Goal: Task Accomplishment & Management: Use online tool/utility

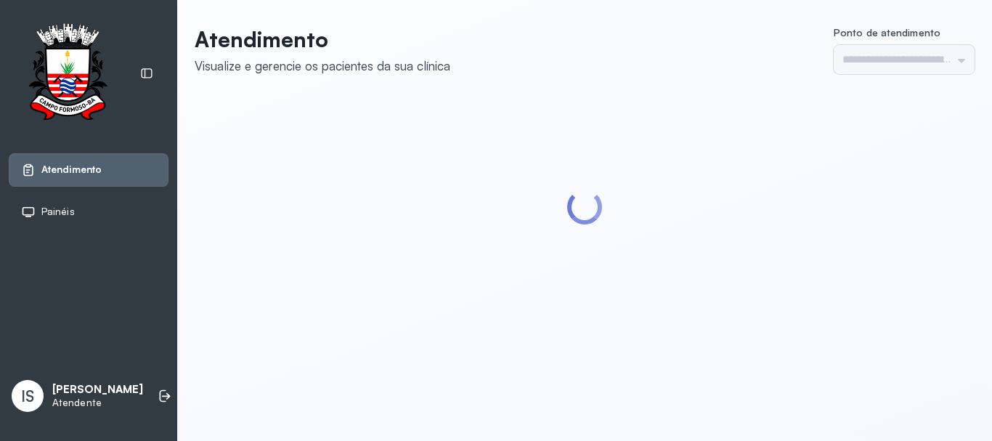
type input "******"
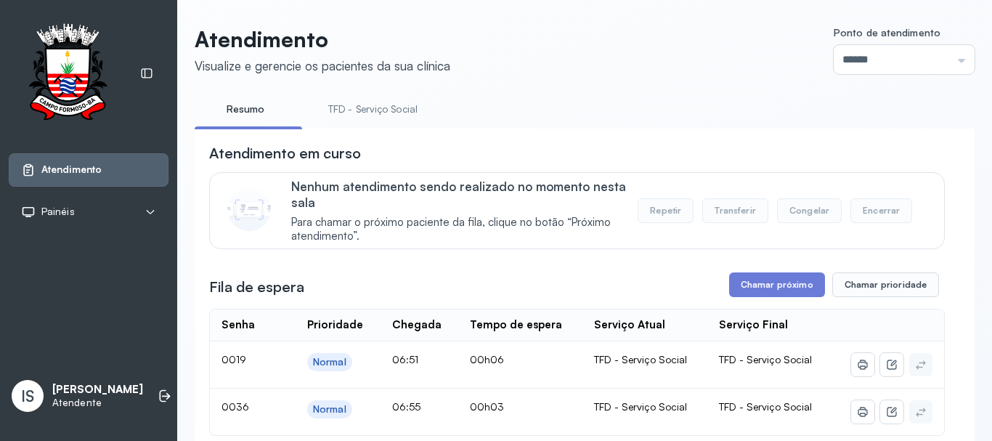
click at [379, 108] on link "TFD - Serviço Social" at bounding box center [373, 109] width 118 height 24
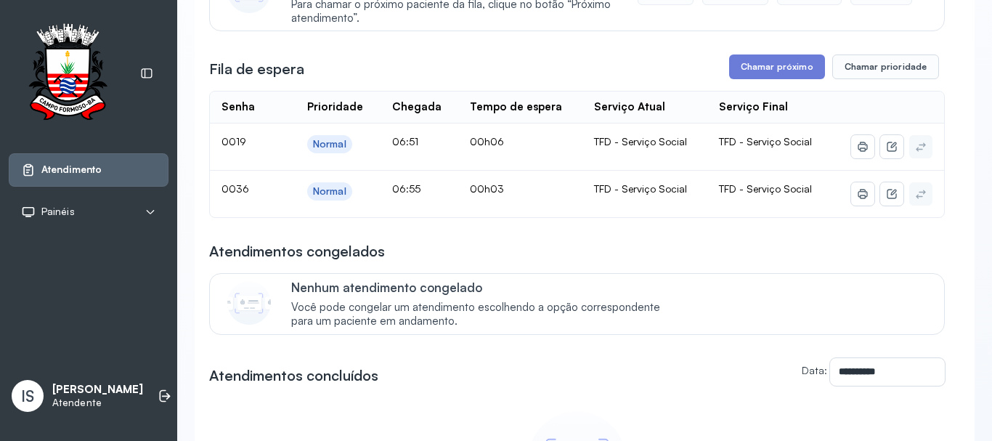
scroll to position [145, 0]
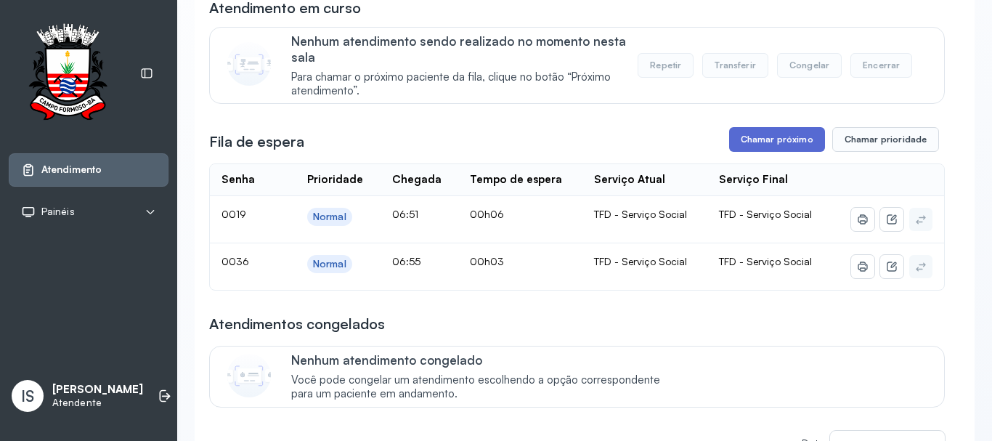
click at [758, 143] on button "Chamar próximo" at bounding box center [777, 139] width 96 height 25
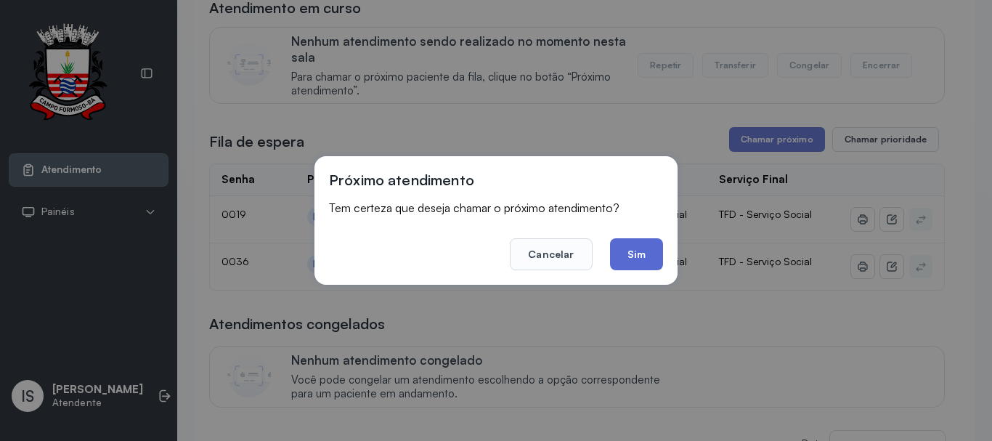
click at [647, 256] on button "Sim" at bounding box center [636, 254] width 53 height 32
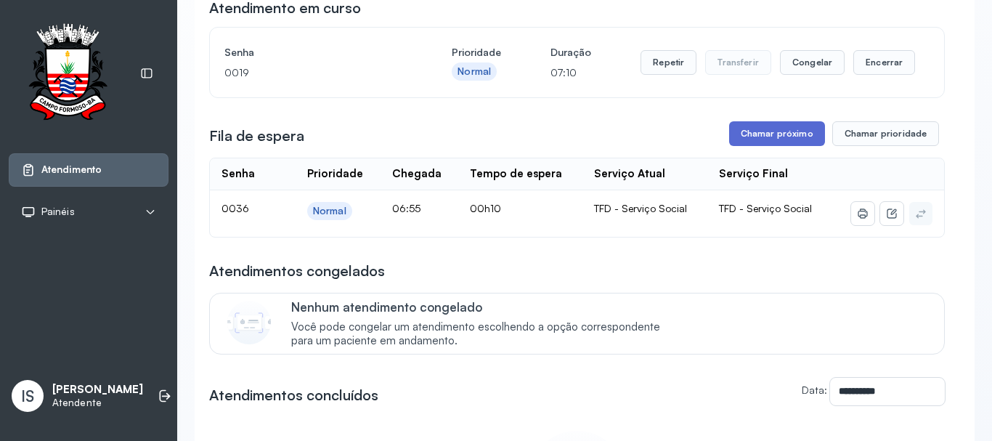
click at [769, 134] on button "Chamar próximo" at bounding box center [777, 133] width 96 height 25
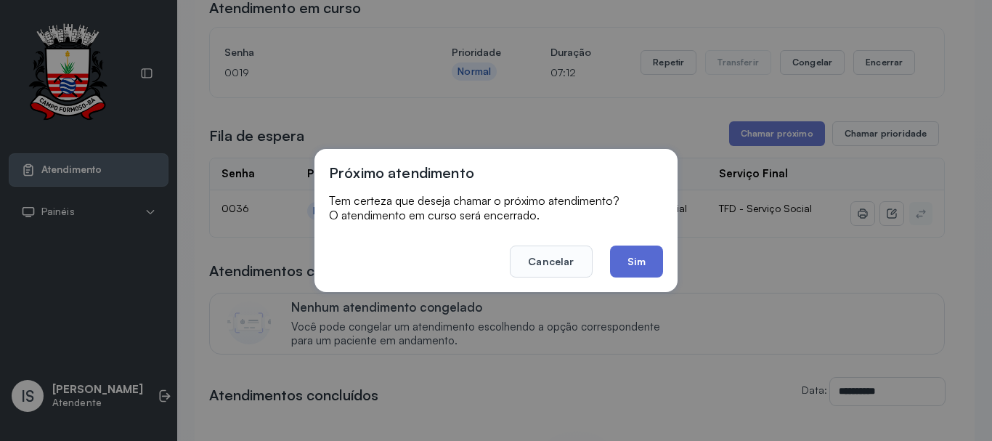
click at [637, 260] on button "Sim" at bounding box center [636, 262] width 53 height 32
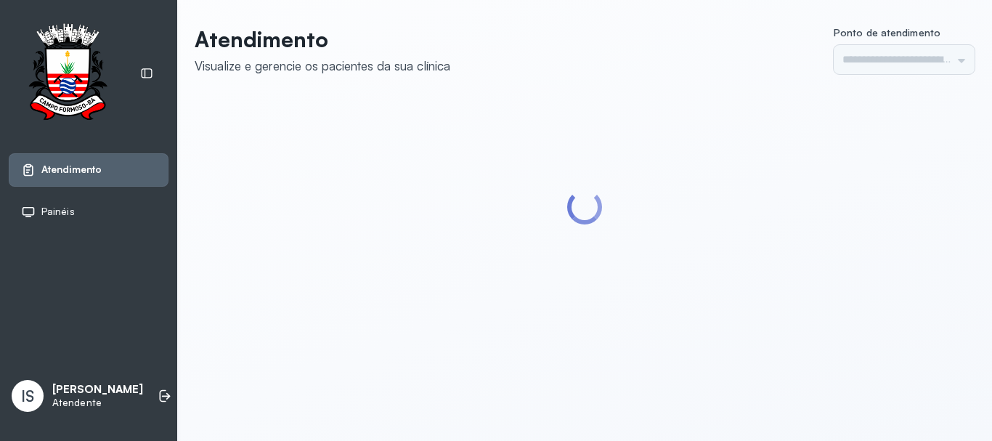
type input "******"
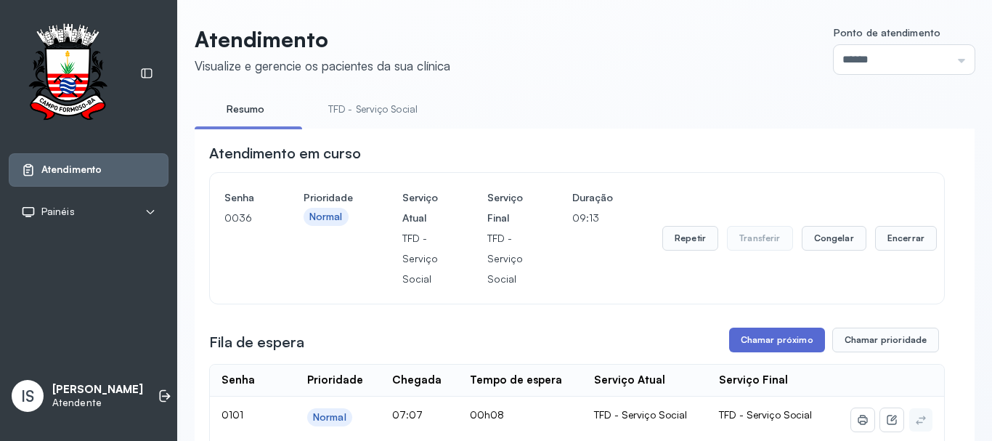
click at [772, 344] on button "Chamar próximo" at bounding box center [777, 340] width 96 height 25
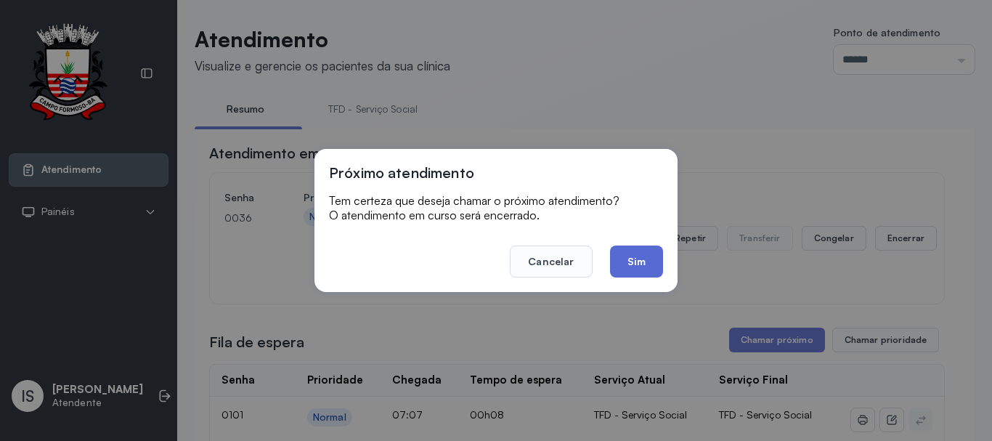
click at [641, 262] on button "Sim" at bounding box center [636, 262] width 53 height 32
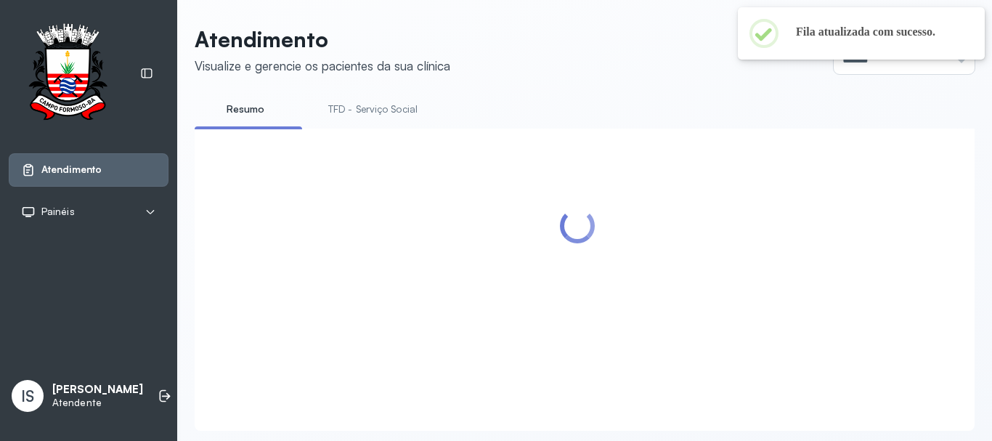
click at [376, 104] on link "TFD - Serviço Social" at bounding box center [373, 109] width 118 height 24
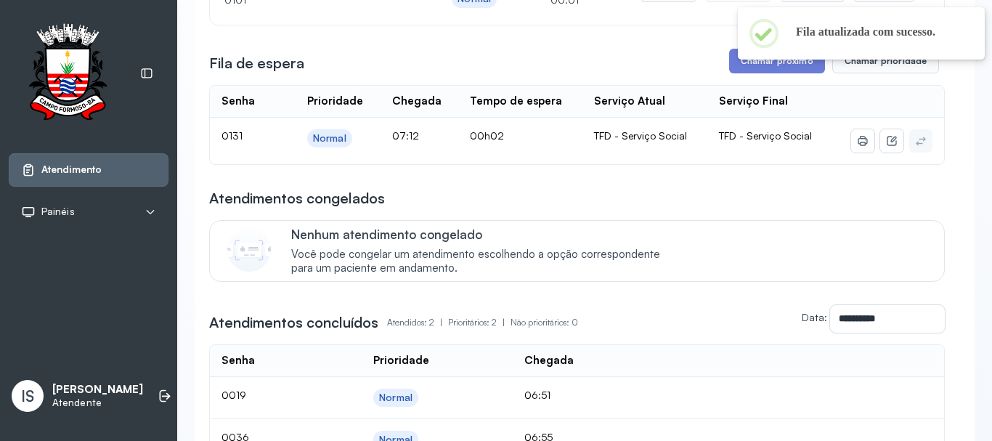
scroll to position [145, 0]
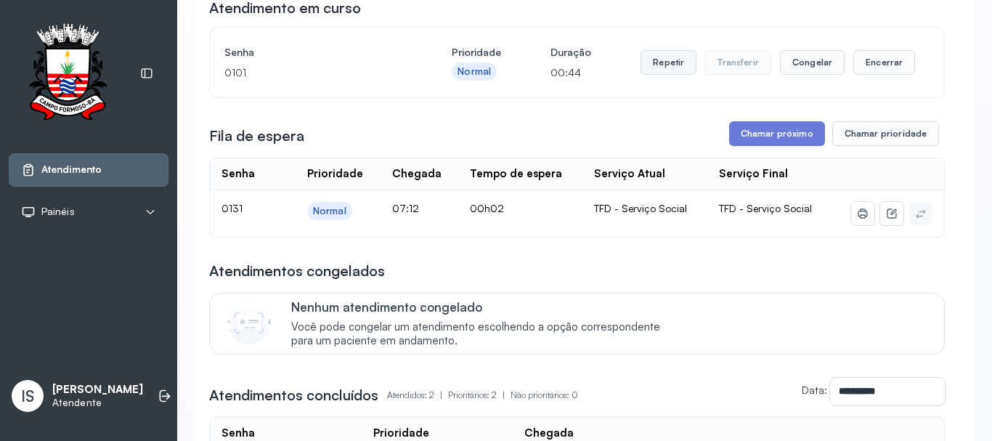
click at [664, 61] on button "Repetir" at bounding box center [669, 62] width 56 height 25
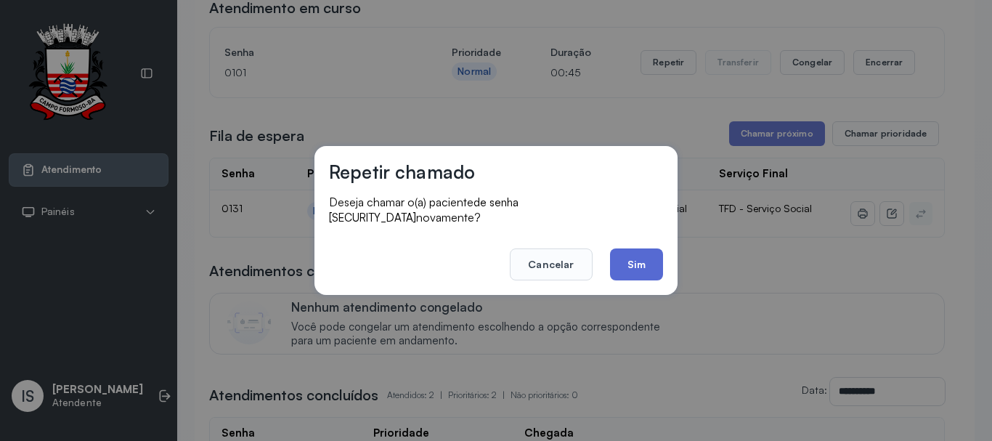
click at [650, 257] on button "Sim" at bounding box center [636, 264] width 53 height 32
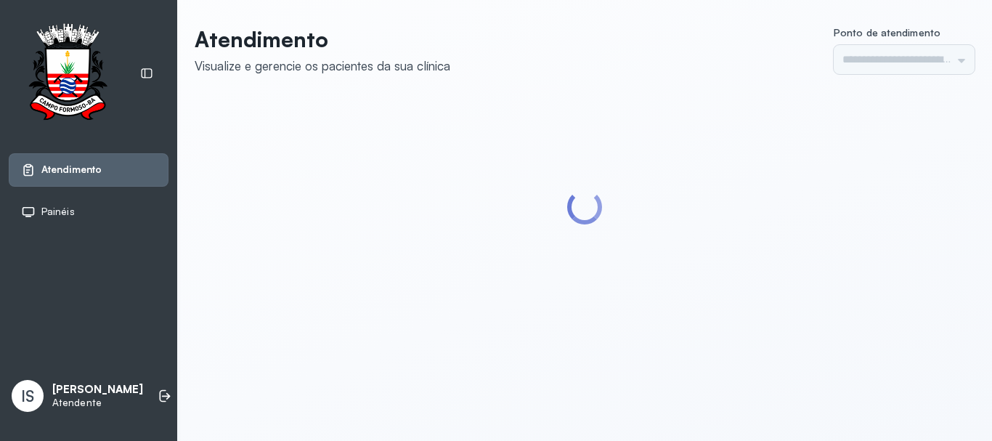
type input "******"
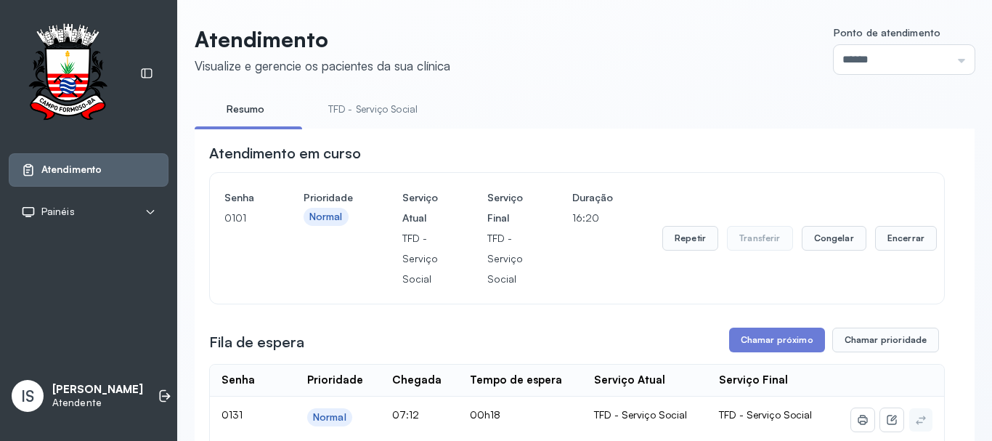
click at [384, 110] on link "TFD - Serviço Social" at bounding box center [373, 109] width 118 height 24
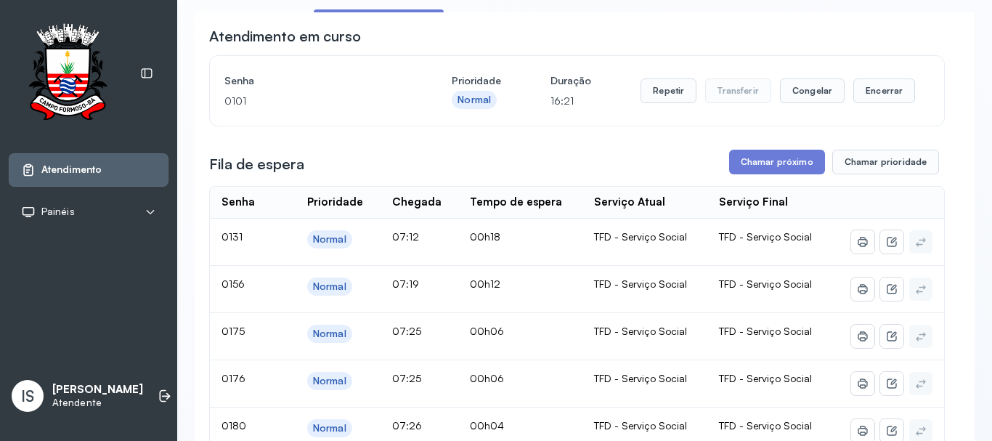
scroll to position [145, 0]
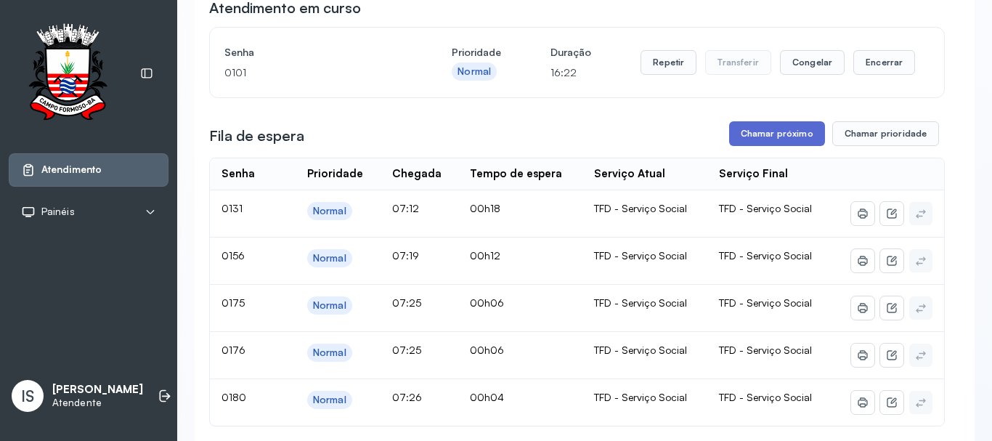
click at [782, 138] on button "Chamar próximo" at bounding box center [777, 133] width 96 height 25
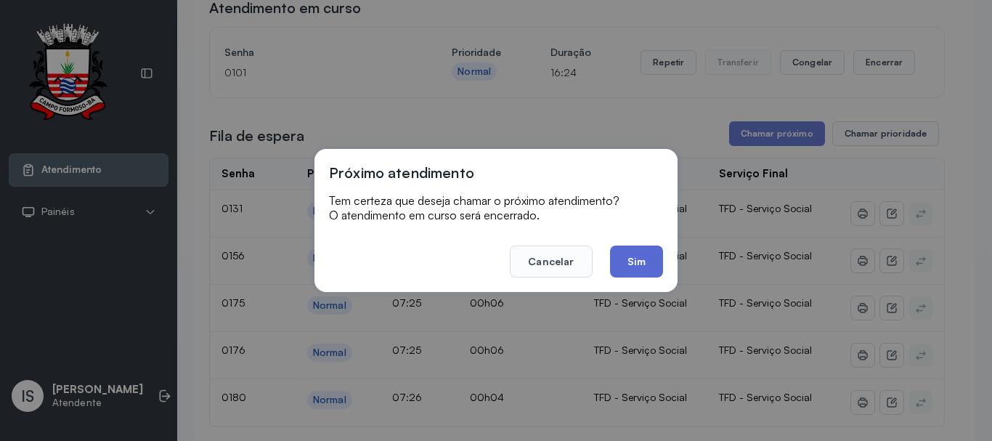
click at [619, 263] on button "Sim" at bounding box center [636, 262] width 53 height 32
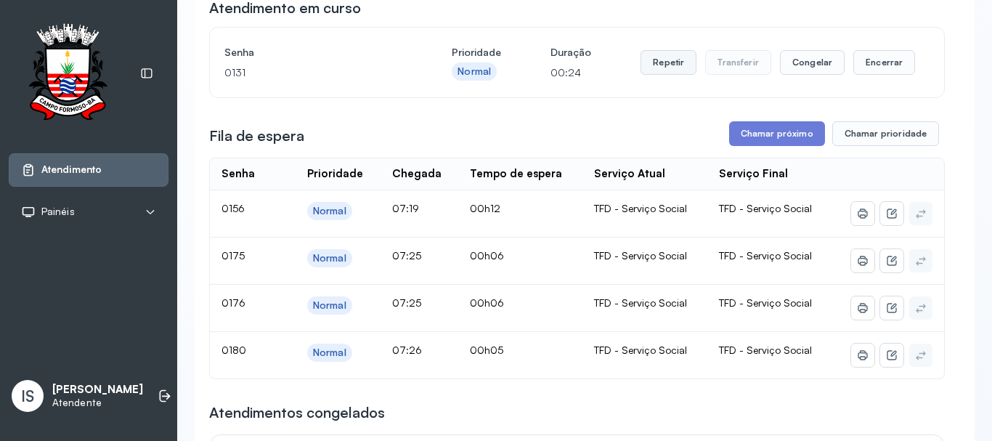
click at [663, 62] on button "Repetir" at bounding box center [669, 62] width 56 height 25
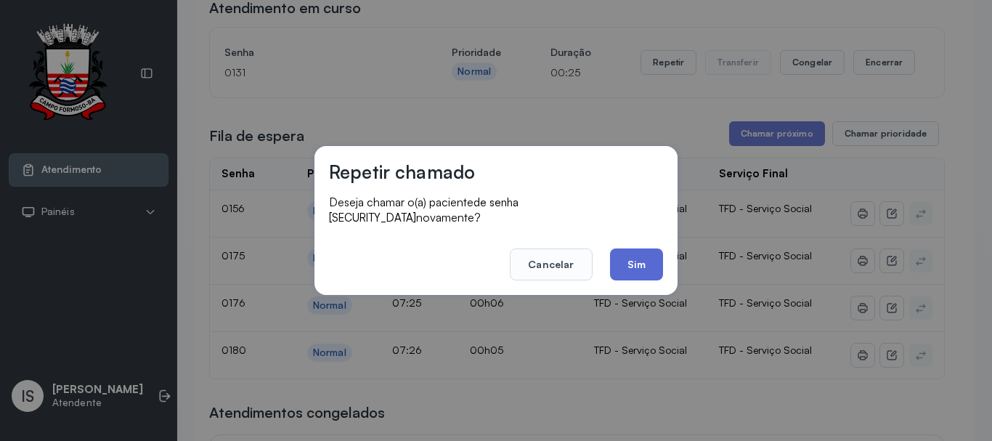
click at [641, 256] on button "Sim" at bounding box center [636, 264] width 53 height 32
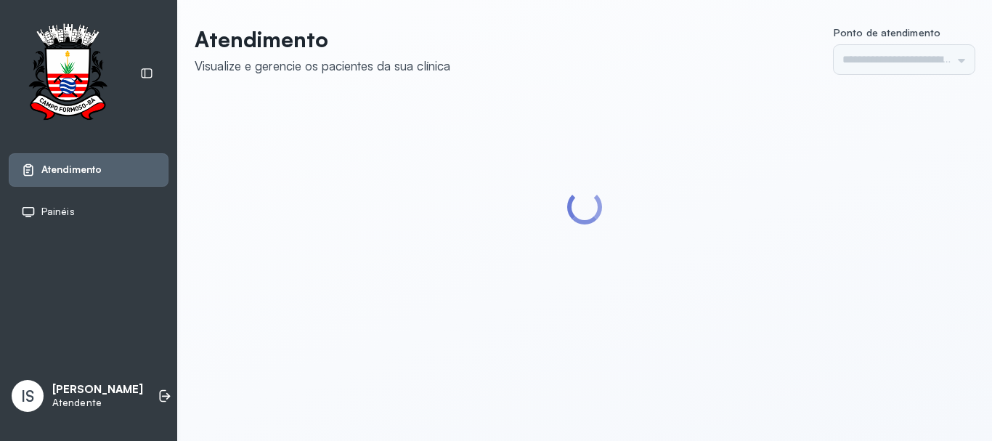
type input "******"
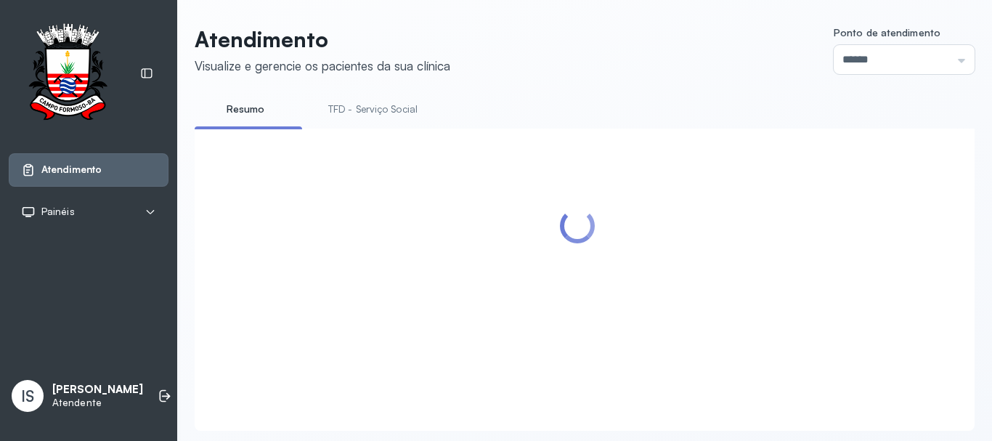
click at [376, 108] on link "TFD - Serviço Social" at bounding box center [373, 109] width 118 height 24
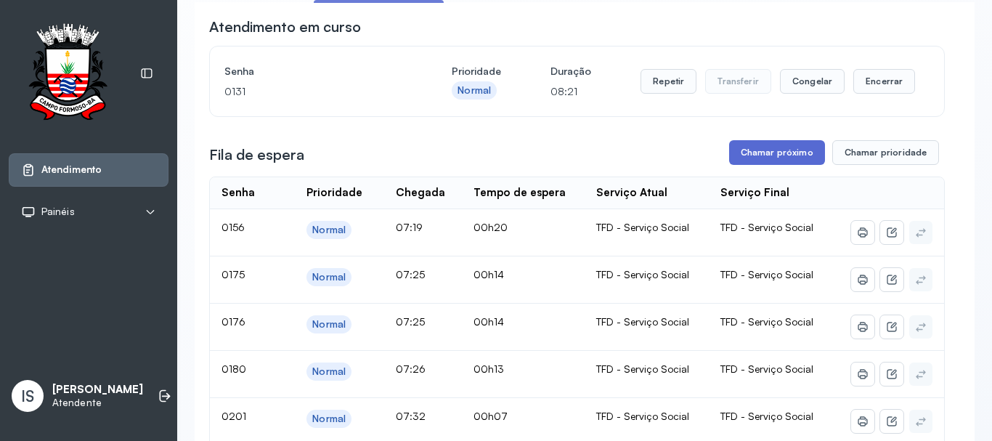
scroll to position [145, 0]
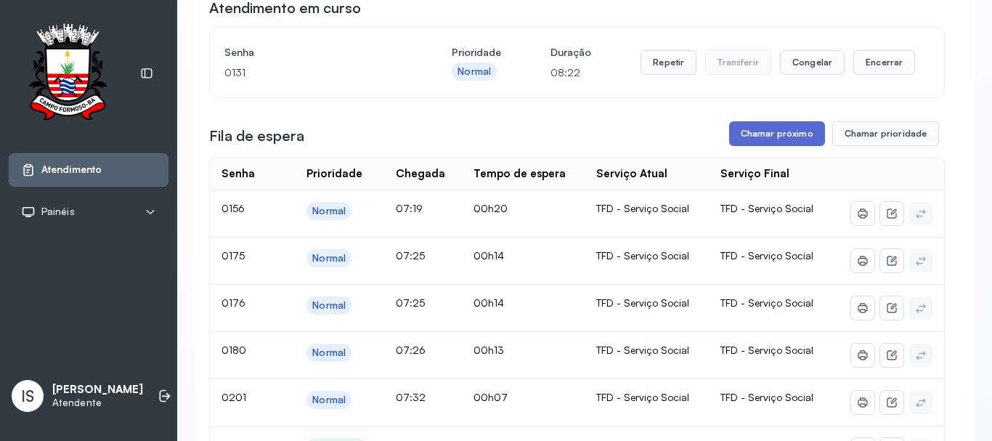
click at [782, 137] on button "Chamar próximo" at bounding box center [777, 133] width 96 height 25
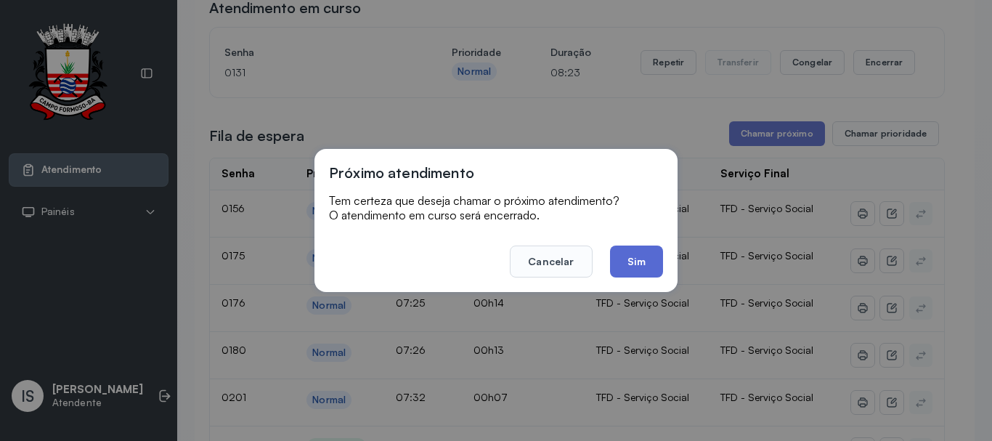
click at [647, 254] on button "Sim" at bounding box center [636, 262] width 53 height 32
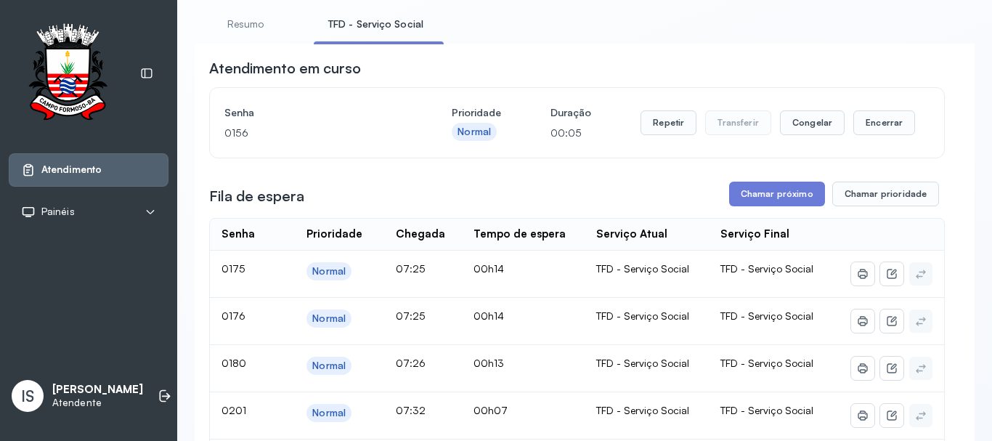
scroll to position [73, 0]
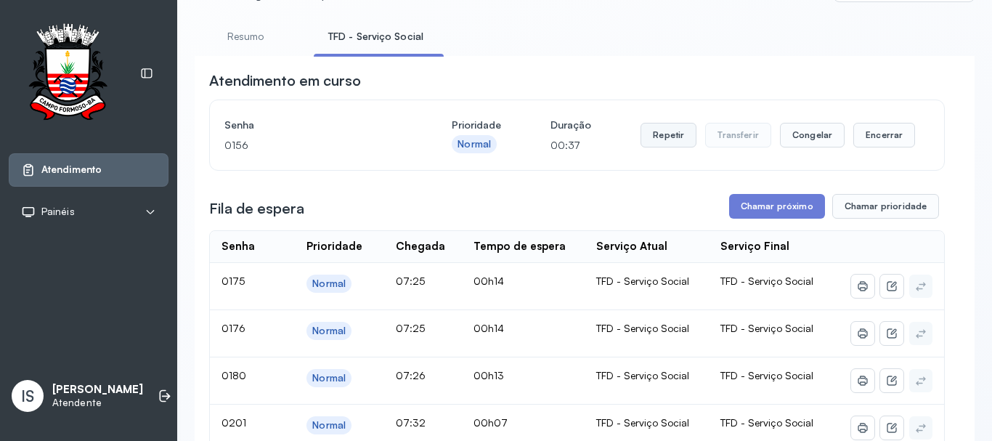
click at [662, 139] on button "Repetir" at bounding box center [669, 135] width 56 height 25
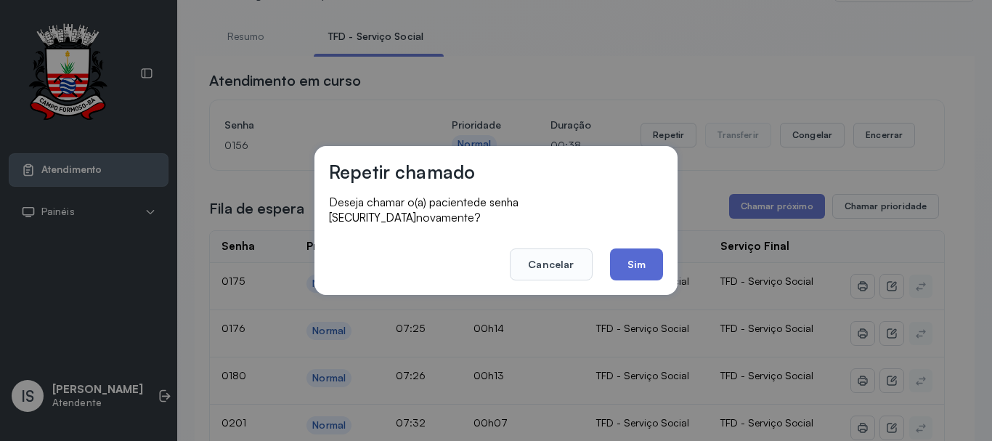
click at [643, 256] on button "Sim" at bounding box center [636, 264] width 53 height 32
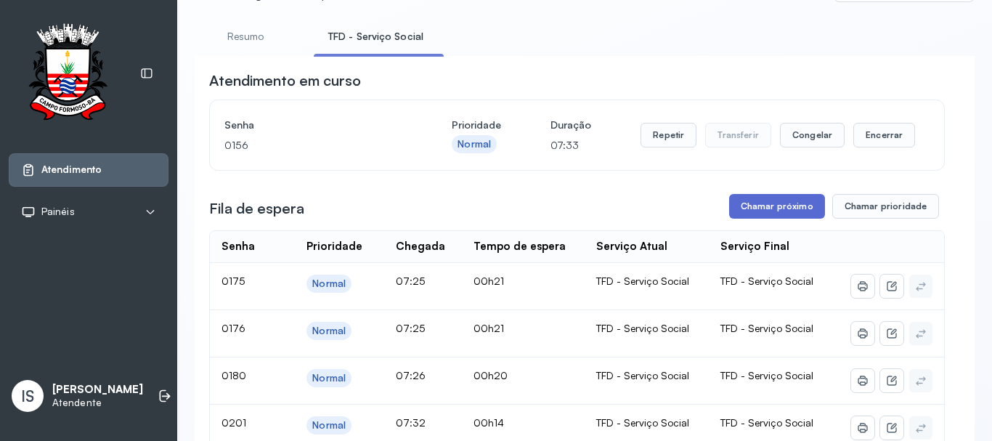
click at [797, 206] on button "Chamar próximo" at bounding box center [777, 206] width 96 height 25
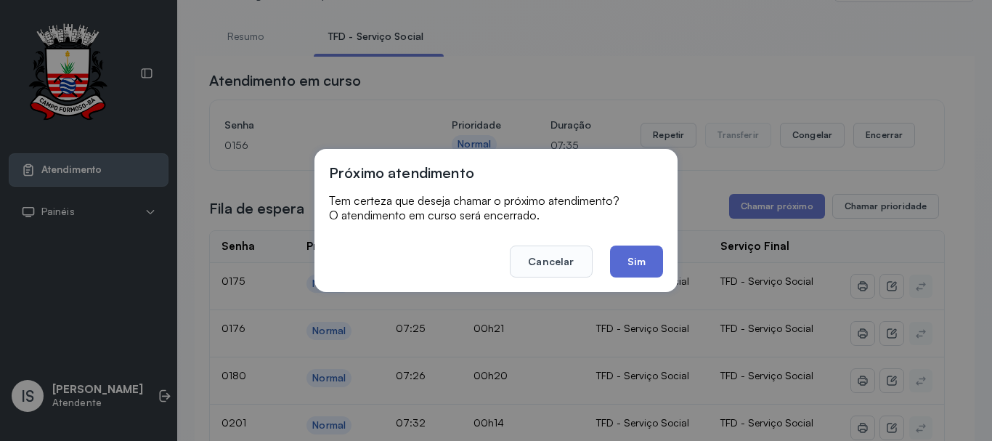
click at [639, 259] on button "Sim" at bounding box center [636, 262] width 53 height 32
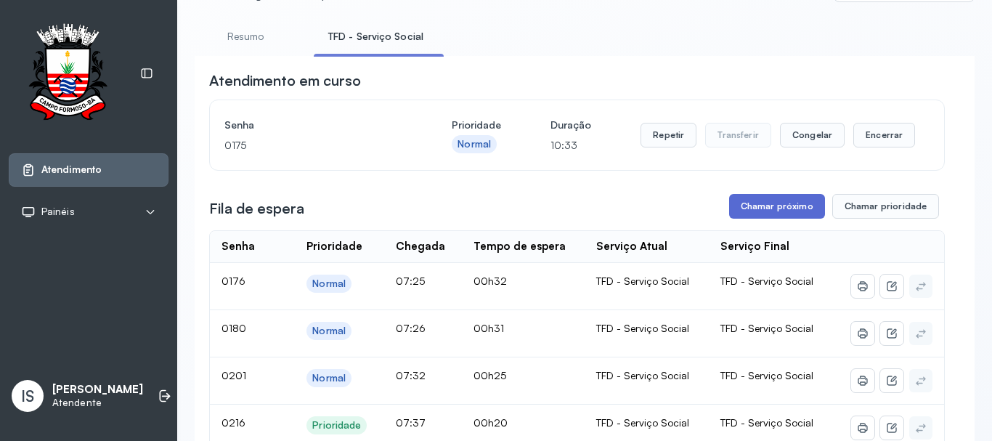
click at [763, 208] on button "Chamar próximo" at bounding box center [777, 206] width 96 height 25
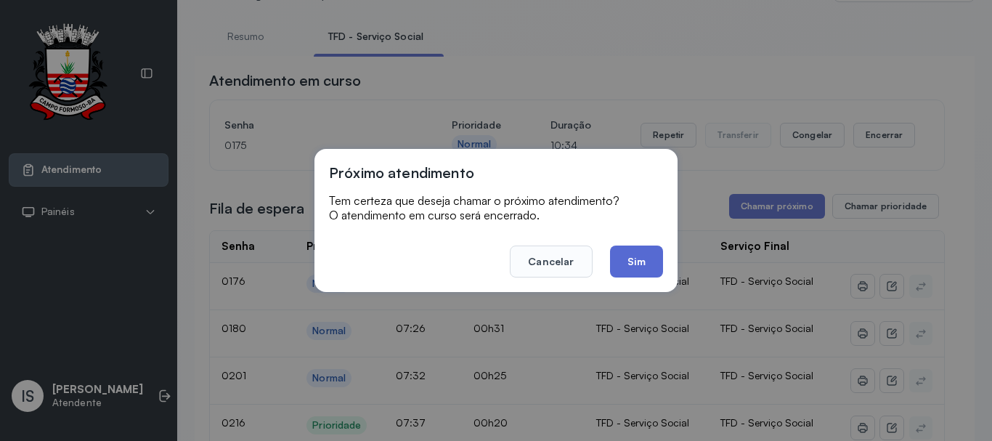
click at [626, 259] on button "Sim" at bounding box center [636, 262] width 53 height 32
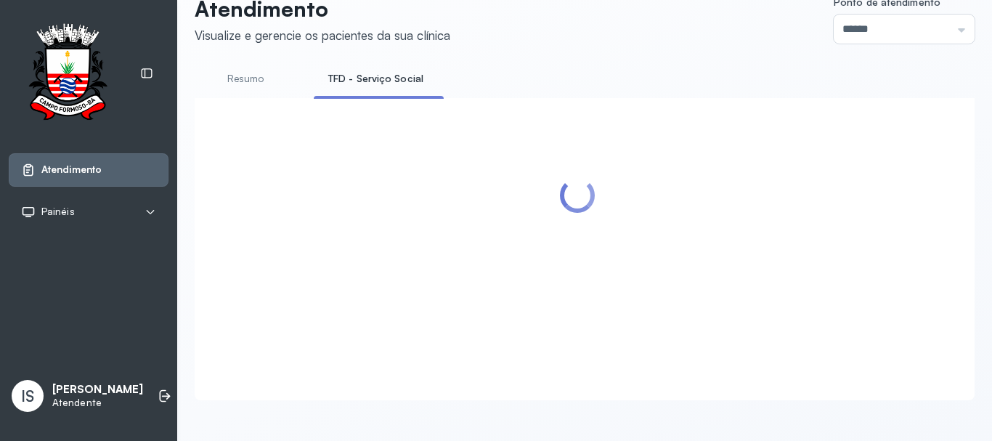
scroll to position [218, 0]
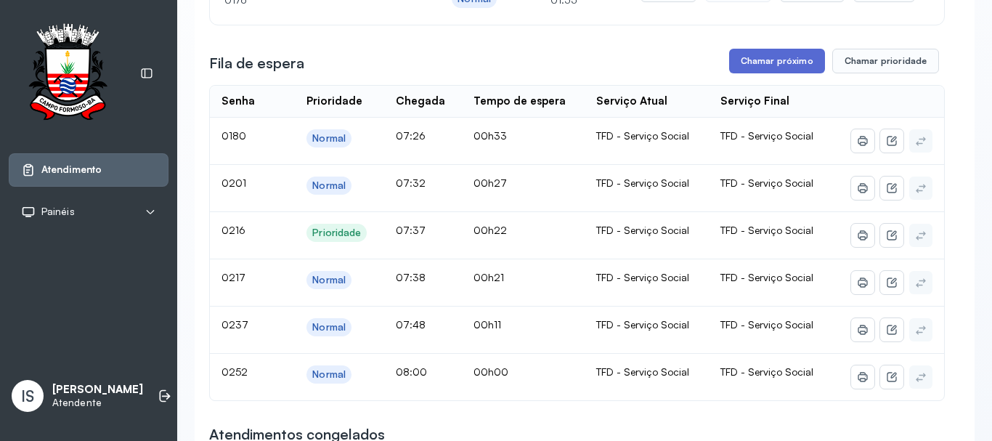
click at [771, 61] on button "Chamar próximo" at bounding box center [777, 61] width 96 height 25
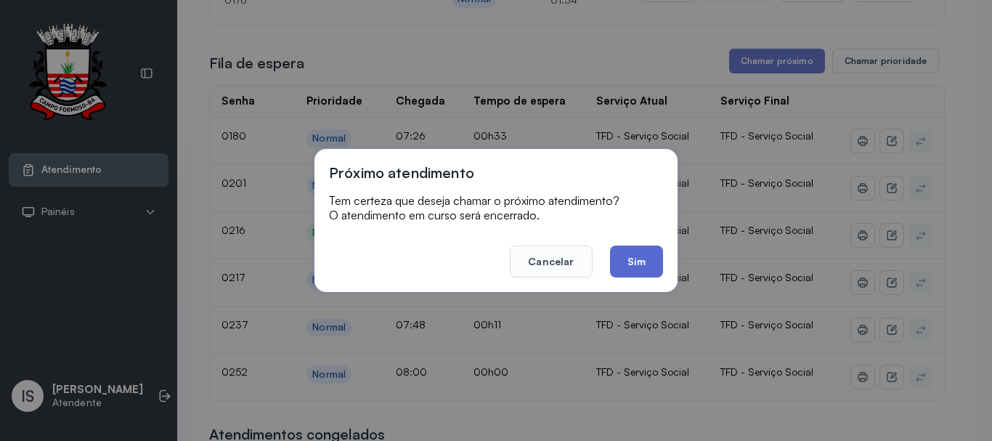
click at [631, 255] on button "Sim" at bounding box center [636, 262] width 53 height 32
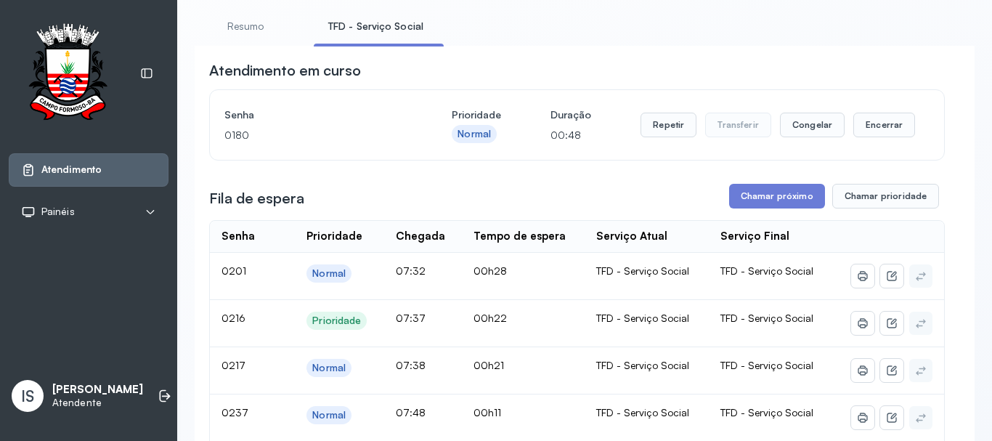
scroll to position [73, 0]
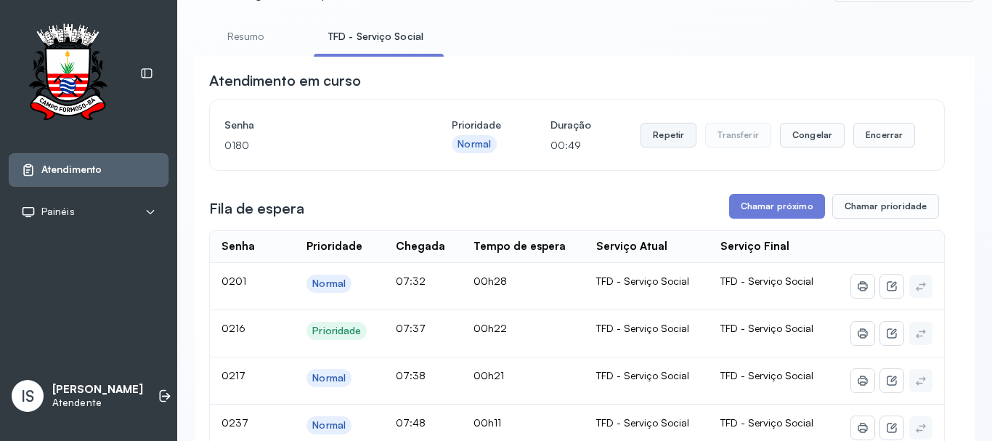
click at [673, 143] on button "Repetir" at bounding box center [669, 135] width 56 height 25
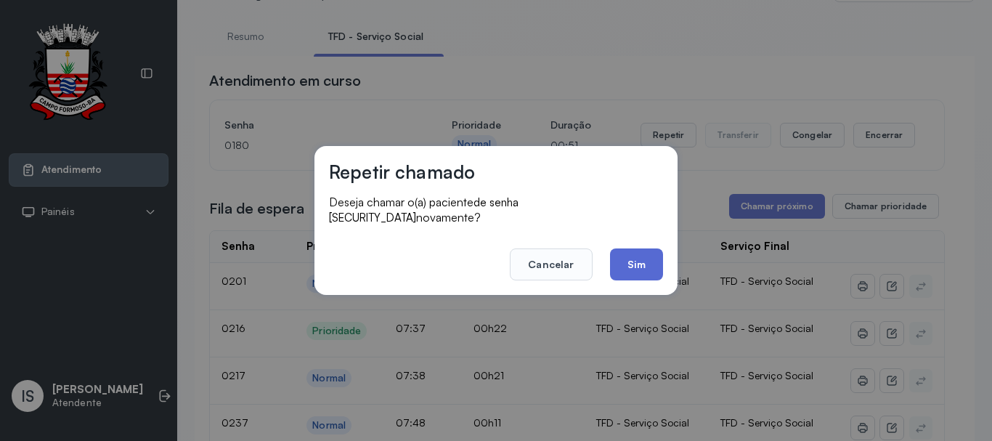
click at [637, 249] on button "Sim" at bounding box center [636, 264] width 53 height 32
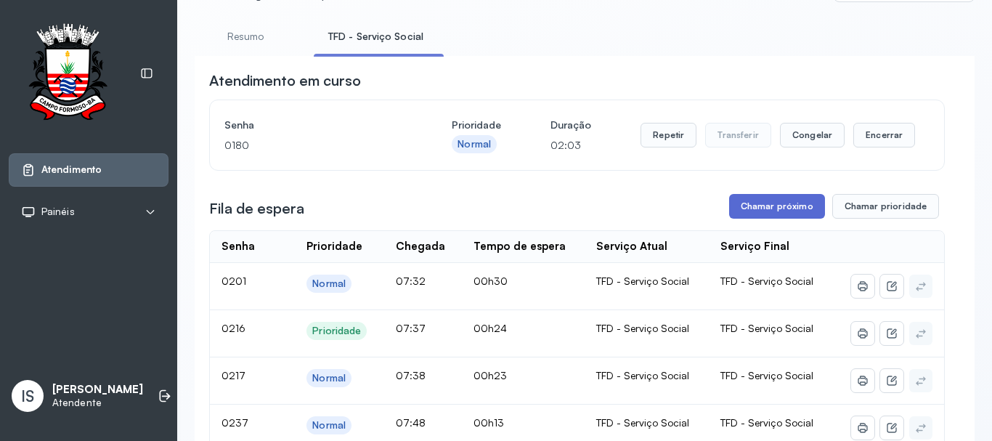
click at [774, 211] on button "Chamar próximo" at bounding box center [777, 206] width 96 height 25
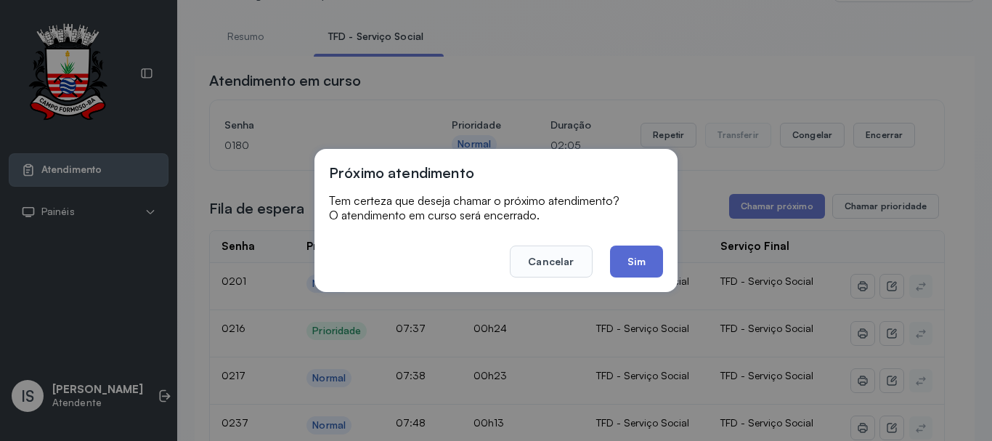
click at [647, 261] on button "Sim" at bounding box center [636, 262] width 53 height 32
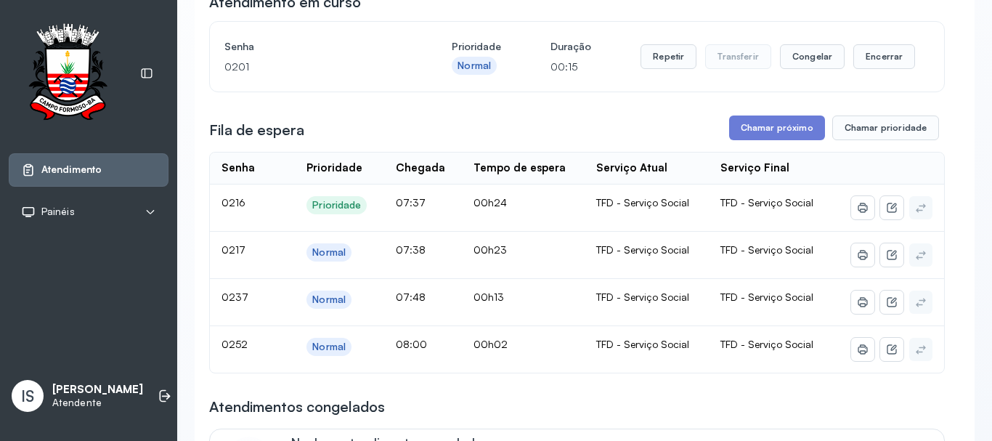
scroll to position [145, 0]
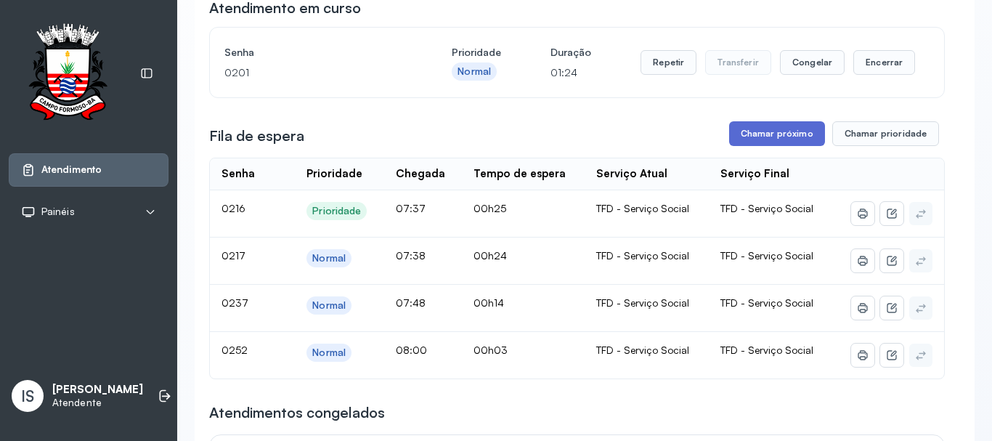
click at [767, 139] on button "Chamar próximo" at bounding box center [777, 133] width 96 height 25
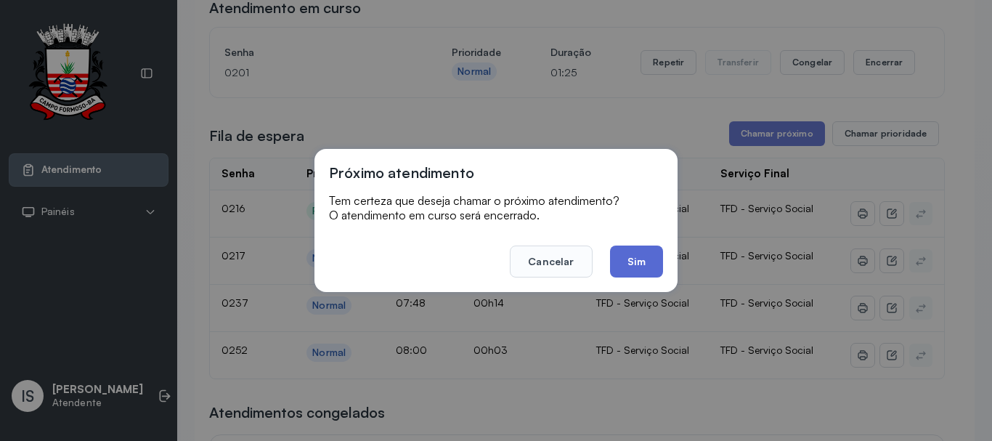
click at [646, 260] on button "Sim" at bounding box center [636, 262] width 53 height 32
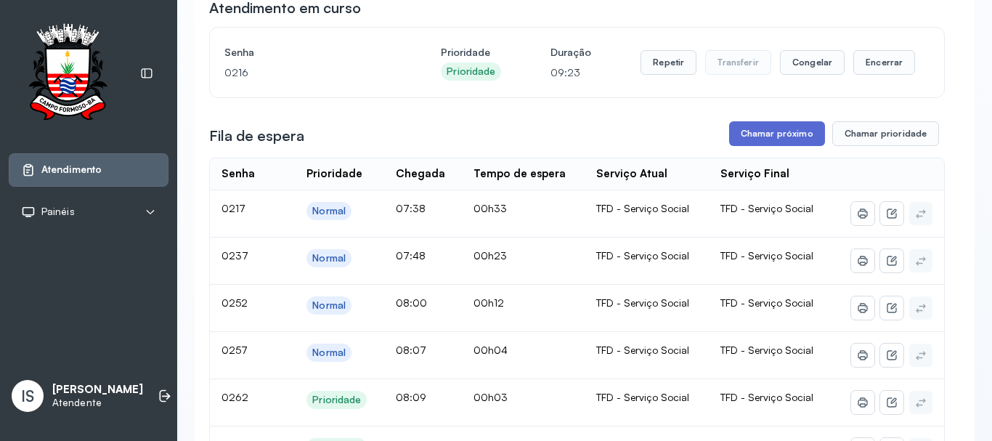
click at [780, 137] on button "Chamar próximo" at bounding box center [777, 133] width 96 height 25
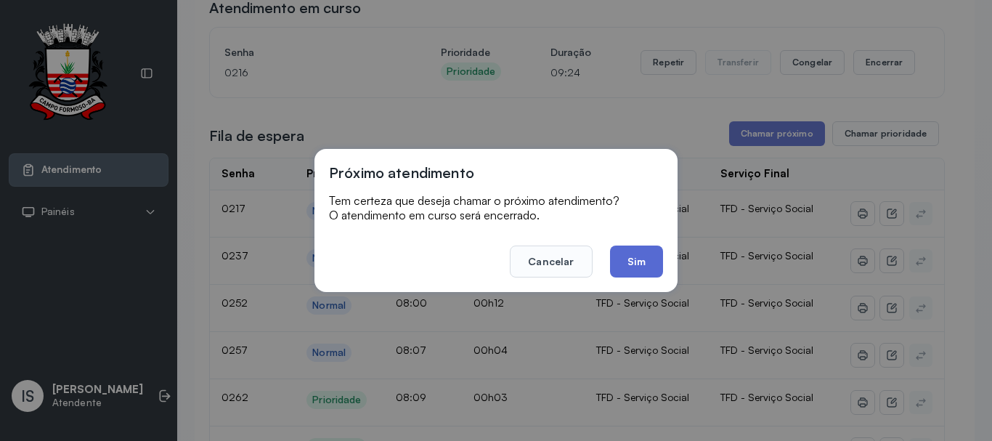
click at [643, 263] on button "Sim" at bounding box center [636, 262] width 53 height 32
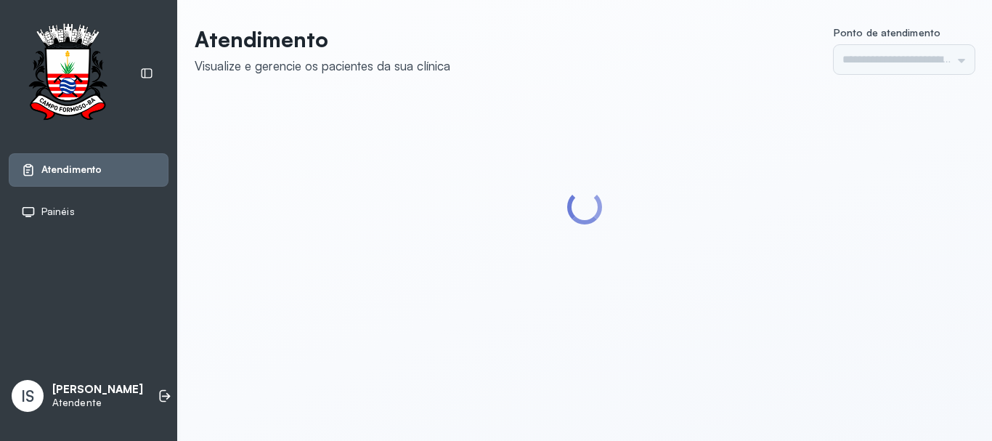
type input "******"
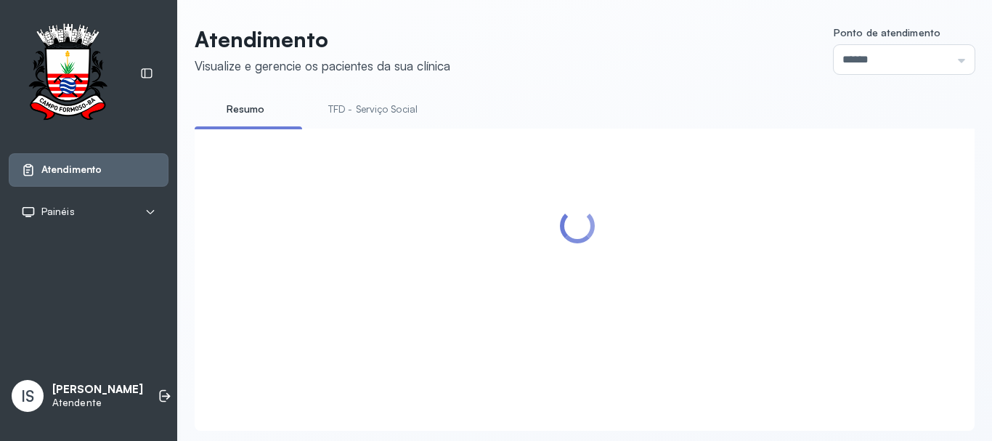
click at [382, 109] on link "TFD - Serviço Social" at bounding box center [373, 109] width 118 height 24
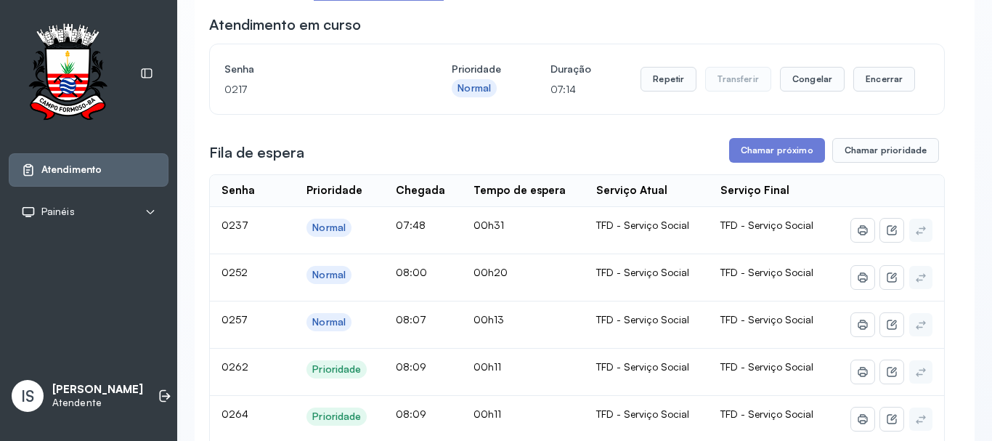
scroll to position [145, 0]
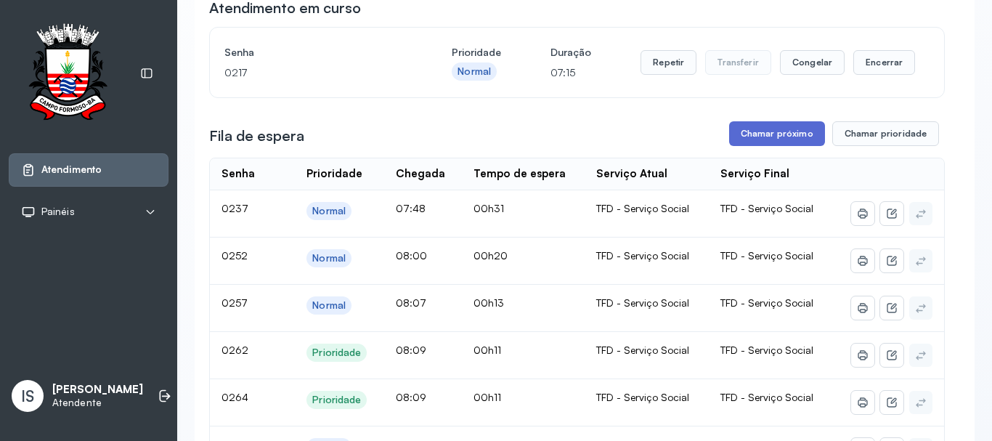
click at [774, 135] on button "Chamar próximo" at bounding box center [777, 133] width 96 height 25
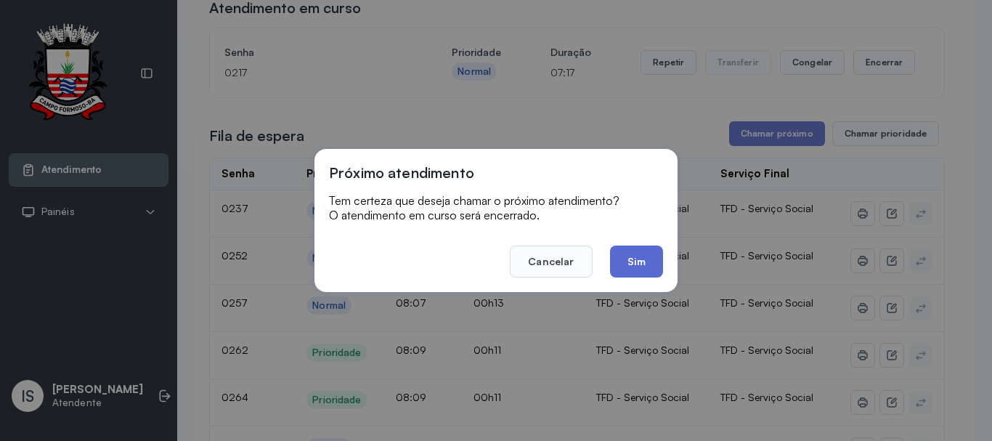
click at [633, 257] on button "Sim" at bounding box center [636, 262] width 53 height 32
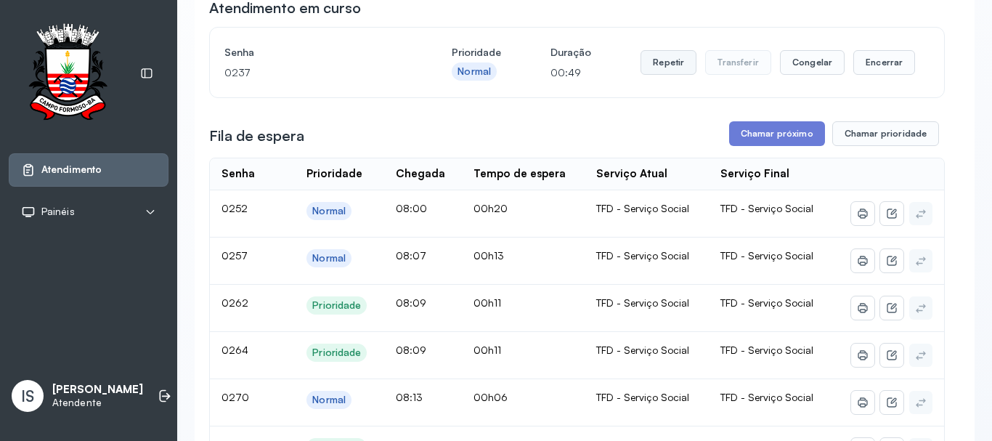
click at [657, 64] on button "Repetir" at bounding box center [669, 62] width 56 height 25
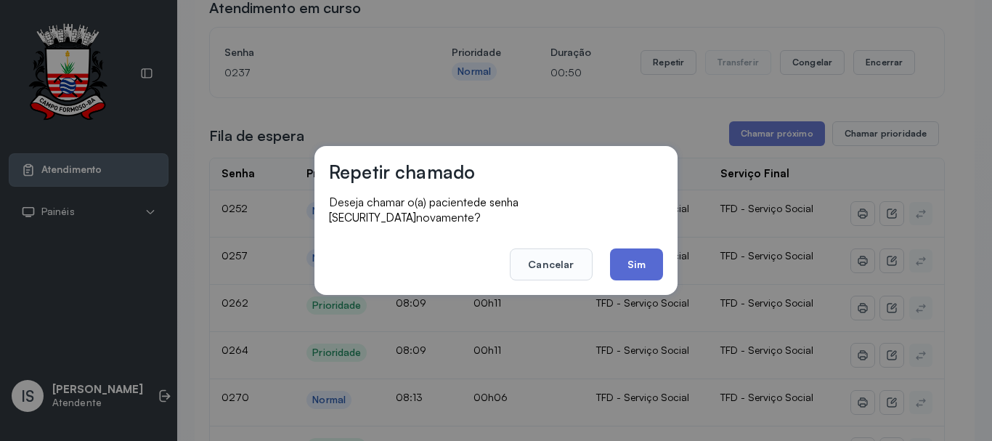
click at [640, 255] on button "Sim" at bounding box center [636, 264] width 53 height 32
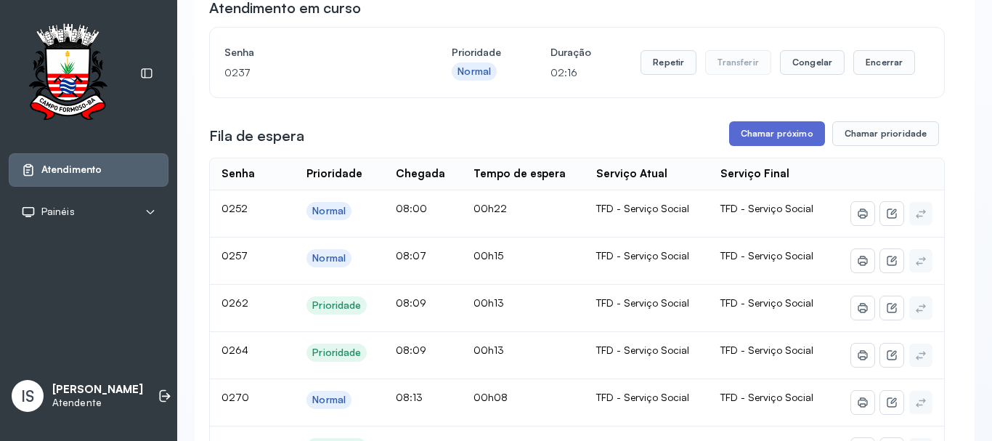
click at [784, 138] on button "Chamar próximo" at bounding box center [777, 133] width 96 height 25
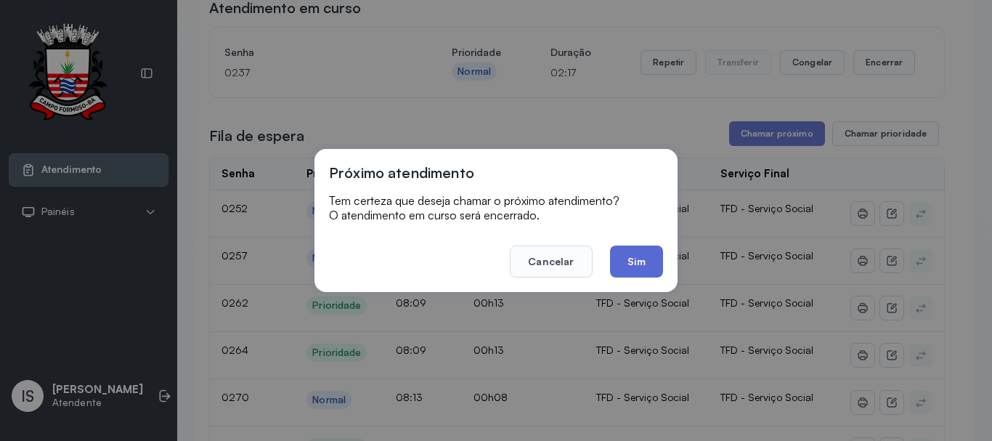
click at [646, 259] on button "Sim" at bounding box center [636, 262] width 53 height 32
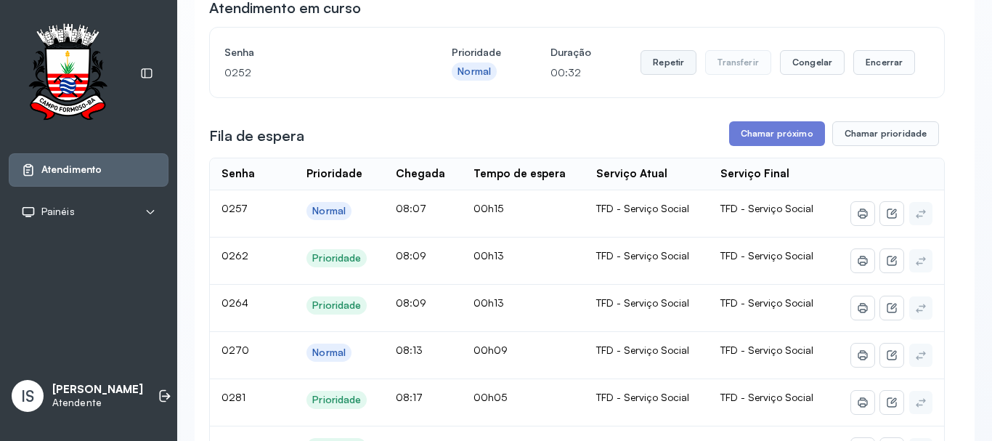
click at [667, 70] on button "Repetir" at bounding box center [669, 62] width 56 height 25
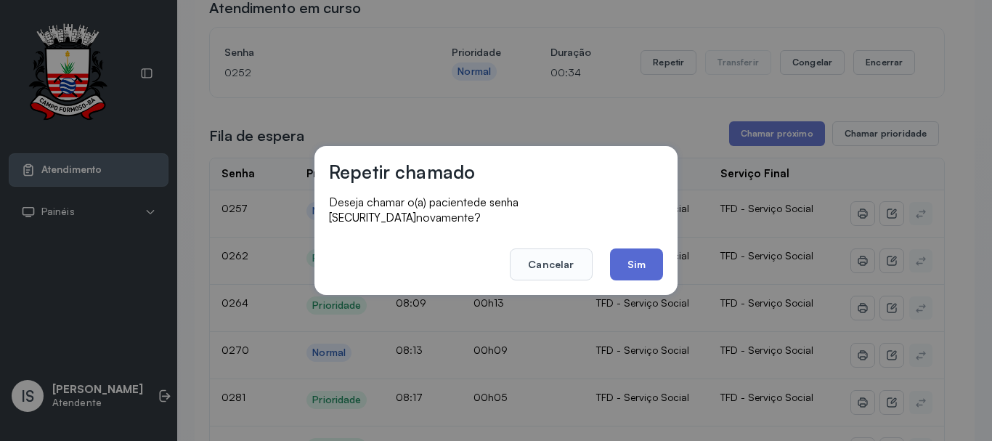
click at [644, 264] on button "Sim" at bounding box center [636, 264] width 53 height 32
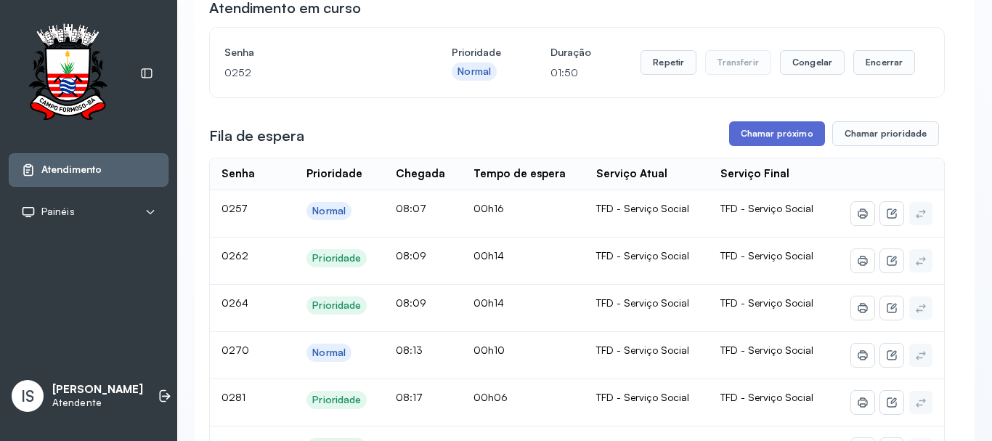
click at [771, 137] on button "Chamar próximo" at bounding box center [777, 133] width 96 height 25
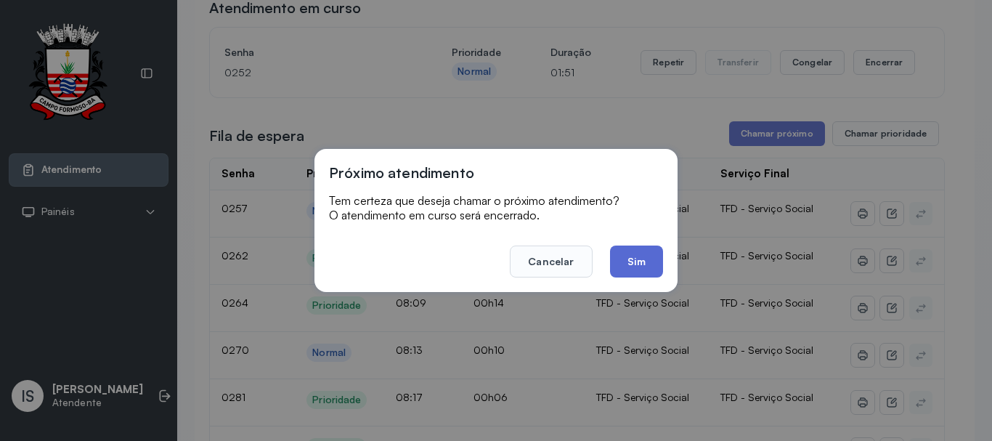
click at [639, 267] on button "Sim" at bounding box center [636, 262] width 53 height 32
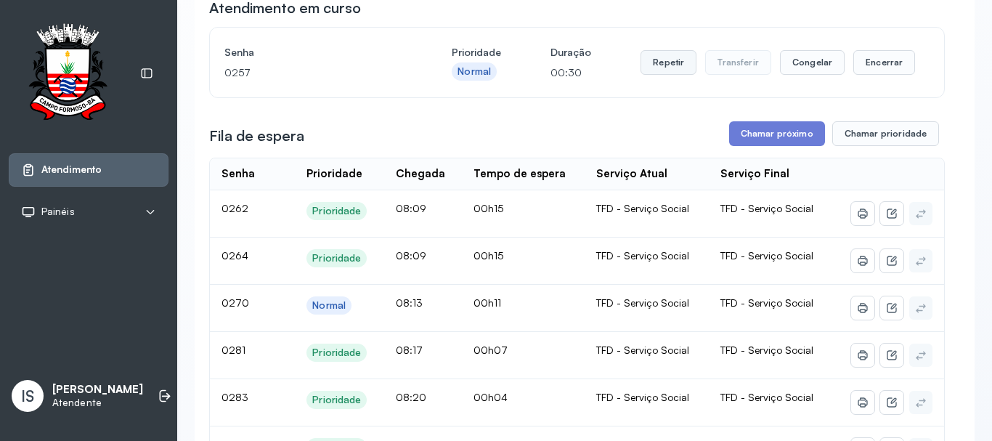
click at [671, 65] on button "Repetir" at bounding box center [669, 62] width 56 height 25
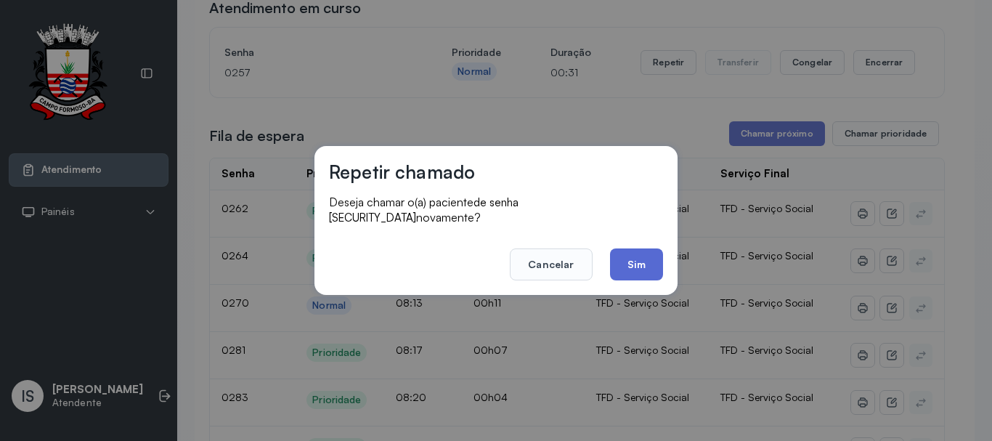
click at [649, 266] on button "Sim" at bounding box center [636, 264] width 53 height 32
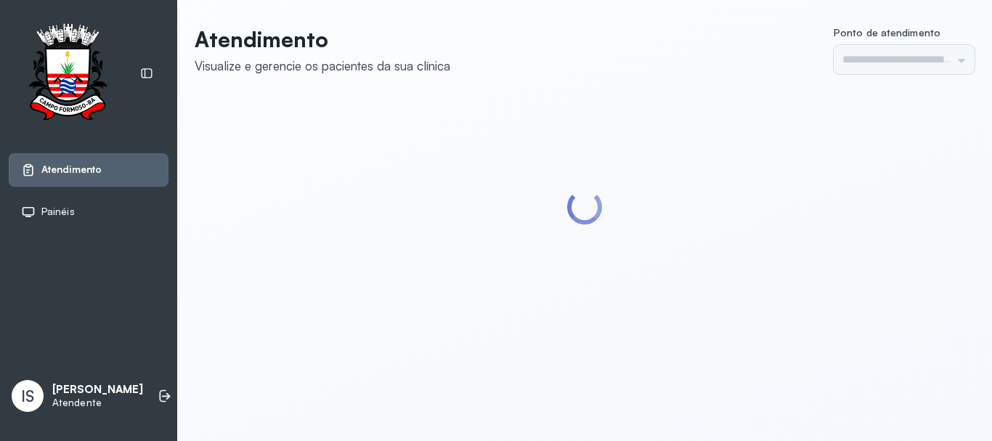
type input "******"
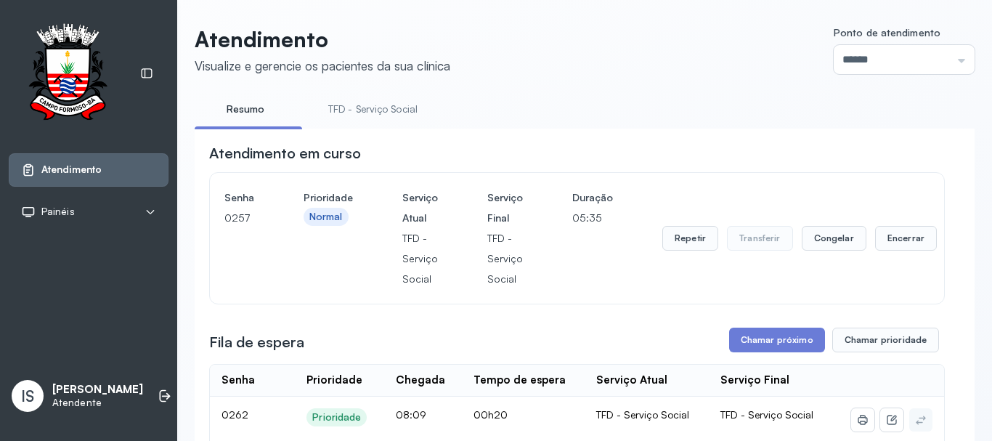
click at [374, 110] on link "TFD - Serviço Social" at bounding box center [373, 109] width 118 height 24
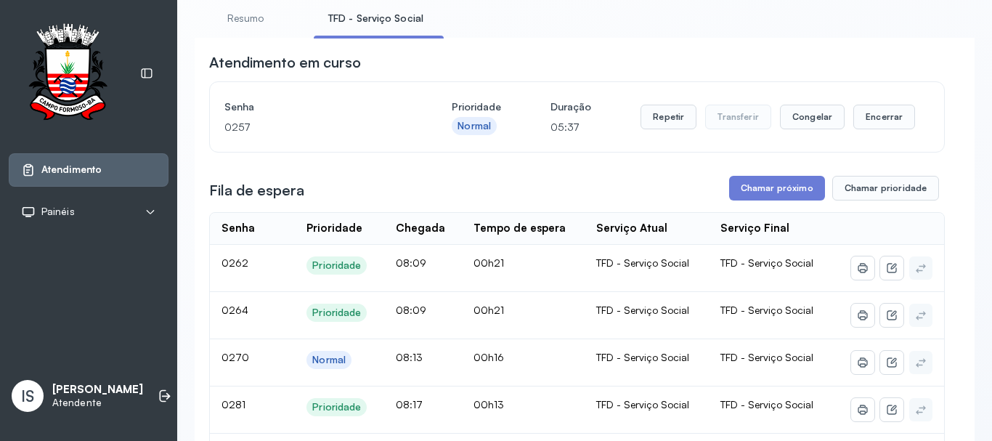
scroll to position [145, 0]
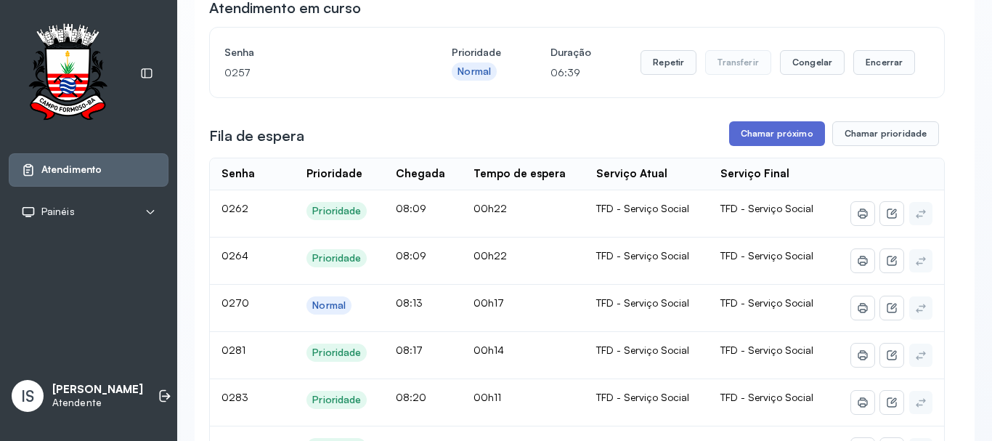
click at [778, 137] on button "Chamar próximo" at bounding box center [777, 133] width 96 height 25
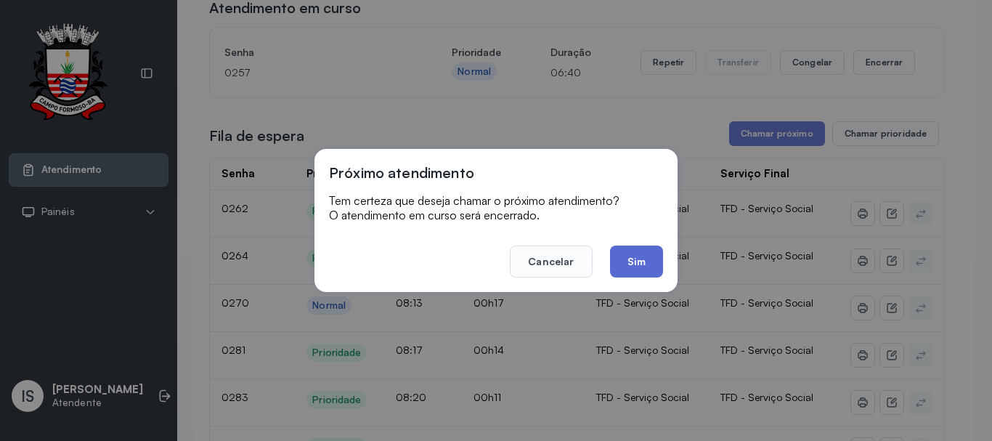
click at [641, 259] on button "Sim" at bounding box center [636, 262] width 53 height 32
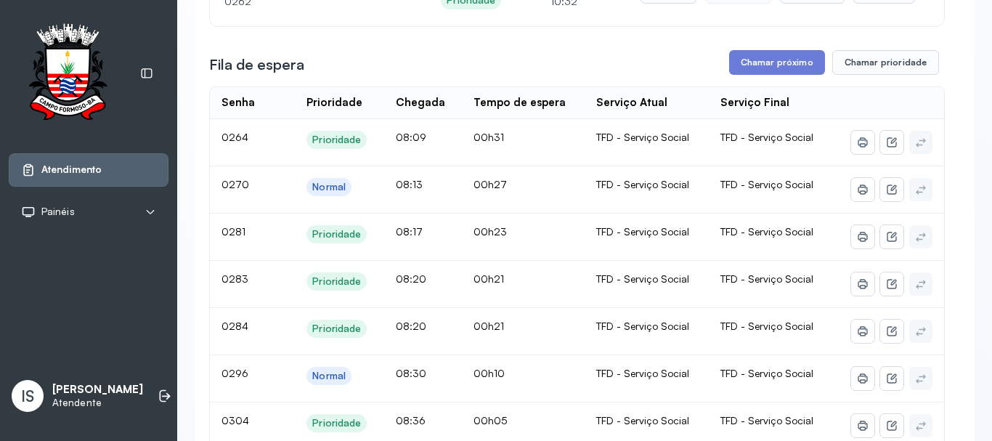
scroll to position [218, 0]
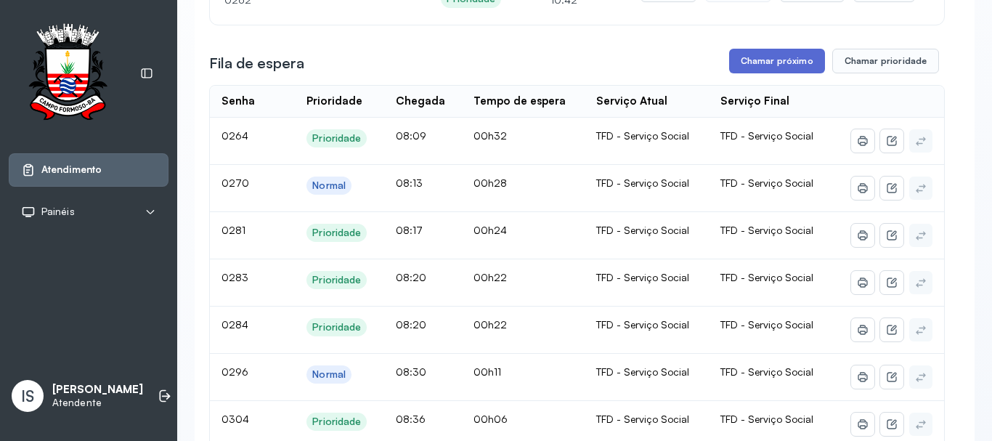
click at [769, 69] on button "Chamar próximo" at bounding box center [777, 61] width 96 height 25
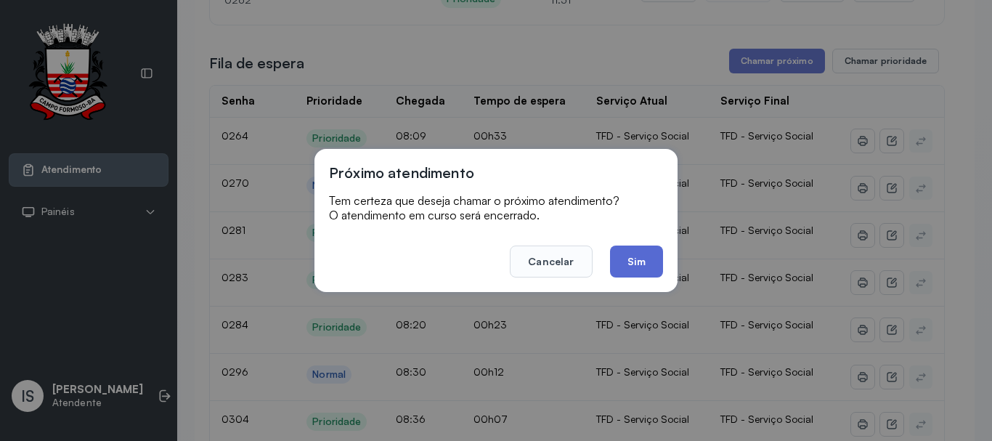
click at [639, 261] on button "Sim" at bounding box center [636, 262] width 53 height 32
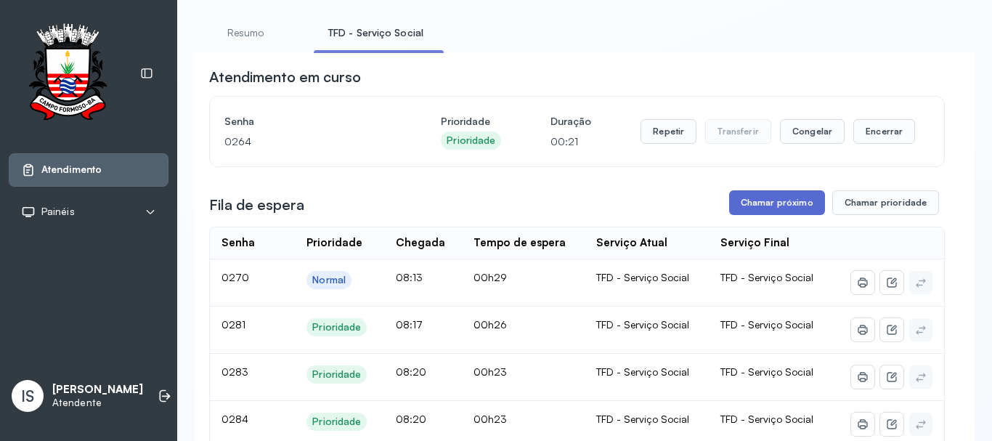
scroll to position [73, 0]
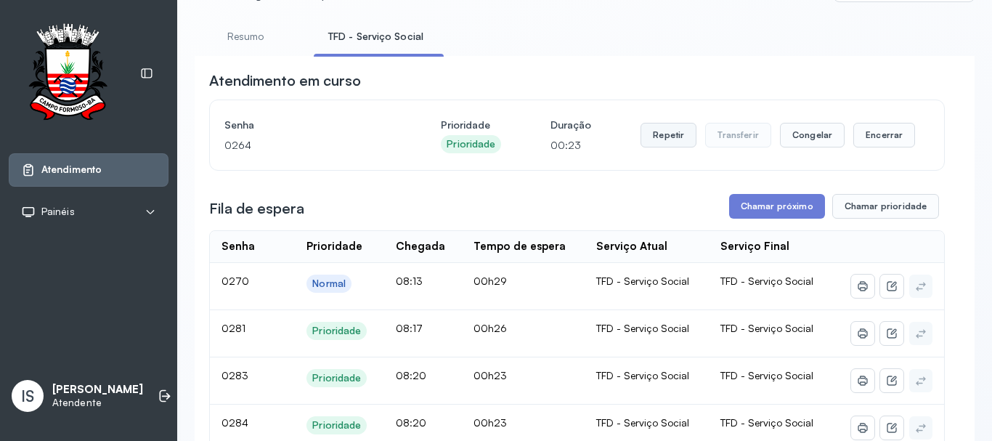
click at [655, 139] on button "Repetir" at bounding box center [669, 135] width 56 height 25
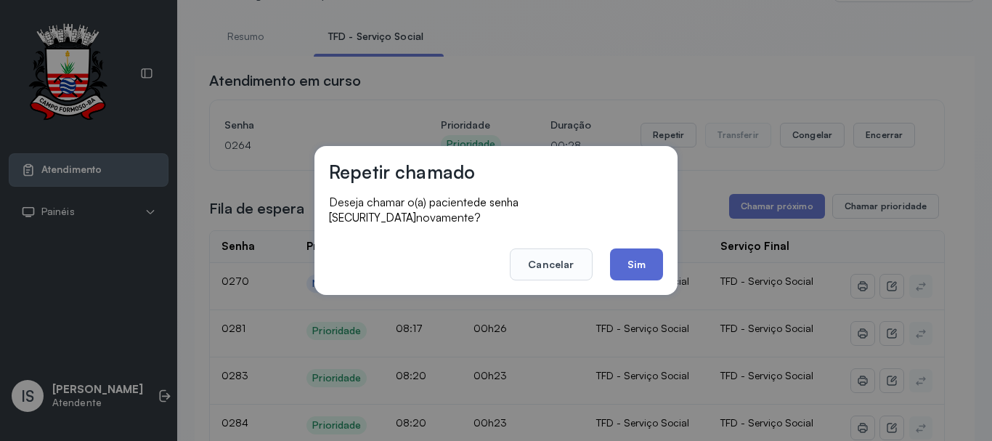
click at [639, 254] on button "Sim" at bounding box center [636, 264] width 53 height 32
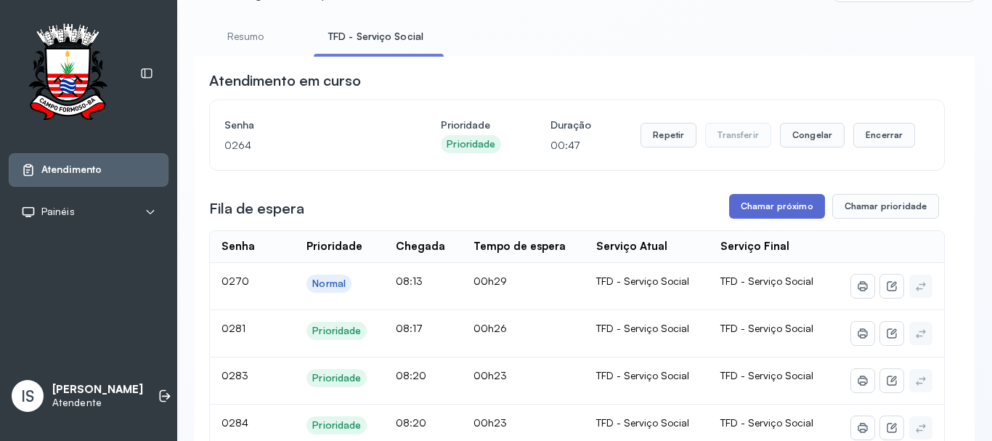
click at [765, 212] on button "Chamar próximo" at bounding box center [777, 206] width 96 height 25
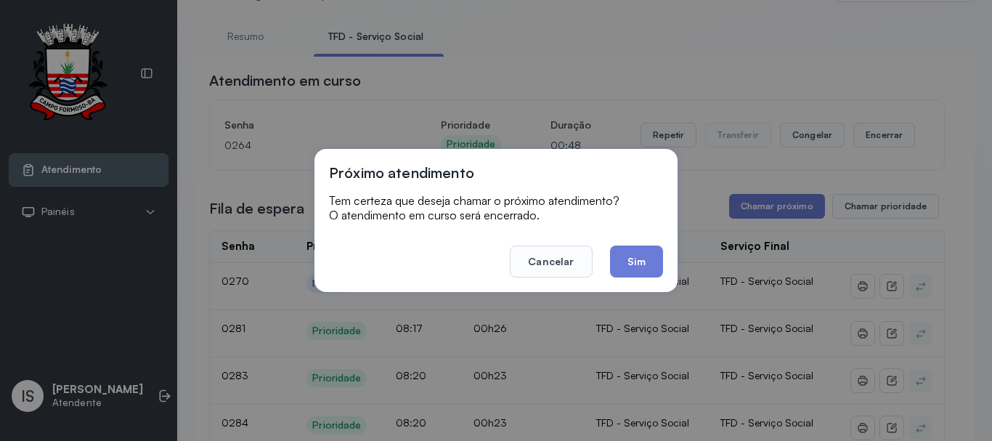
drag, startPoint x: 644, startPoint y: 258, endPoint x: 633, endPoint y: 251, distance: 13.3
click at [643, 254] on button "Sim" at bounding box center [636, 262] width 53 height 32
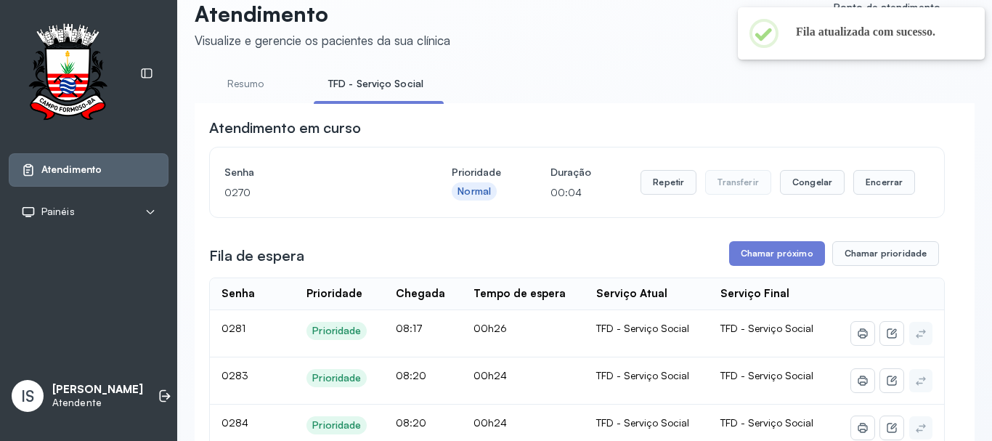
scroll to position [0, 0]
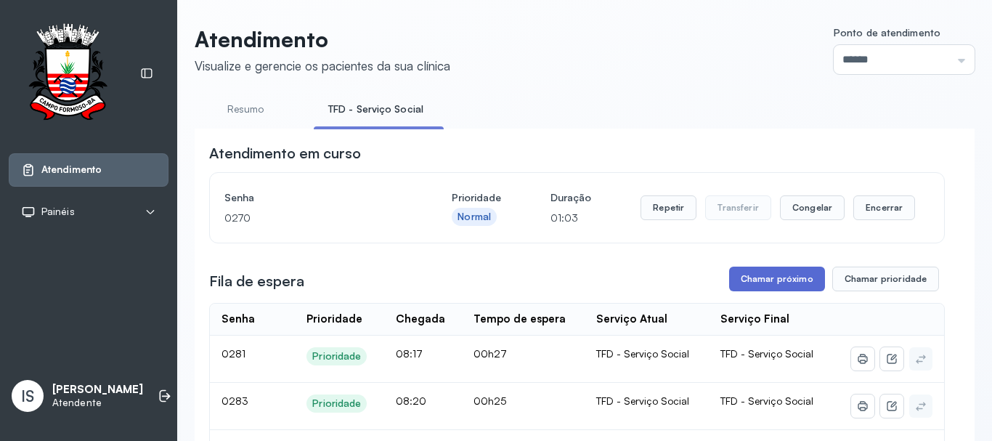
click at [760, 279] on button "Chamar próximo" at bounding box center [777, 279] width 96 height 25
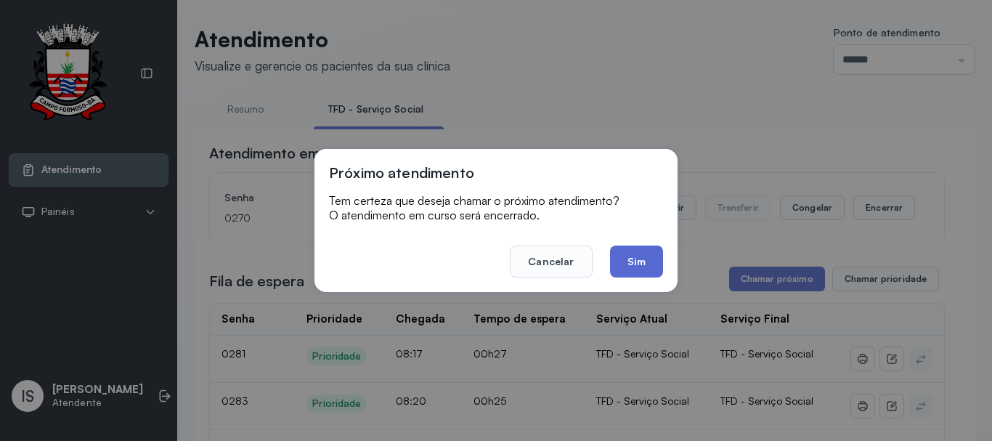
click at [636, 259] on button "Sim" at bounding box center [636, 262] width 53 height 32
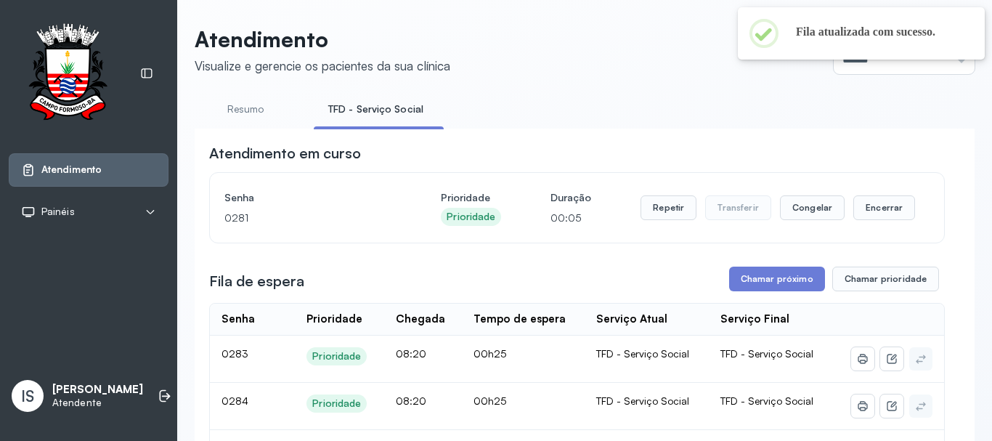
scroll to position [73, 0]
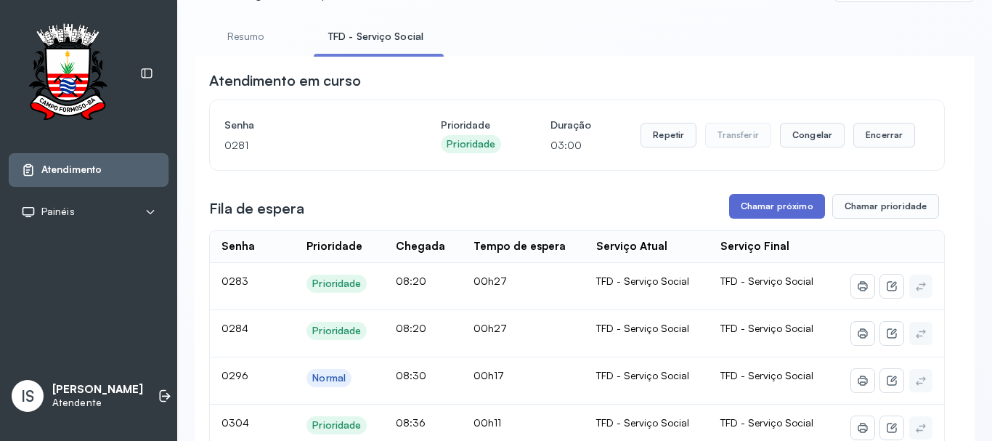
click at [763, 214] on button "Chamar próximo" at bounding box center [777, 206] width 96 height 25
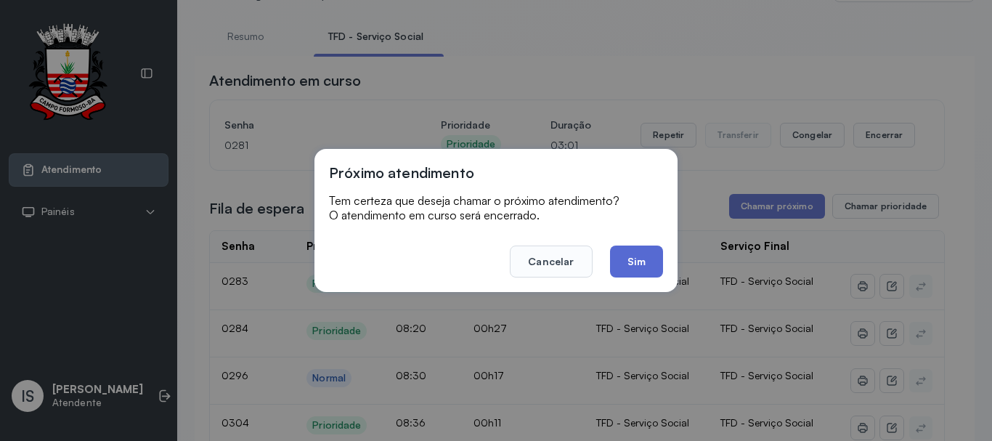
click at [641, 256] on button "Sim" at bounding box center [636, 262] width 53 height 32
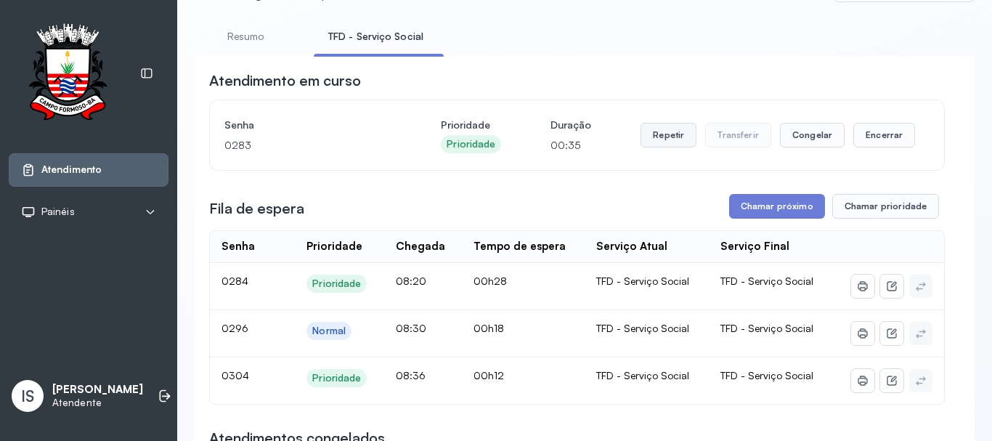
click at [659, 139] on button "Repetir" at bounding box center [669, 135] width 56 height 25
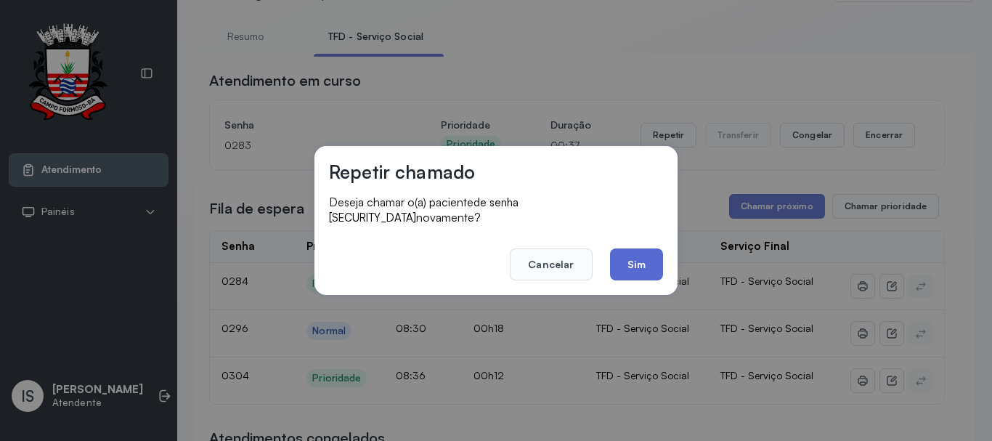
click at [640, 261] on button "Sim" at bounding box center [636, 264] width 53 height 32
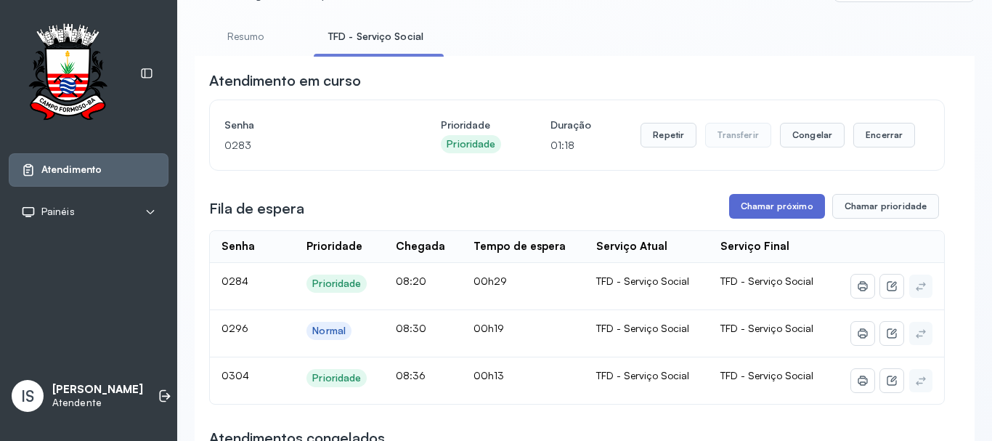
click at [764, 208] on button "Chamar próximo" at bounding box center [777, 206] width 96 height 25
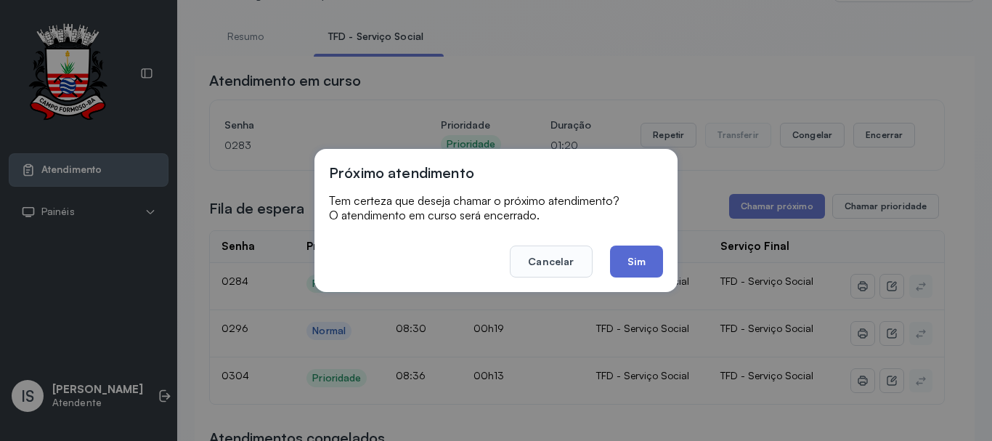
click at [630, 256] on button "Sim" at bounding box center [636, 262] width 53 height 32
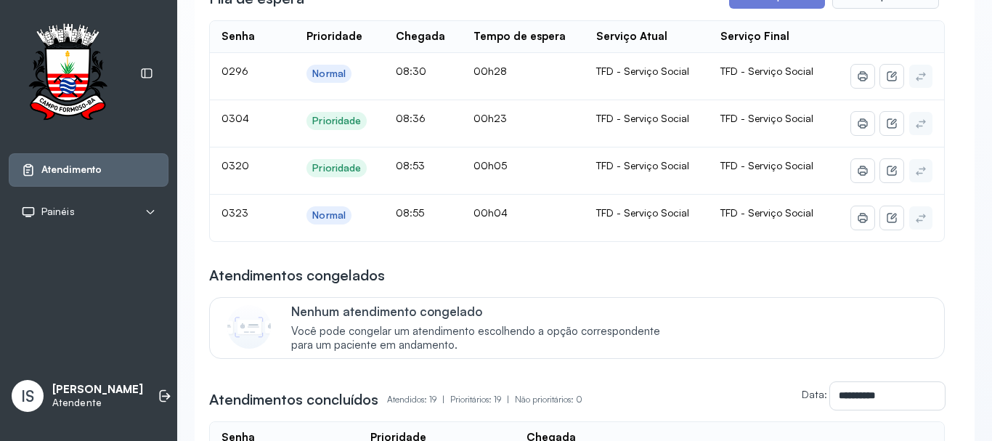
scroll to position [145, 0]
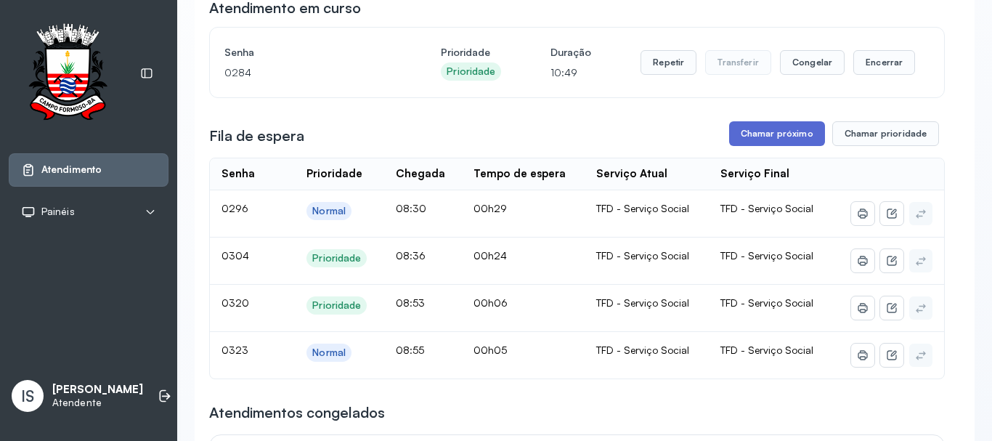
click at [764, 135] on button "Chamar próximo" at bounding box center [777, 133] width 96 height 25
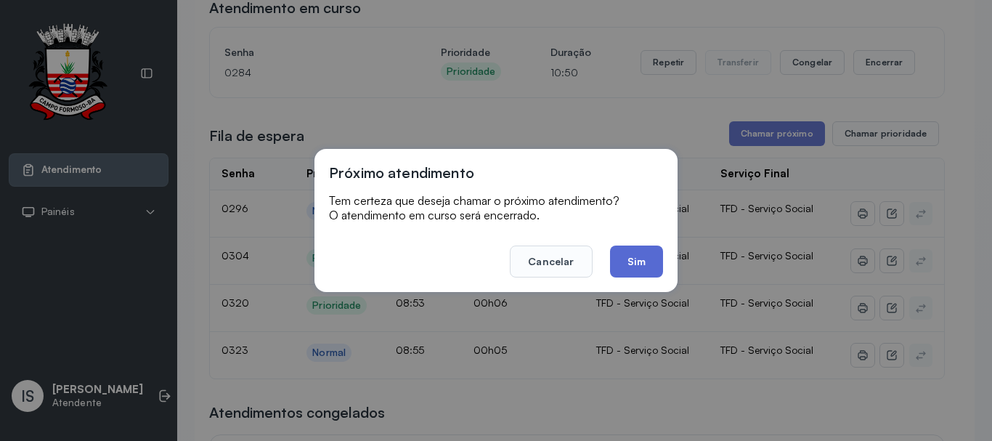
click at [647, 259] on button "Sim" at bounding box center [636, 262] width 53 height 32
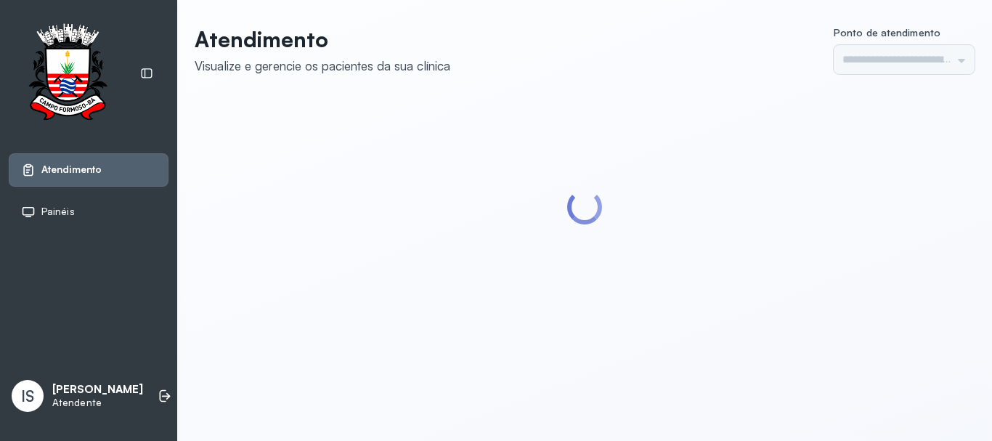
type input "******"
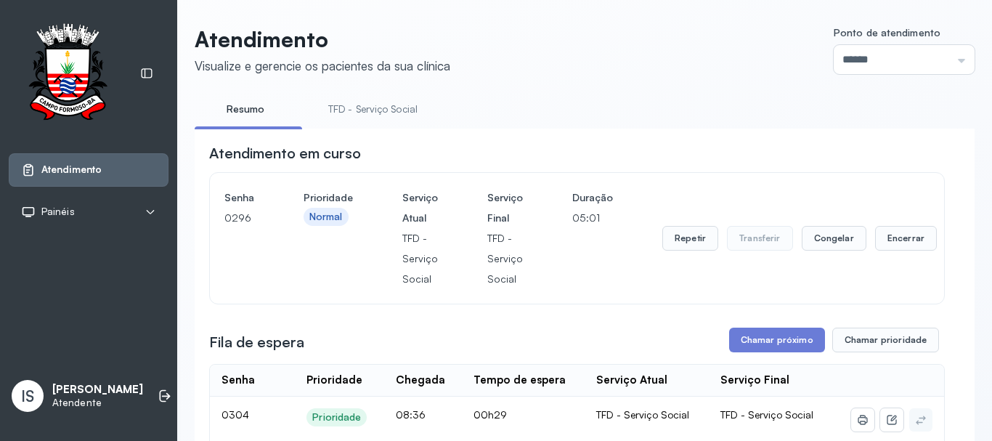
click at [364, 110] on link "TFD - Serviço Social" at bounding box center [373, 109] width 118 height 24
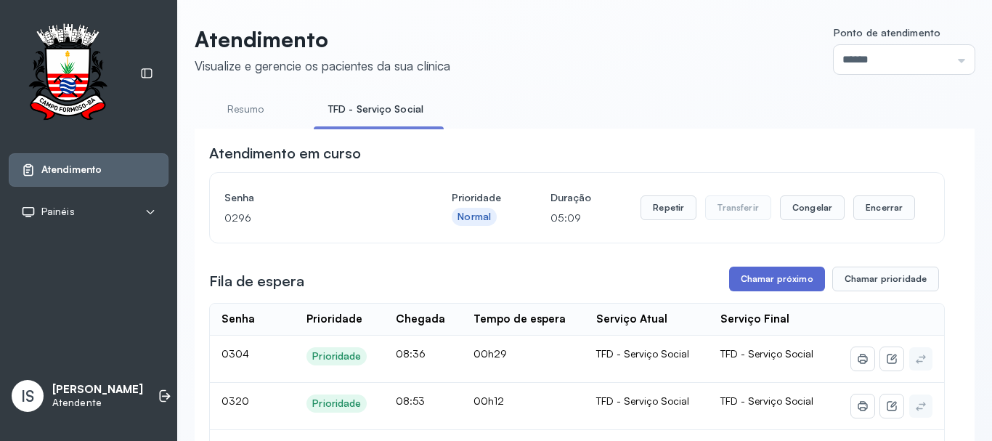
click at [761, 282] on button "Chamar próximo" at bounding box center [777, 279] width 96 height 25
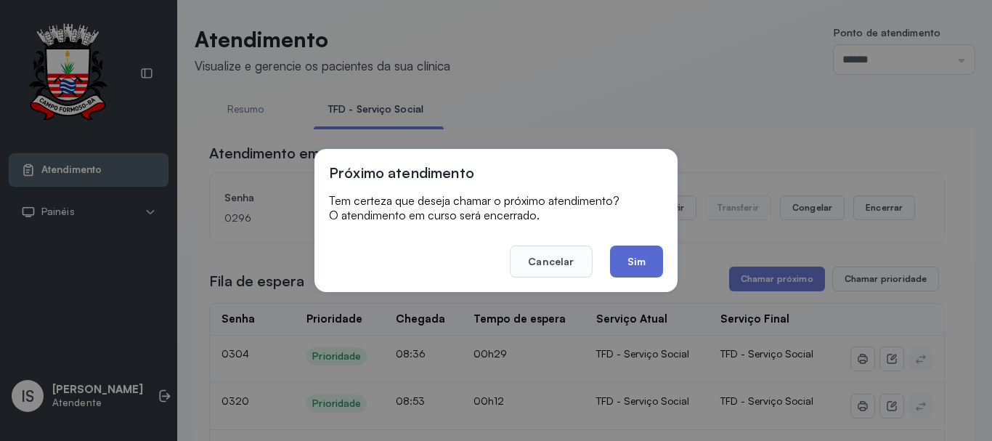
click at [627, 261] on button "Sim" at bounding box center [636, 262] width 53 height 32
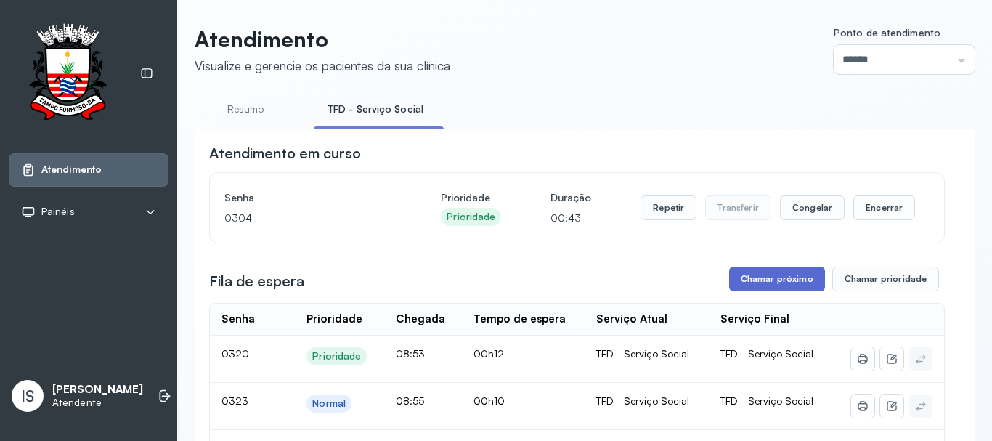
click at [765, 281] on button "Chamar próximo" at bounding box center [777, 279] width 96 height 25
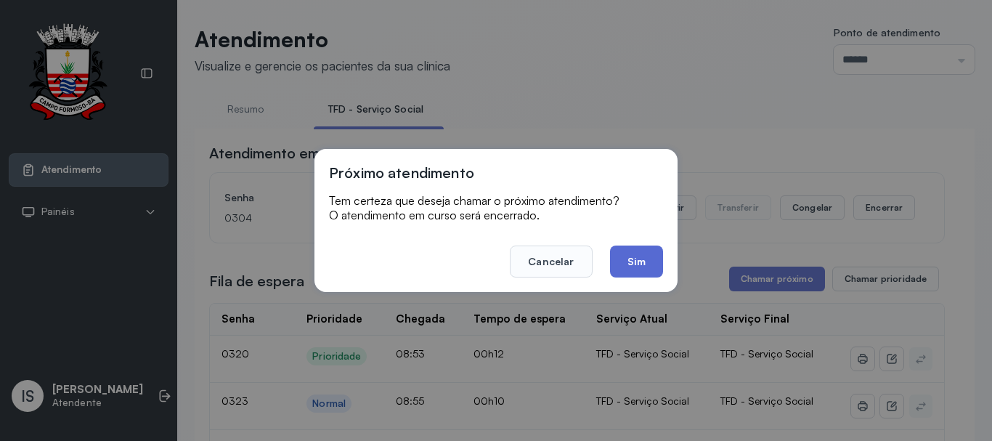
click at [649, 262] on button "Sim" at bounding box center [636, 262] width 53 height 32
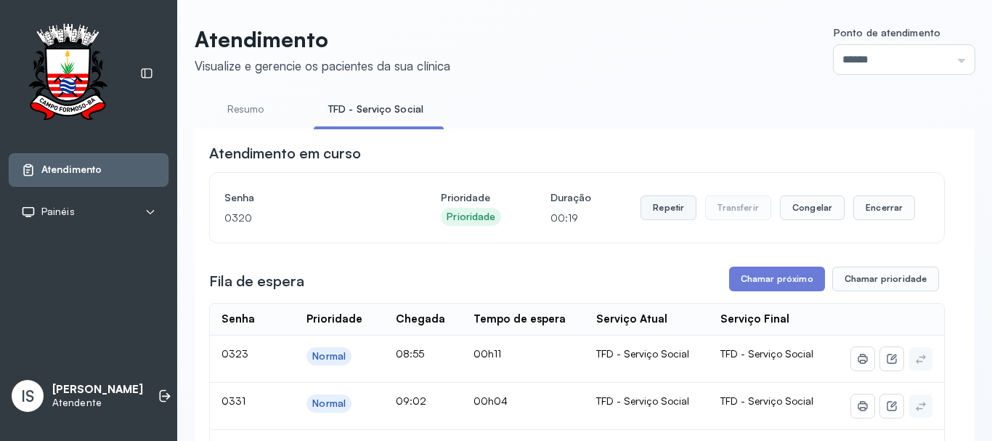
click at [668, 213] on button "Repetir" at bounding box center [669, 207] width 56 height 25
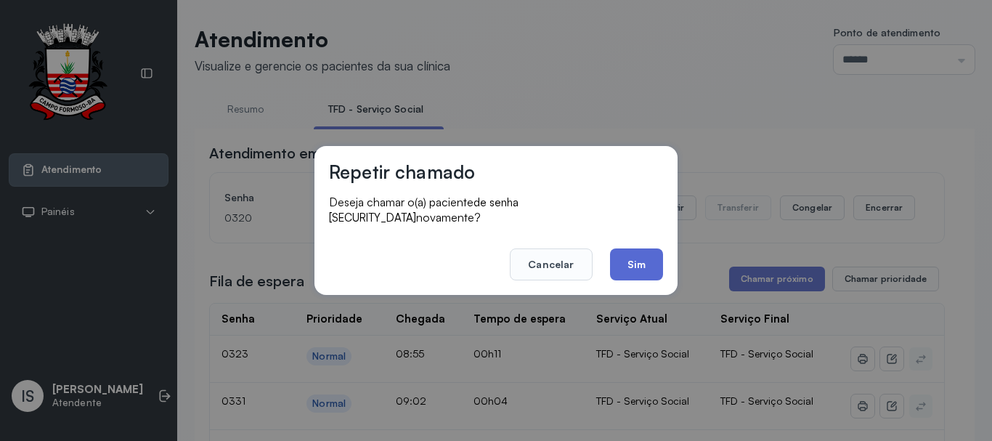
click at [636, 248] on button "Sim" at bounding box center [636, 264] width 53 height 32
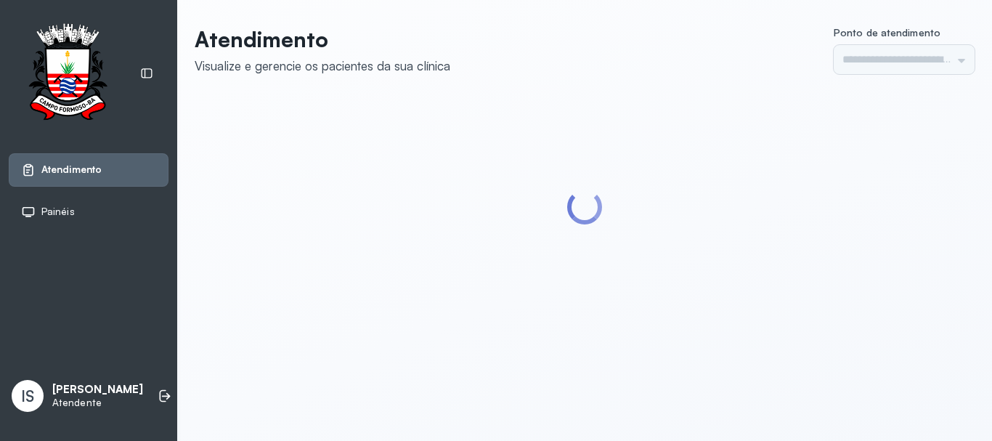
type input "******"
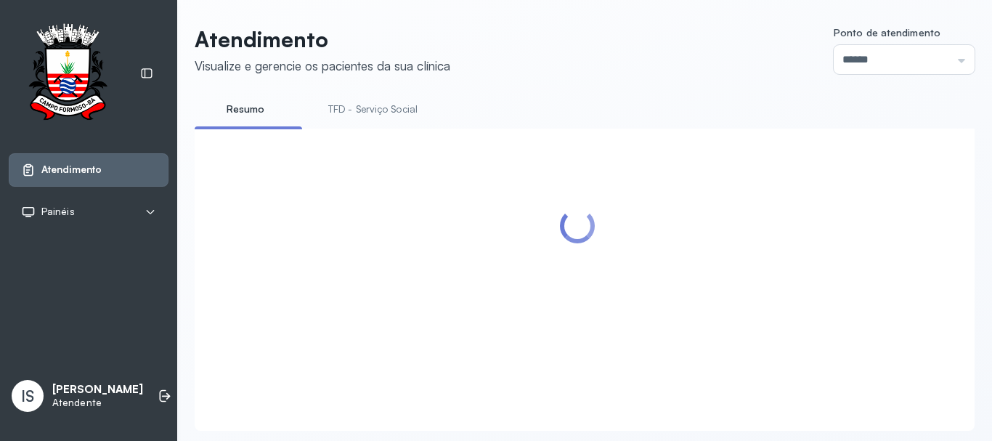
click at [378, 108] on link "TFD - Serviço Social" at bounding box center [373, 109] width 118 height 24
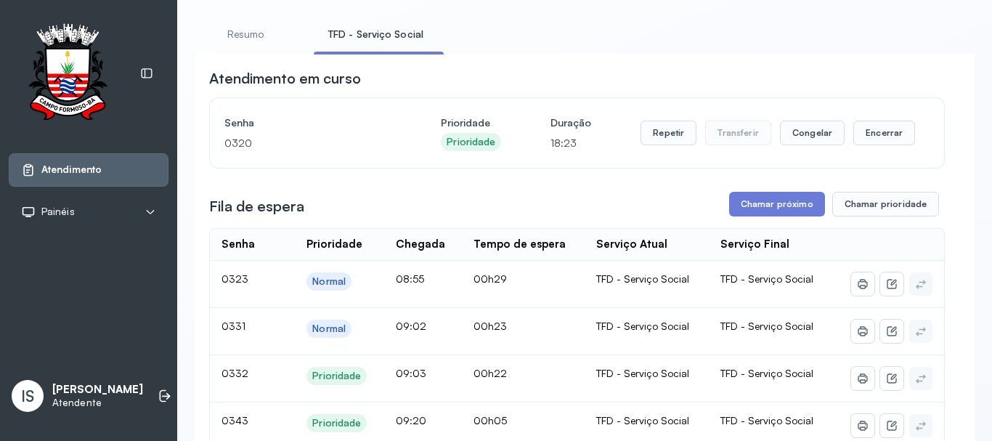
scroll to position [145, 0]
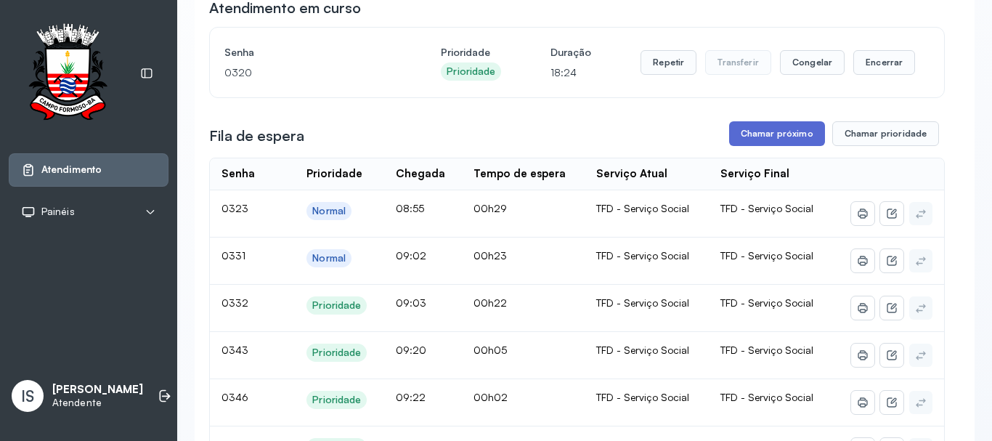
click at [776, 137] on button "Chamar próximo" at bounding box center [777, 133] width 96 height 25
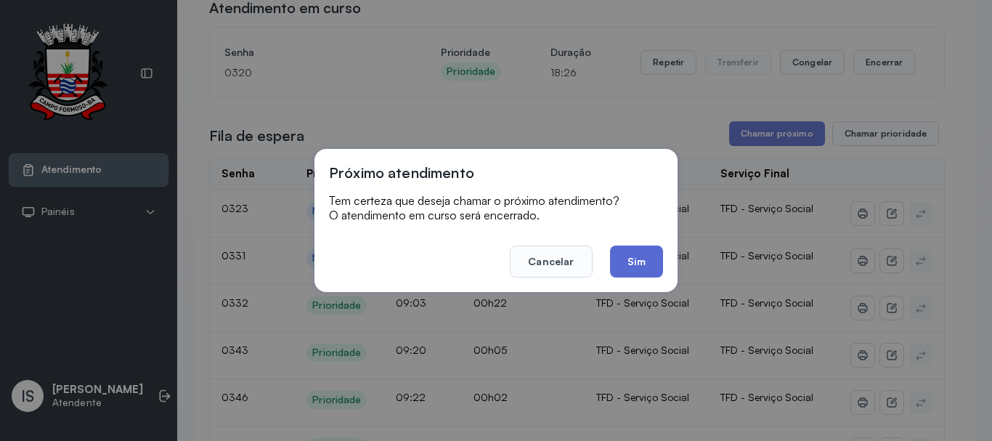
click at [628, 263] on button "Sim" at bounding box center [636, 262] width 53 height 32
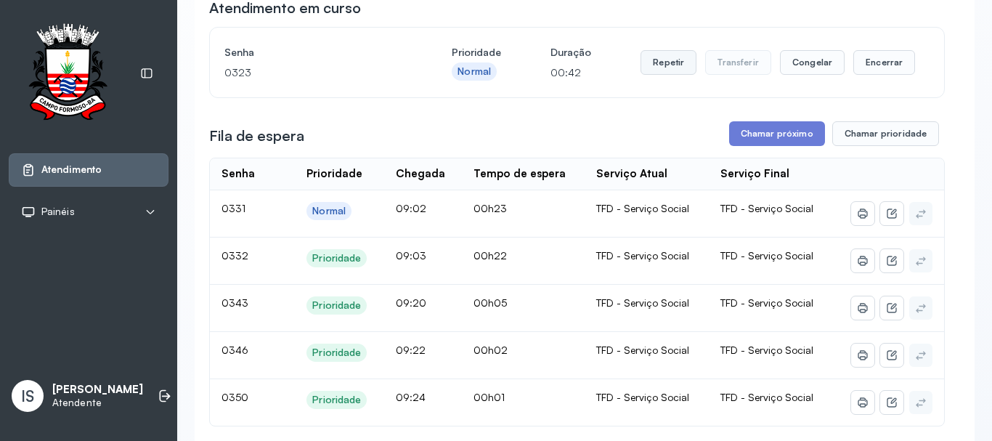
click at [657, 68] on button "Repetir" at bounding box center [669, 62] width 56 height 25
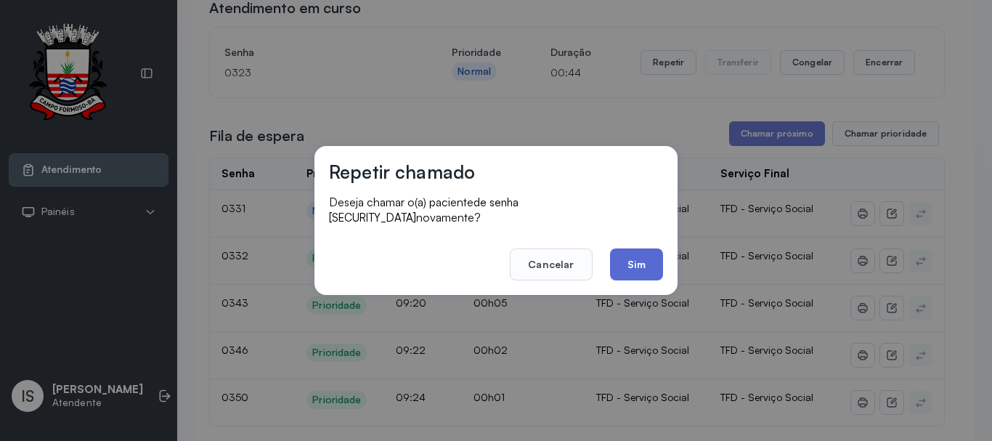
click at [640, 252] on button "Sim" at bounding box center [636, 264] width 53 height 32
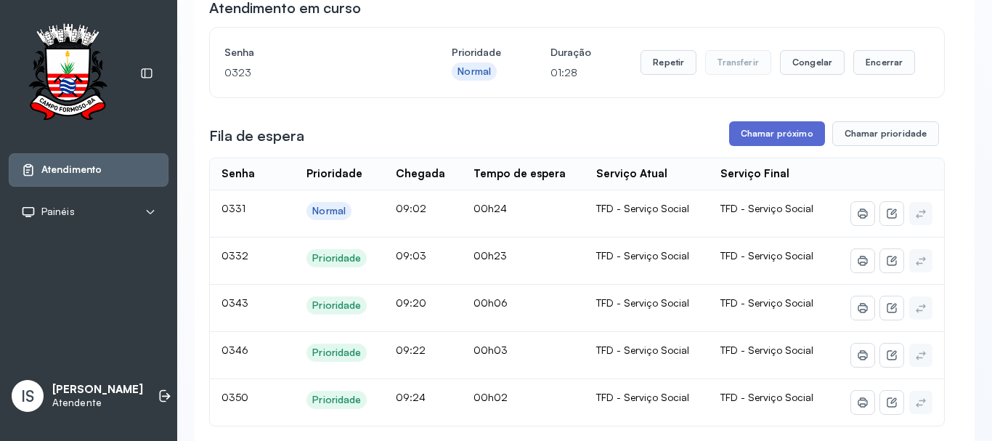
click at [740, 140] on button "Chamar próximo" at bounding box center [777, 133] width 96 height 25
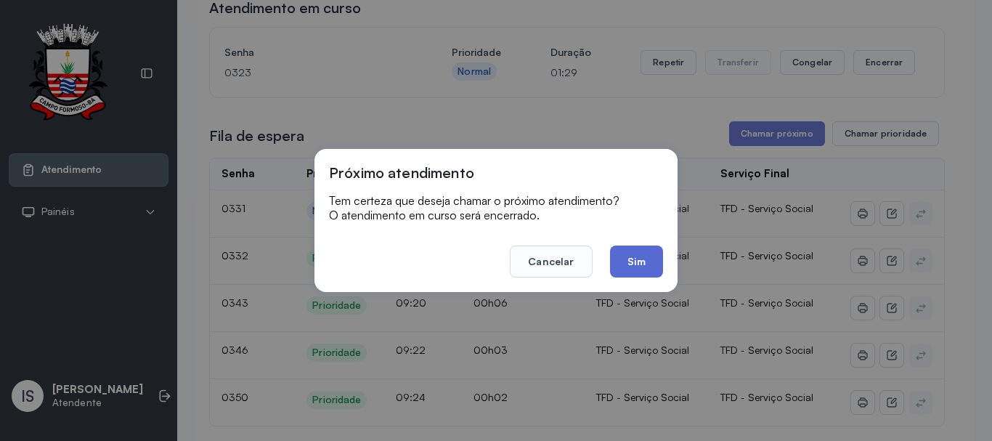
click at [644, 260] on button "Sim" at bounding box center [636, 262] width 53 height 32
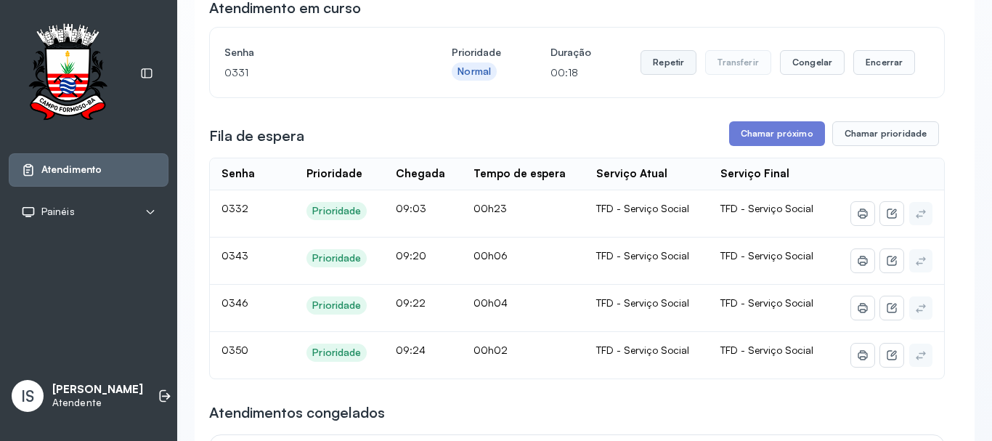
click at [661, 65] on button "Repetir" at bounding box center [669, 62] width 56 height 25
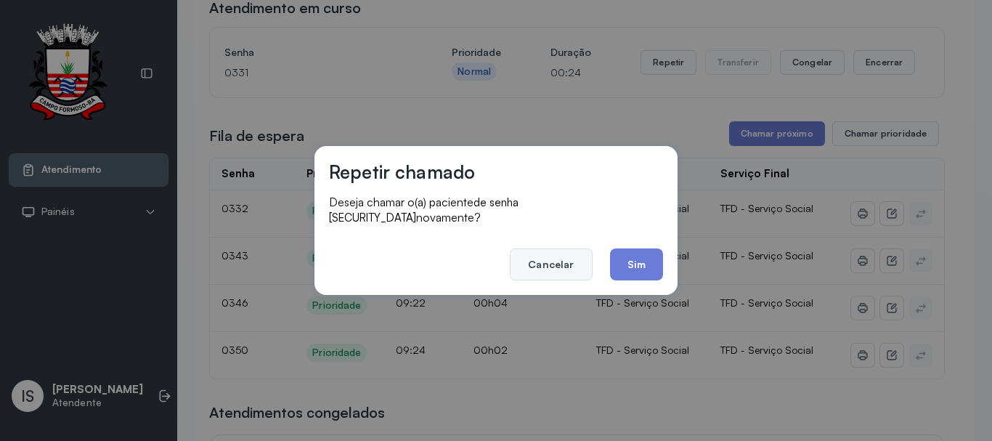
click at [557, 260] on button "Cancelar" at bounding box center [551, 264] width 82 height 32
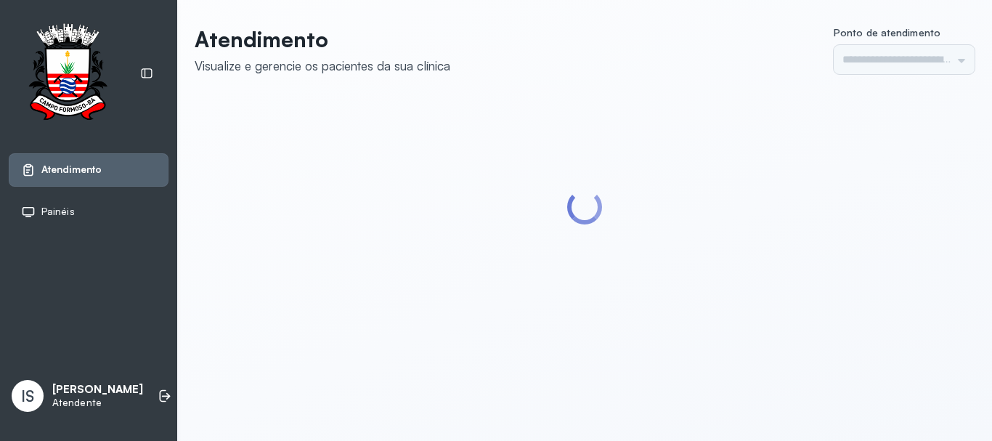
type input "******"
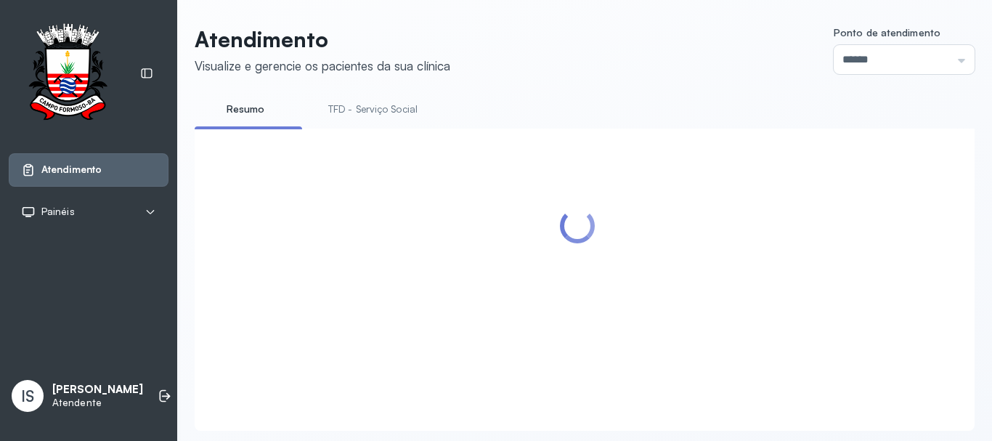
click at [361, 110] on link "TFD - Serviço Social" at bounding box center [373, 109] width 118 height 24
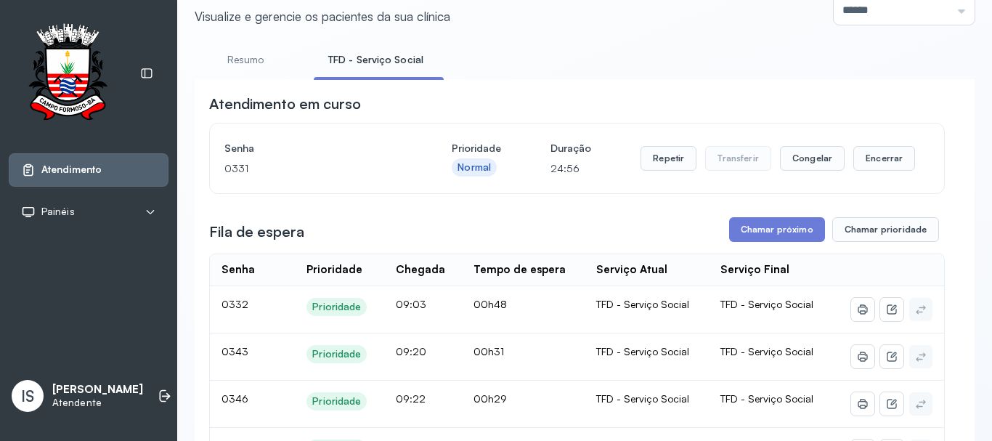
scroll to position [73, 0]
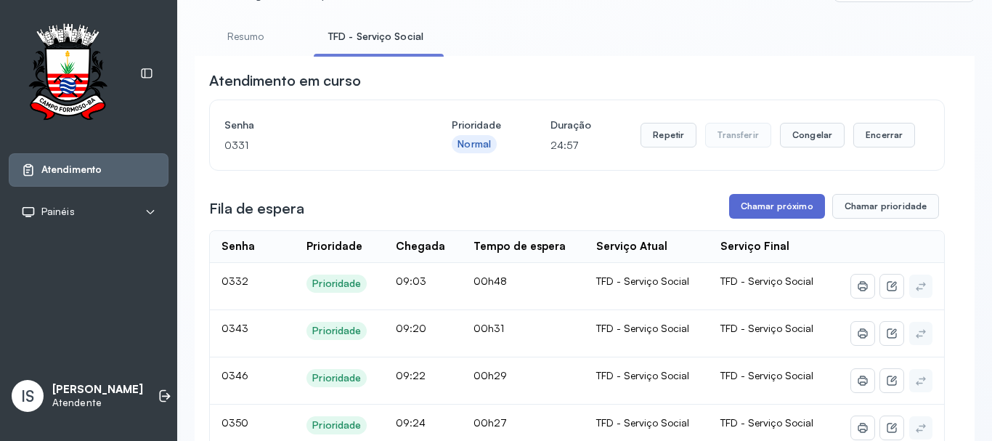
click at [773, 205] on button "Chamar próximo" at bounding box center [777, 206] width 96 height 25
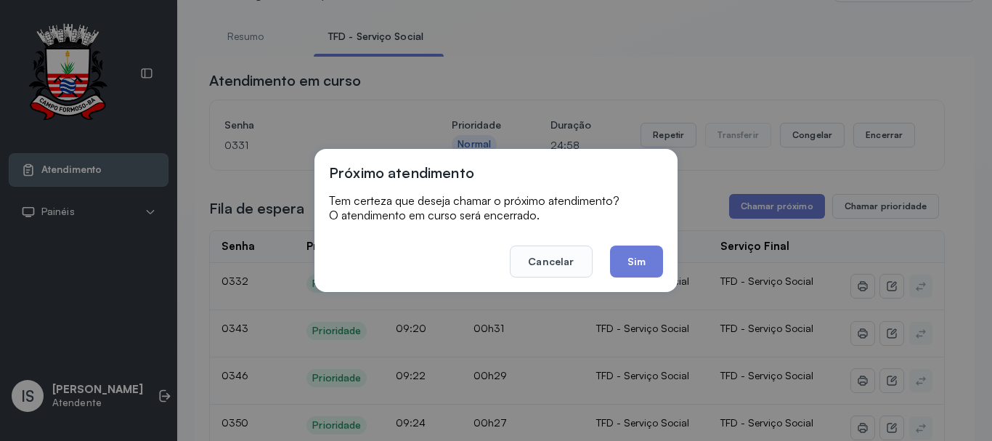
click at [644, 260] on button "Sim" at bounding box center [636, 262] width 53 height 32
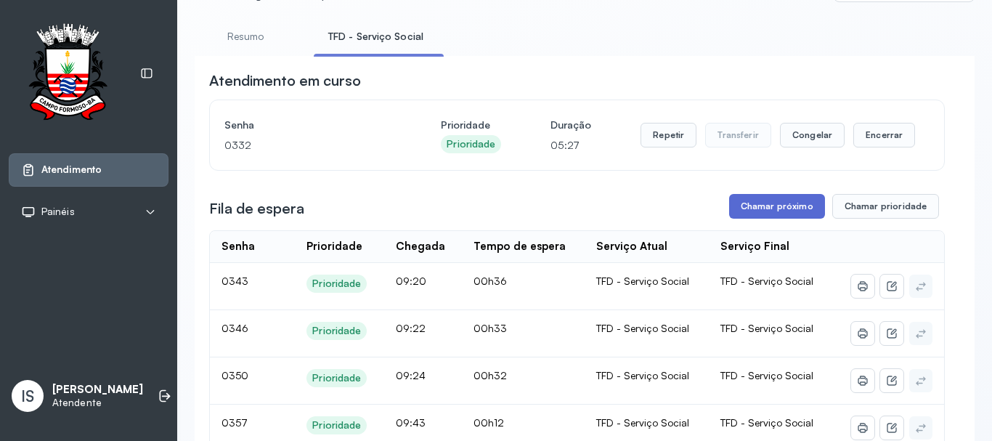
click at [779, 208] on button "Chamar próximo" at bounding box center [777, 206] width 96 height 25
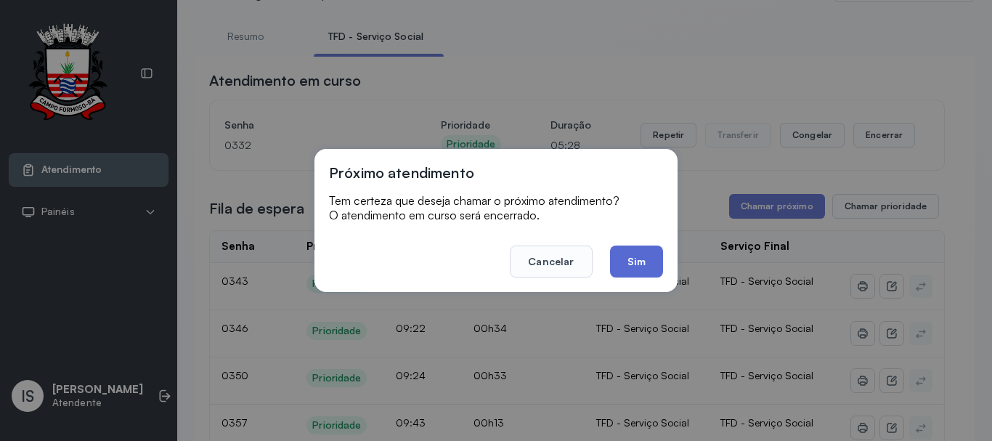
click at [639, 266] on button "Sim" at bounding box center [636, 262] width 53 height 32
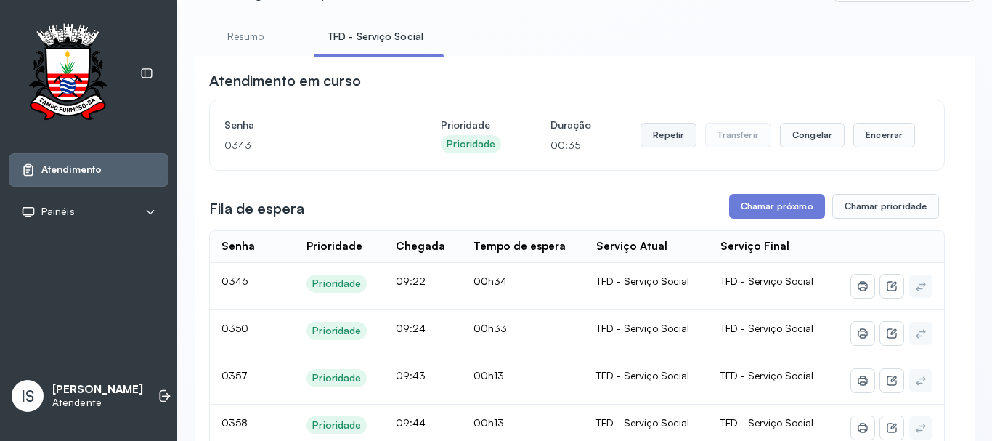
click at [668, 134] on button "Repetir" at bounding box center [669, 135] width 56 height 25
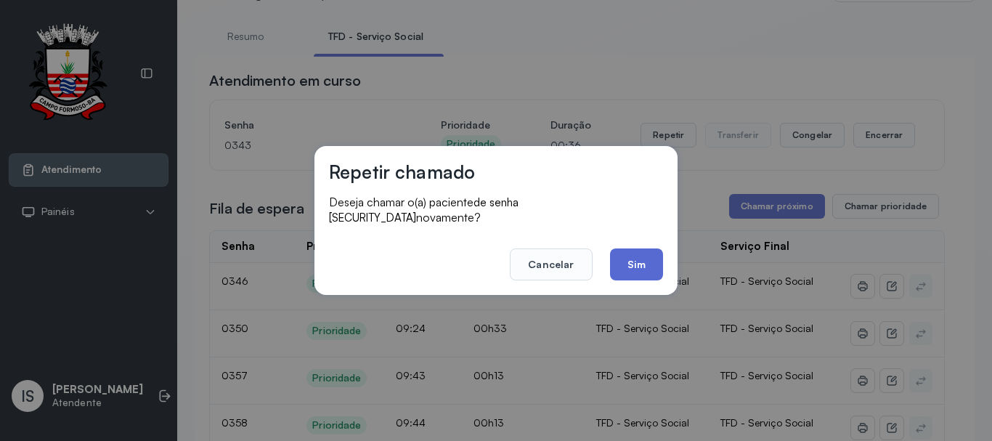
click at [633, 250] on button "Sim" at bounding box center [636, 264] width 53 height 32
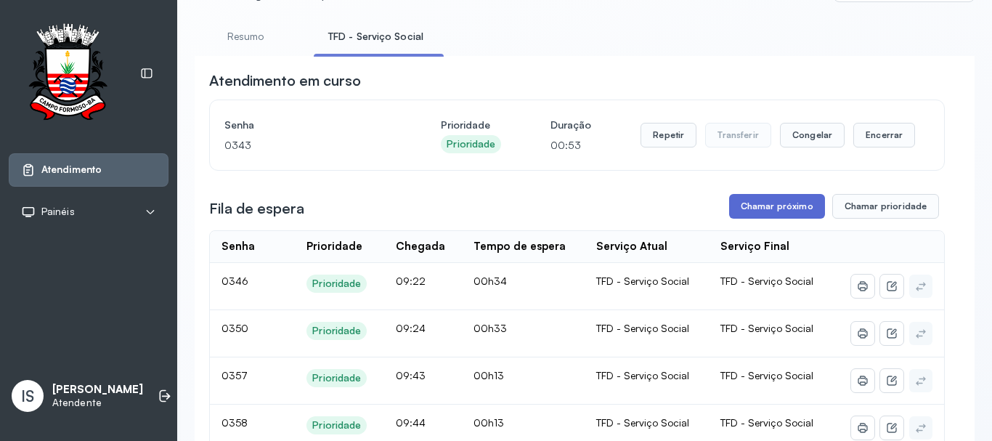
click at [782, 211] on button "Chamar próximo" at bounding box center [777, 206] width 96 height 25
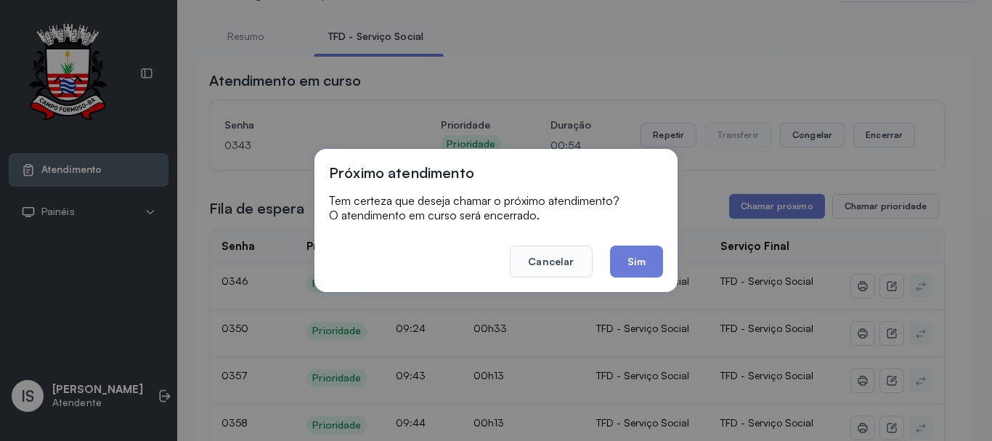
click at [636, 254] on button "Sim" at bounding box center [636, 262] width 53 height 32
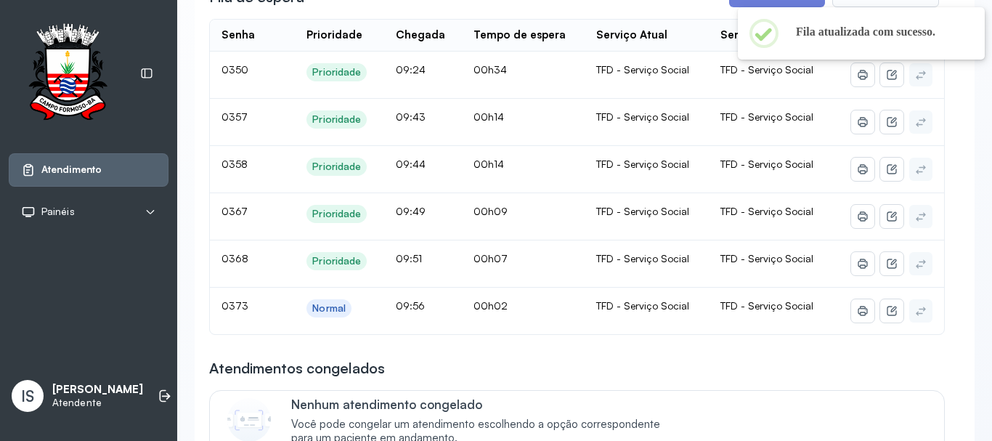
scroll to position [145, 0]
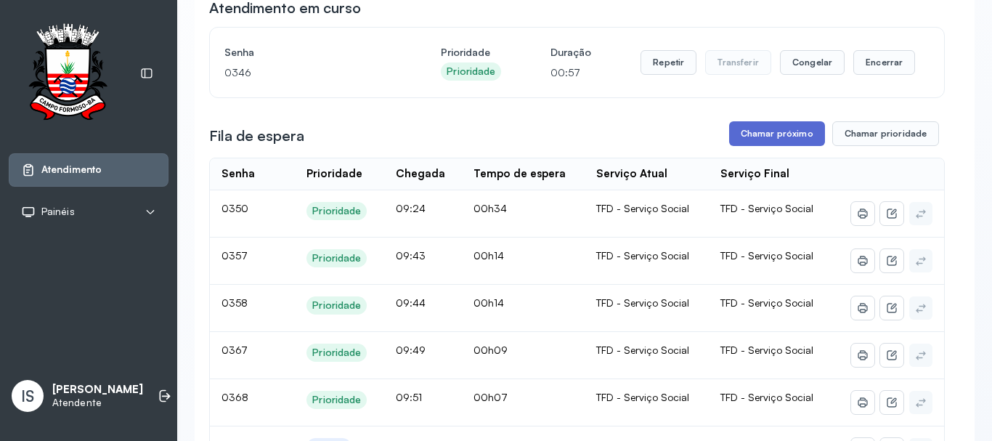
click at [785, 139] on button "Chamar próximo" at bounding box center [777, 133] width 96 height 25
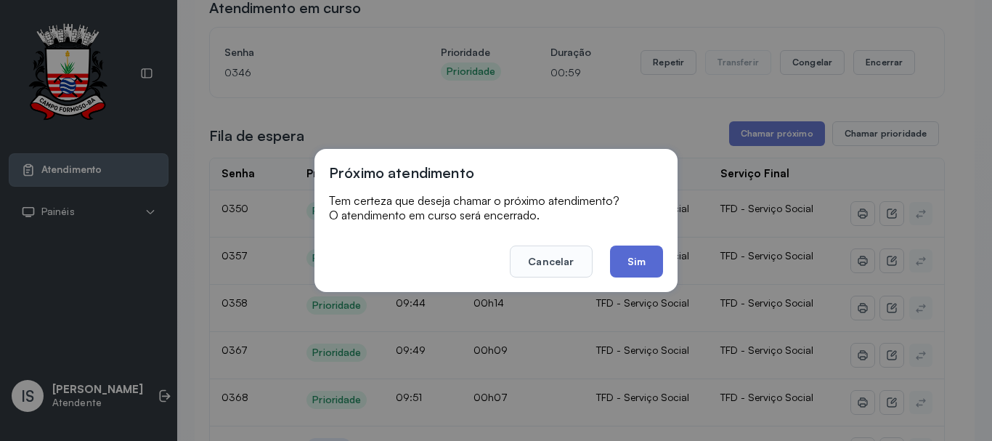
click at [631, 264] on button "Sim" at bounding box center [636, 262] width 53 height 32
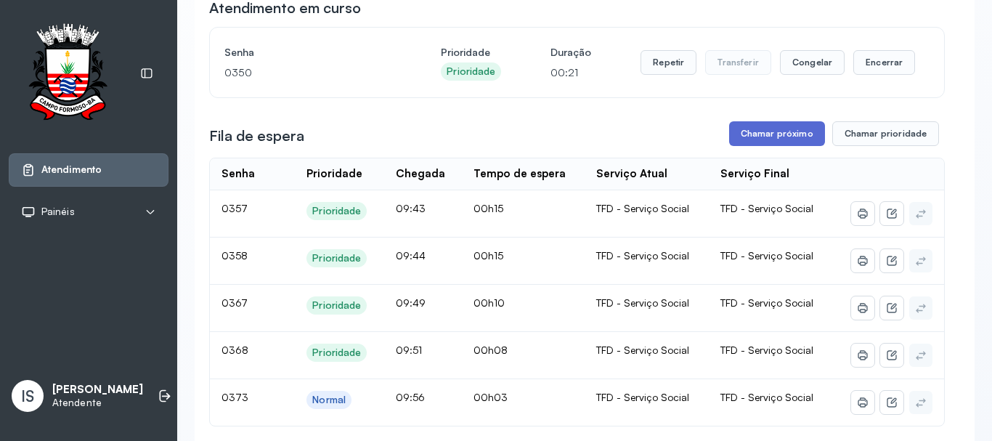
click at [759, 137] on button "Chamar próximo" at bounding box center [777, 133] width 96 height 25
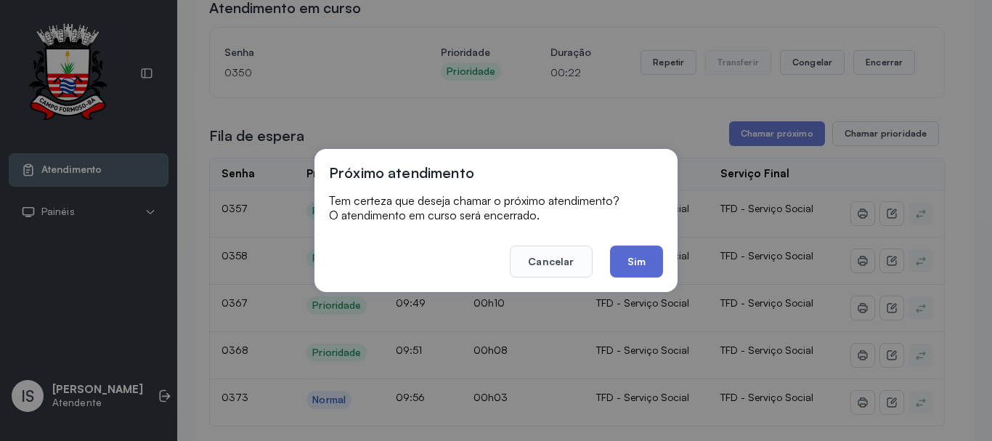
click at [628, 259] on button "Sim" at bounding box center [636, 262] width 53 height 32
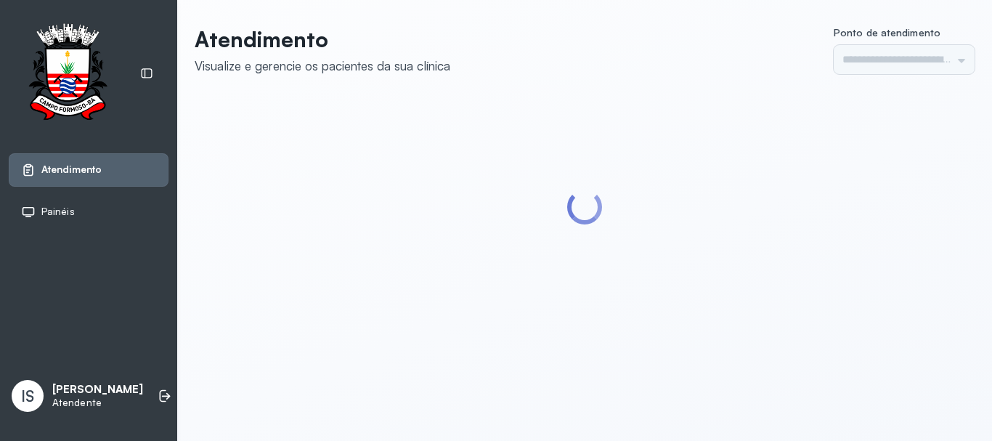
type input "******"
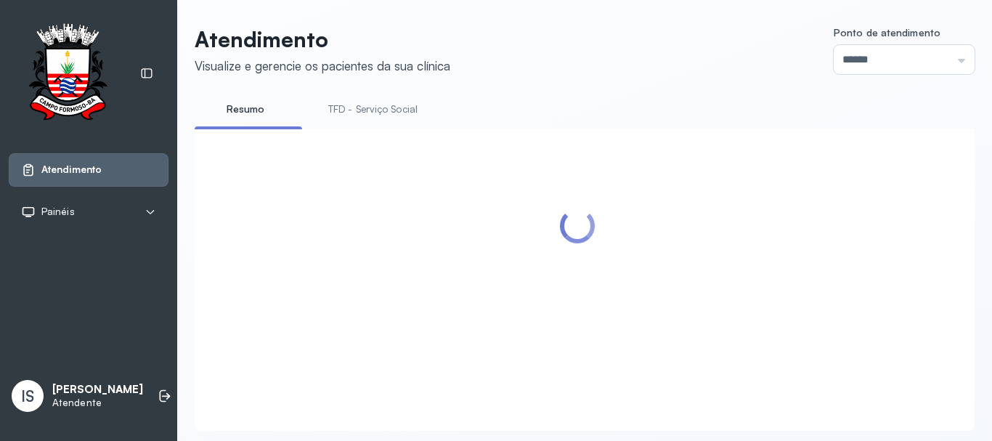
scroll to position [45, 0]
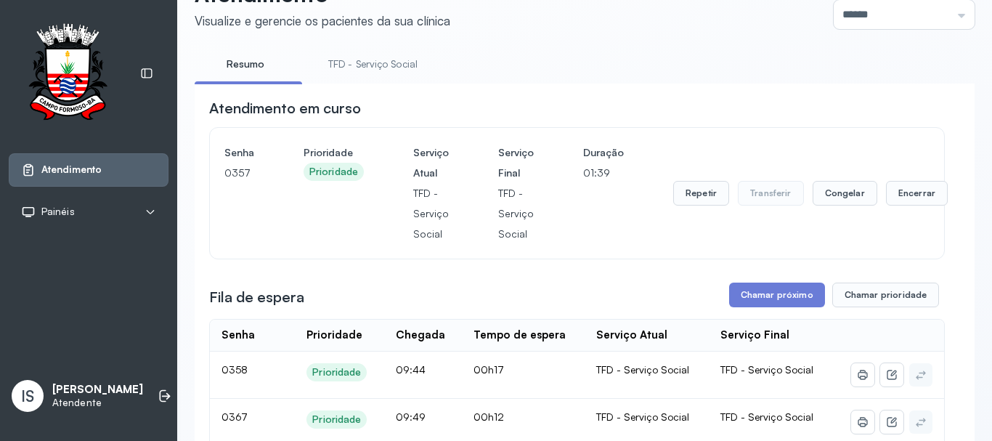
click at [397, 61] on link "TFD - Serviço Social" at bounding box center [373, 64] width 118 height 24
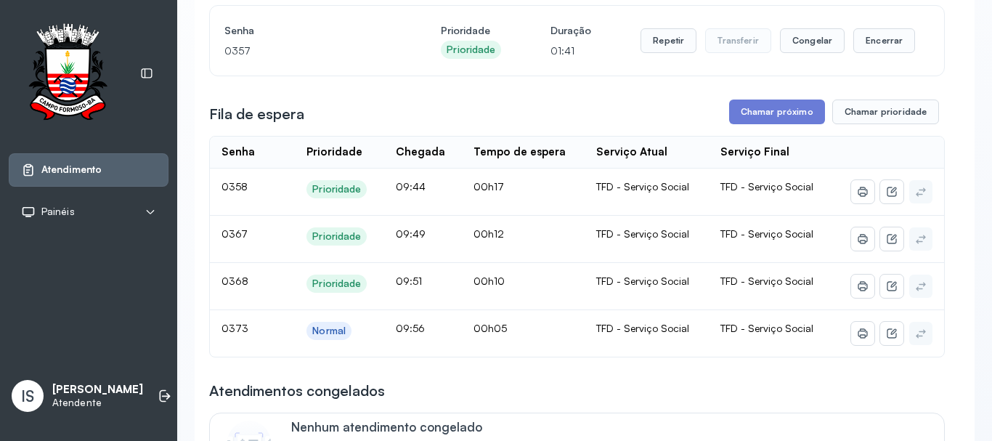
scroll to position [190, 0]
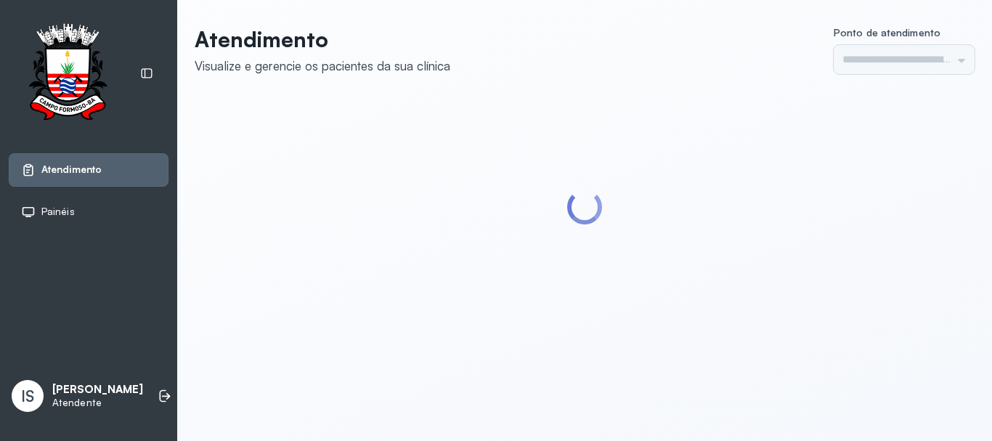
type input "******"
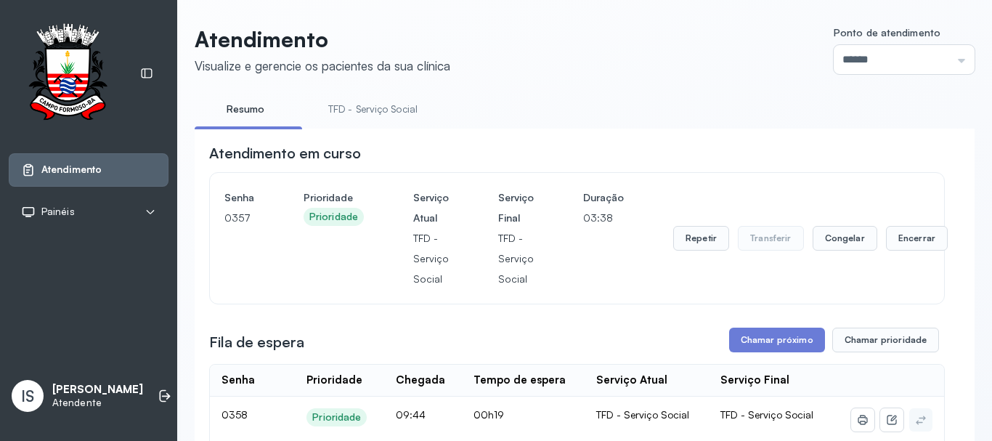
click at [370, 109] on link "TFD - Serviço Social" at bounding box center [373, 109] width 118 height 24
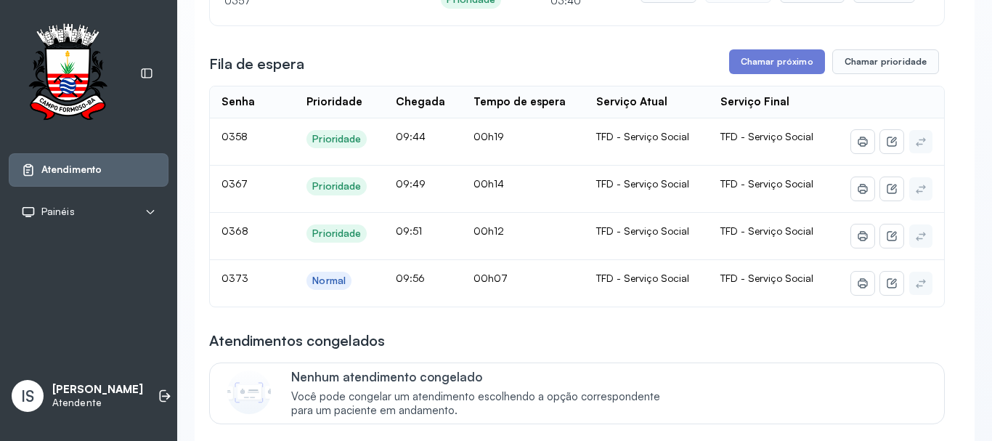
scroll to position [218, 0]
click at [763, 59] on button "Chamar próximo" at bounding box center [777, 61] width 96 height 25
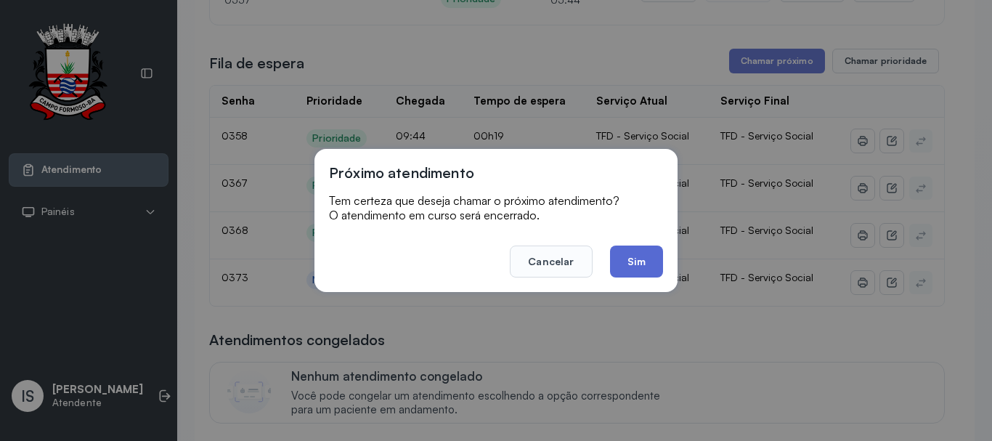
click at [627, 249] on button "Sim" at bounding box center [636, 262] width 53 height 32
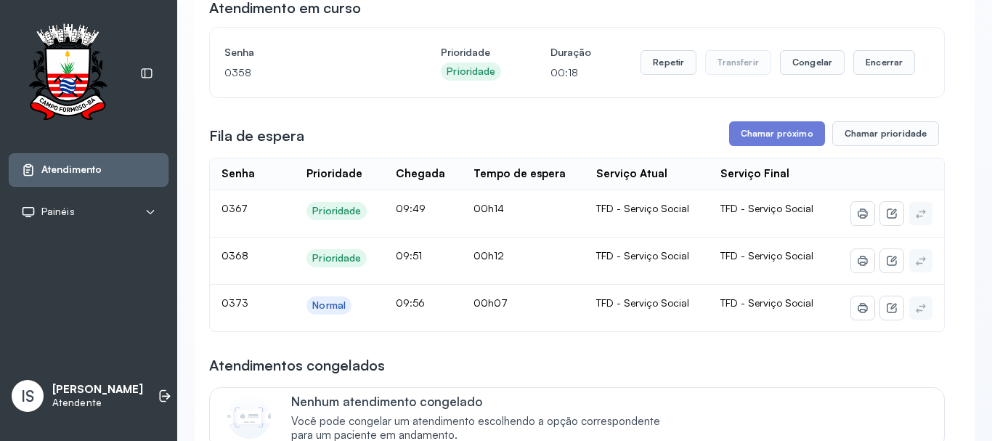
scroll to position [73, 0]
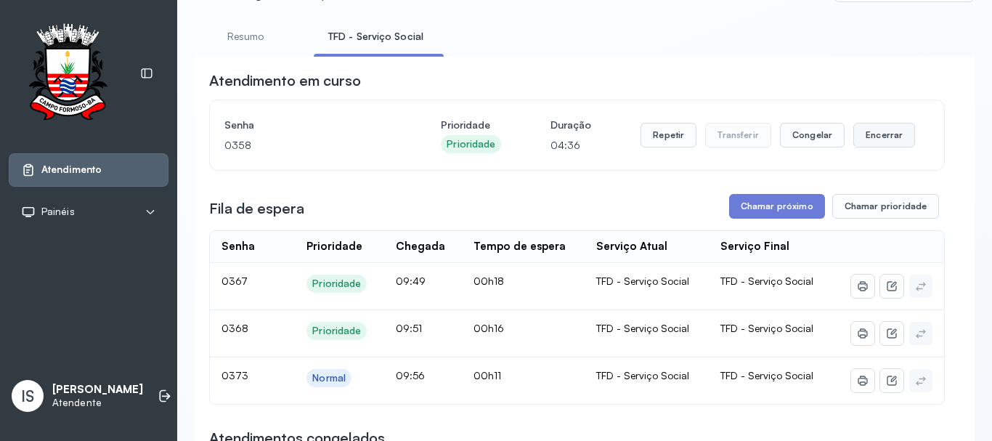
click at [866, 135] on button "Encerrar" at bounding box center [885, 135] width 62 height 25
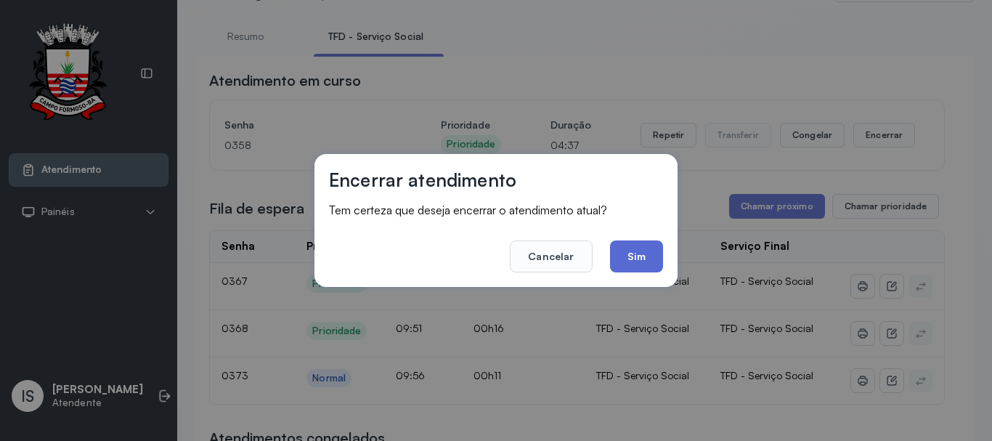
click at [643, 249] on button "Sim" at bounding box center [636, 256] width 53 height 32
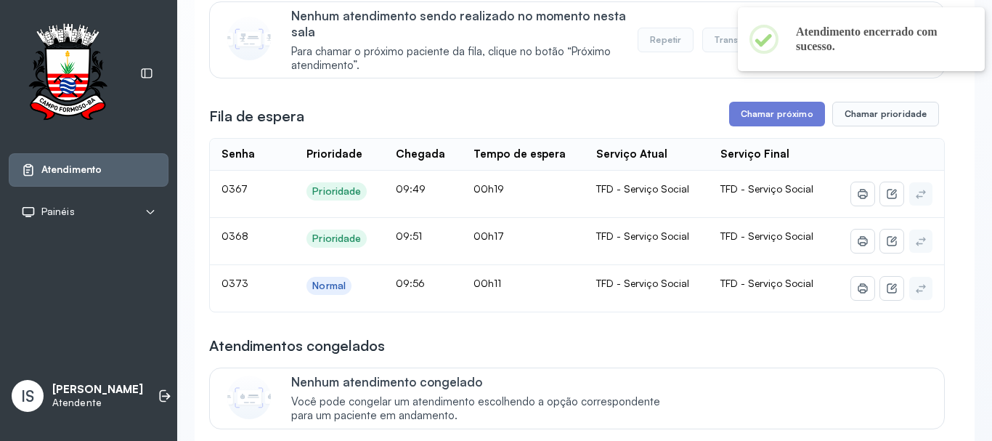
scroll to position [145, 0]
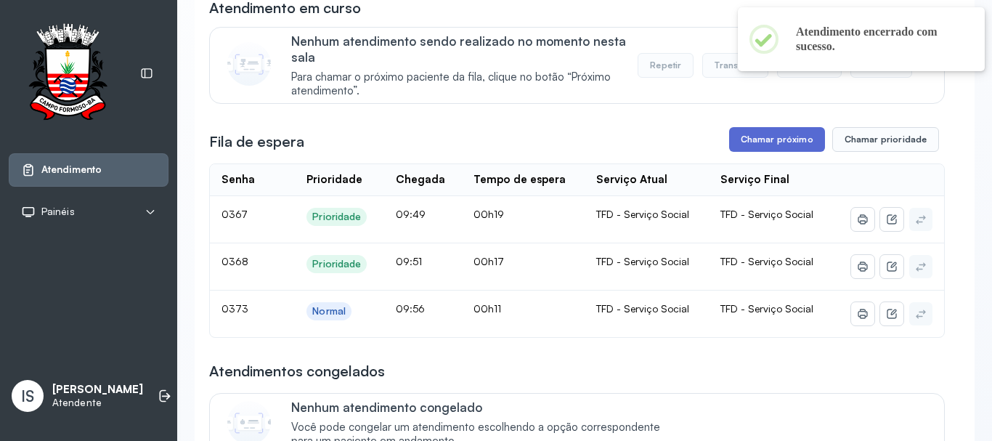
click at [740, 133] on button "Chamar próximo" at bounding box center [777, 139] width 96 height 25
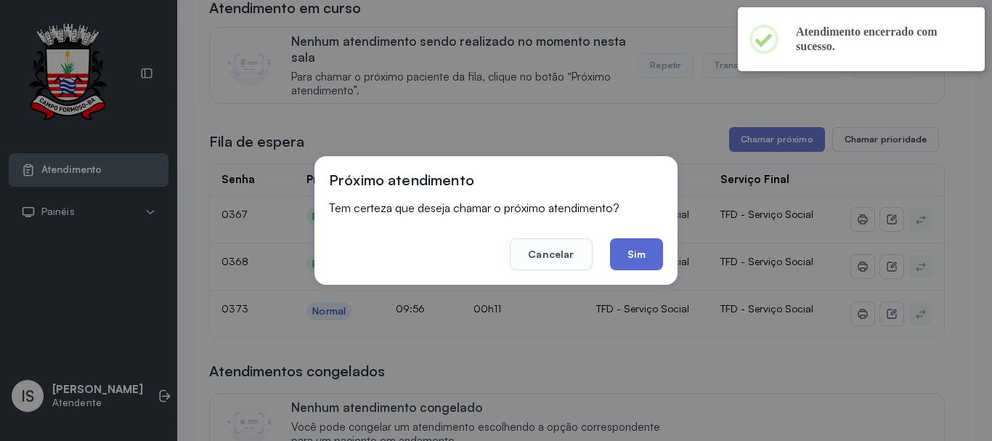
click at [641, 256] on button "Sim" at bounding box center [636, 254] width 53 height 32
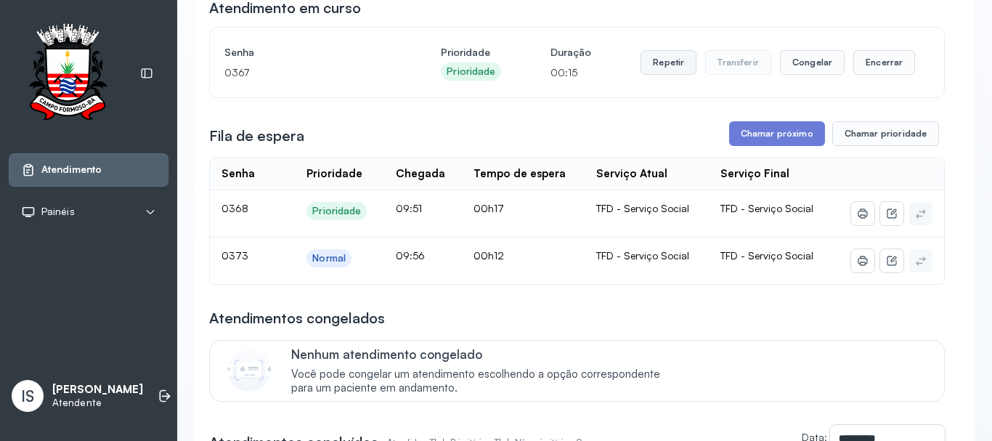
click at [654, 65] on button "Repetir" at bounding box center [669, 62] width 56 height 25
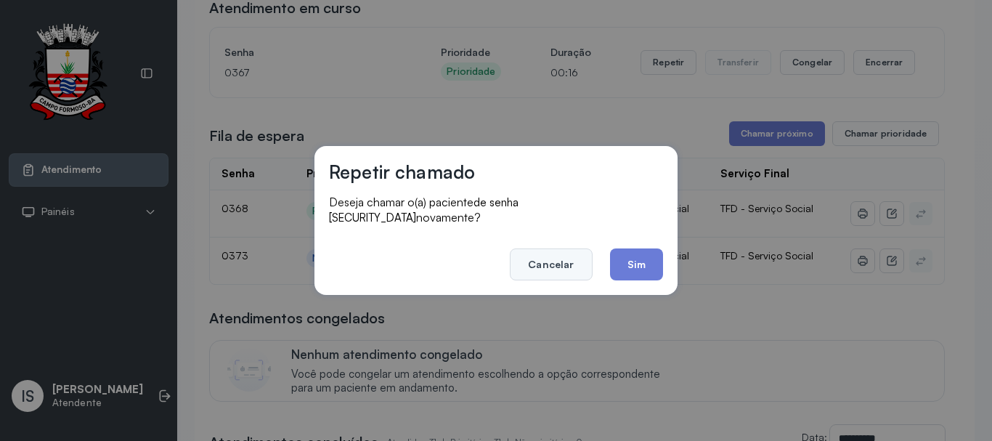
click at [574, 266] on button "Cancelar" at bounding box center [551, 264] width 82 height 32
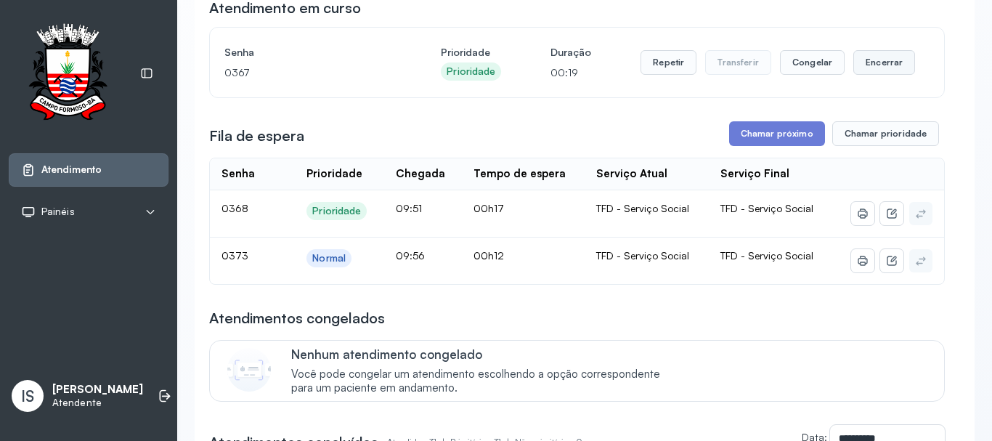
click at [878, 65] on button "Encerrar" at bounding box center [885, 62] width 62 height 25
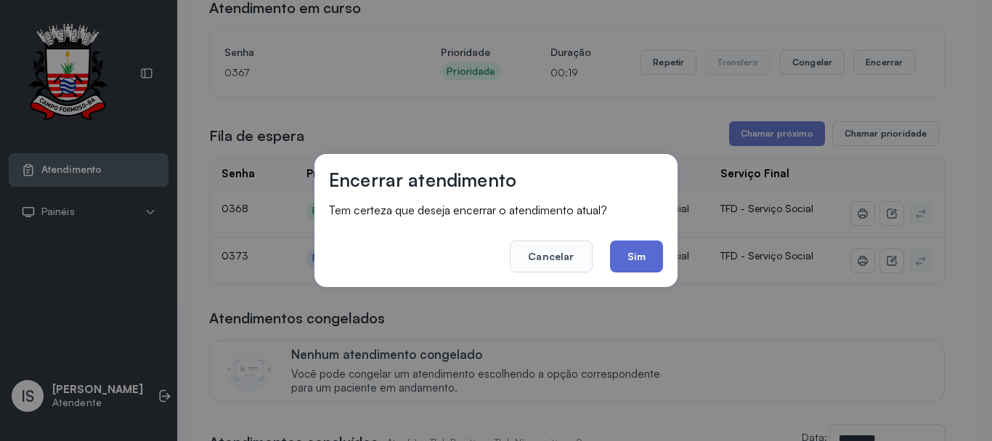
click at [656, 267] on button "Sim" at bounding box center [636, 256] width 53 height 32
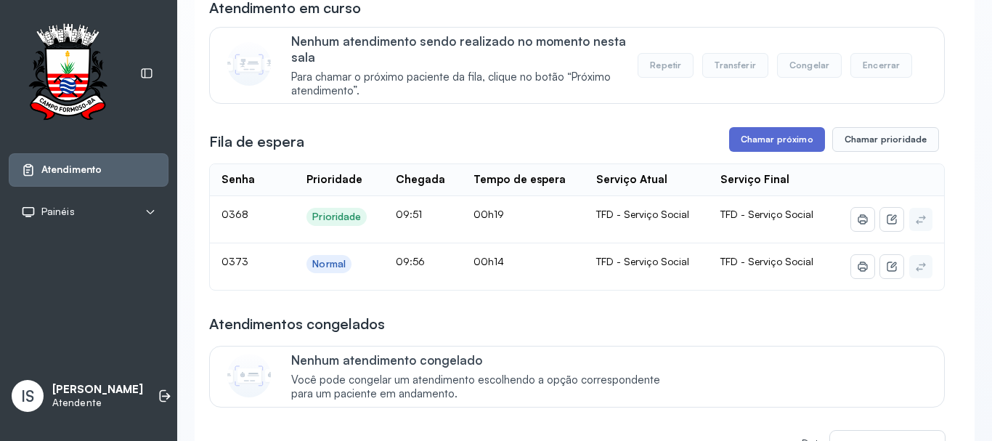
click at [761, 141] on button "Chamar próximo" at bounding box center [777, 139] width 96 height 25
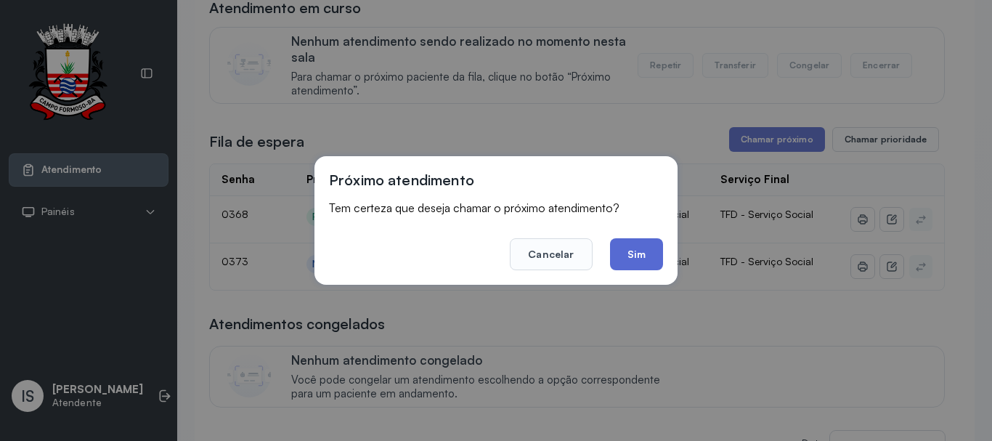
click at [641, 256] on button "Sim" at bounding box center [636, 254] width 53 height 32
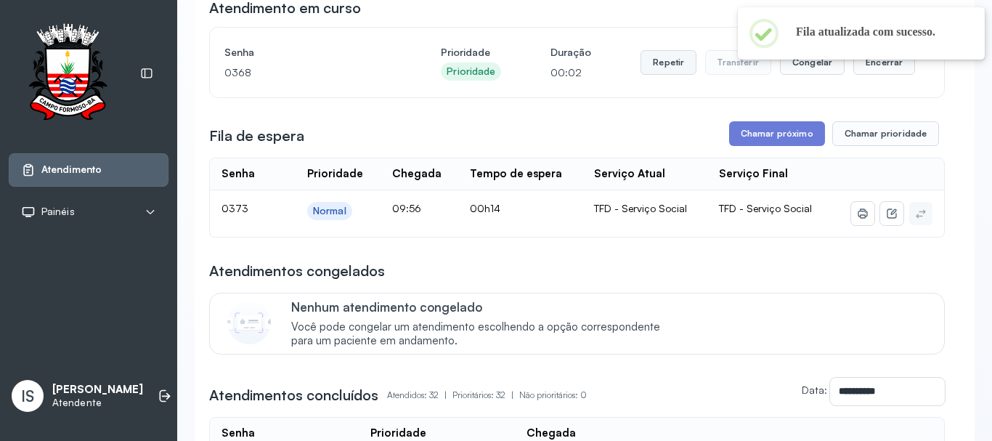
click at [657, 62] on button "Repetir" at bounding box center [669, 62] width 56 height 25
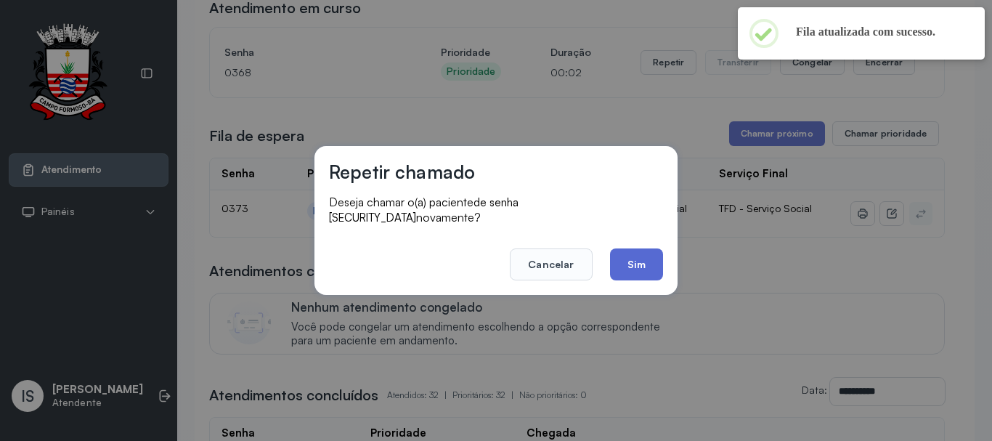
click at [622, 259] on button "Sim" at bounding box center [636, 264] width 53 height 32
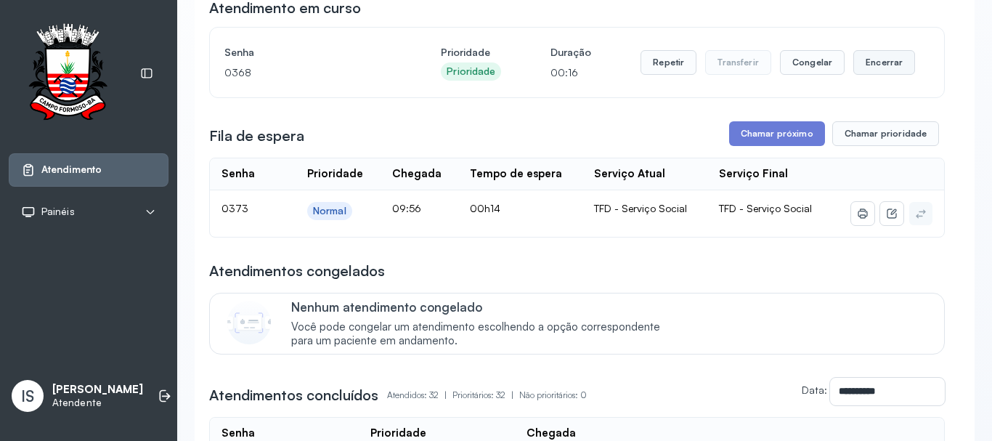
click at [870, 73] on button "Encerrar" at bounding box center [885, 62] width 62 height 25
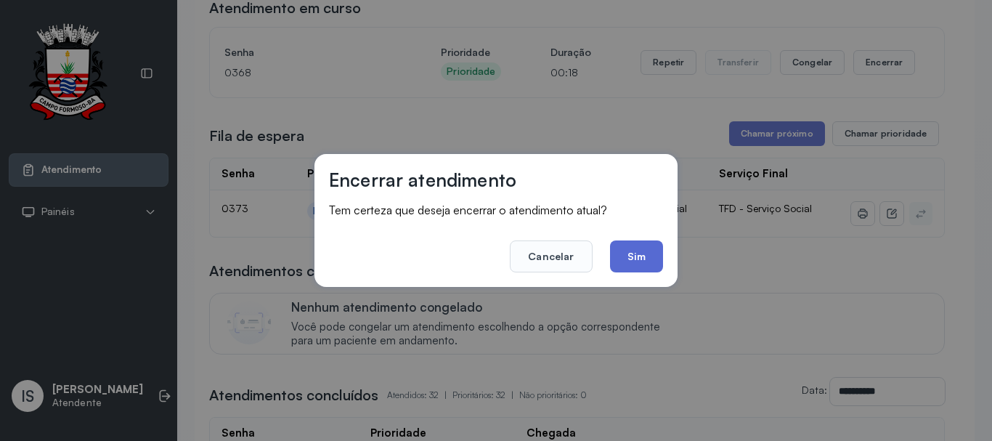
click at [627, 258] on button "Sim" at bounding box center [636, 256] width 53 height 32
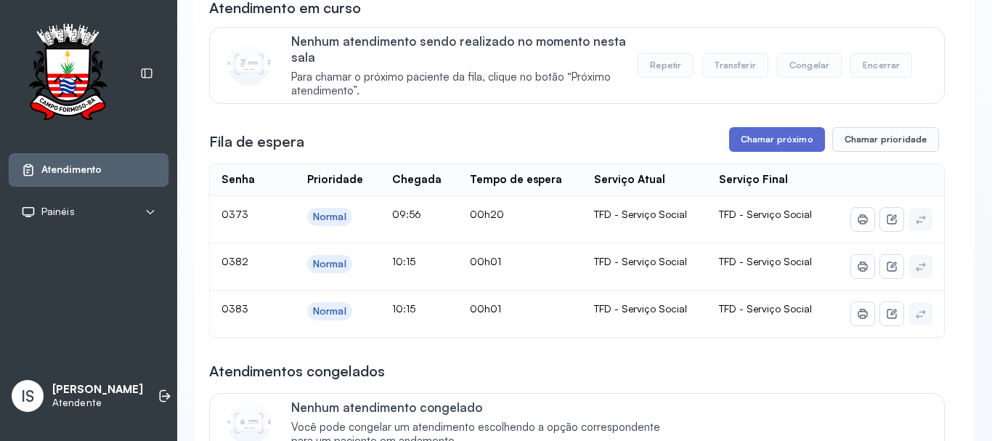
click at [781, 143] on button "Chamar próximo" at bounding box center [777, 139] width 96 height 25
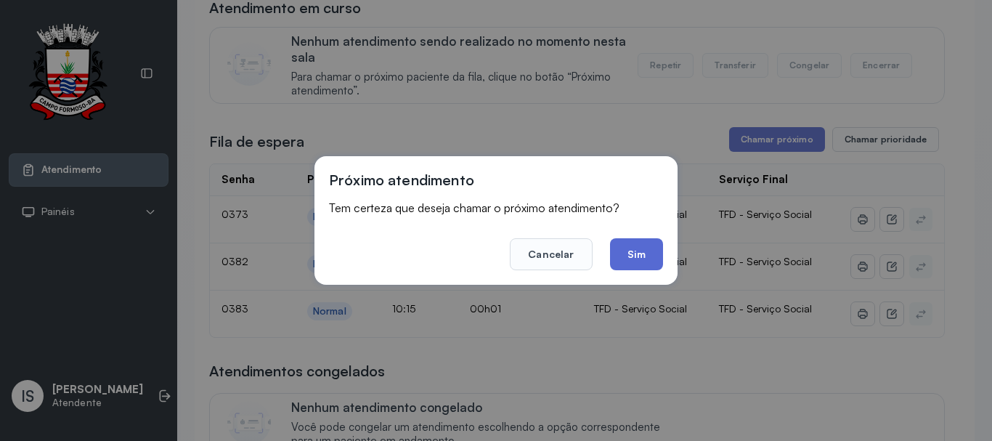
click at [629, 264] on button "Sim" at bounding box center [636, 254] width 53 height 32
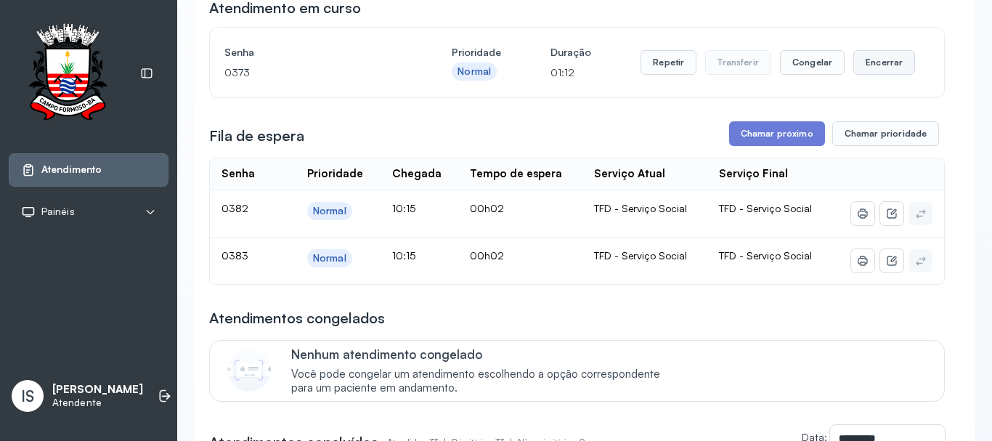
click at [857, 73] on button "Encerrar" at bounding box center [885, 62] width 62 height 25
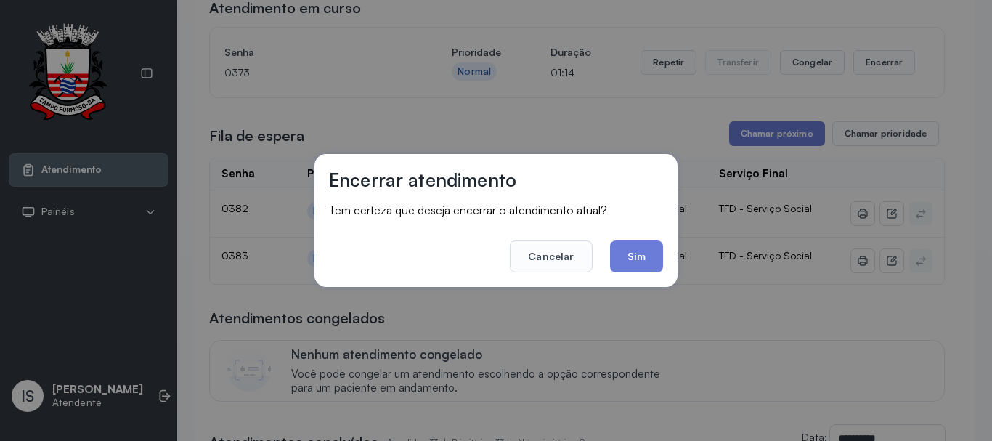
click at [626, 270] on button "Sim" at bounding box center [636, 256] width 53 height 32
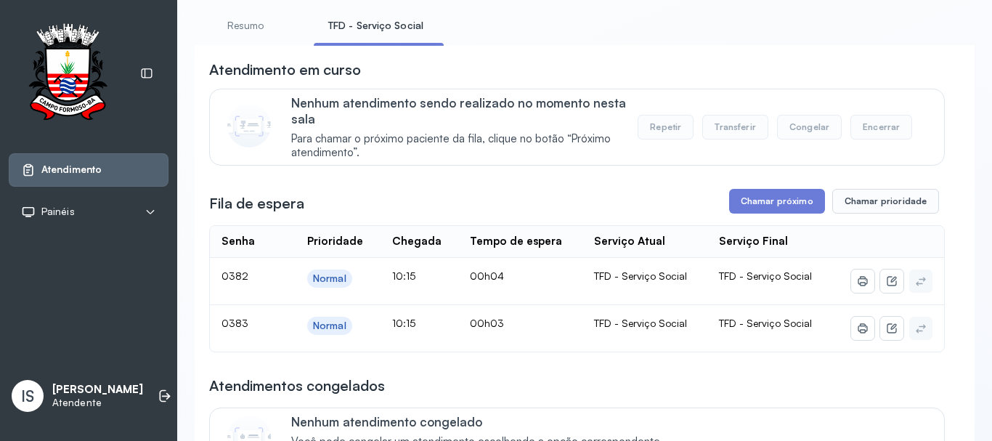
scroll to position [0, 0]
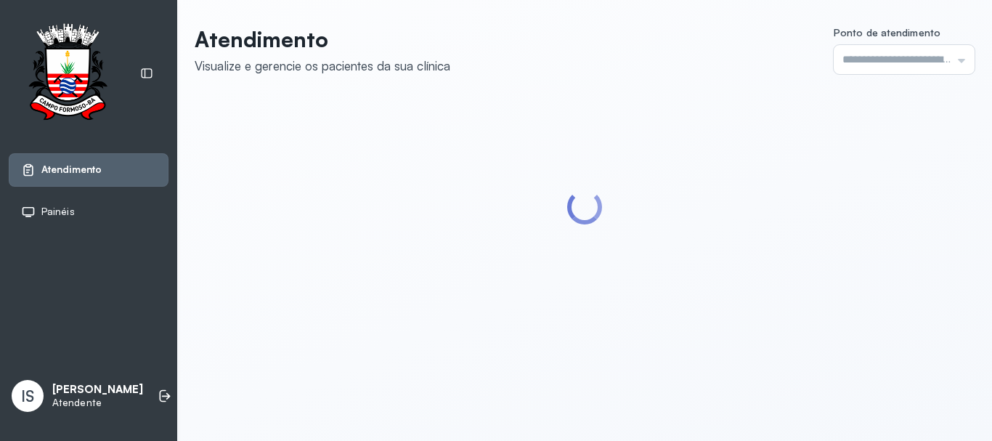
type input "******"
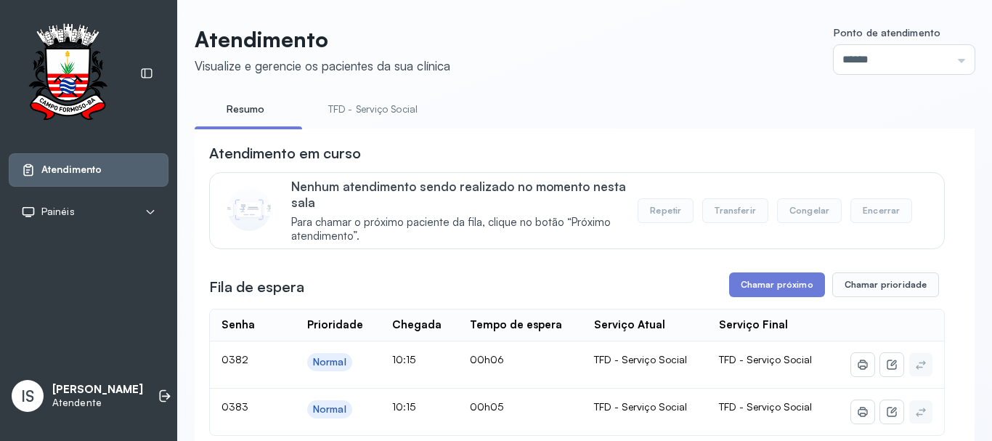
click at [354, 104] on link "TFD - Serviço Social" at bounding box center [373, 109] width 118 height 24
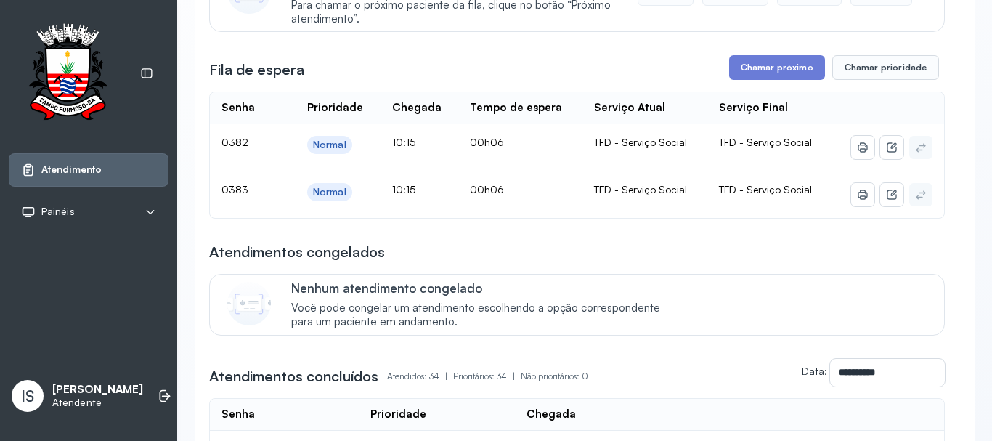
scroll to position [218, 0]
click at [764, 60] on button "Chamar próximo" at bounding box center [777, 66] width 96 height 25
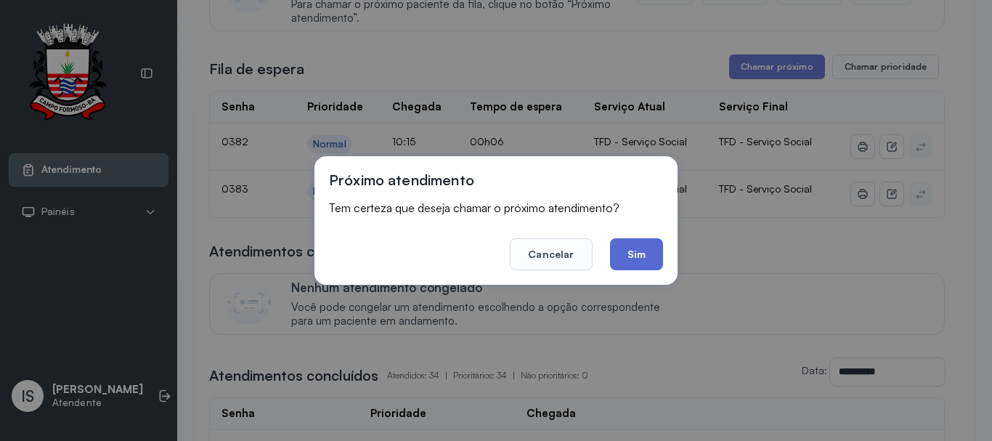
click at [629, 267] on button "Sim" at bounding box center [636, 254] width 53 height 32
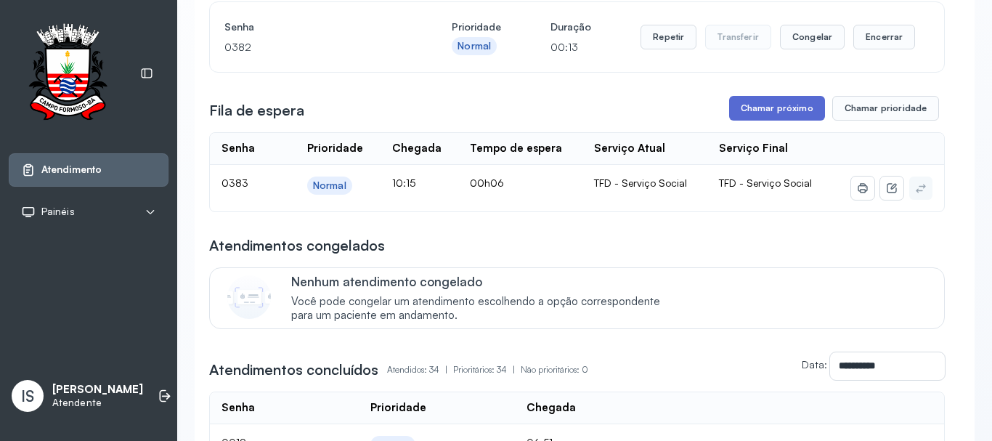
scroll to position [145, 0]
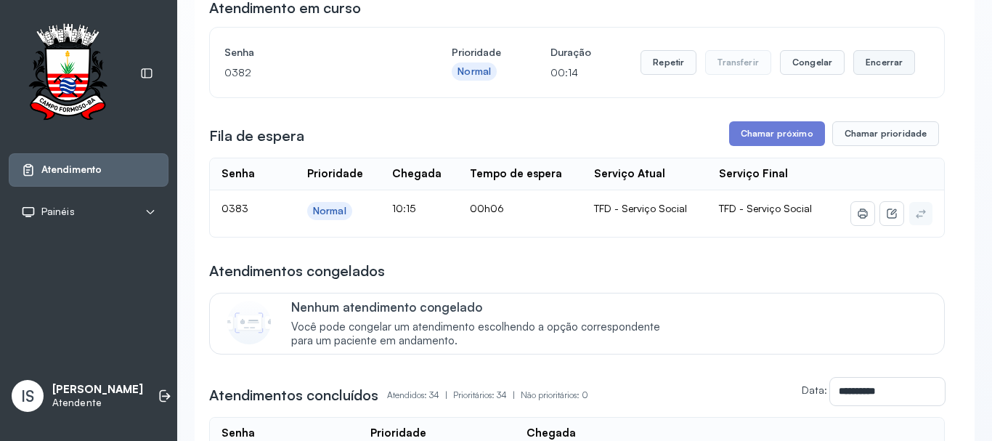
click at [878, 62] on button "Encerrar" at bounding box center [885, 62] width 62 height 25
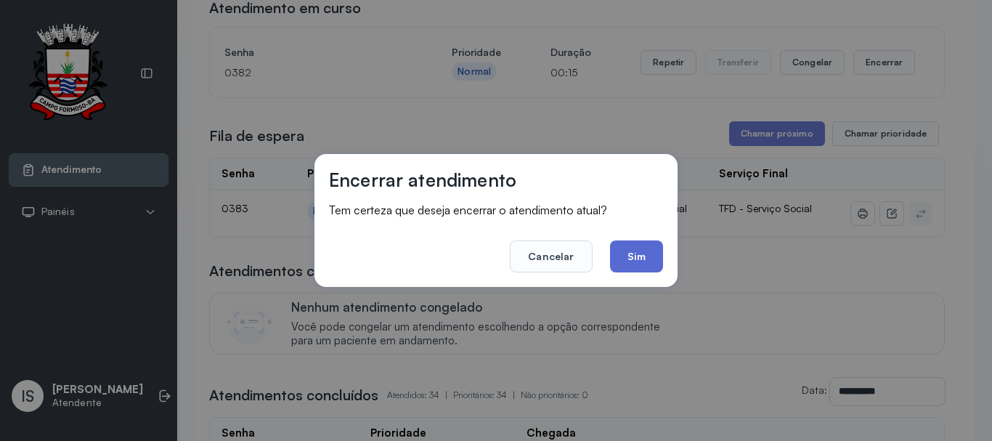
click at [649, 262] on button "Sim" at bounding box center [636, 256] width 53 height 32
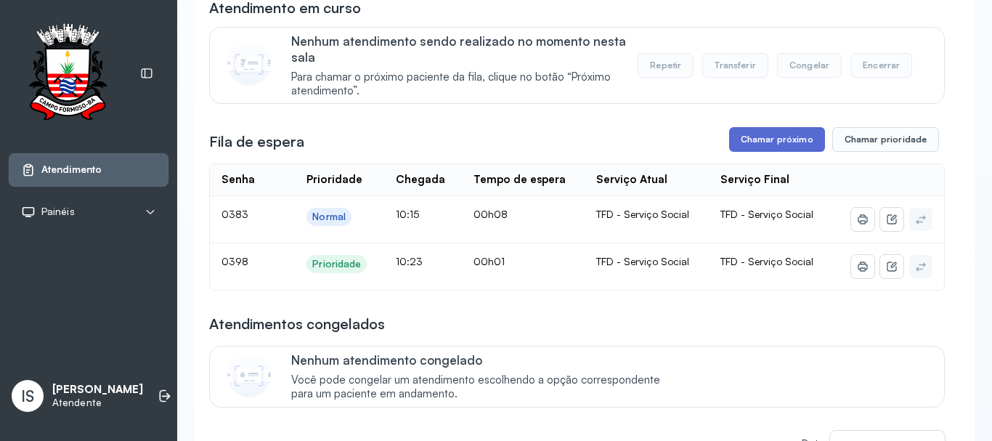
click at [745, 141] on button "Chamar próximo" at bounding box center [777, 139] width 96 height 25
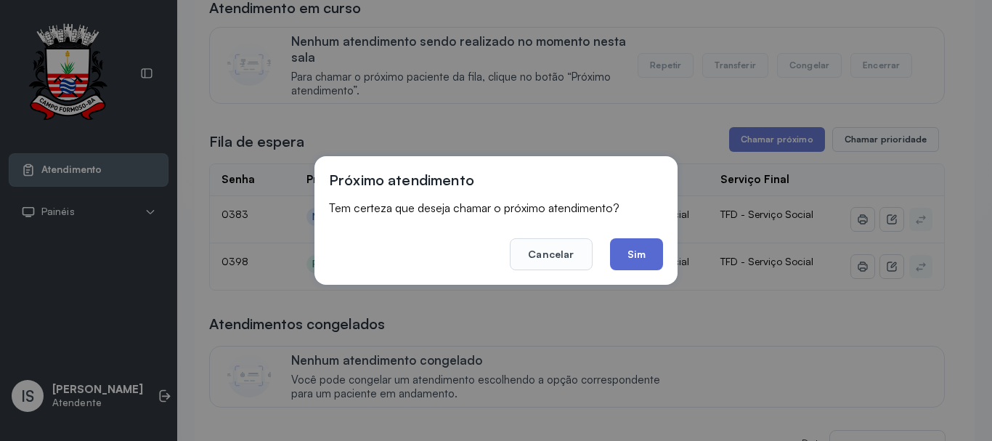
click at [653, 257] on button "Sim" at bounding box center [636, 254] width 53 height 32
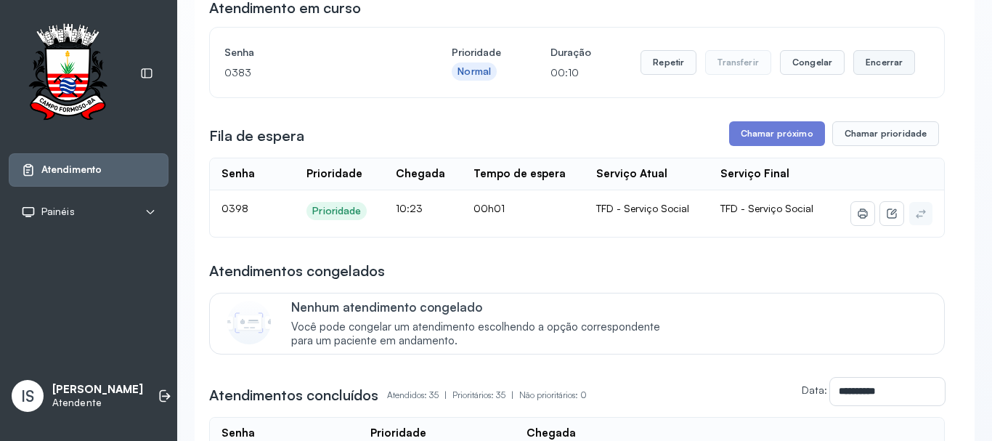
click at [870, 58] on button "Encerrar" at bounding box center [885, 62] width 62 height 25
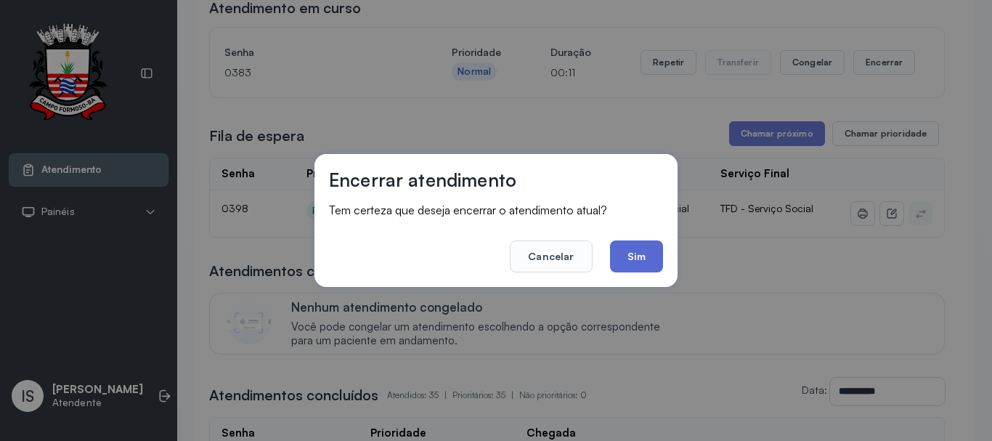
click at [634, 261] on button "Sim" at bounding box center [636, 256] width 53 height 32
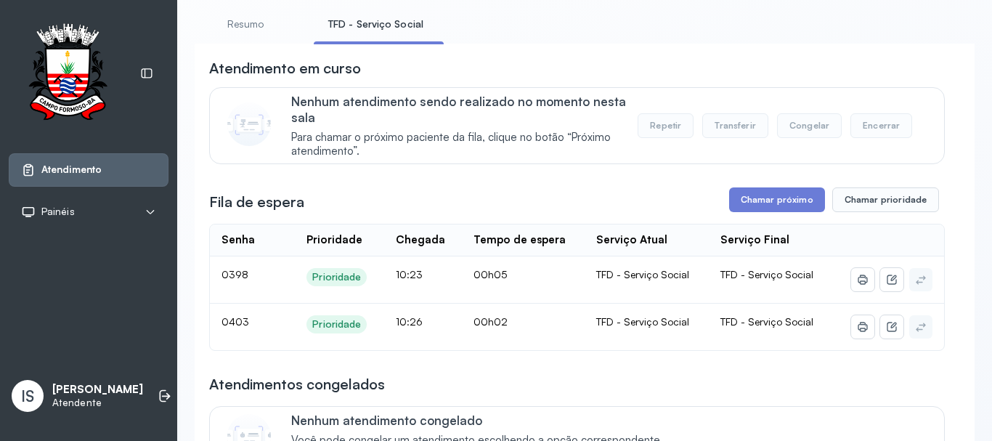
scroll to position [73, 0]
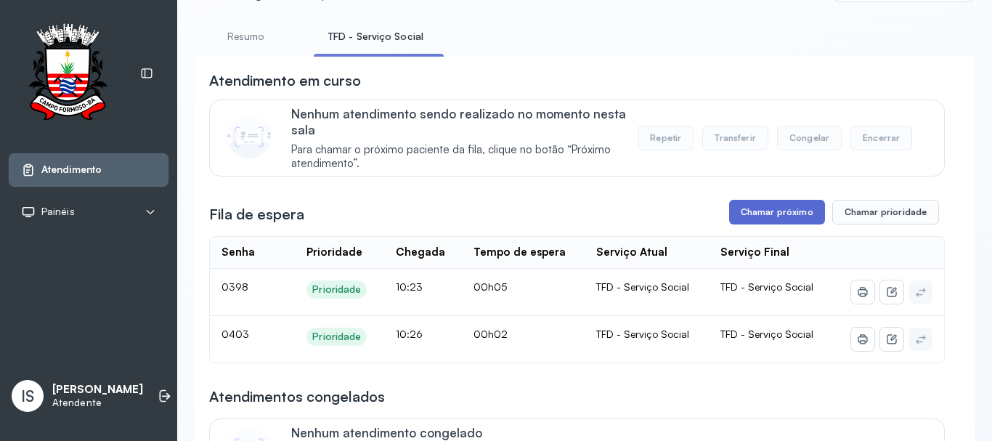
click at [740, 212] on button "Chamar próximo" at bounding box center [777, 212] width 96 height 25
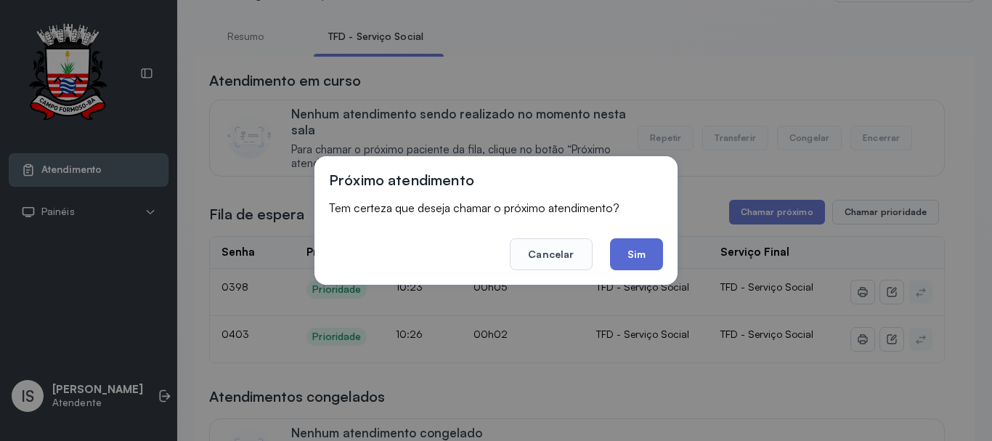
click at [631, 251] on button "Sim" at bounding box center [636, 254] width 53 height 32
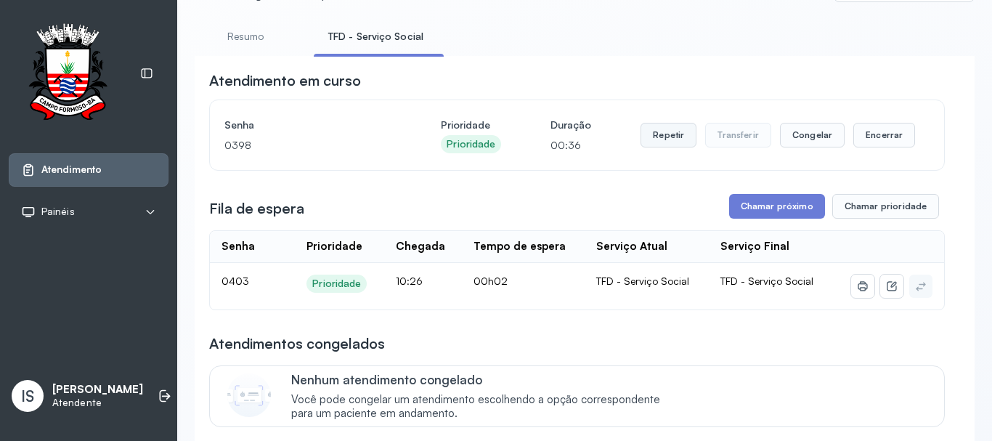
click at [650, 146] on button "Repetir" at bounding box center [669, 135] width 56 height 25
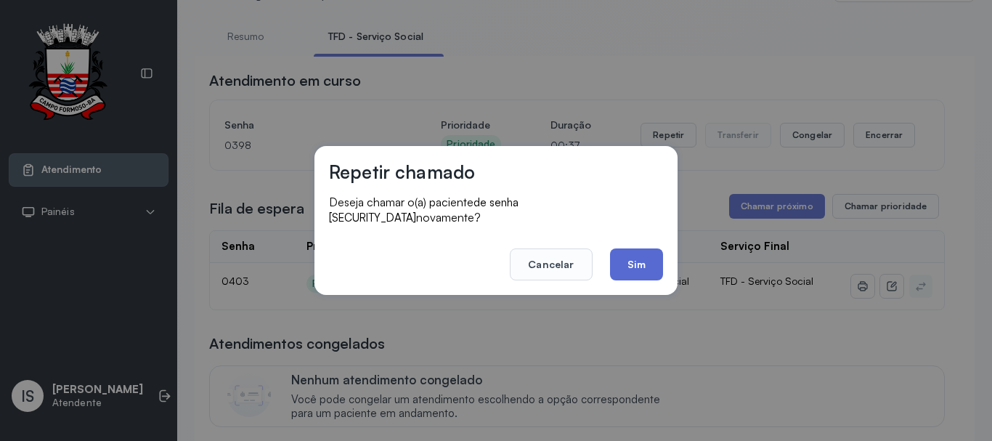
click at [640, 256] on button "Sim" at bounding box center [636, 264] width 53 height 32
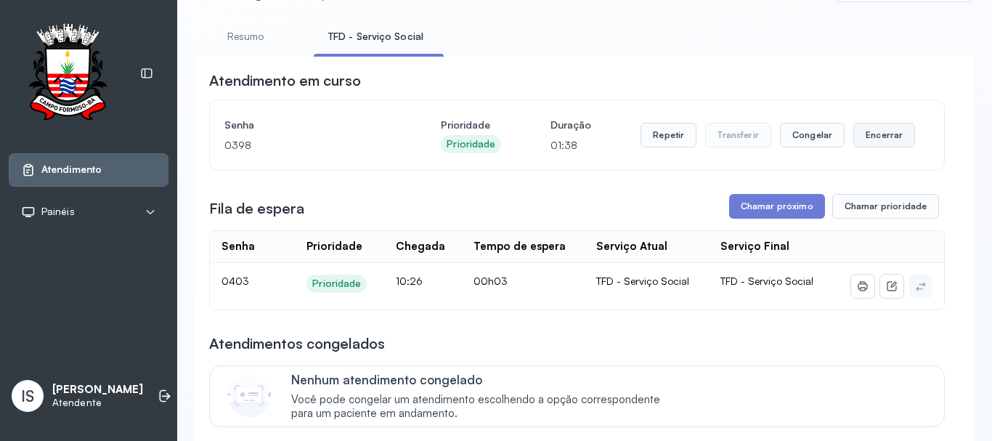
click at [873, 145] on button "Encerrar" at bounding box center [885, 135] width 62 height 25
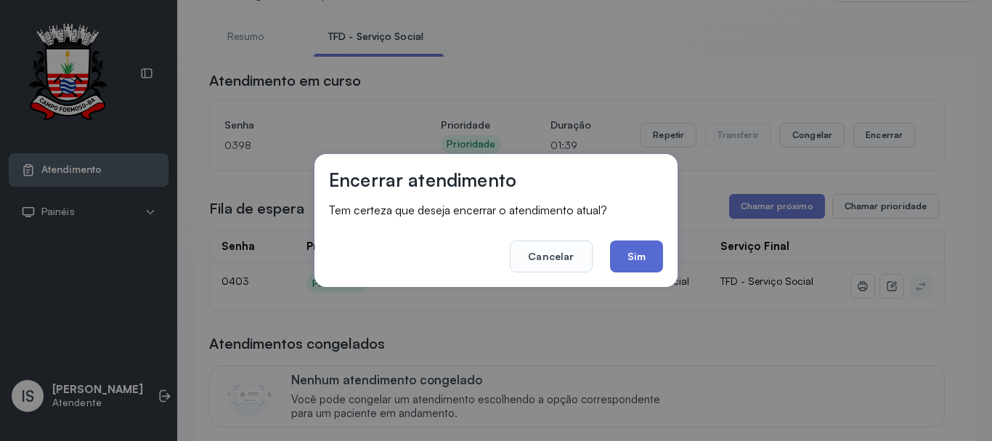
click at [653, 254] on button "Sim" at bounding box center [636, 256] width 53 height 32
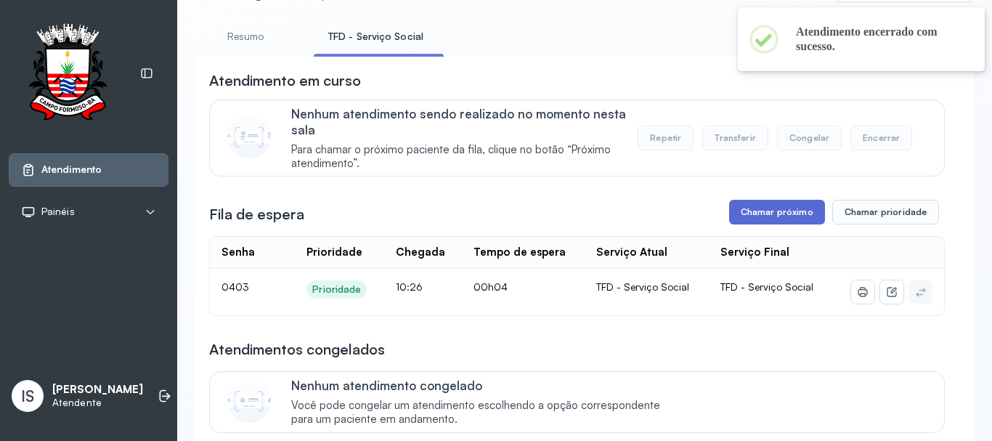
click at [732, 224] on button "Chamar próximo" at bounding box center [777, 212] width 96 height 25
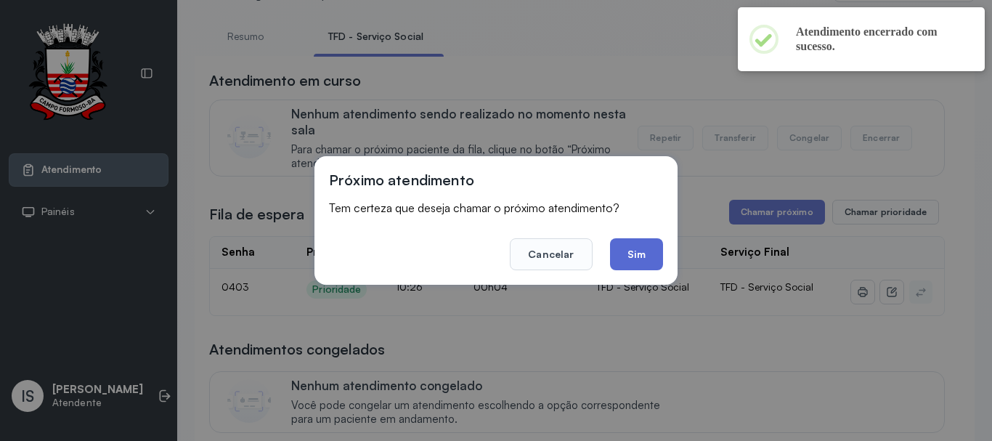
click at [636, 253] on button "Sim" at bounding box center [636, 254] width 53 height 32
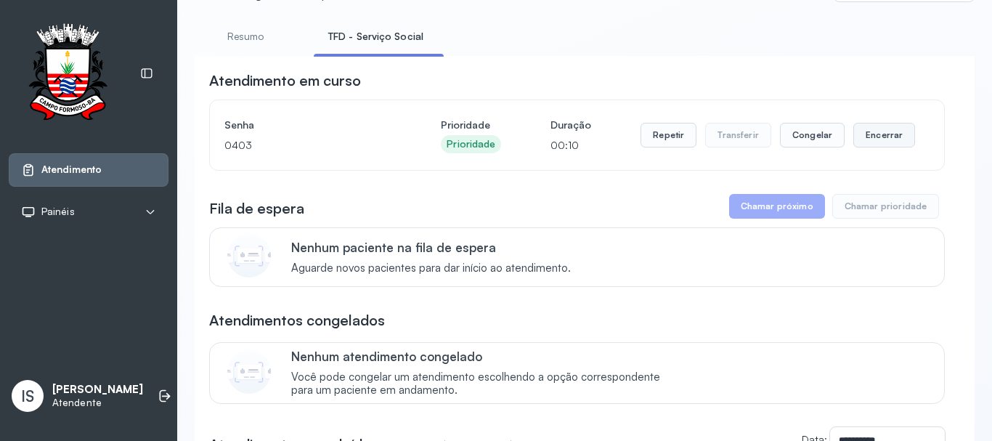
click at [875, 146] on button "Encerrar" at bounding box center [885, 135] width 62 height 25
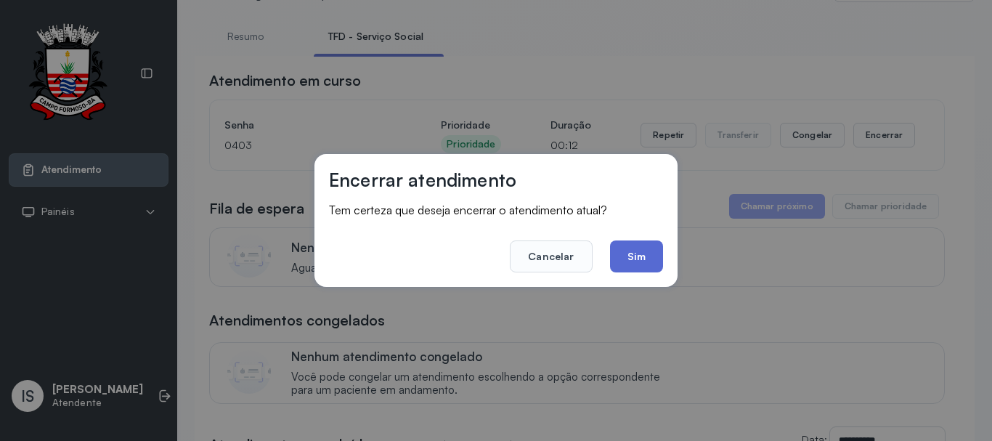
click at [631, 255] on button "Sim" at bounding box center [636, 256] width 53 height 32
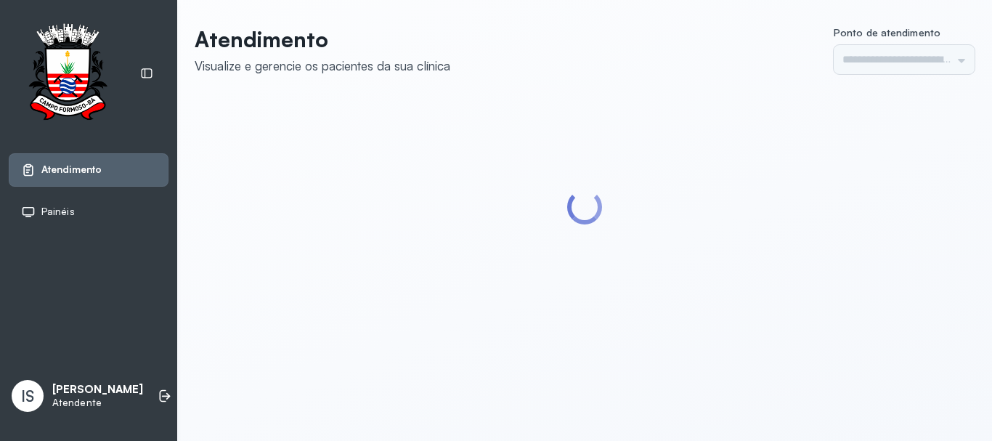
type input "******"
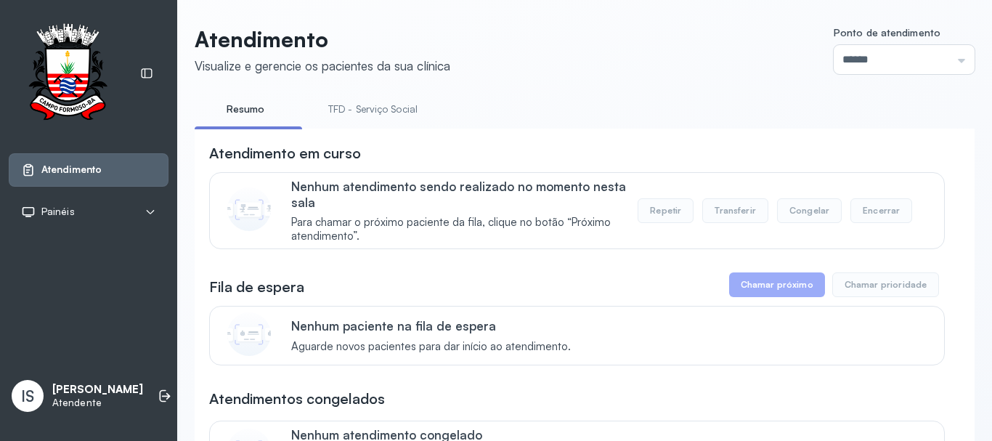
click at [397, 99] on link "TFD - Serviço Social" at bounding box center [373, 109] width 118 height 24
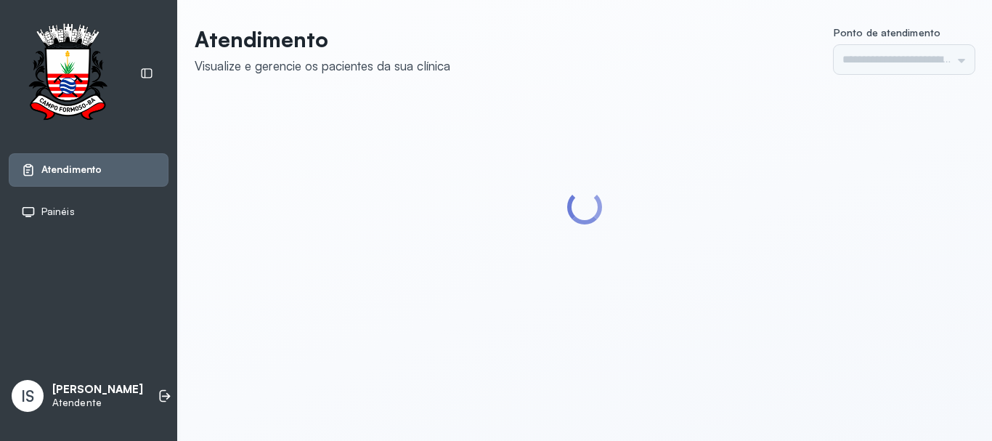
type input "******"
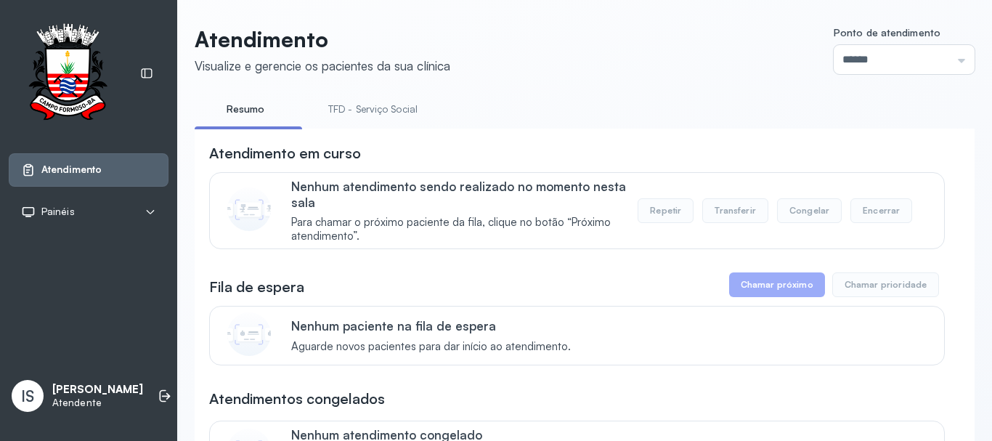
click at [341, 103] on link "TFD - Serviço Social" at bounding box center [373, 109] width 118 height 24
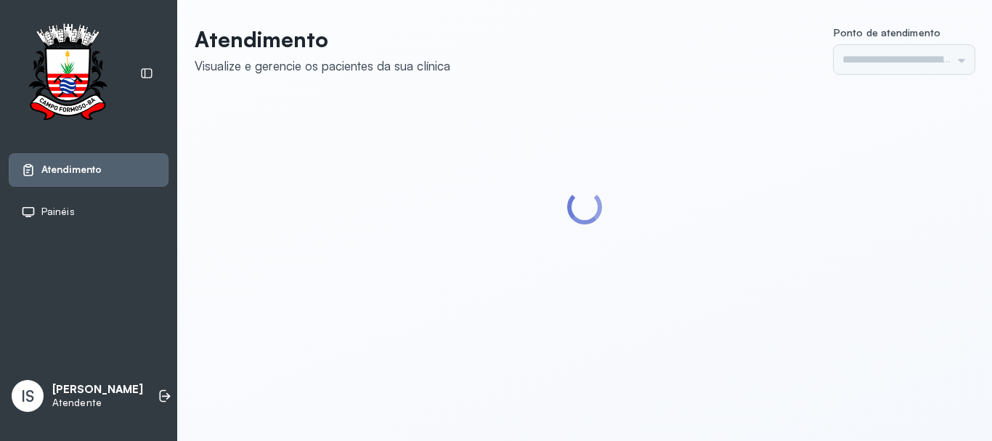
type input "******"
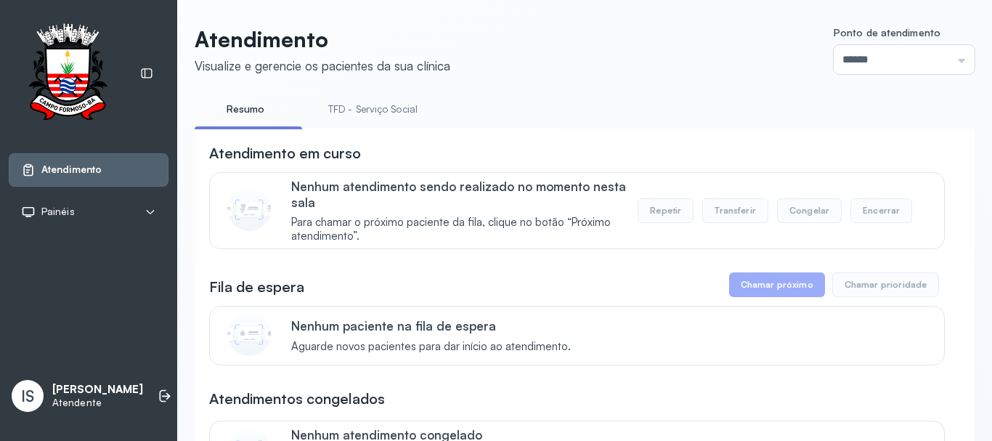
click at [378, 104] on link "TFD - Serviço Social" at bounding box center [373, 109] width 118 height 24
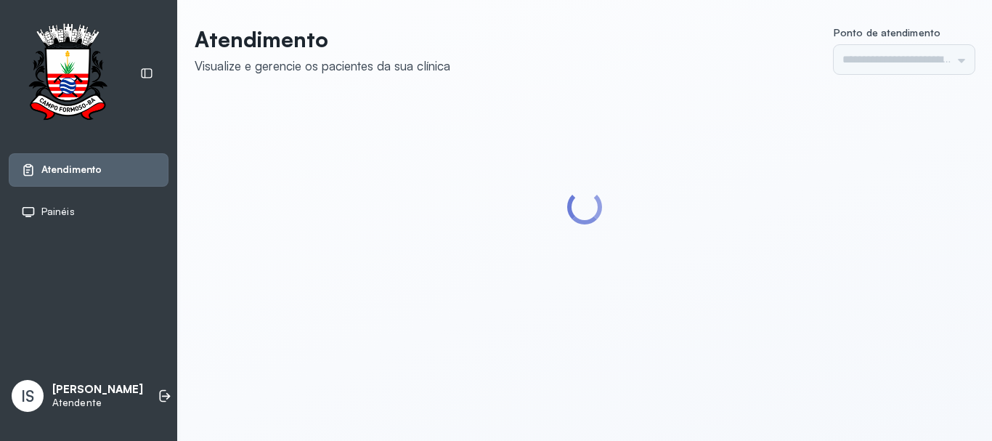
type input "******"
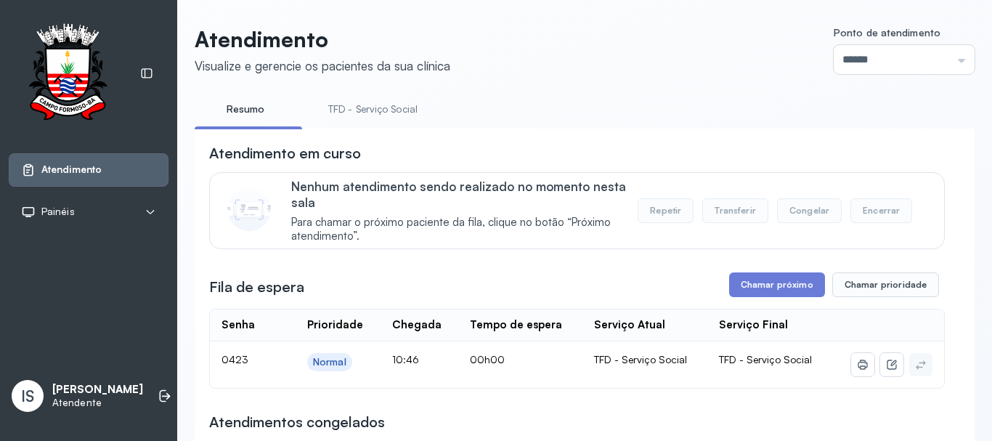
click at [738, 297] on button "Chamar próximo" at bounding box center [777, 284] width 96 height 25
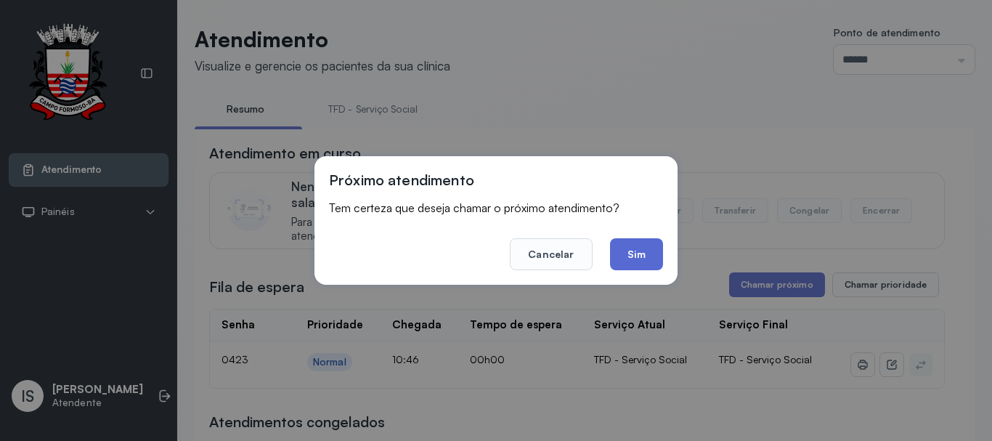
click at [640, 253] on button "Sim" at bounding box center [636, 254] width 53 height 32
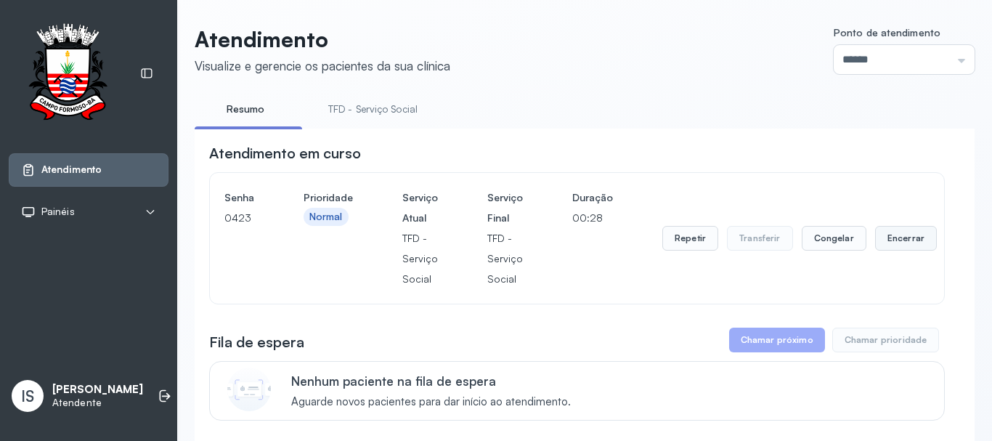
click at [886, 250] on button "Encerrar" at bounding box center [906, 238] width 62 height 25
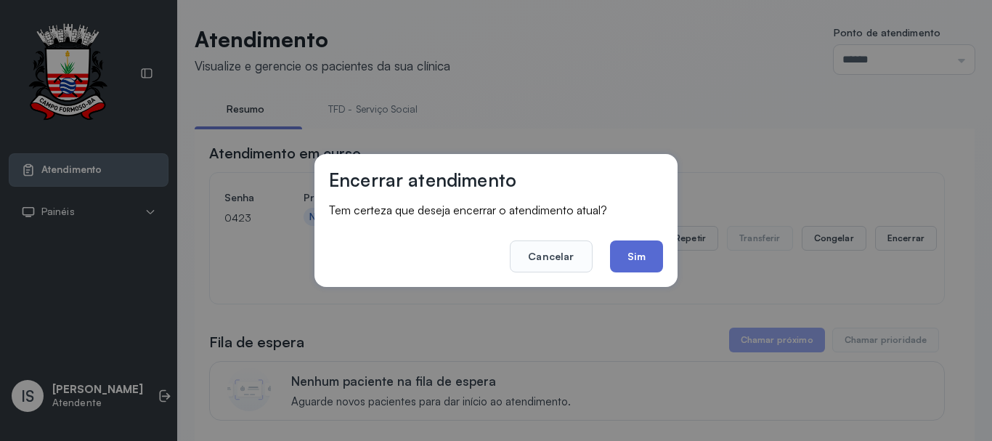
click at [644, 257] on button "Sim" at bounding box center [636, 256] width 53 height 32
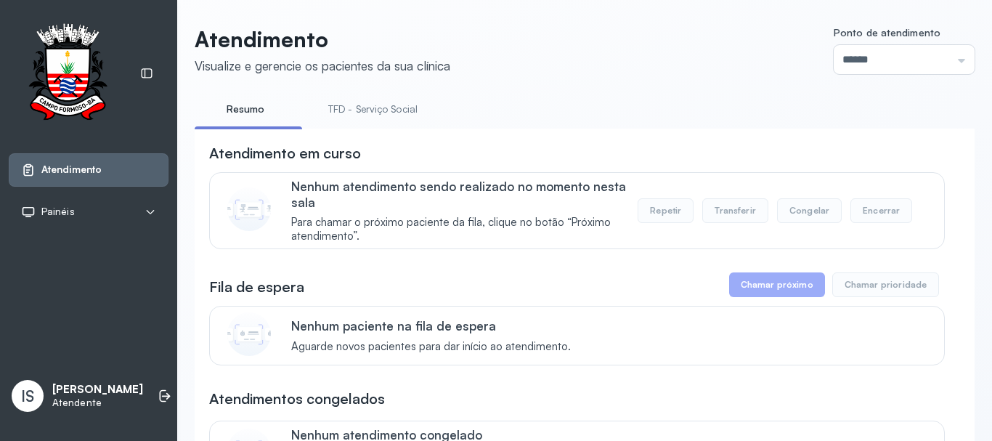
click at [320, 102] on link "TFD - Serviço Social" at bounding box center [373, 109] width 118 height 24
drag, startPoint x: 284, startPoint y: 106, endPoint x: 278, endPoint y: 110, distance: 7.9
click at [283, 107] on link "Resumo" at bounding box center [246, 109] width 102 height 24
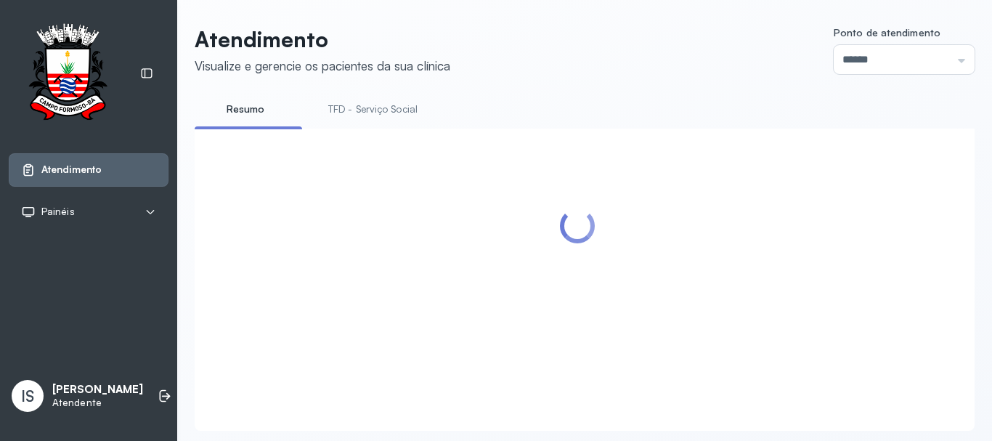
click at [355, 107] on link "TFD - Serviço Social" at bounding box center [373, 109] width 118 height 24
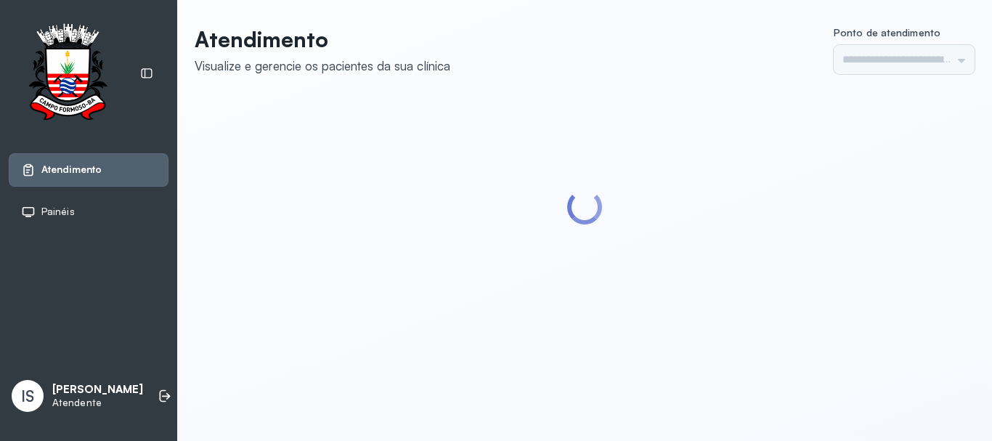
type input "******"
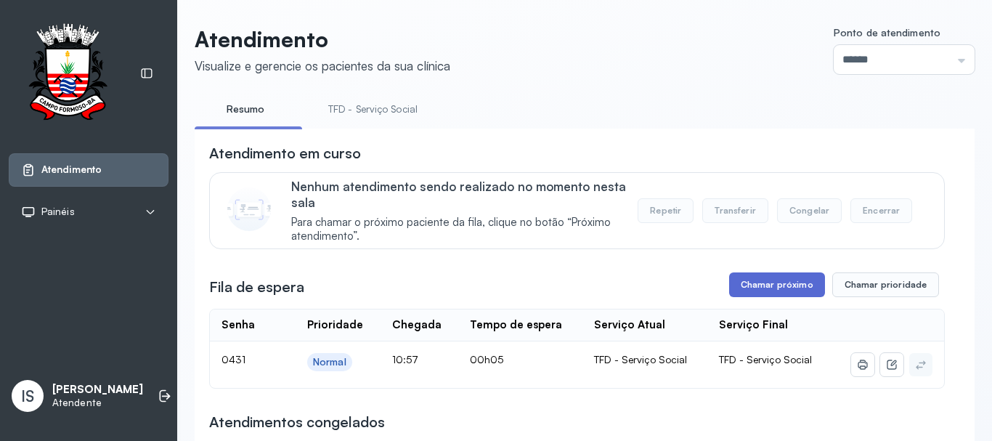
click at [735, 282] on button "Chamar próximo" at bounding box center [777, 284] width 96 height 25
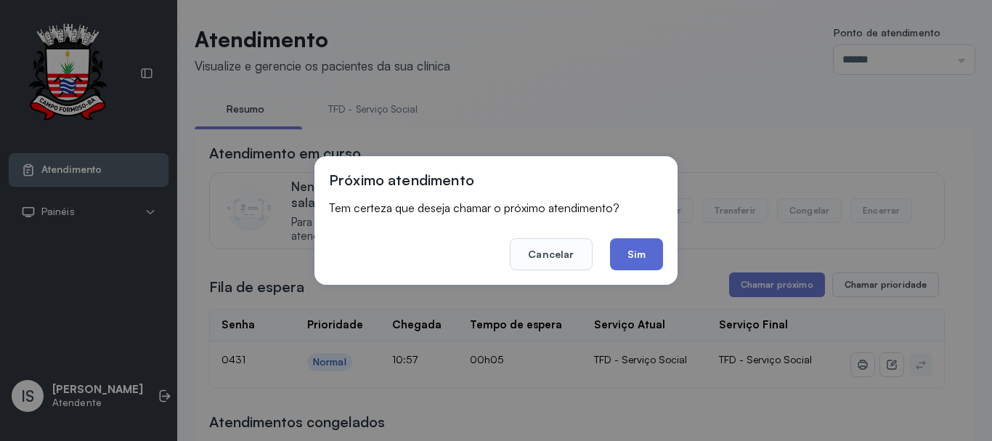
click at [625, 258] on button "Sim" at bounding box center [636, 254] width 53 height 32
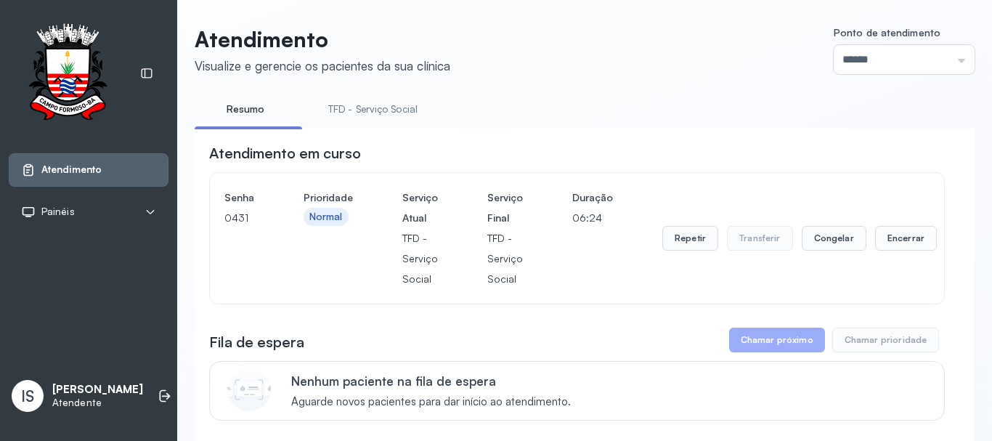
click at [365, 108] on link "TFD - Serviço Social" at bounding box center [373, 109] width 118 height 24
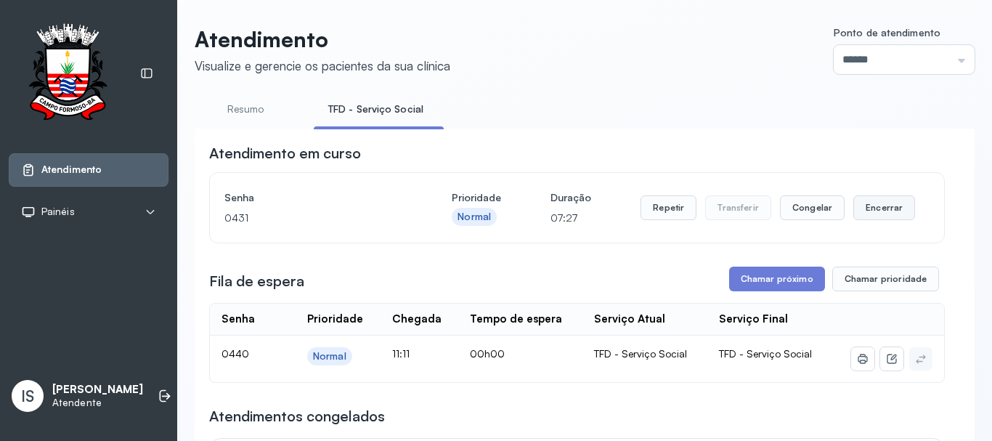
click at [881, 214] on button "Encerrar" at bounding box center [885, 207] width 62 height 25
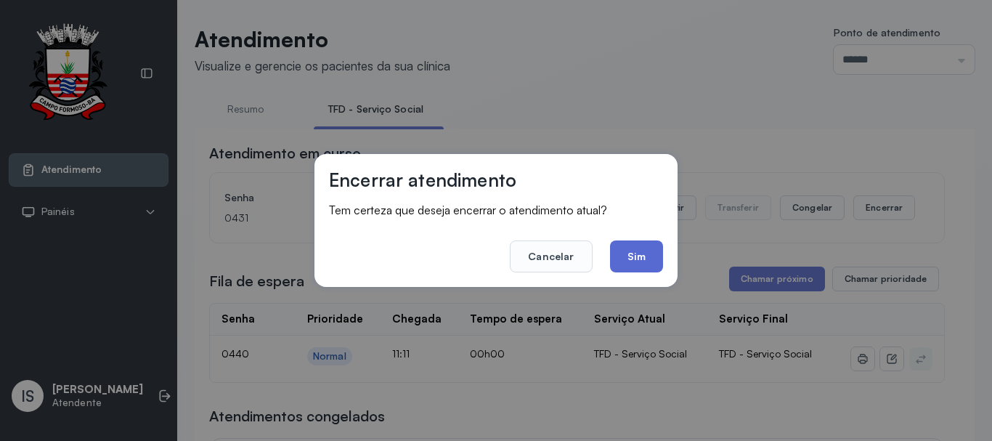
click at [649, 267] on button "Sim" at bounding box center [636, 256] width 53 height 32
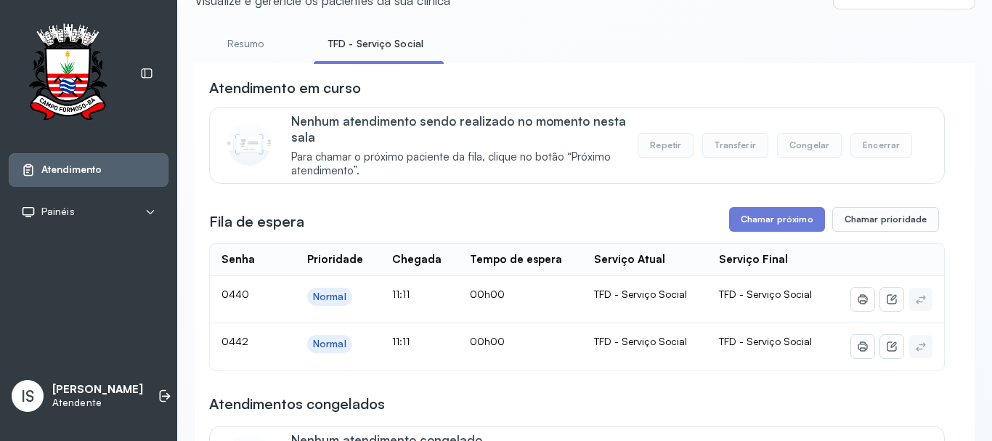
scroll to position [145, 0]
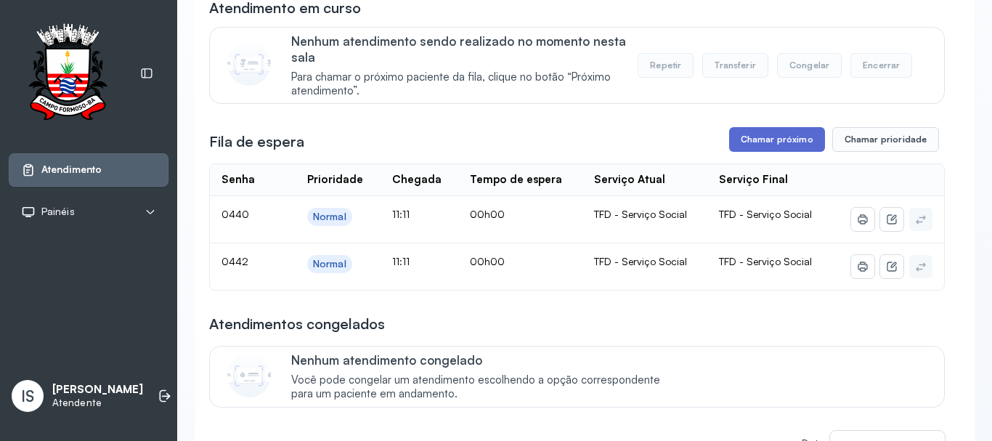
click at [796, 148] on button "Chamar próximo" at bounding box center [777, 139] width 96 height 25
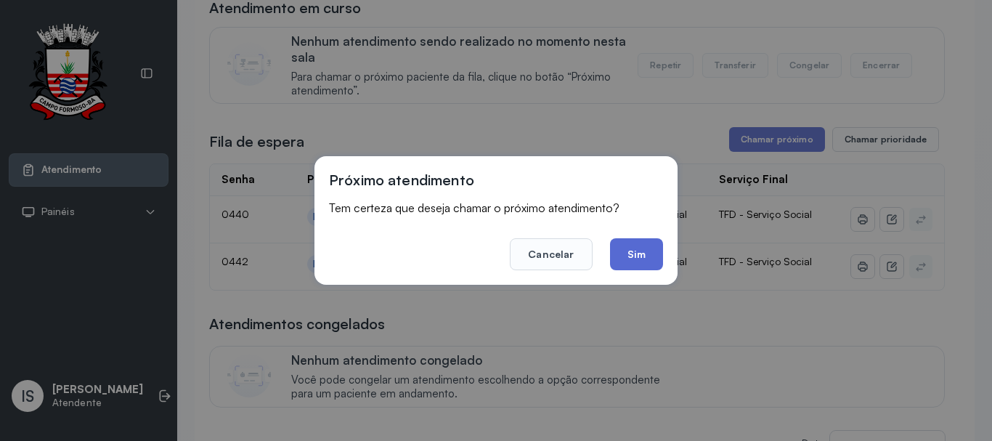
click at [639, 243] on button "Sim" at bounding box center [636, 254] width 53 height 32
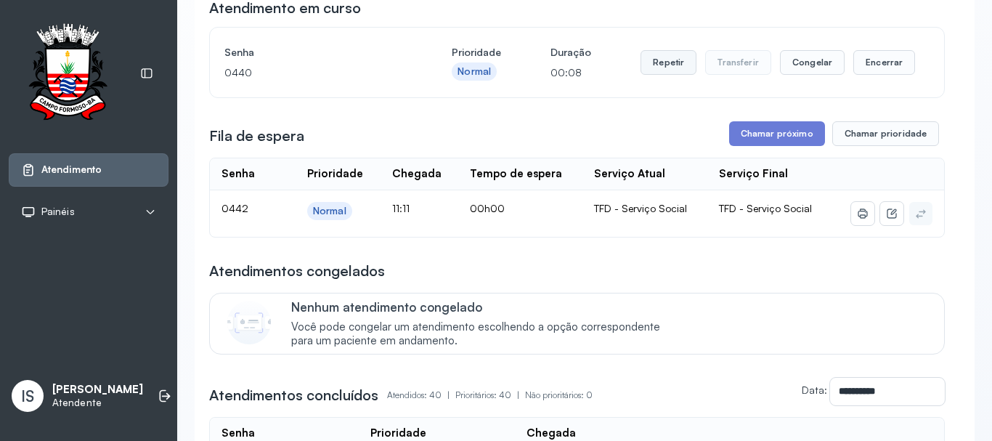
click at [671, 75] on button "Repetir" at bounding box center [669, 62] width 56 height 25
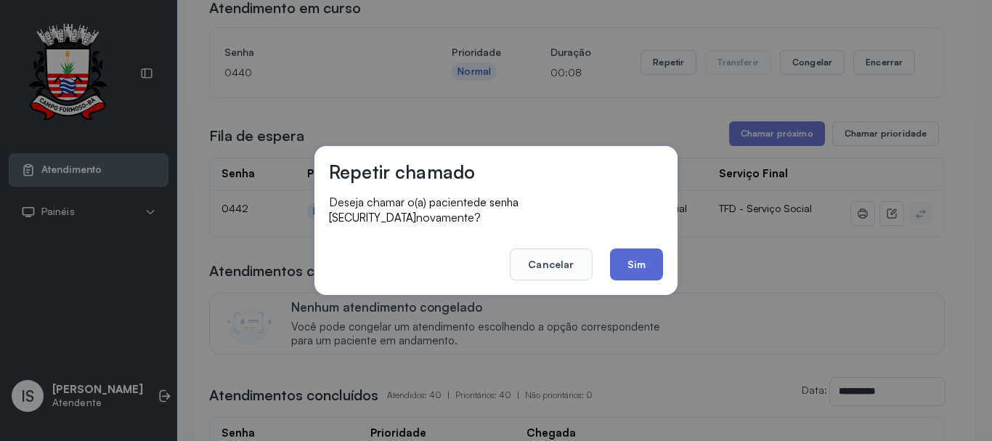
click at [632, 262] on button "Sim" at bounding box center [636, 264] width 53 height 32
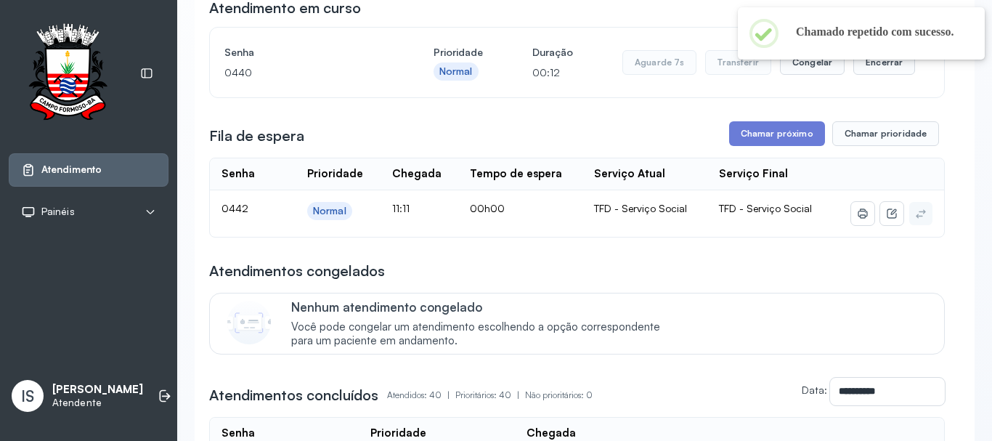
scroll to position [0, 0]
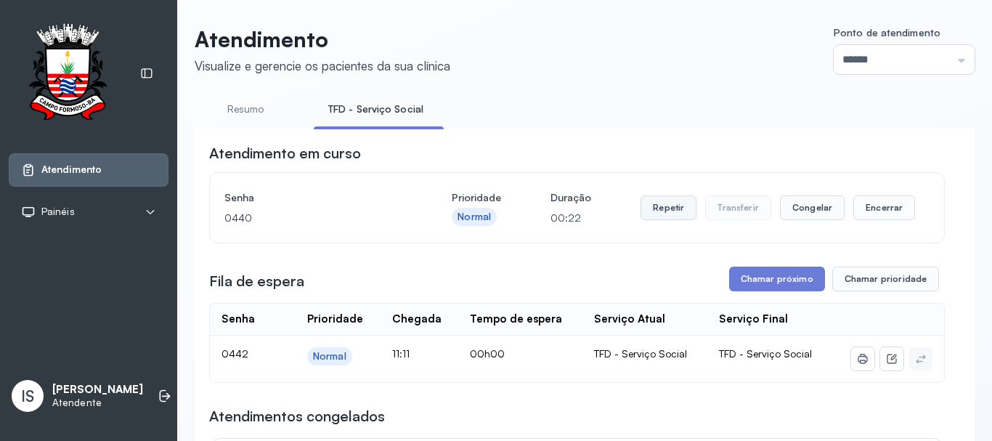
click at [671, 216] on button "Repetir" at bounding box center [669, 207] width 56 height 25
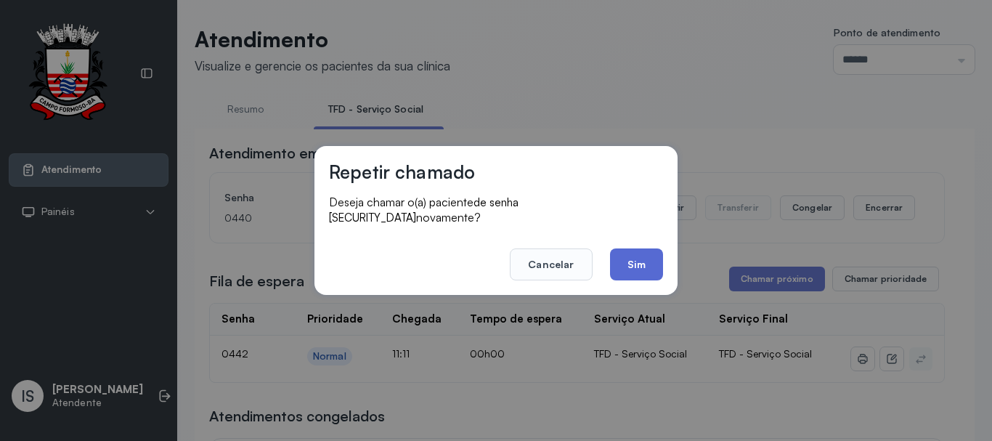
click at [614, 258] on button "Sim" at bounding box center [636, 264] width 53 height 32
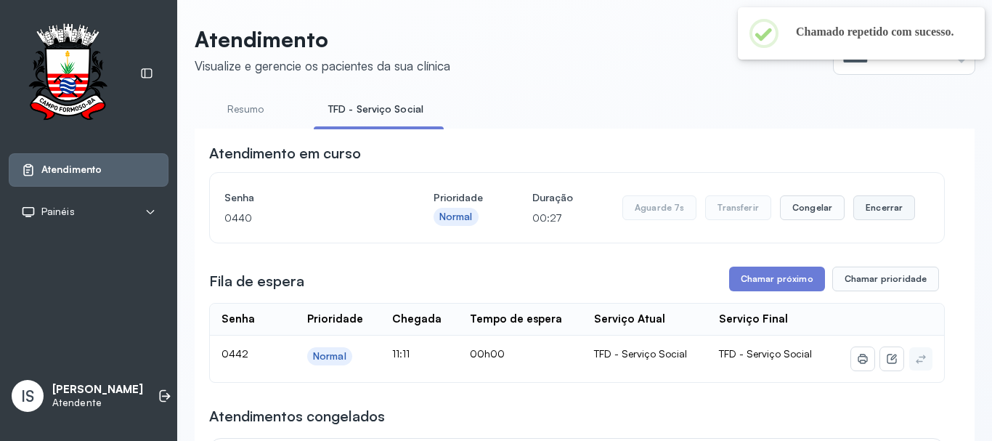
click at [880, 216] on button "Encerrar" at bounding box center [885, 207] width 62 height 25
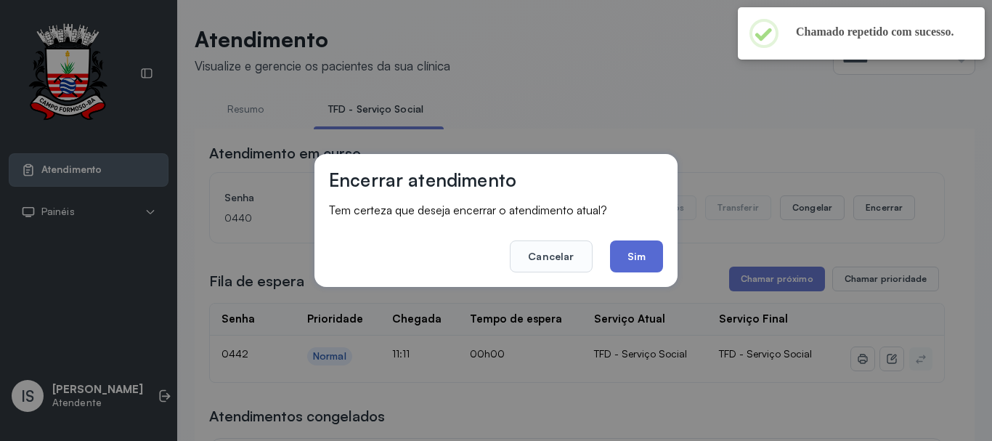
click at [632, 256] on button "Sim" at bounding box center [636, 256] width 53 height 32
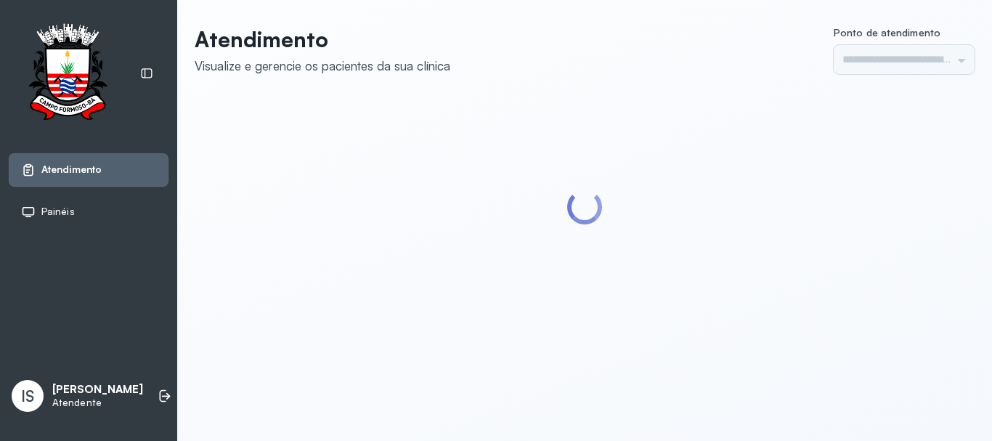
type input "******"
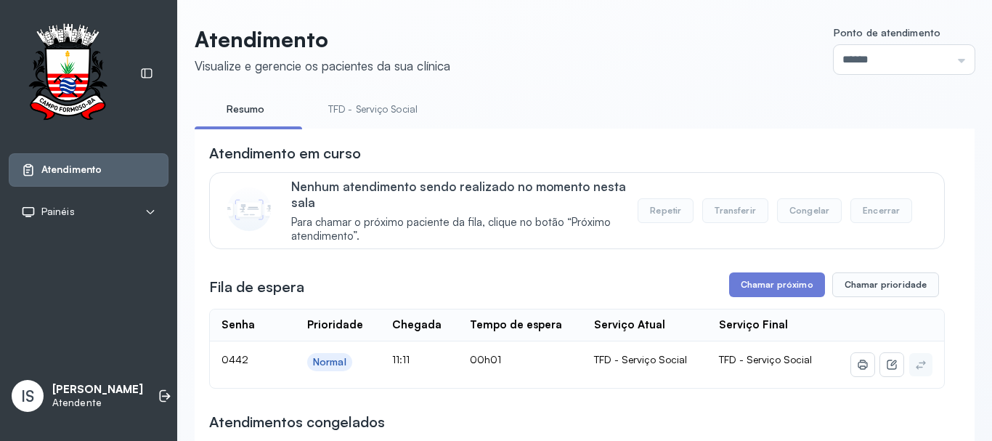
click at [381, 103] on link "TFD - Serviço Social" at bounding box center [373, 109] width 118 height 24
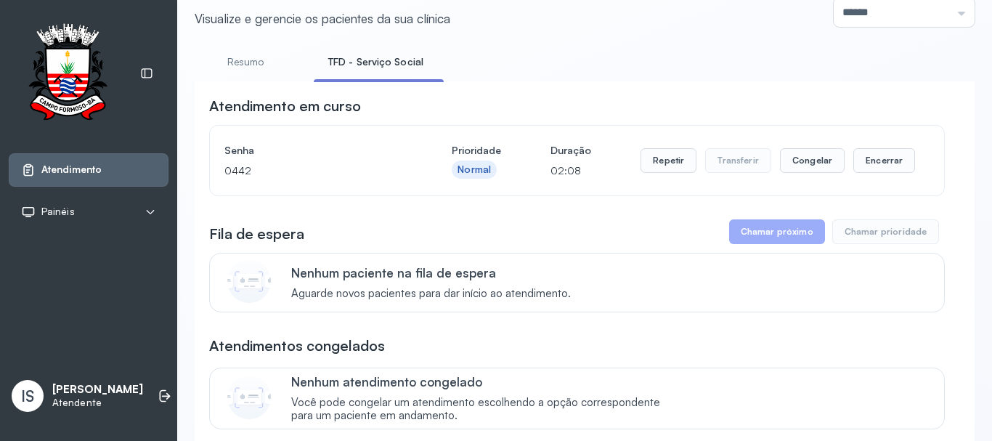
scroll to position [73, 0]
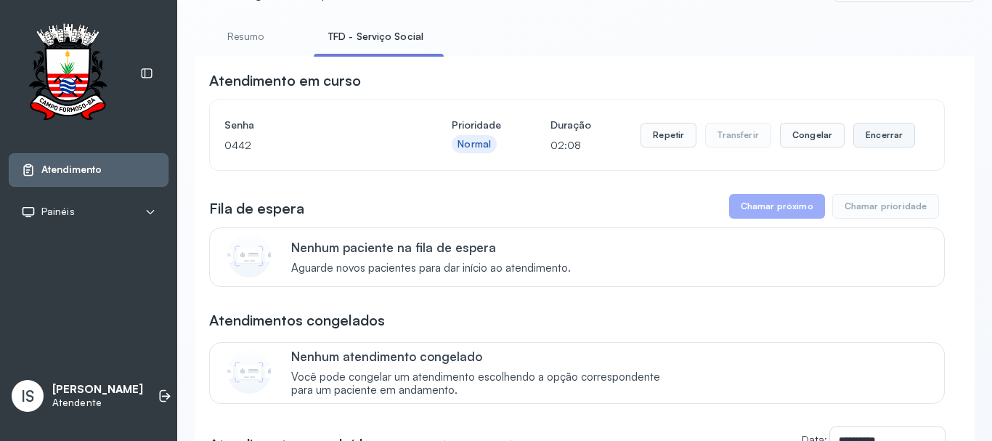
click at [854, 134] on button "Encerrar" at bounding box center [885, 135] width 62 height 25
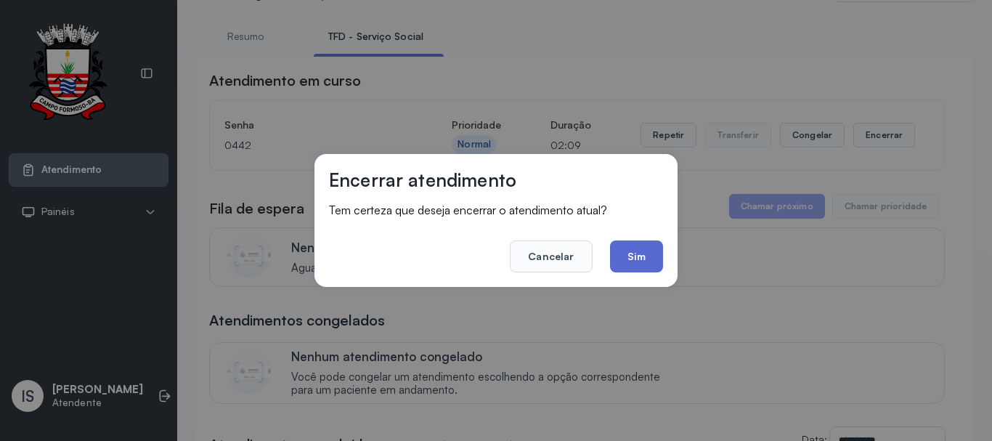
click at [642, 250] on button "Sim" at bounding box center [636, 256] width 53 height 32
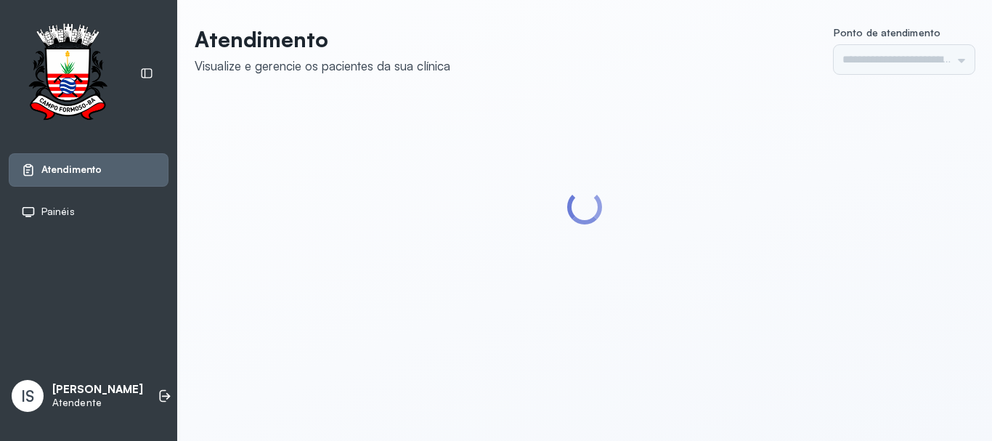
type input "******"
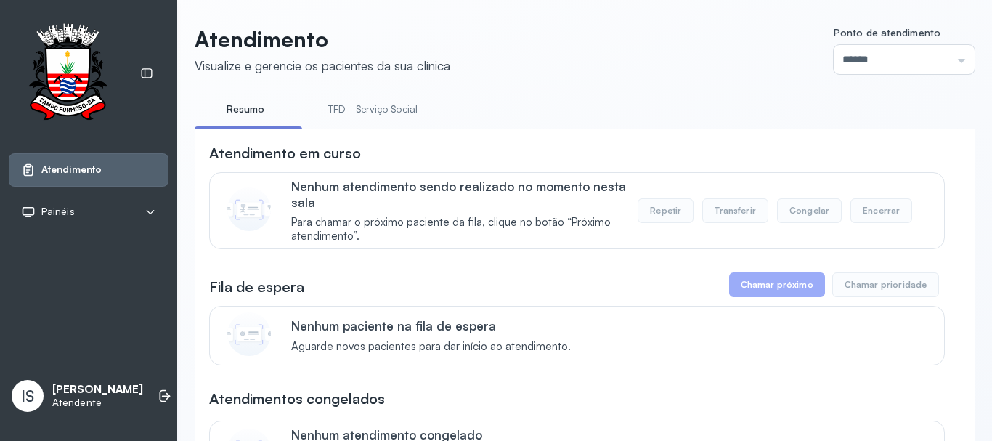
click at [347, 105] on link "TFD - Serviço Social" at bounding box center [373, 109] width 118 height 24
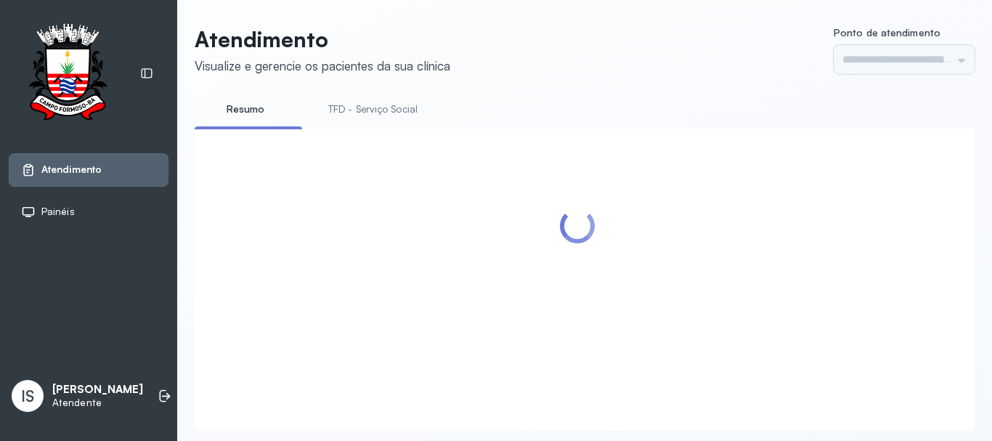
type input "******"
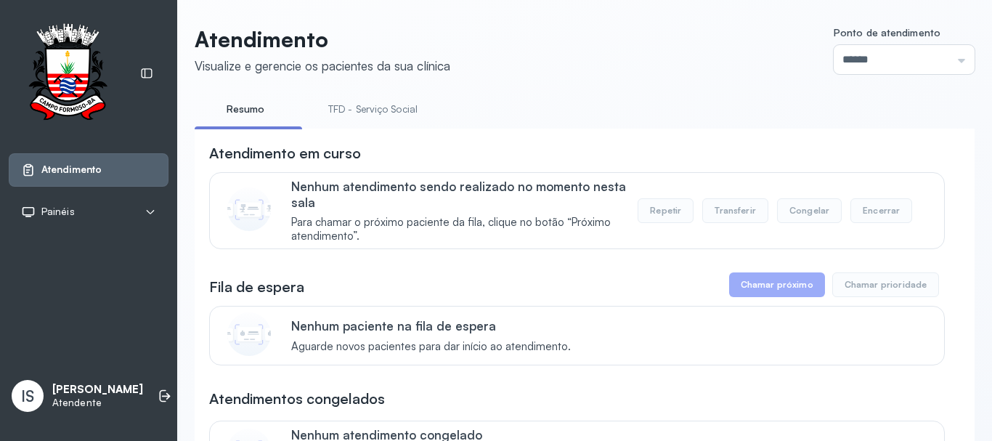
click at [378, 112] on link "TFD - Serviço Social" at bounding box center [373, 109] width 118 height 24
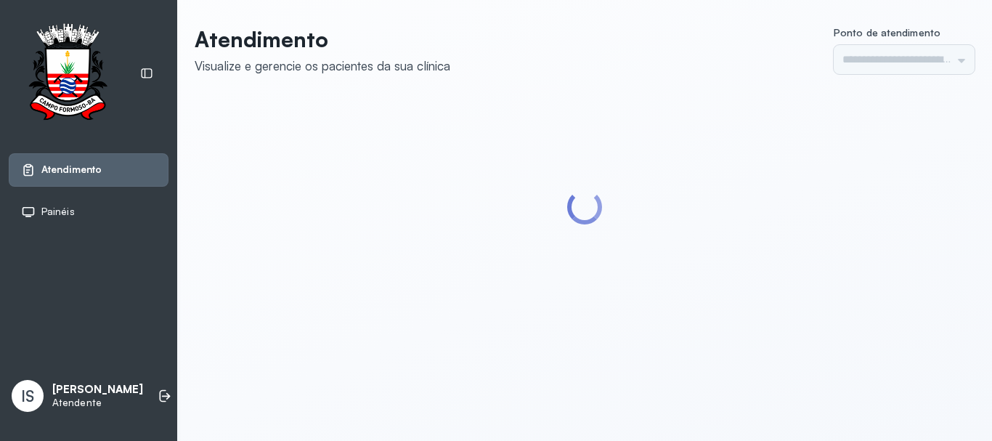
type input "******"
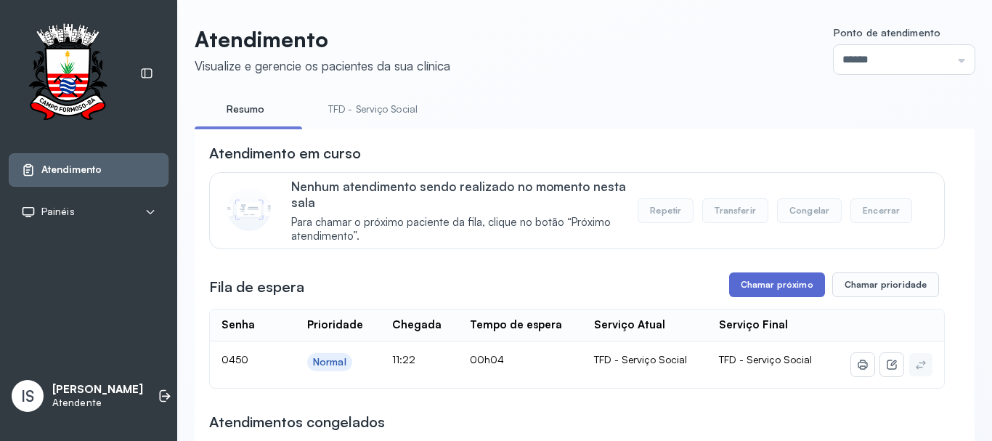
click at [749, 283] on button "Chamar próximo" at bounding box center [777, 284] width 96 height 25
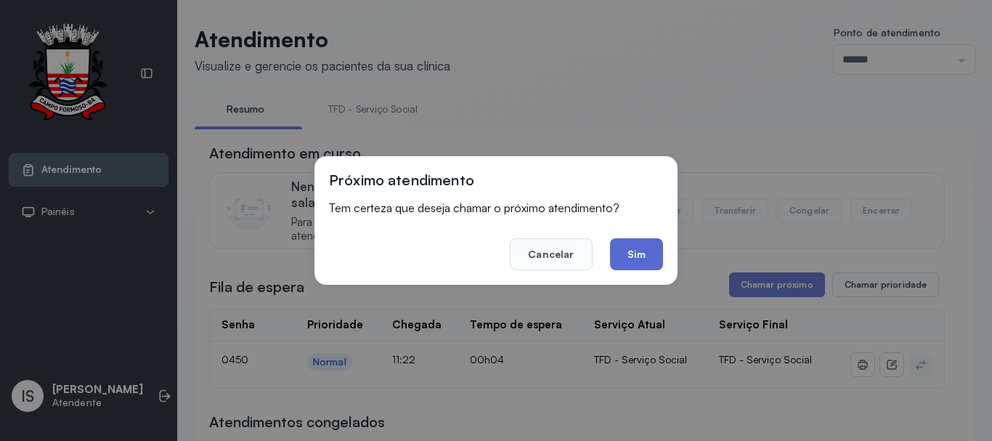
click at [624, 262] on button "Sim" at bounding box center [636, 254] width 53 height 32
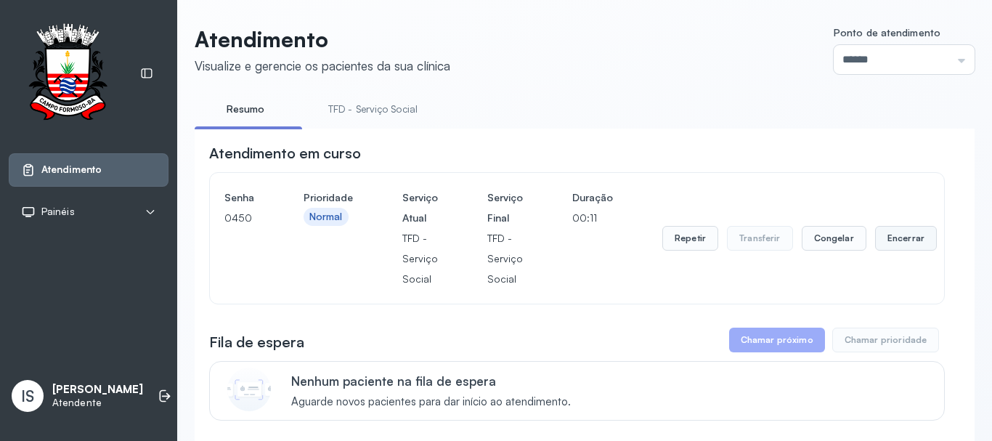
click at [882, 235] on button "Encerrar" at bounding box center [906, 238] width 62 height 25
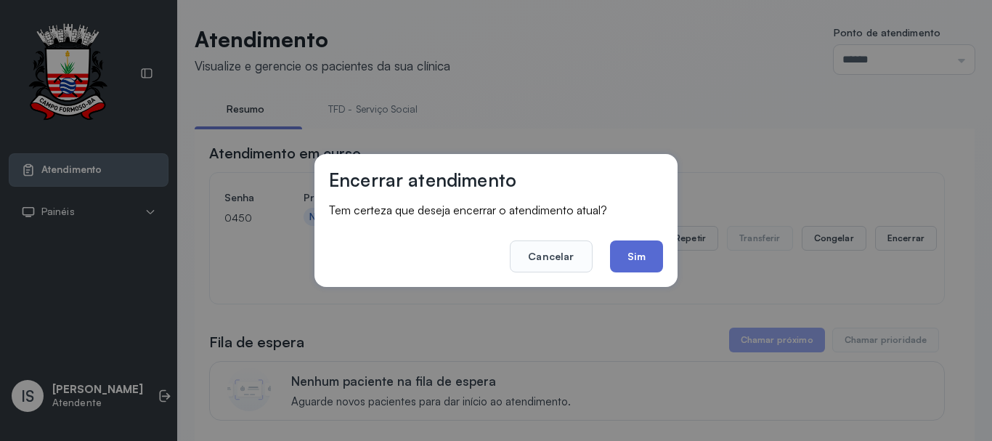
click at [660, 260] on button "Sim" at bounding box center [636, 256] width 53 height 32
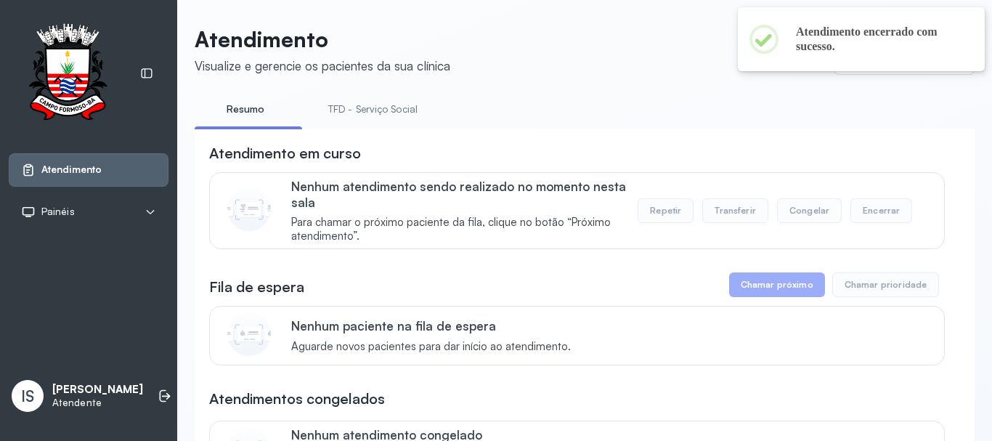
click at [376, 114] on link "TFD - Serviço Social" at bounding box center [373, 109] width 118 height 24
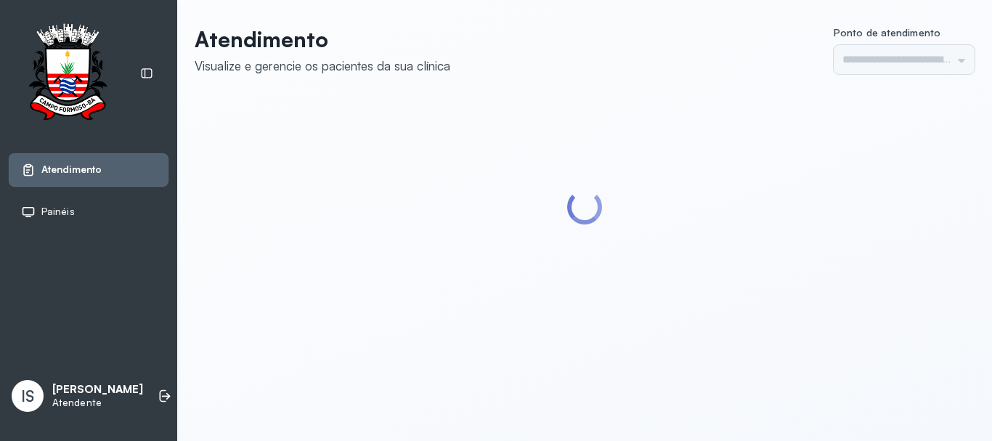
type input "******"
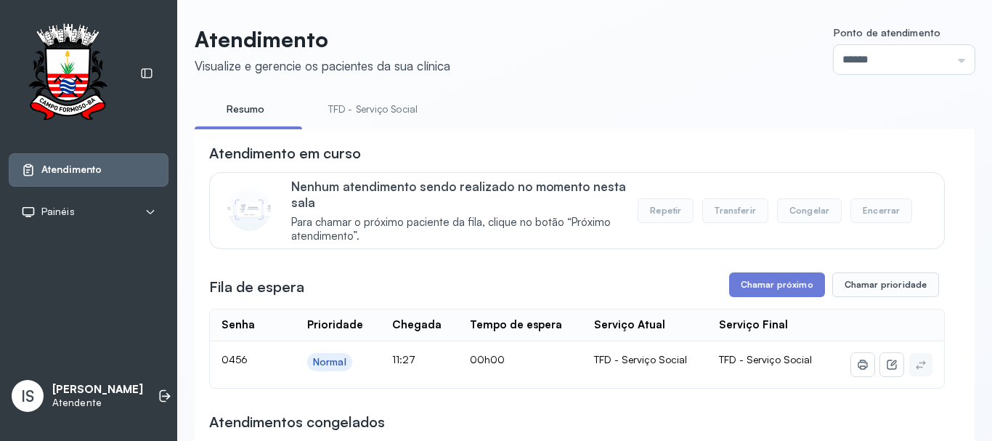
click at [381, 110] on link "TFD - Serviço Social" at bounding box center [373, 109] width 118 height 24
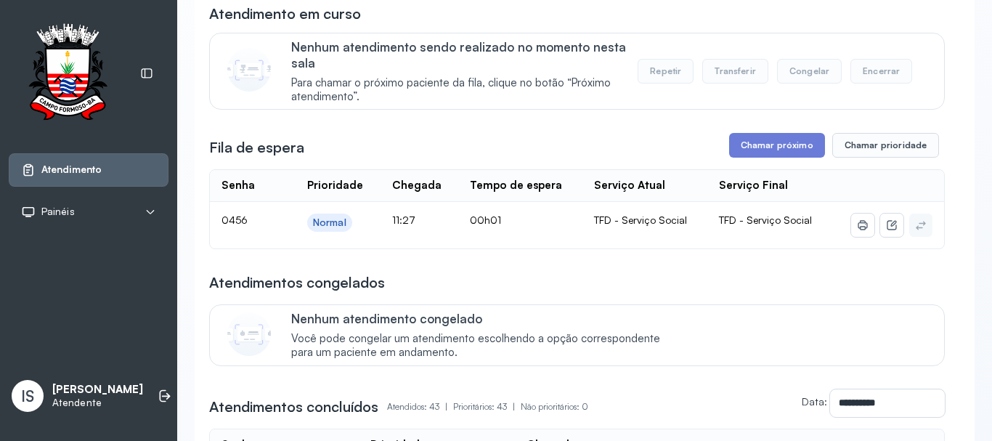
scroll to position [145, 0]
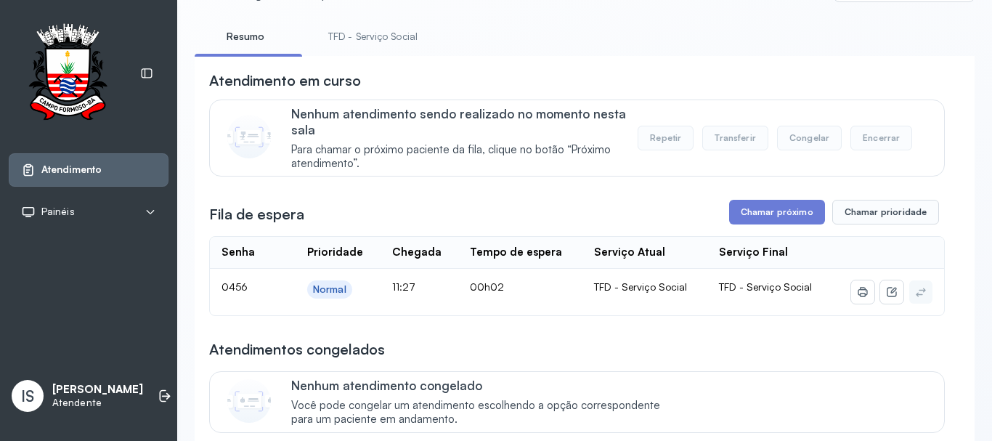
click at [384, 33] on link "TFD - Serviço Social" at bounding box center [373, 37] width 118 height 24
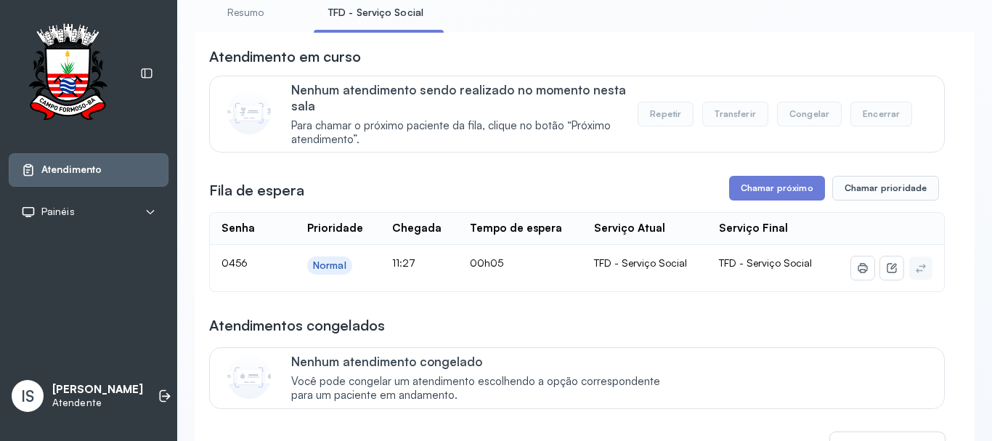
scroll to position [73, 0]
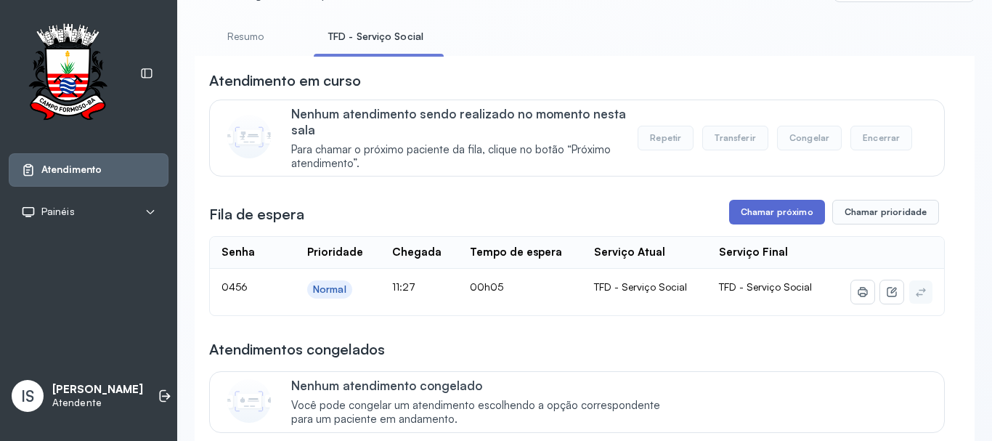
click at [780, 219] on button "Chamar próximo" at bounding box center [777, 212] width 96 height 25
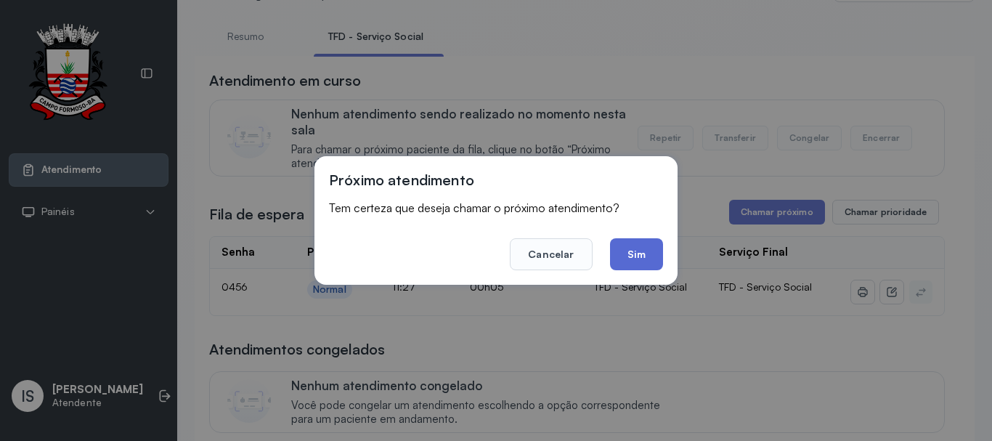
click at [644, 254] on button "Sim" at bounding box center [636, 254] width 53 height 32
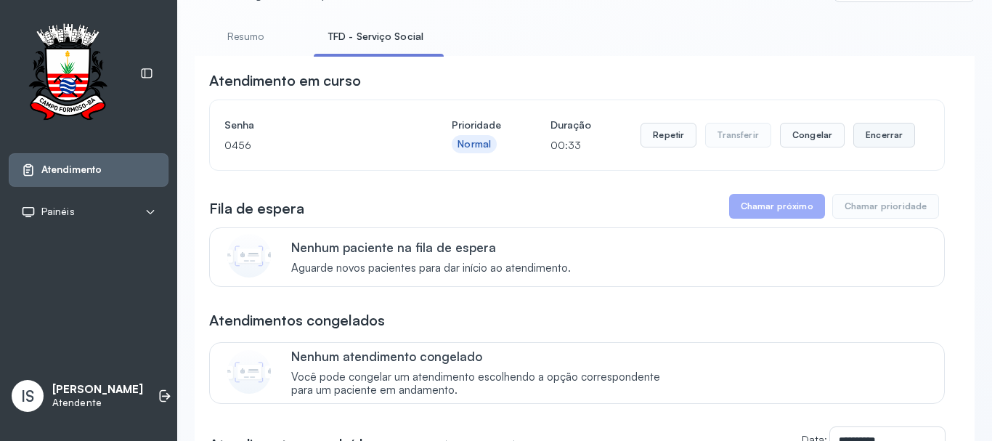
click at [883, 135] on button "Encerrar" at bounding box center [885, 135] width 62 height 25
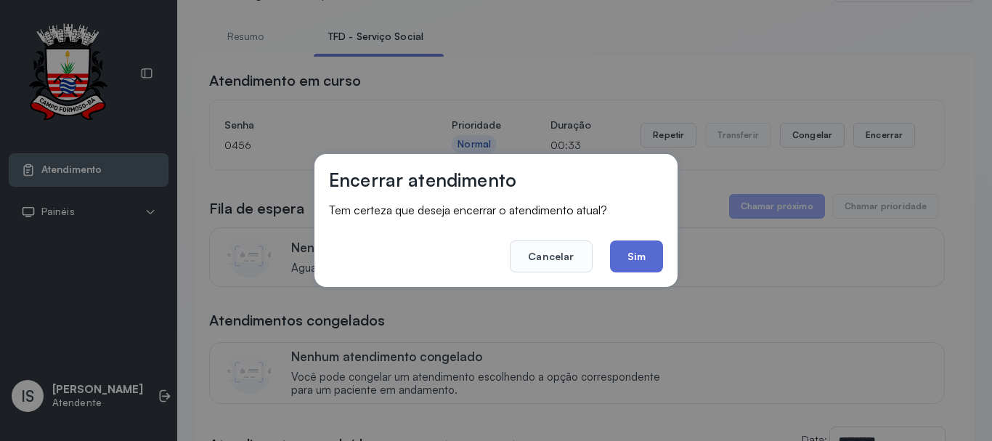
click at [652, 263] on button "Sim" at bounding box center [636, 256] width 53 height 32
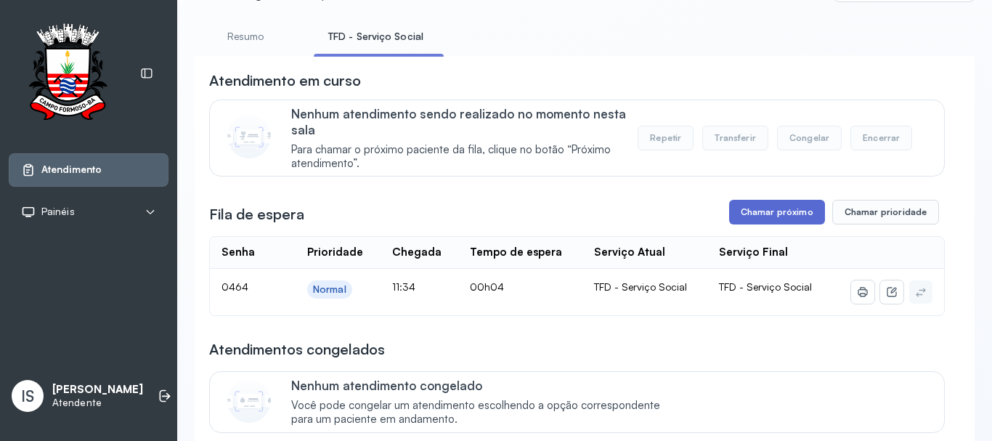
click at [742, 212] on button "Chamar próximo" at bounding box center [777, 212] width 96 height 25
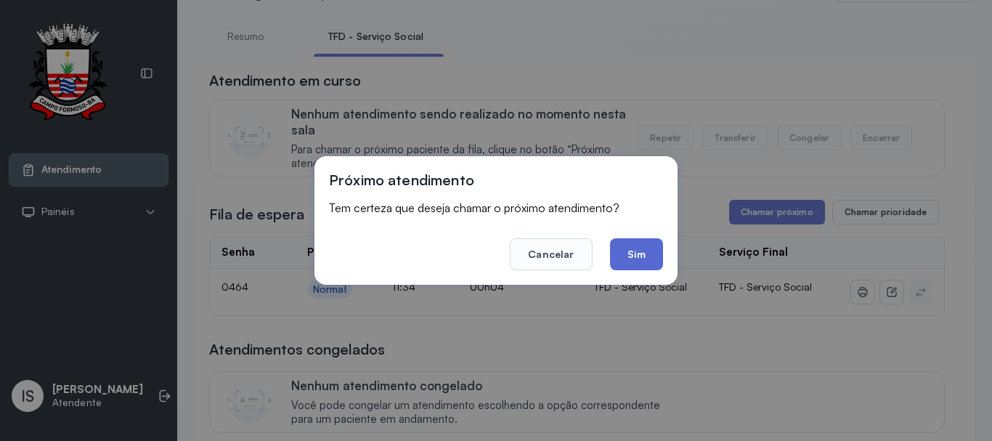
click at [629, 253] on button "Sim" at bounding box center [636, 254] width 53 height 32
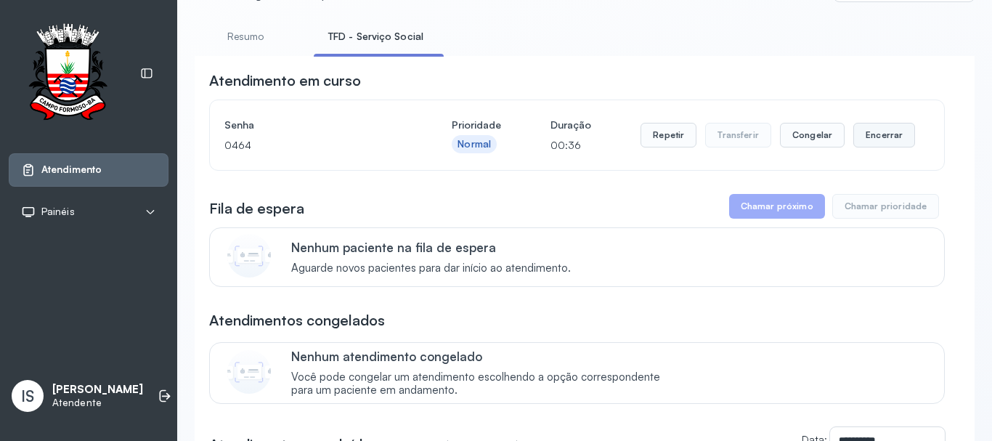
click at [880, 147] on button "Encerrar" at bounding box center [885, 135] width 62 height 25
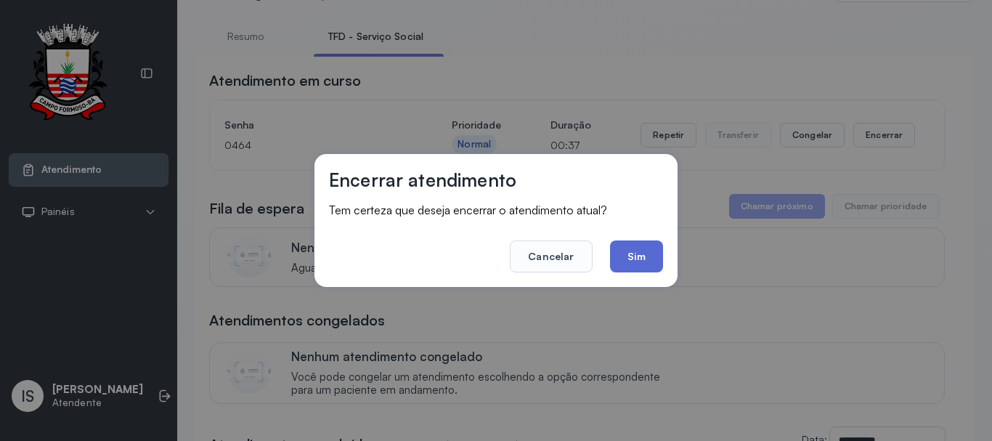
click at [647, 257] on button "Sim" at bounding box center [636, 256] width 53 height 32
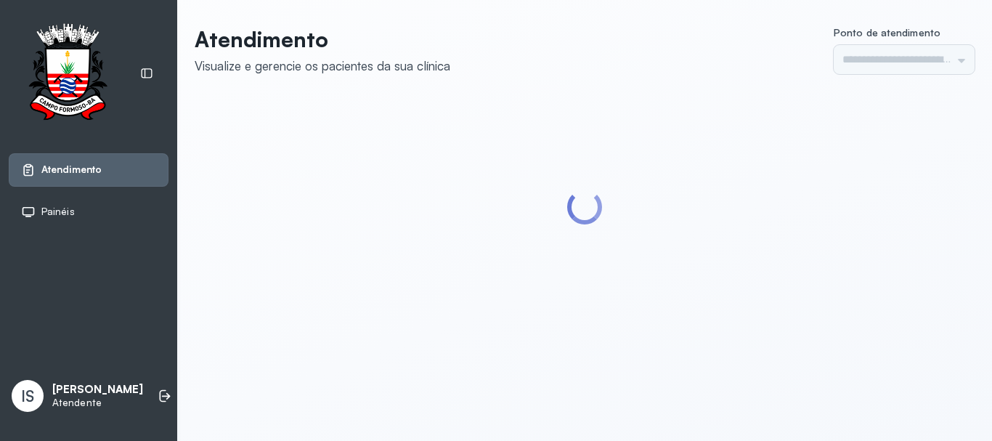
type input "******"
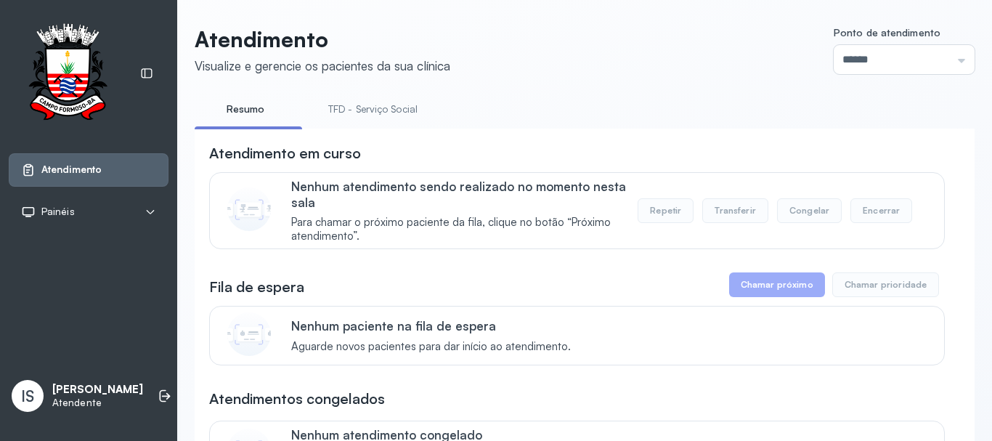
click at [383, 100] on link "TFD - Serviço Social" at bounding box center [373, 109] width 118 height 24
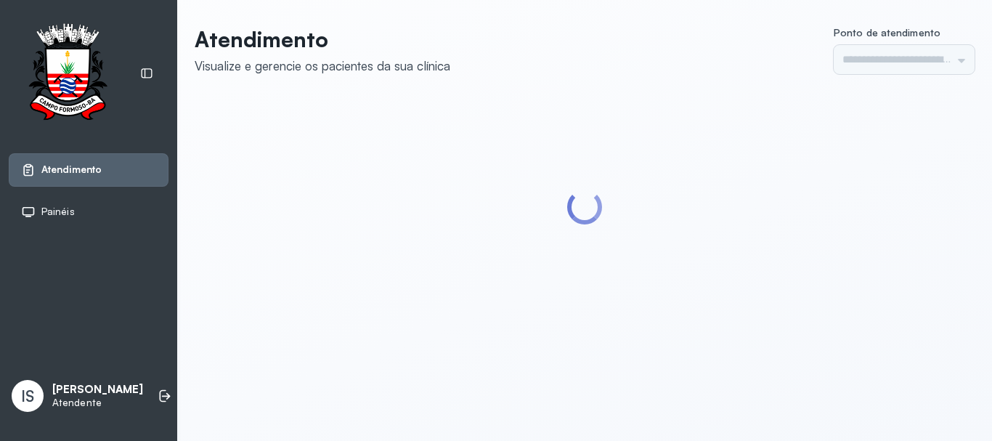
type input "******"
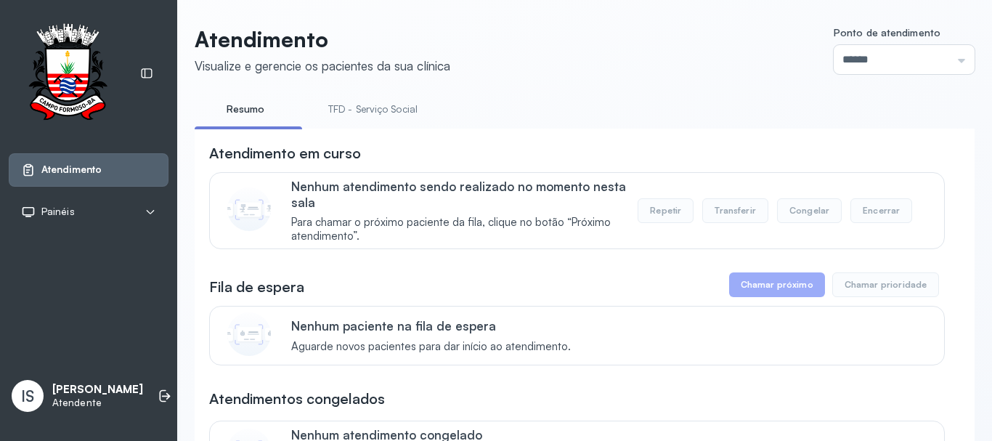
click at [375, 111] on link "TFD - Serviço Social" at bounding box center [373, 109] width 118 height 24
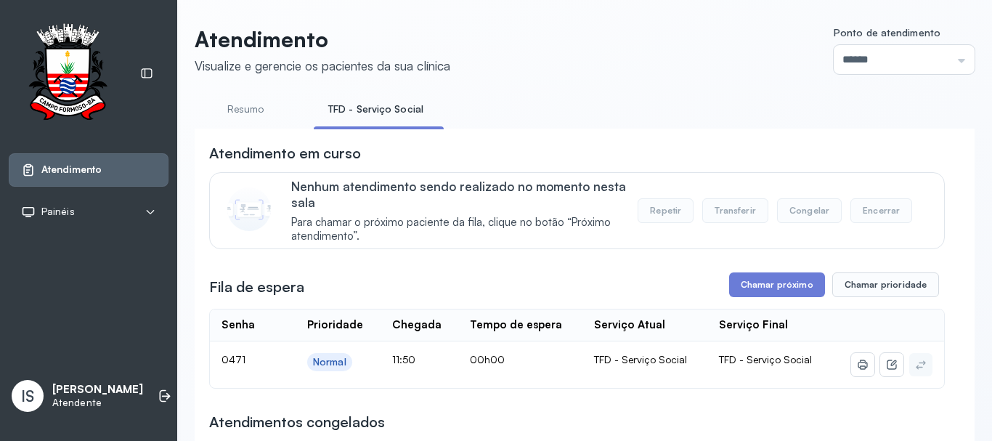
click at [270, 120] on link "Resumo" at bounding box center [246, 109] width 102 height 24
click at [352, 110] on link "TFD - Serviço Social" at bounding box center [373, 109] width 118 height 24
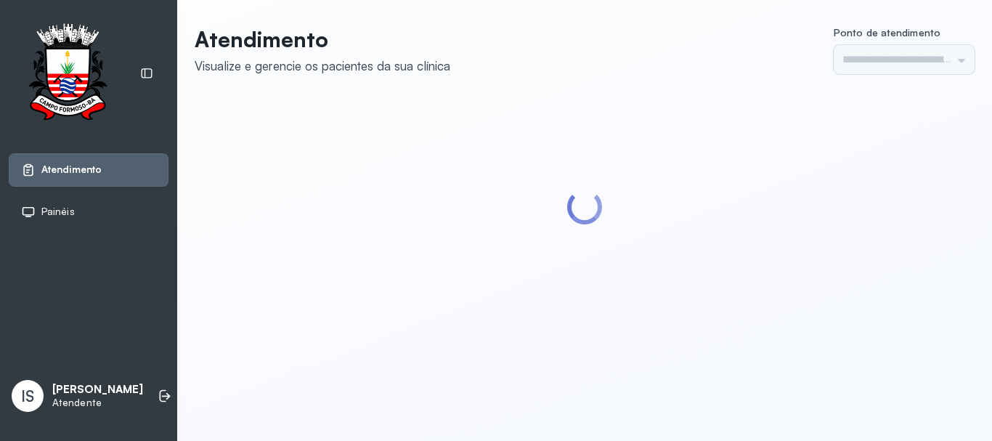
type input "******"
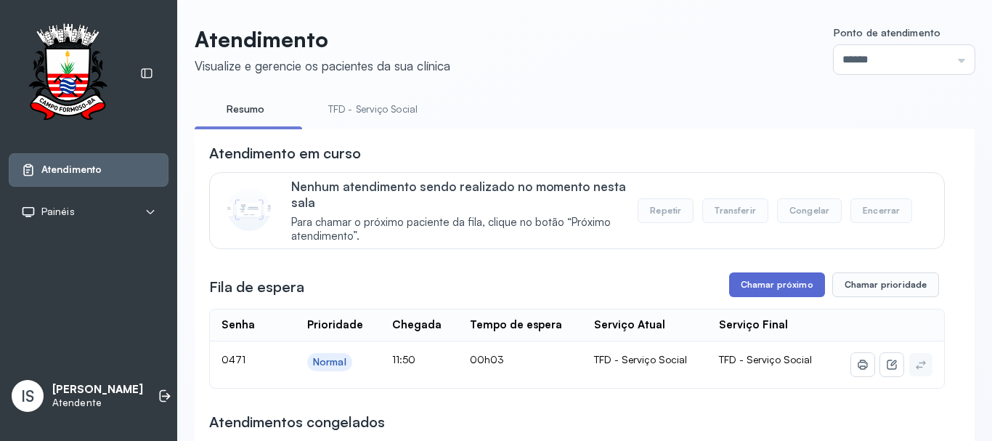
click at [737, 297] on button "Chamar próximo" at bounding box center [777, 284] width 96 height 25
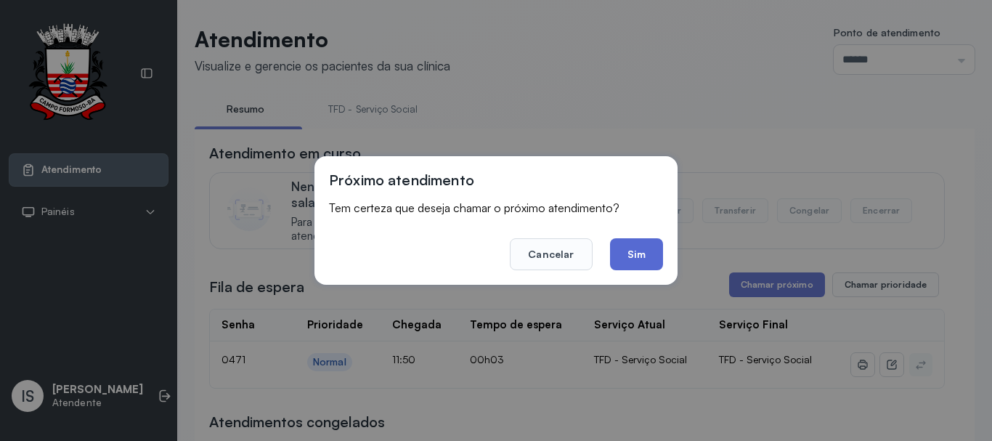
click at [631, 256] on button "Sim" at bounding box center [636, 254] width 53 height 32
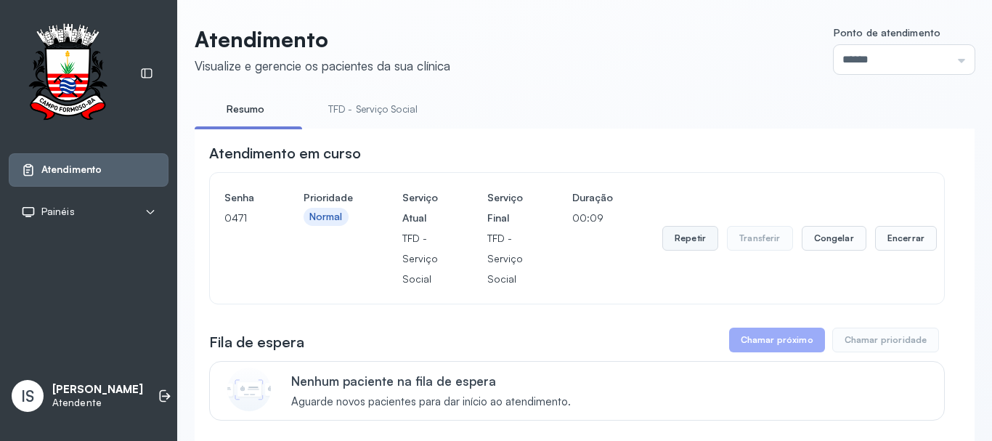
click at [672, 248] on button "Repetir" at bounding box center [691, 238] width 56 height 25
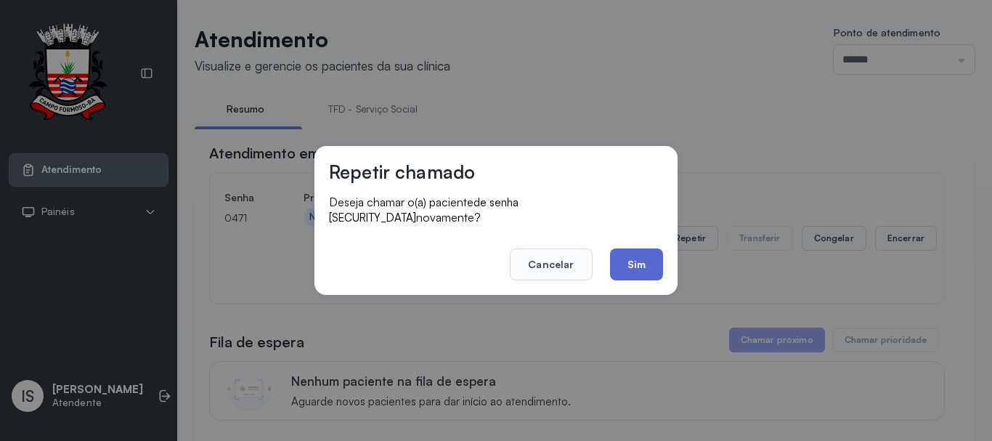
click at [633, 260] on button "Sim" at bounding box center [636, 264] width 53 height 32
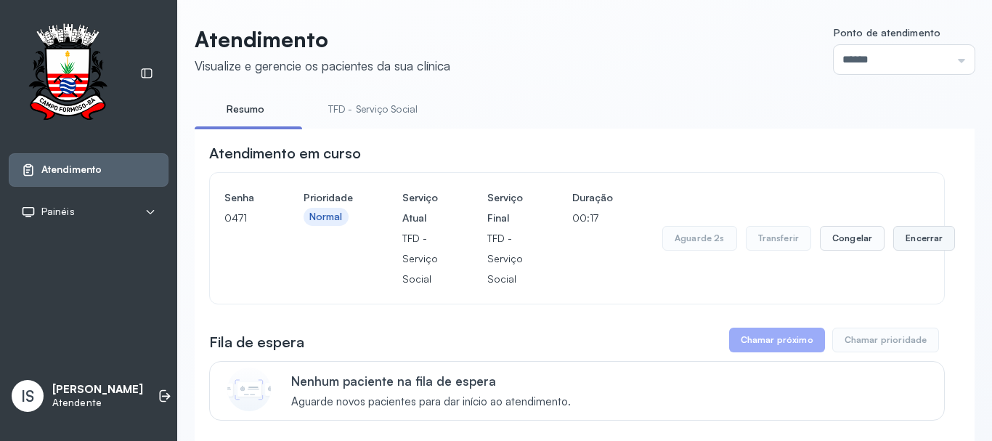
click at [894, 236] on button "Encerrar" at bounding box center [925, 238] width 62 height 25
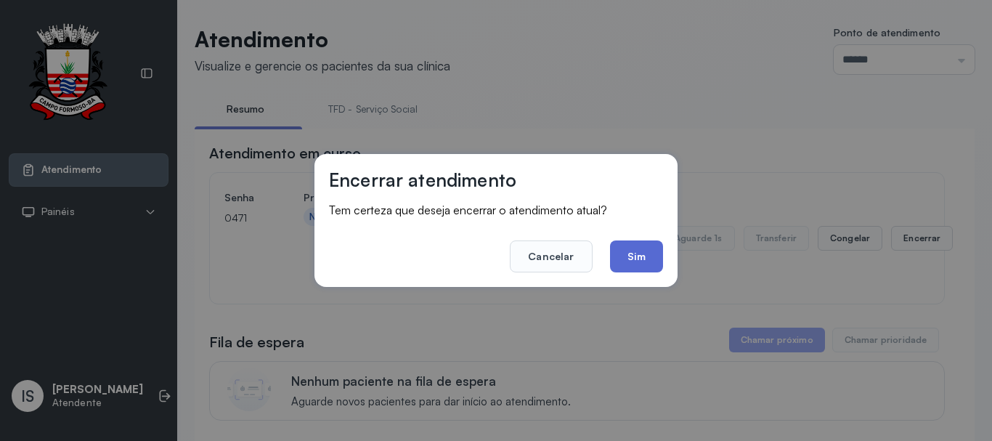
click at [636, 254] on button "Sim" at bounding box center [636, 256] width 53 height 32
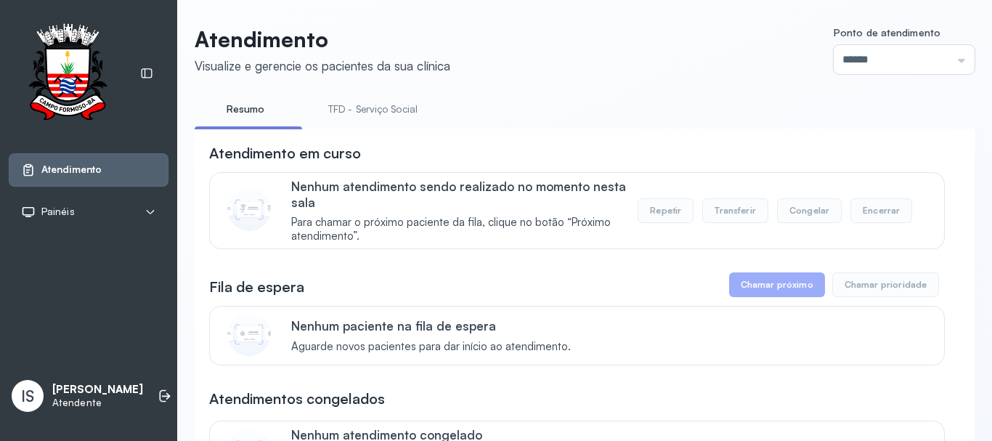
click at [355, 107] on link "TFD - Serviço Social" at bounding box center [373, 109] width 118 height 24
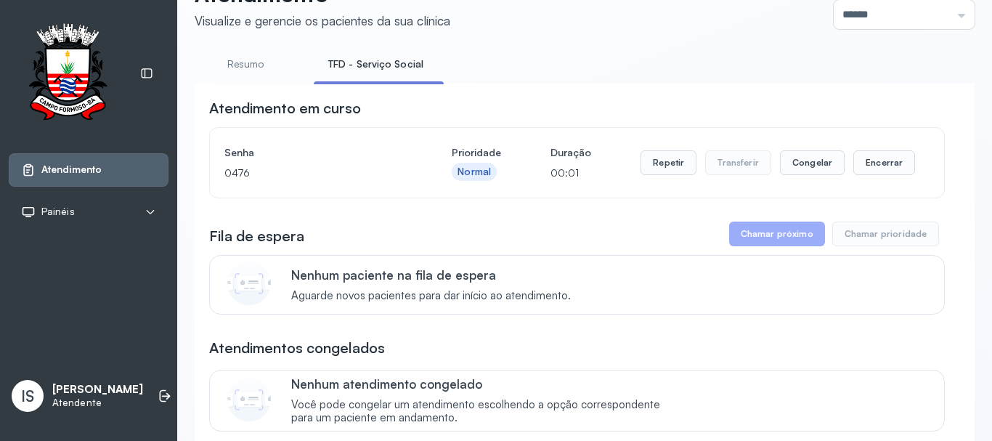
scroll to position [376, 0]
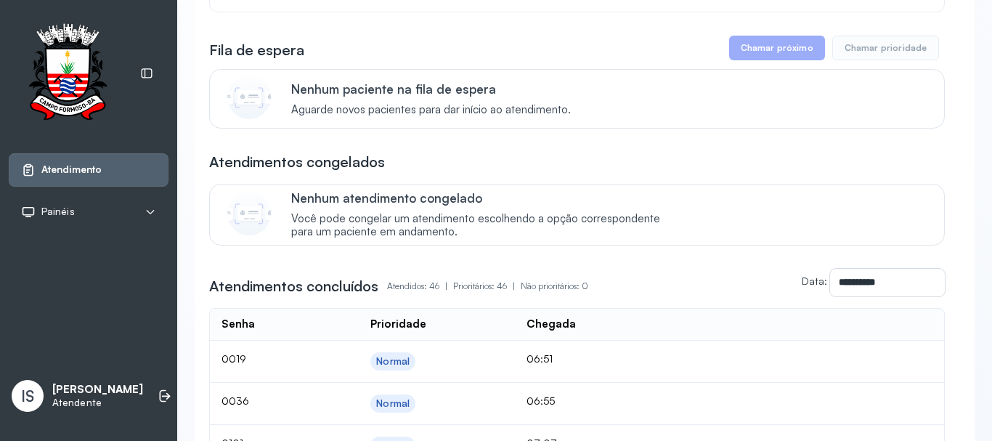
click at [400, 123] on div "Nenhum paciente na fila de espera Aguarde novos pacientes para dar início ao at…" at bounding box center [577, 99] width 736 height 60
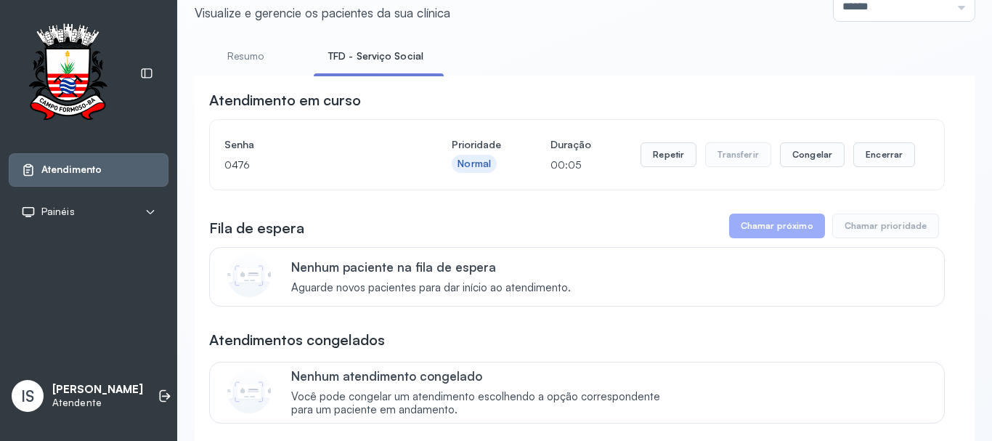
scroll to position [13, 0]
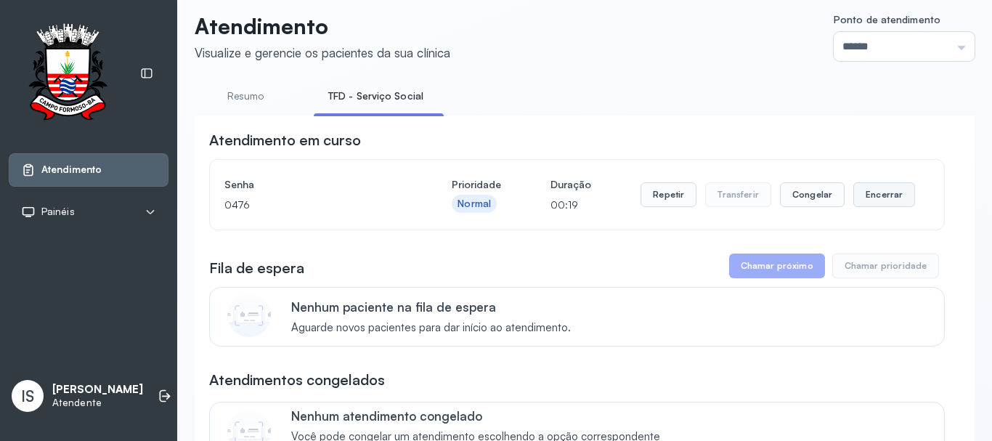
click at [864, 206] on button "Encerrar" at bounding box center [885, 194] width 62 height 25
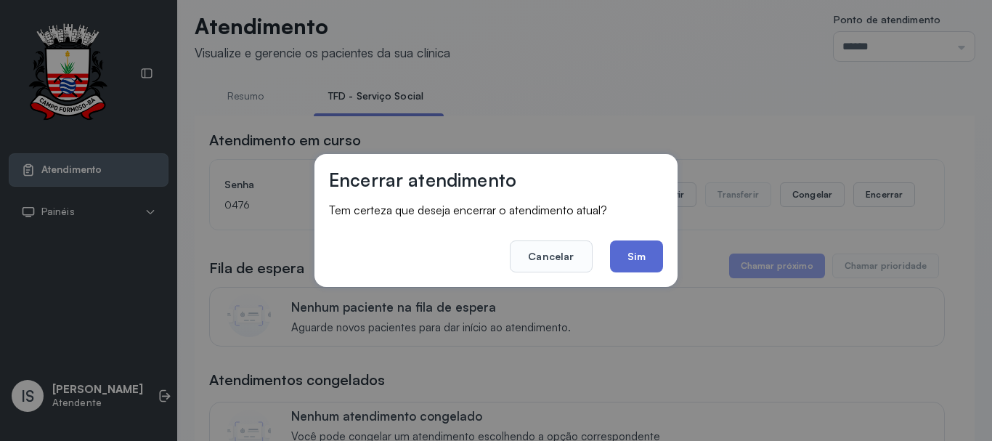
click at [641, 252] on button "Sim" at bounding box center [636, 256] width 53 height 32
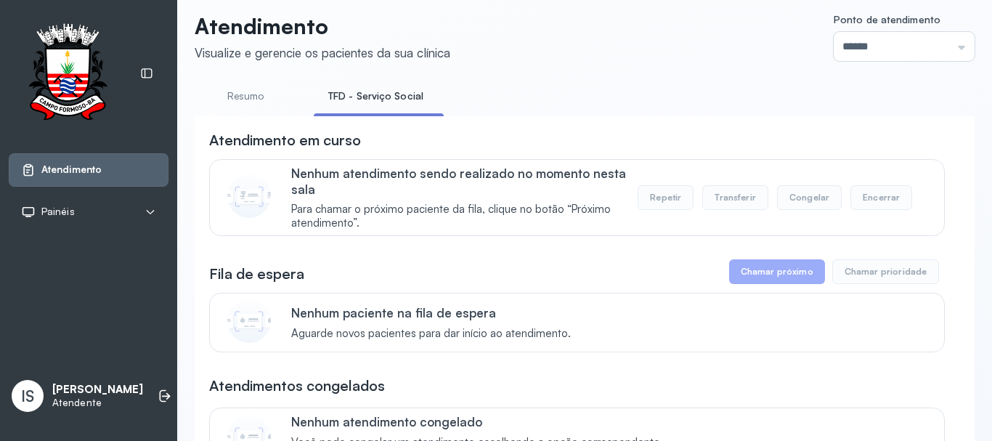
click at [259, 87] on link "Resumo" at bounding box center [246, 96] width 102 height 24
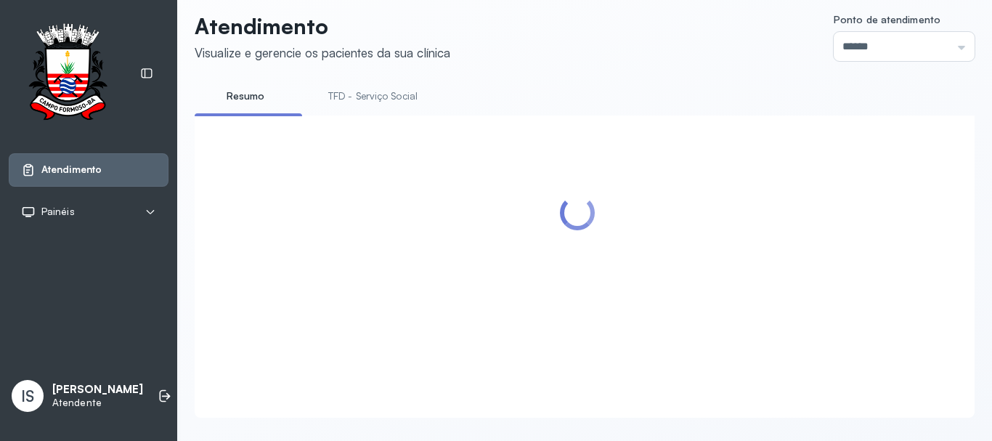
click at [371, 92] on link "TFD - Serviço Social" at bounding box center [373, 96] width 118 height 24
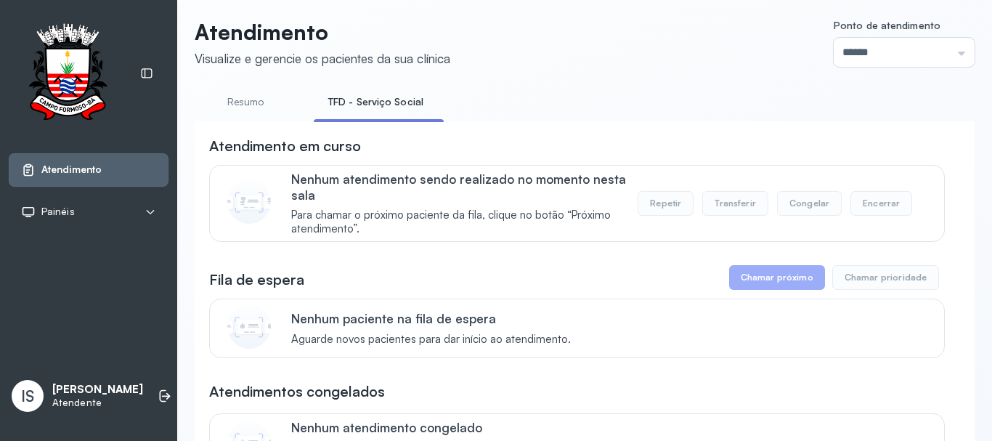
scroll to position [0, 0]
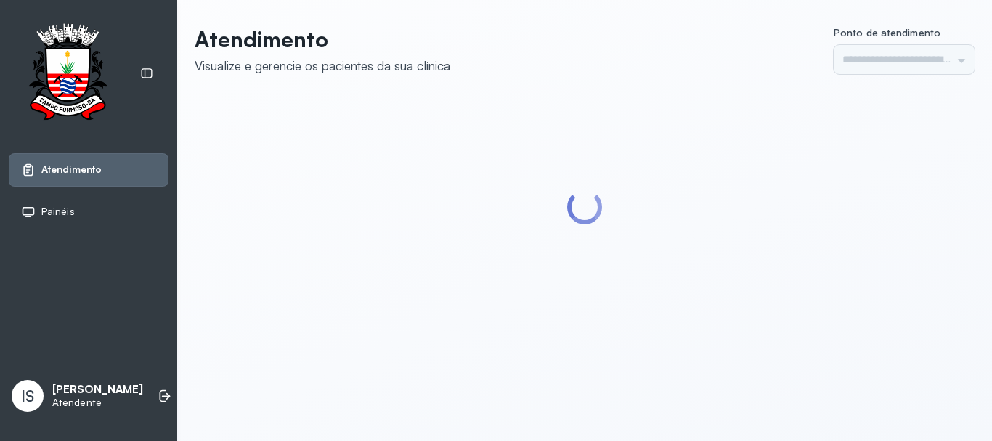
type input "******"
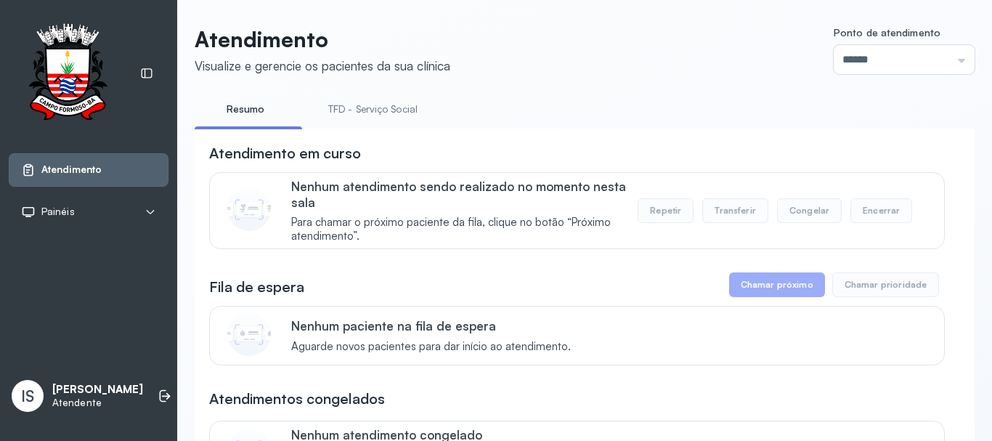
click at [344, 110] on link "TFD - Serviço Social" at bounding box center [373, 109] width 118 height 24
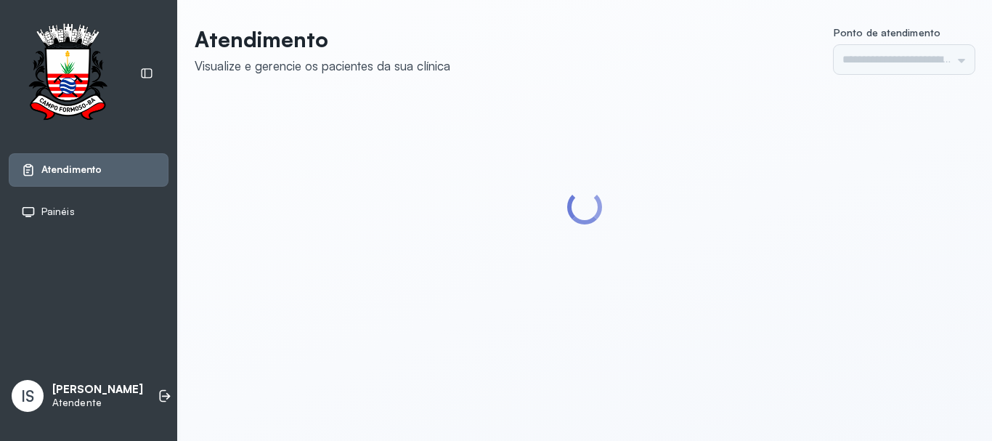
type input "******"
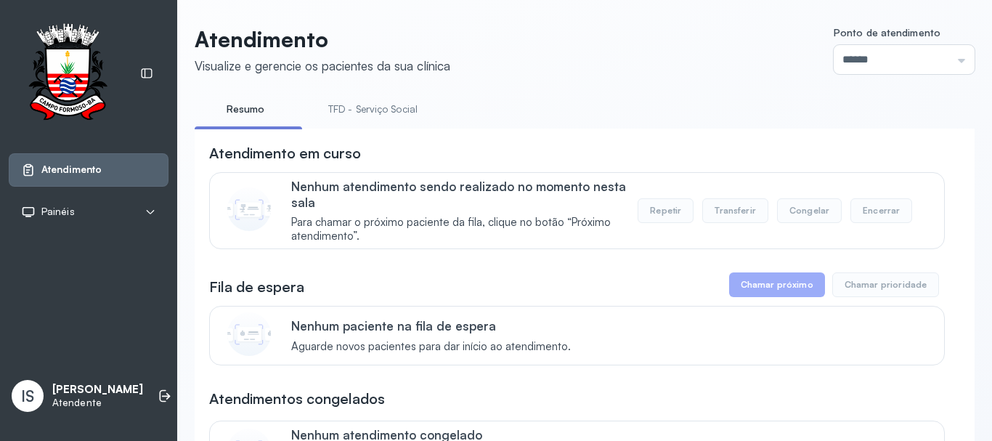
click at [375, 98] on link "TFD - Serviço Social" at bounding box center [373, 109] width 118 height 24
click at [350, 108] on link "TFD - Serviço Social" at bounding box center [373, 109] width 118 height 24
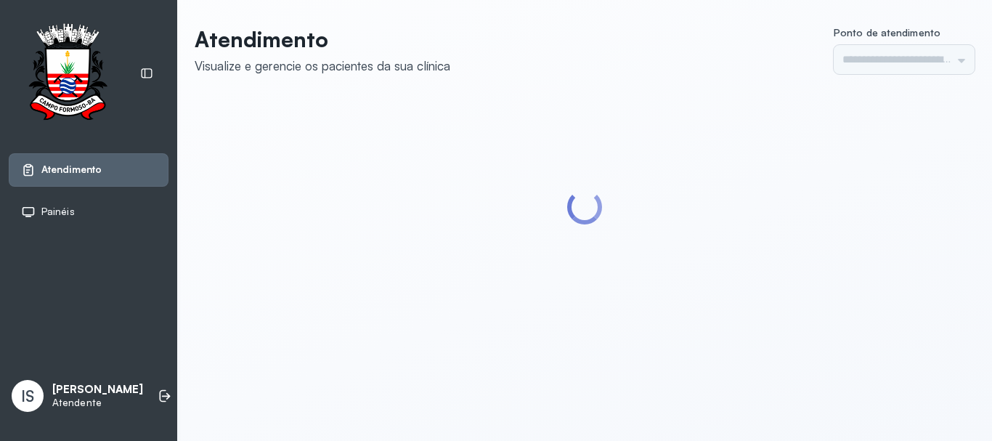
type input "******"
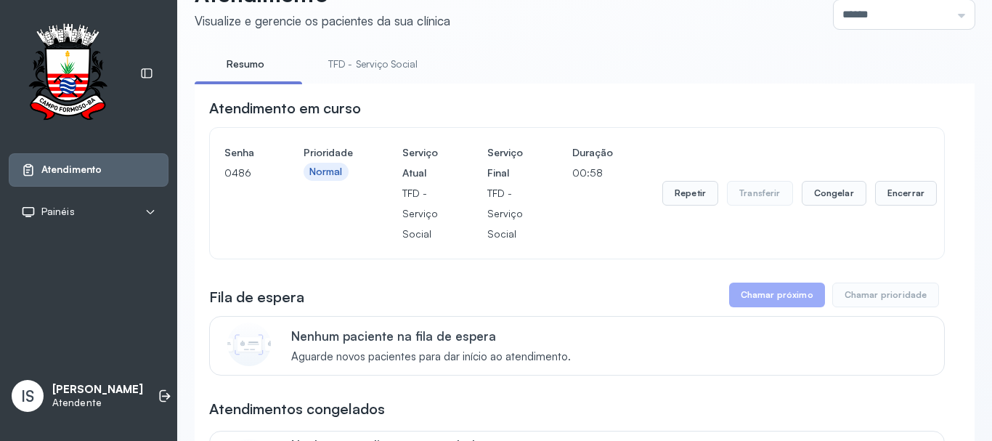
scroll to position [118, 0]
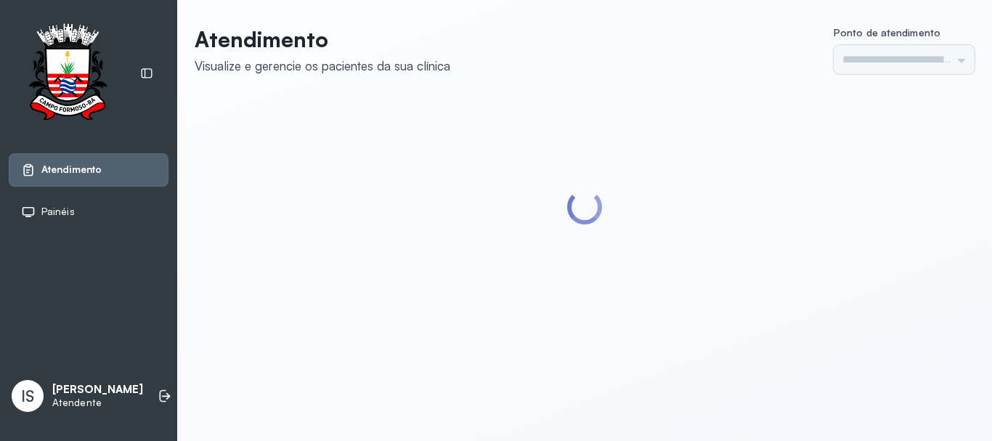
type input "******"
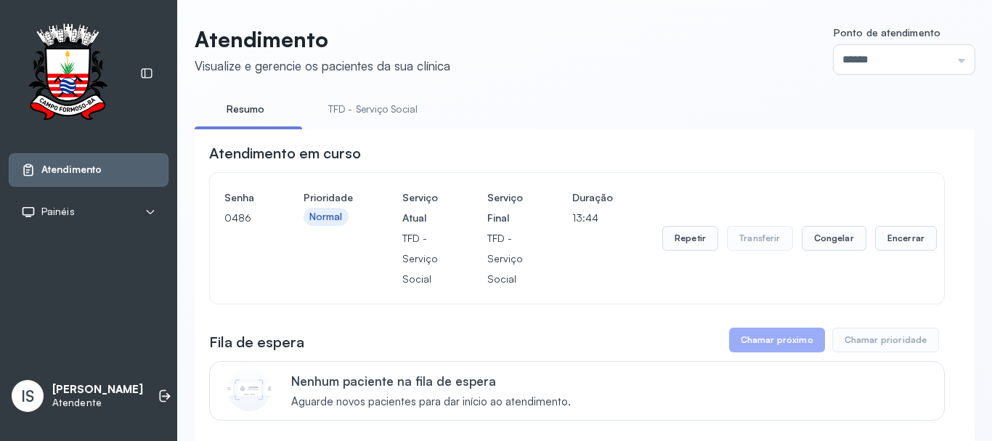
click at [336, 119] on link "TFD - Serviço Social" at bounding box center [373, 109] width 118 height 24
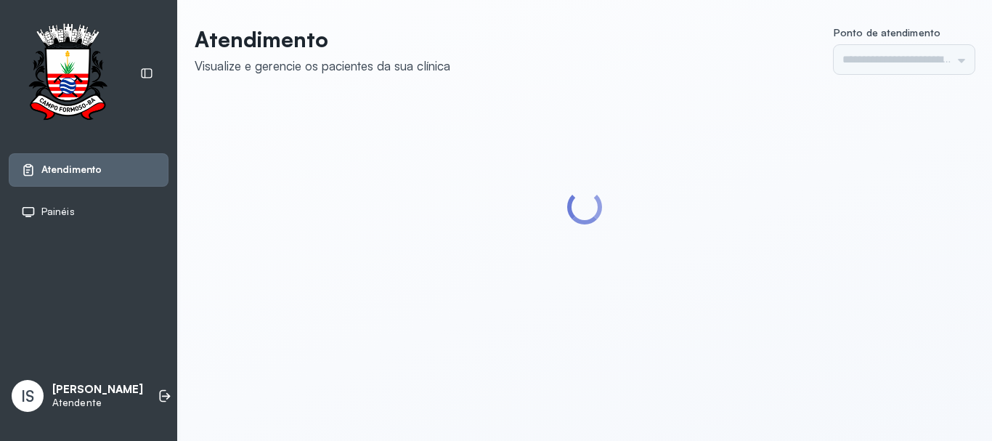
type input "******"
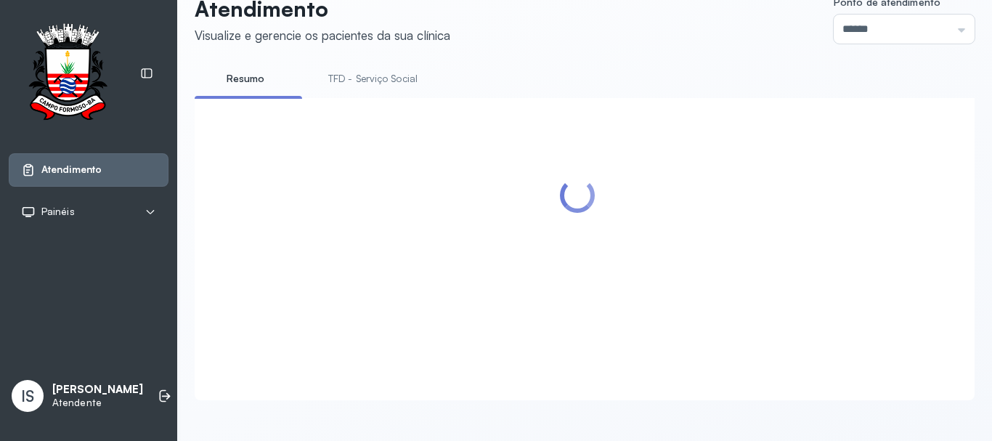
scroll to position [190, 0]
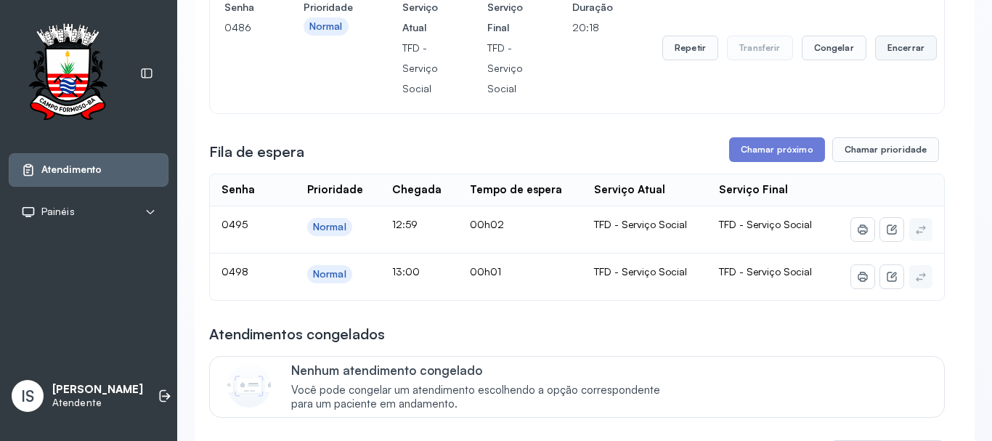
click at [875, 52] on button "Encerrar" at bounding box center [906, 48] width 62 height 25
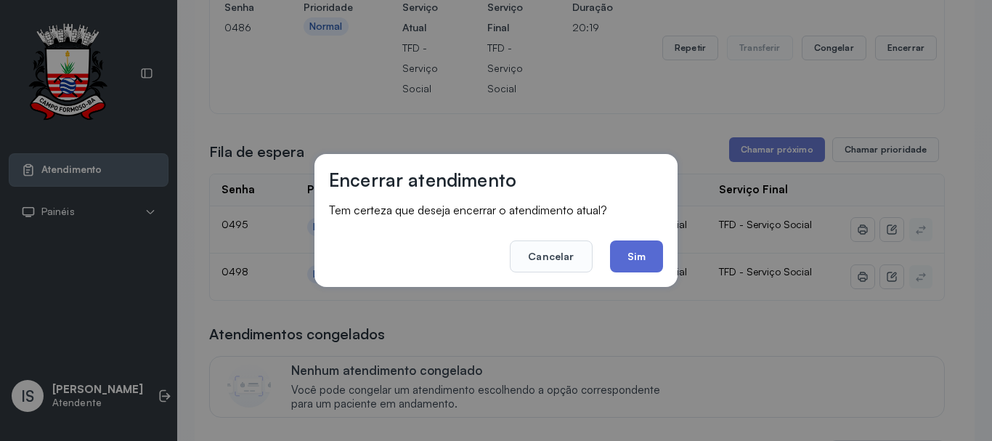
click at [620, 253] on button "Sim" at bounding box center [636, 256] width 53 height 32
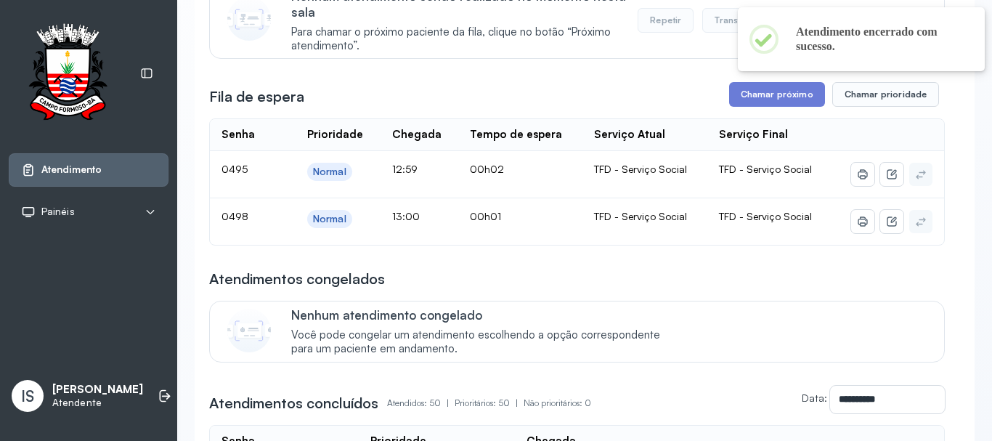
scroll to position [118, 0]
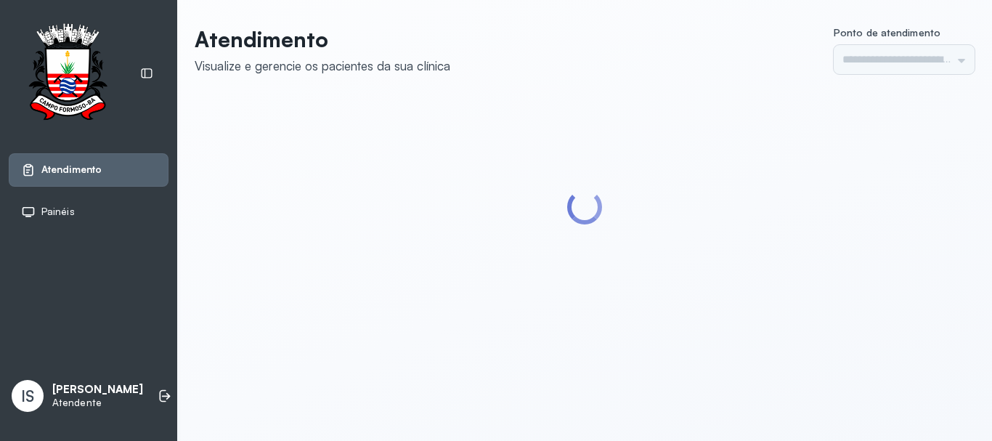
type input "******"
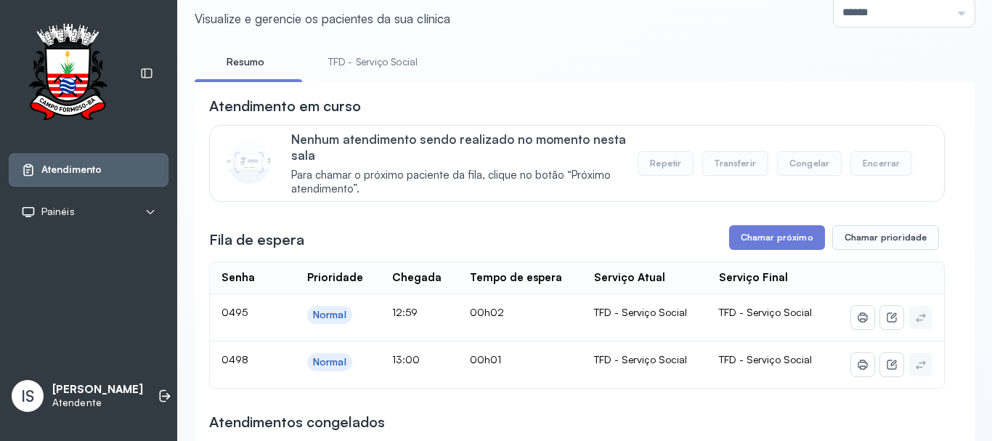
scroll to position [73, 0]
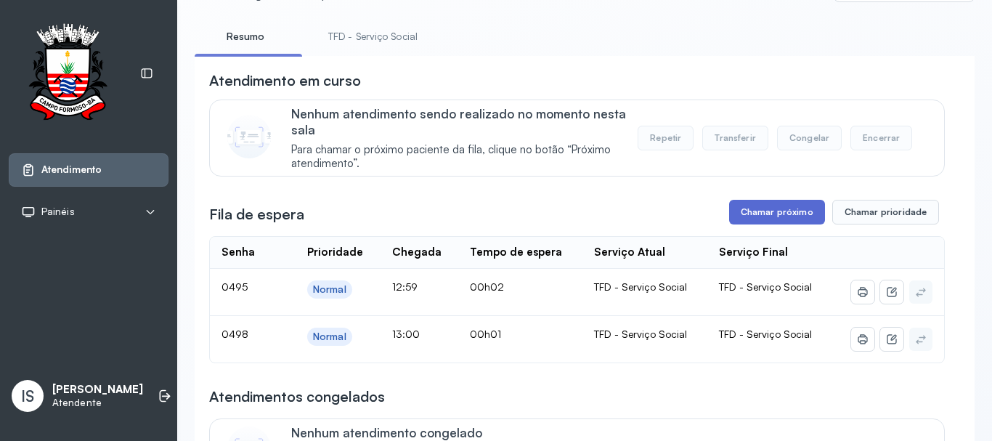
click at [735, 216] on button "Chamar próximo" at bounding box center [777, 212] width 96 height 25
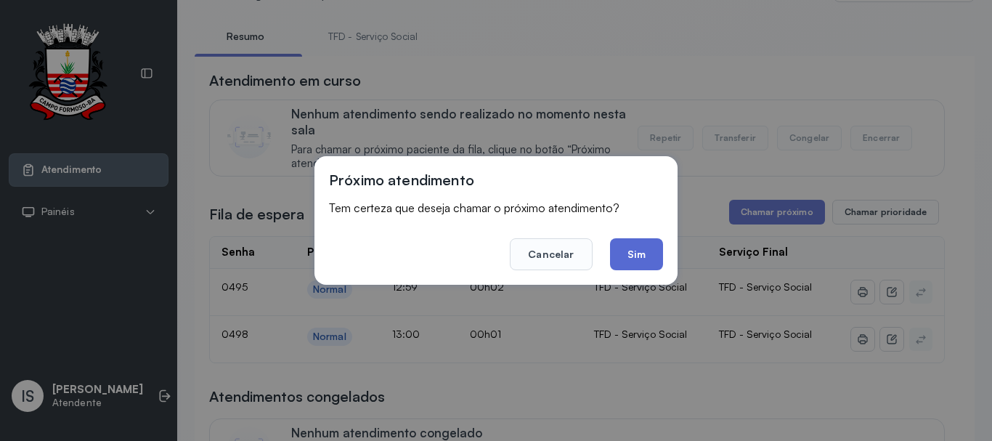
click at [636, 262] on button "Sim" at bounding box center [636, 254] width 53 height 32
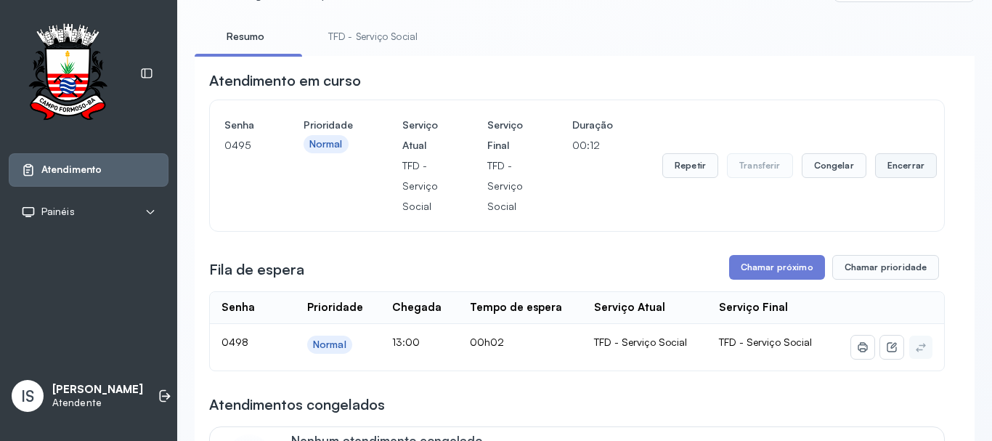
click at [910, 174] on button "Encerrar" at bounding box center [906, 165] width 62 height 25
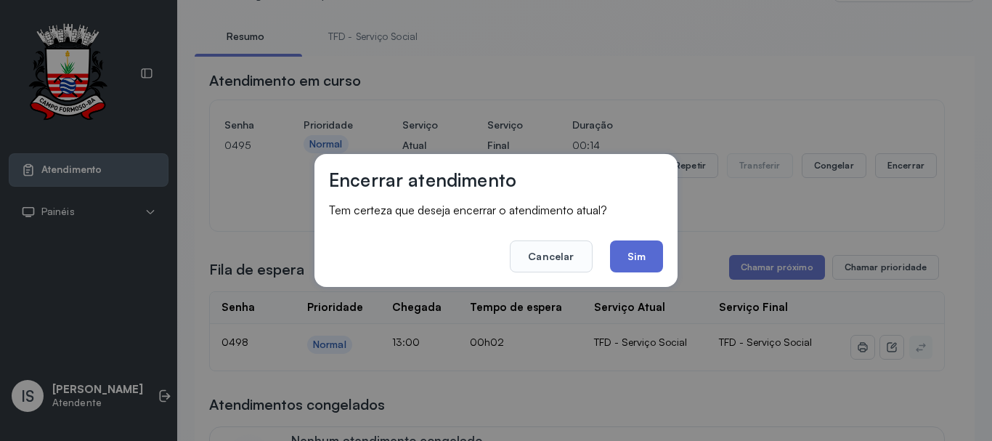
click at [638, 262] on button "Sim" at bounding box center [636, 256] width 53 height 32
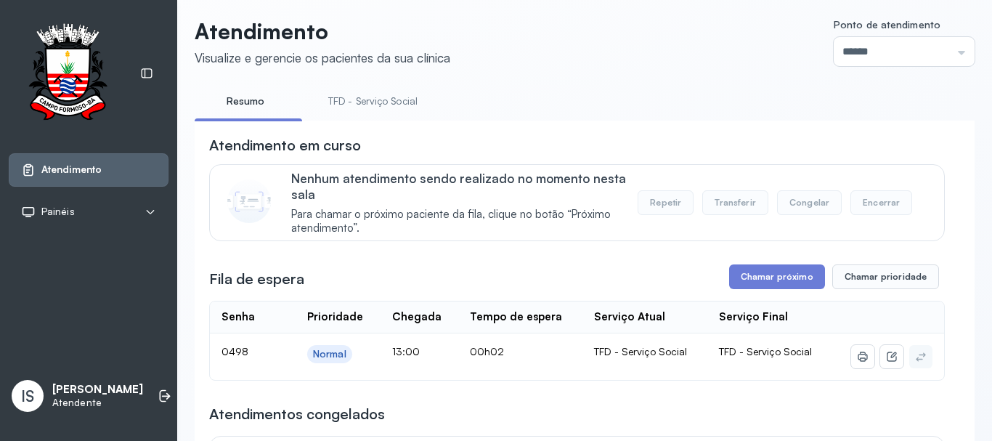
scroll to position [0, 0]
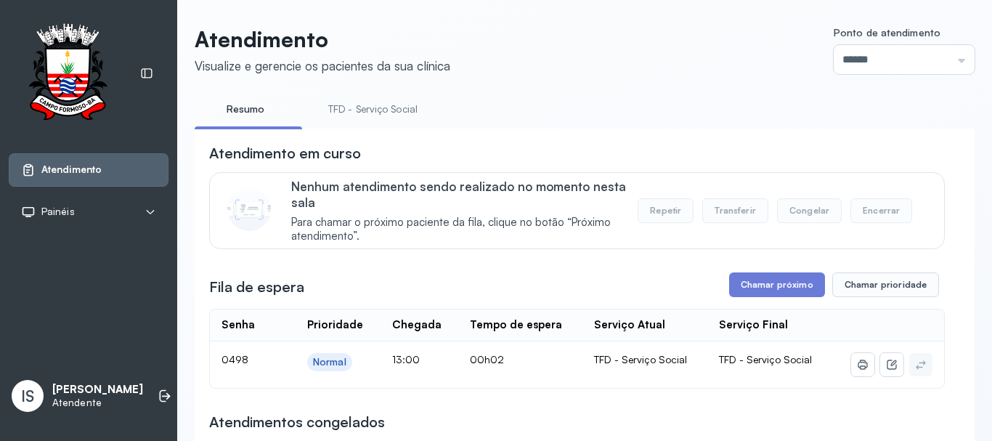
click at [382, 107] on link "TFD - Serviço Social" at bounding box center [373, 109] width 118 height 24
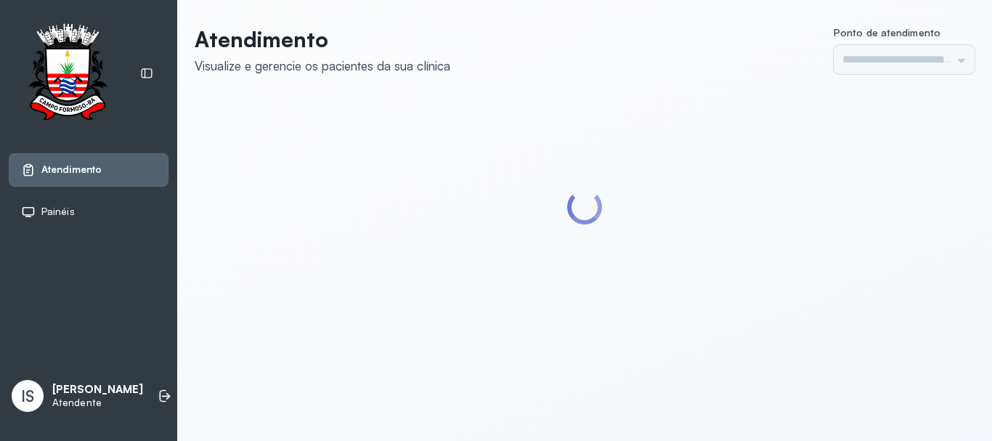
type input "******"
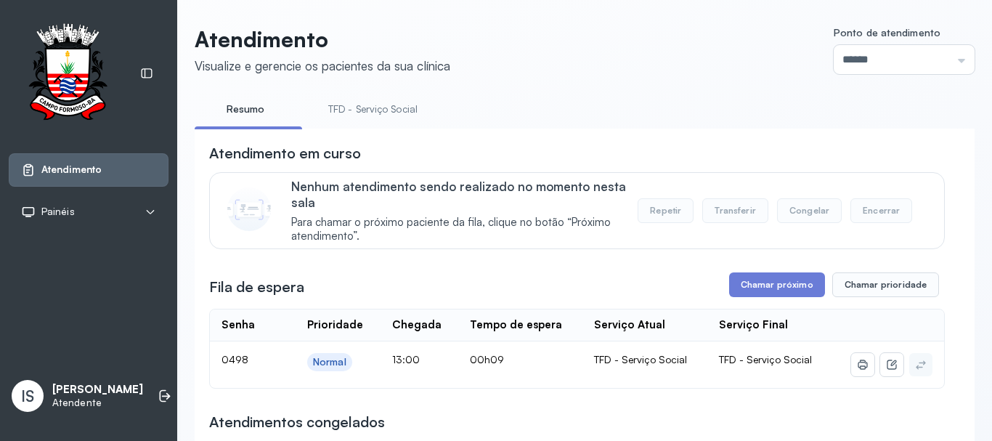
click at [345, 116] on link "TFD - Serviço Social" at bounding box center [373, 109] width 118 height 24
click at [227, 107] on link "Resumo" at bounding box center [246, 109] width 102 height 24
click at [351, 116] on link "TFD - Serviço Social" at bounding box center [373, 109] width 118 height 24
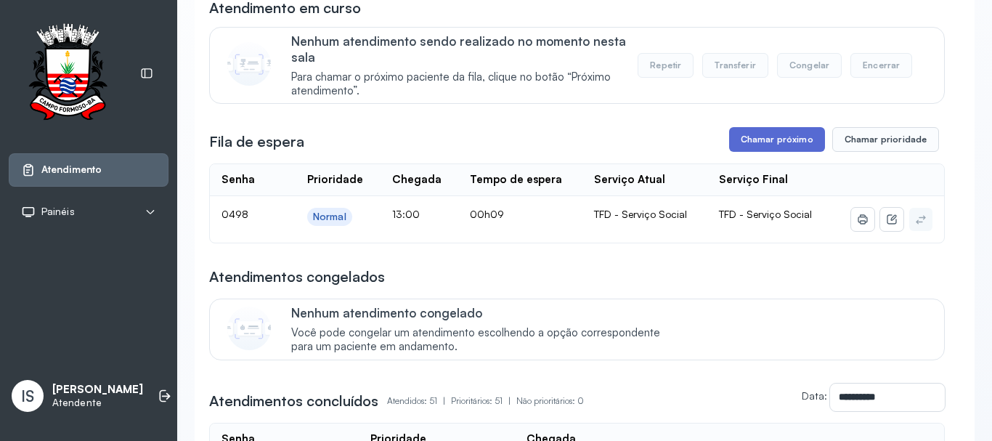
click at [754, 131] on button "Chamar próximo" at bounding box center [777, 139] width 96 height 25
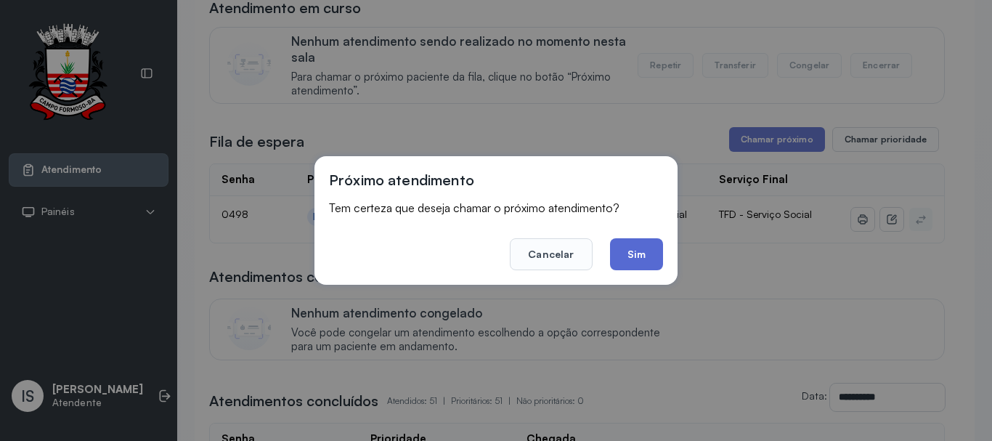
click at [636, 258] on button "Sim" at bounding box center [636, 254] width 53 height 32
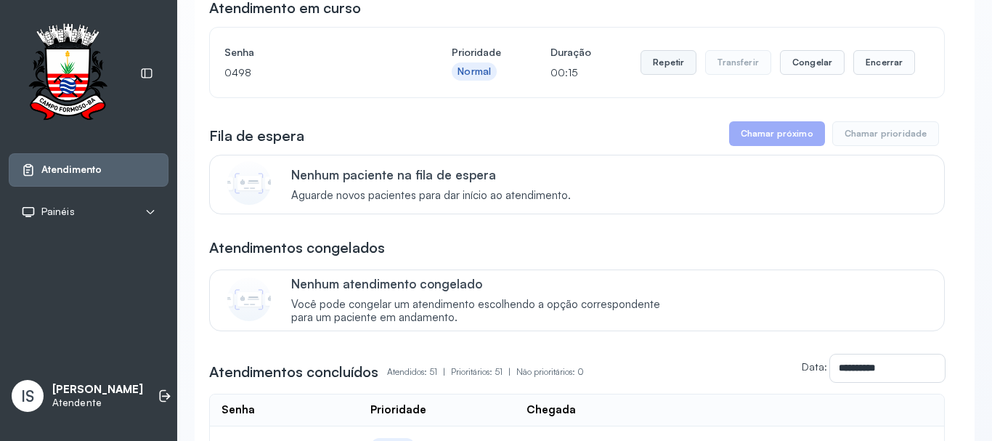
click at [651, 75] on button "Repetir" at bounding box center [669, 62] width 56 height 25
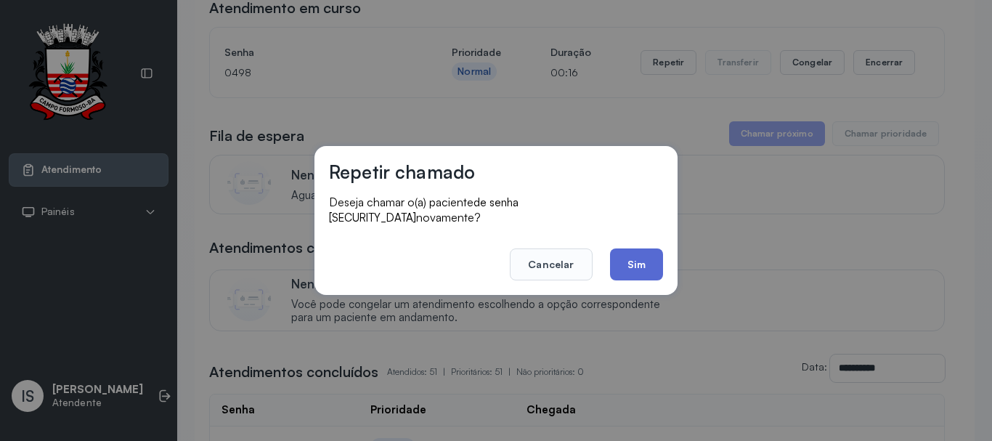
click at [625, 272] on div "Repetir chamado Deseja chamar o(a) paciente de senha 0498 novamente? Cancelar S…" at bounding box center [496, 220] width 363 height 149
click at [629, 266] on button "Sim" at bounding box center [636, 264] width 53 height 32
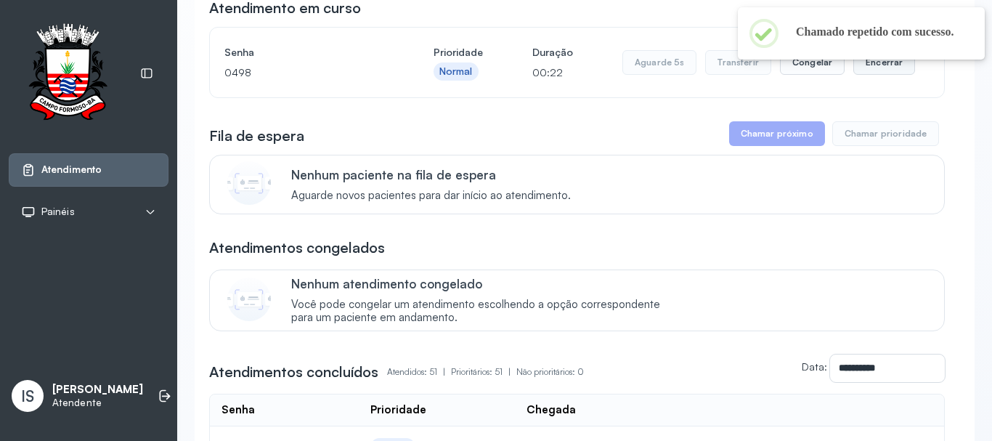
click at [891, 68] on button "Encerrar" at bounding box center [885, 62] width 62 height 25
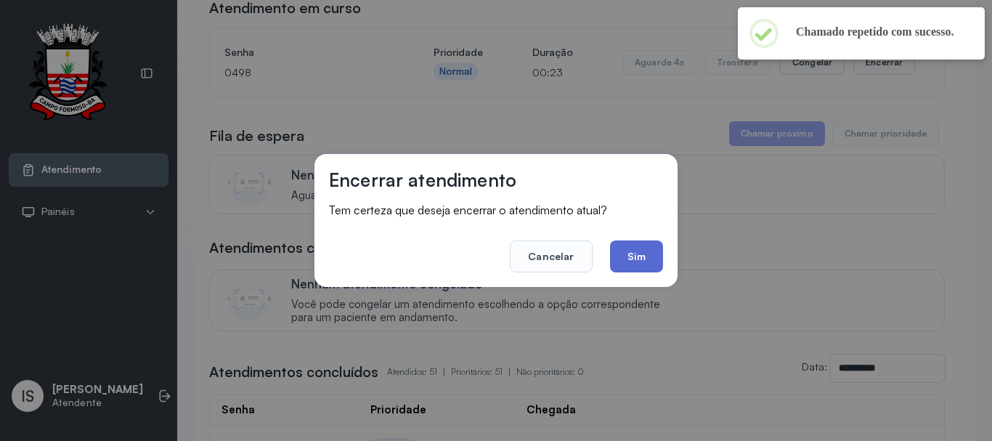
click at [615, 255] on button "Sim" at bounding box center [636, 256] width 53 height 32
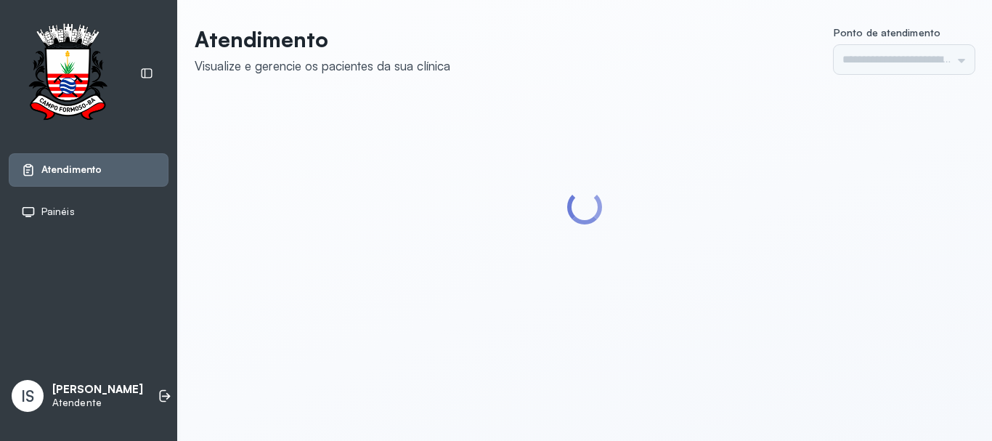
type input "******"
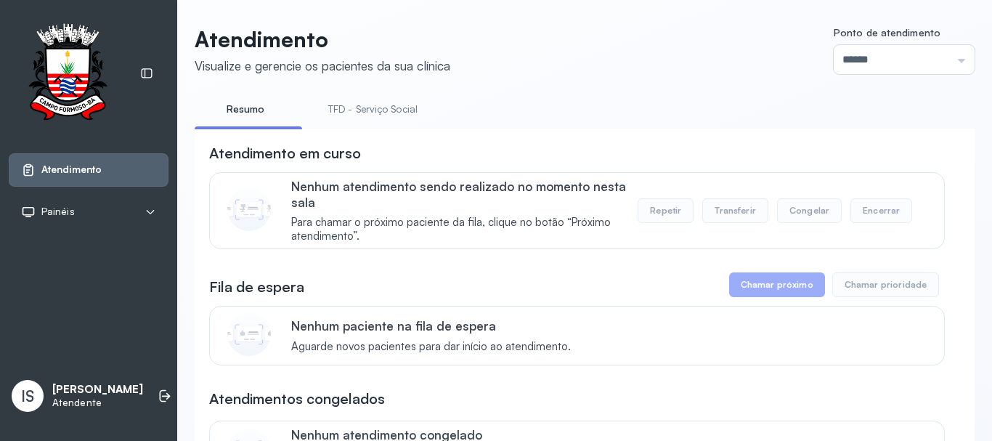
click at [372, 118] on link "TFD - Serviço Social" at bounding box center [373, 109] width 118 height 24
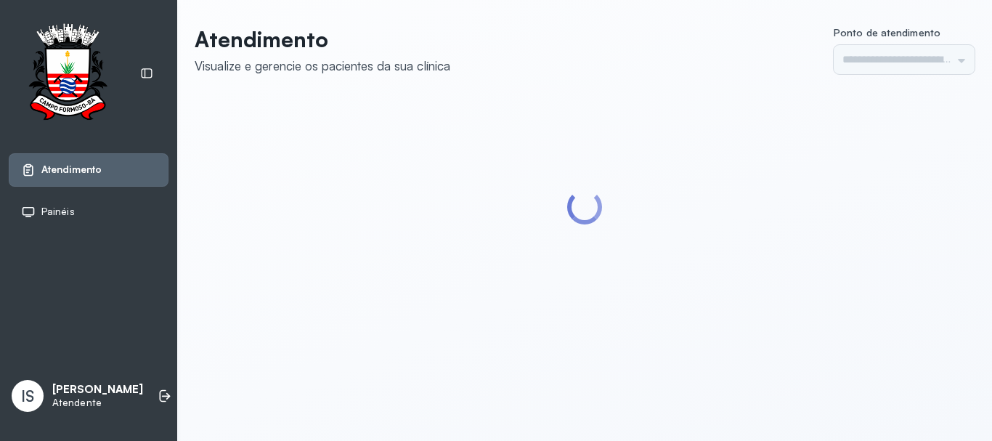
type input "******"
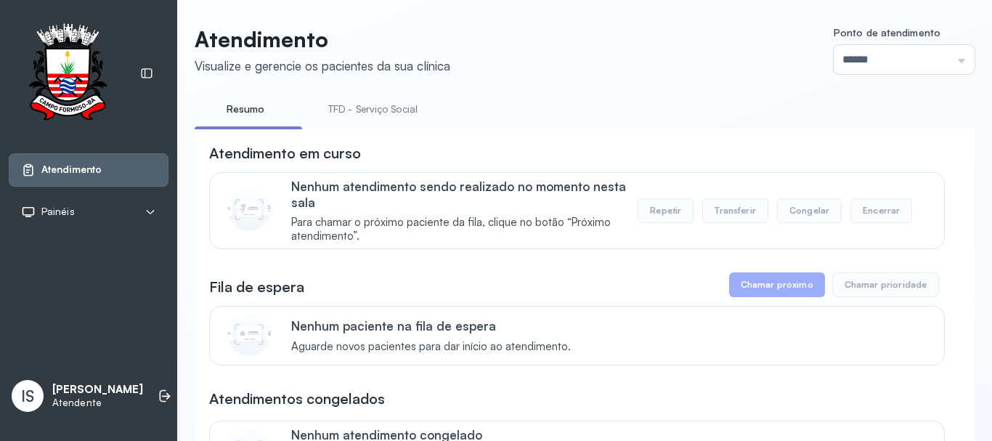
click at [416, 108] on link "TFD - Serviço Social" at bounding box center [373, 109] width 118 height 24
click at [265, 118] on link "Resumo" at bounding box center [246, 109] width 102 height 24
click at [338, 113] on link "TFD - Serviço Social" at bounding box center [373, 109] width 118 height 24
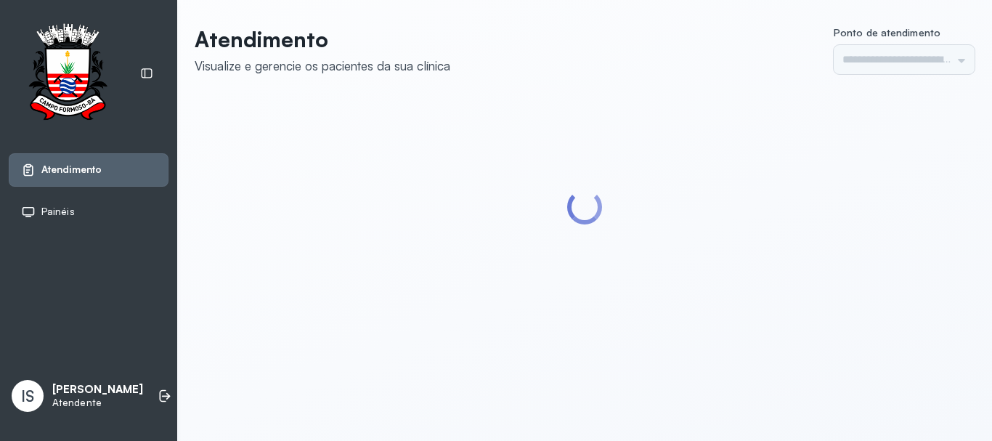
type input "******"
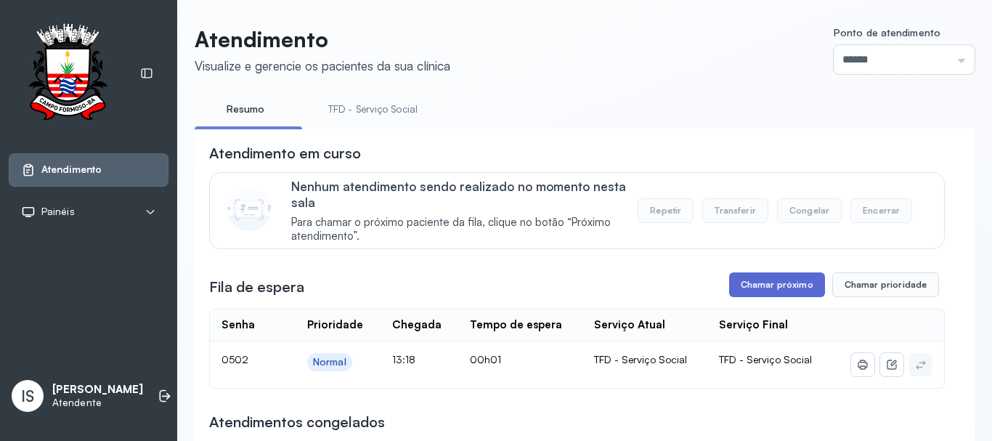
click at [761, 292] on button "Chamar próximo" at bounding box center [777, 284] width 96 height 25
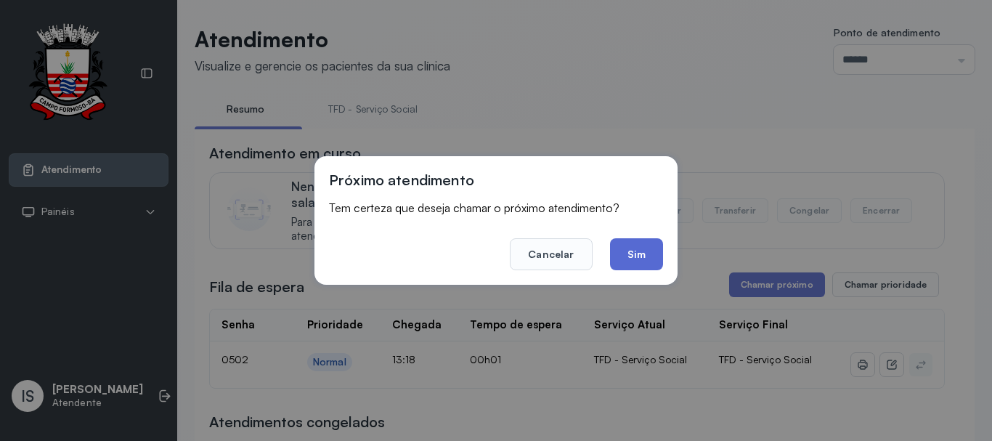
click at [628, 251] on button "Sim" at bounding box center [636, 254] width 53 height 32
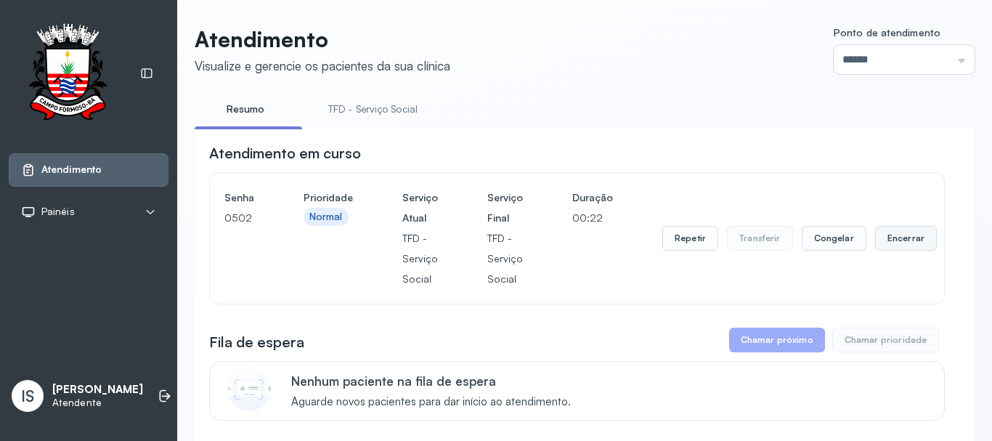
click at [888, 246] on button "Encerrar" at bounding box center [906, 238] width 62 height 25
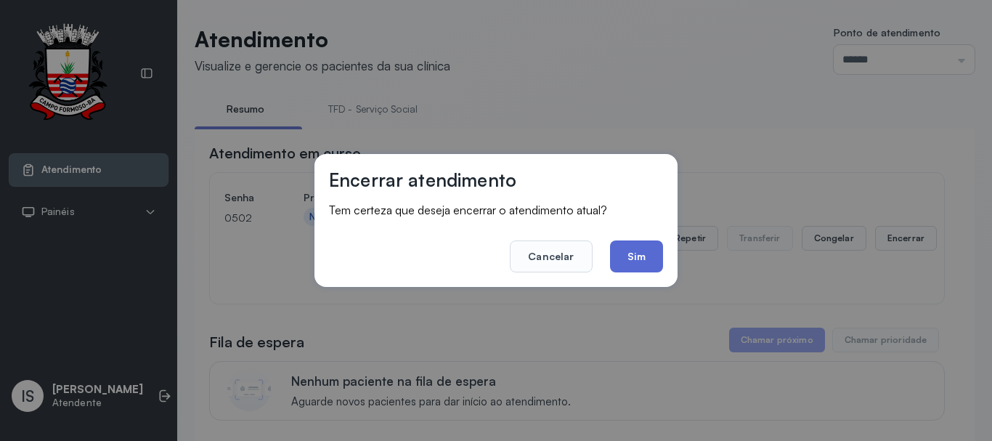
click at [649, 264] on button "Sim" at bounding box center [636, 256] width 53 height 32
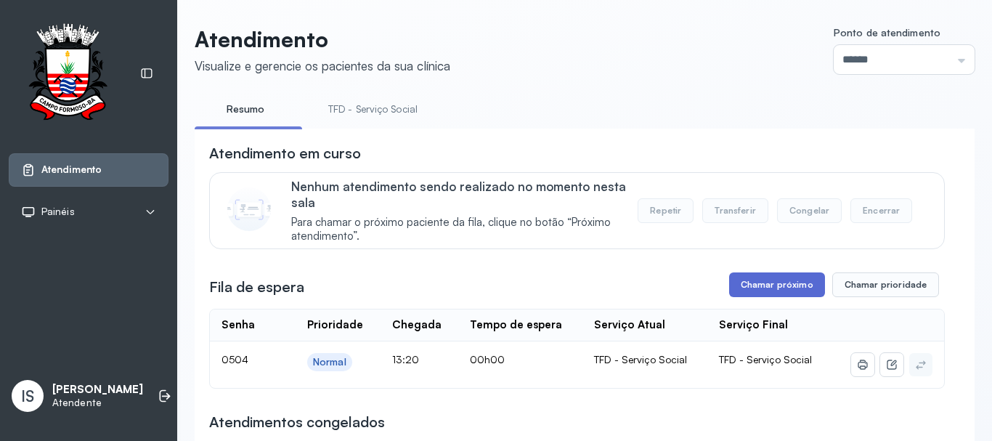
click at [734, 290] on button "Chamar próximo" at bounding box center [777, 284] width 96 height 25
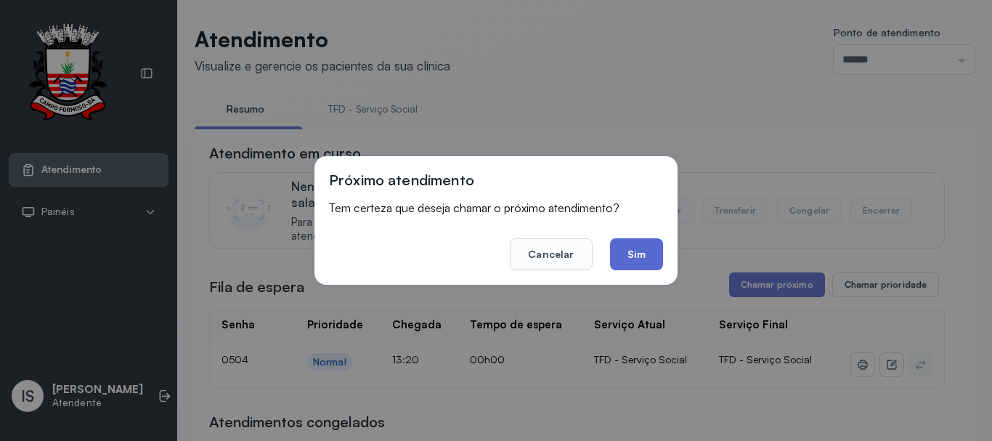
click at [652, 267] on button "Sim" at bounding box center [636, 254] width 53 height 32
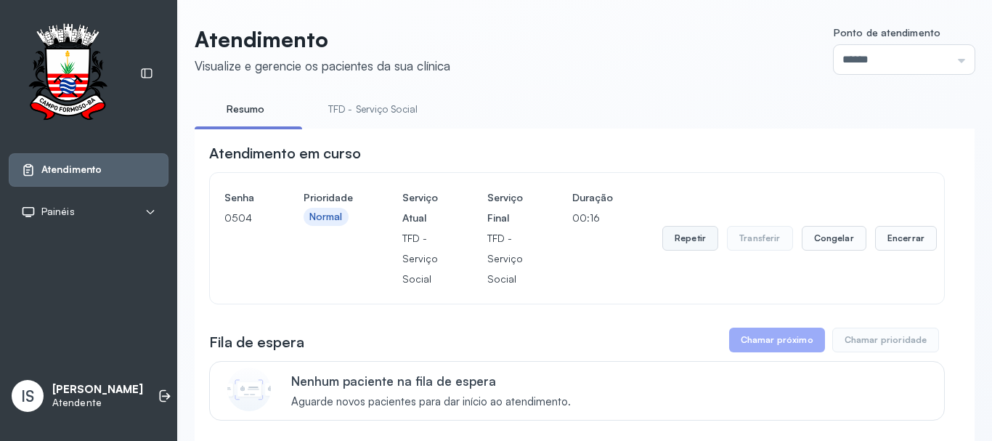
click at [692, 227] on div "Repetir Transferir Congelar Encerrar" at bounding box center [800, 238] width 275 height 102
click at [673, 243] on button "Repetir" at bounding box center [691, 238] width 56 height 25
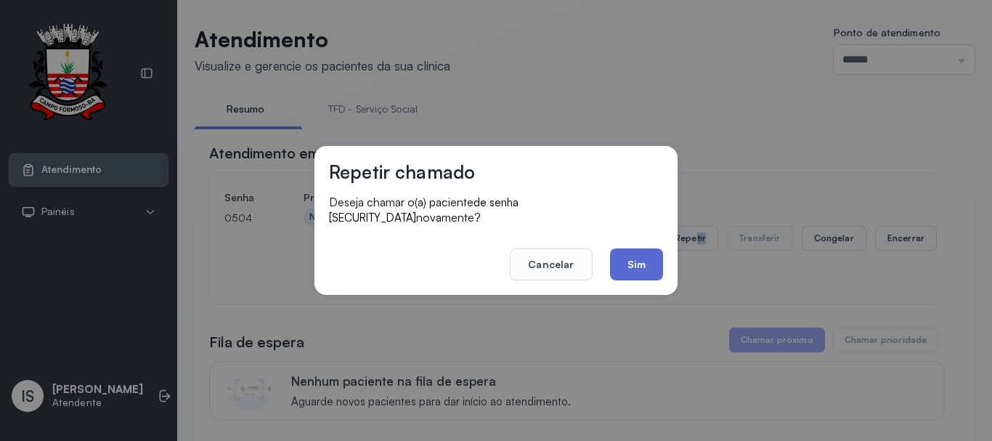
click at [655, 270] on button "Sim" at bounding box center [636, 264] width 53 height 32
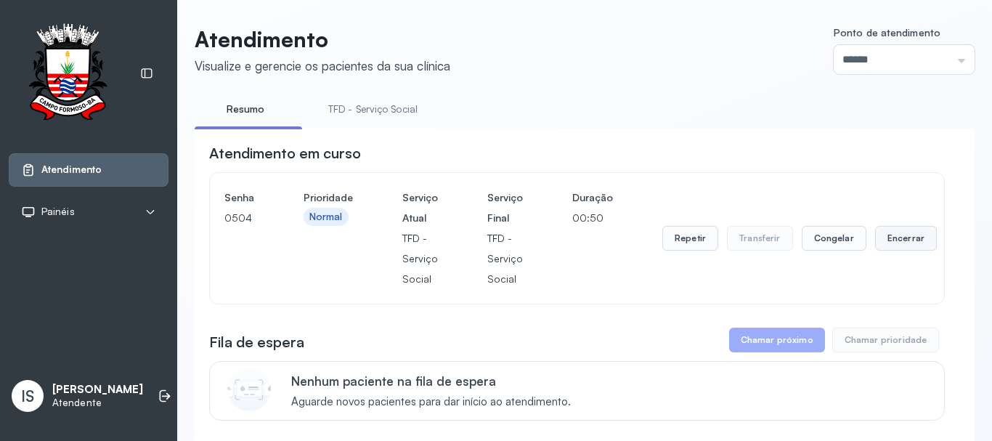
click at [875, 246] on button "Encerrar" at bounding box center [906, 238] width 62 height 25
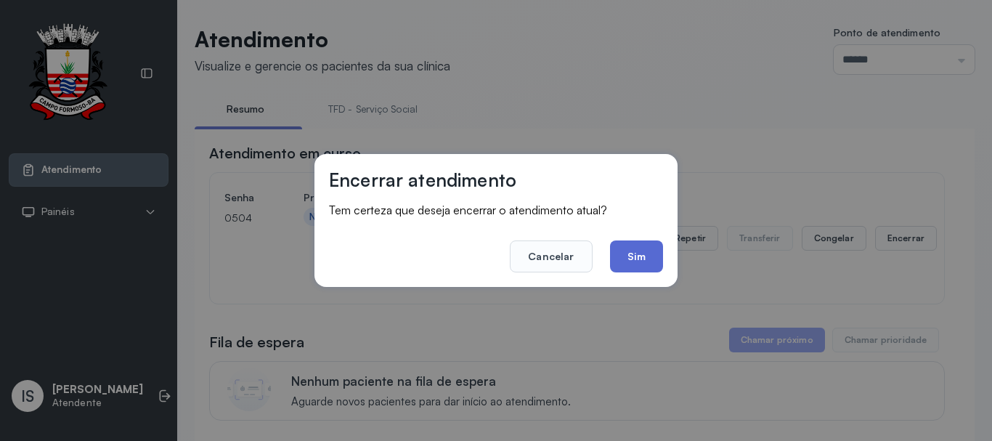
click at [650, 249] on button "Sim" at bounding box center [636, 256] width 53 height 32
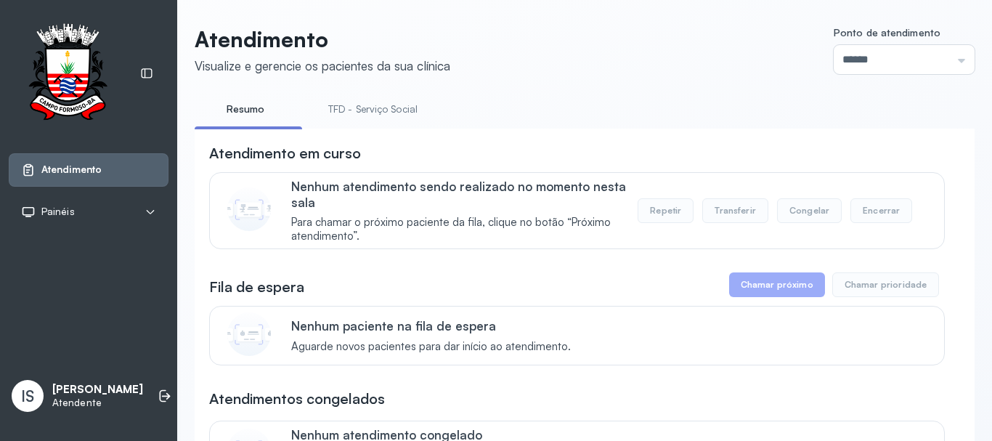
click at [406, 100] on link "TFD - Serviço Social" at bounding box center [373, 109] width 118 height 24
click at [540, 322] on p "Nenhum paciente na fila de espera" at bounding box center [431, 325] width 280 height 15
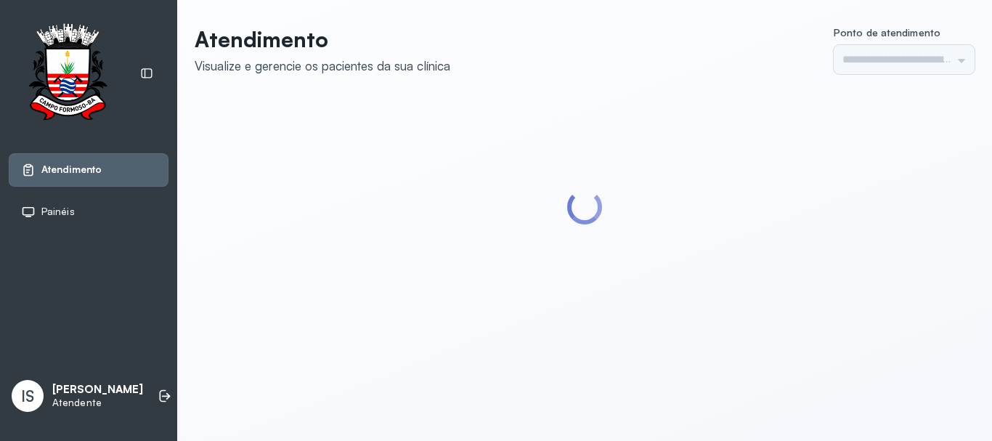
type input "******"
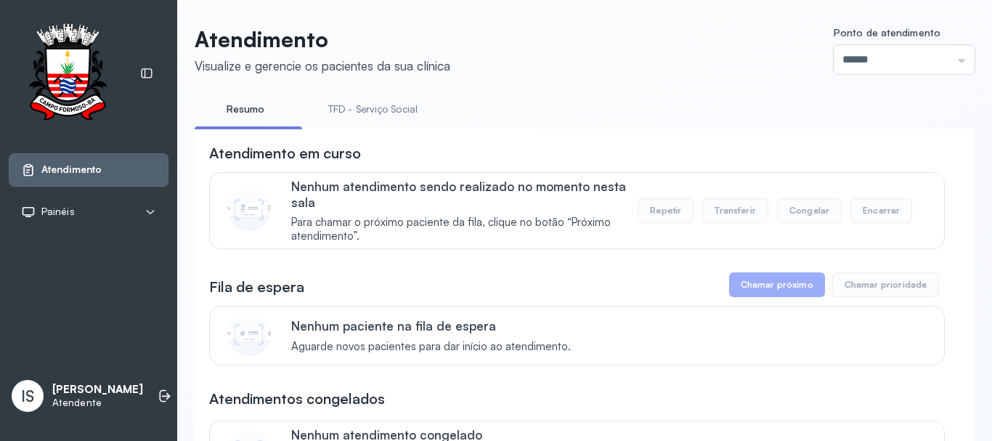
click at [383, 116] on link "TFD - Serviço Social" at bounding box center [373, 109] width 118 height 24
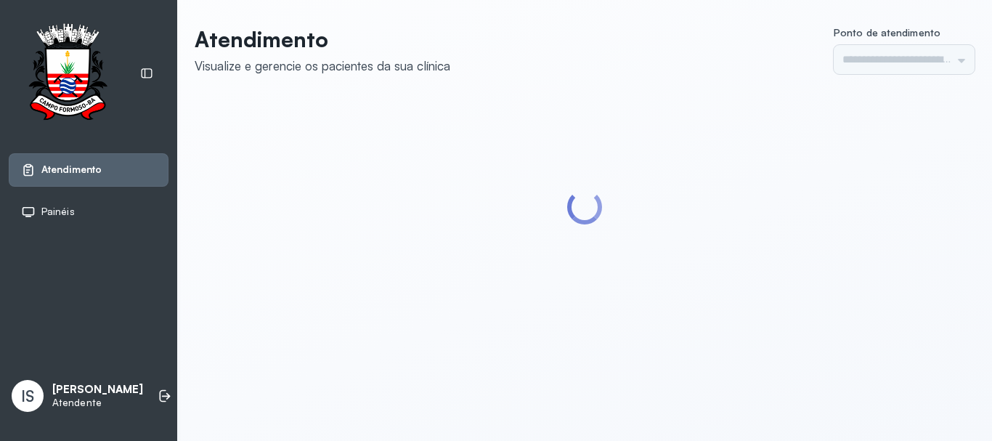
type input "******"
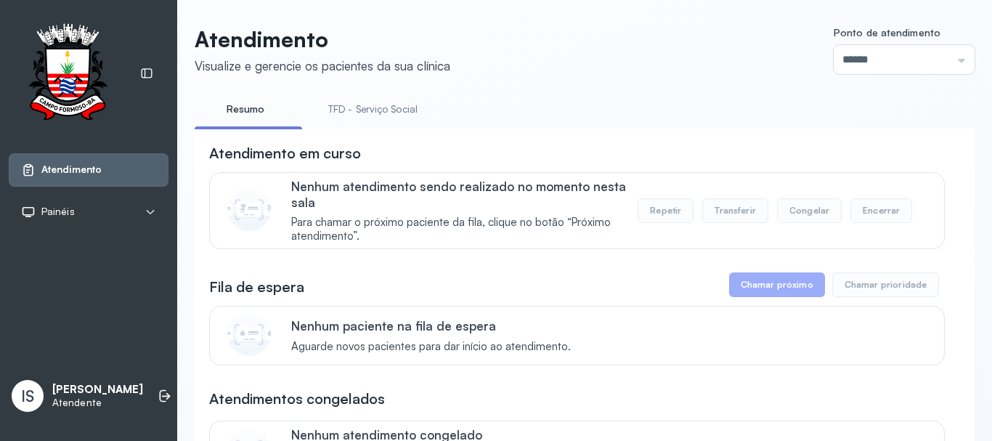
click at [396, 110] on link "TFD - Serviço Social" at bounding box center [373, 109] width 118 height 24
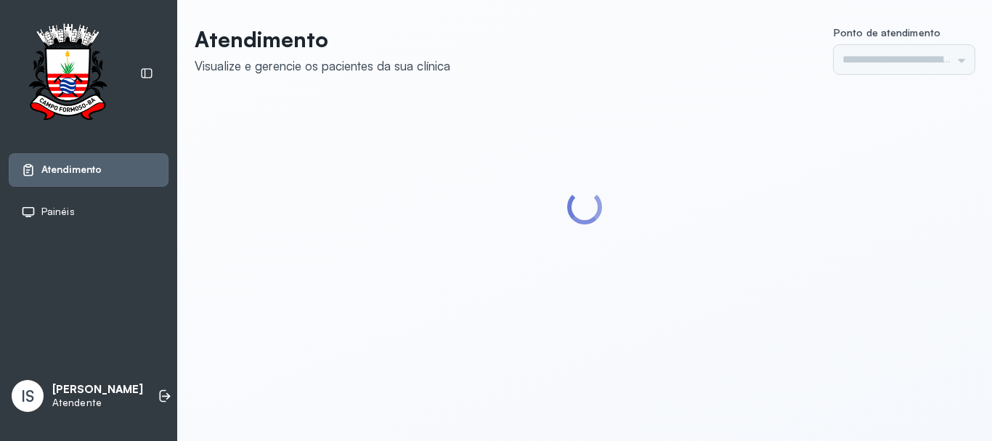
type input "******"
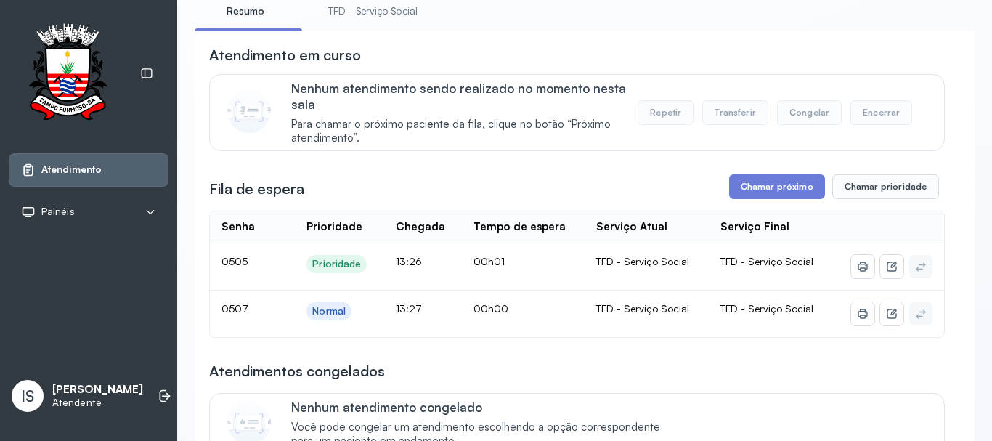
scroll to position [73, 0]
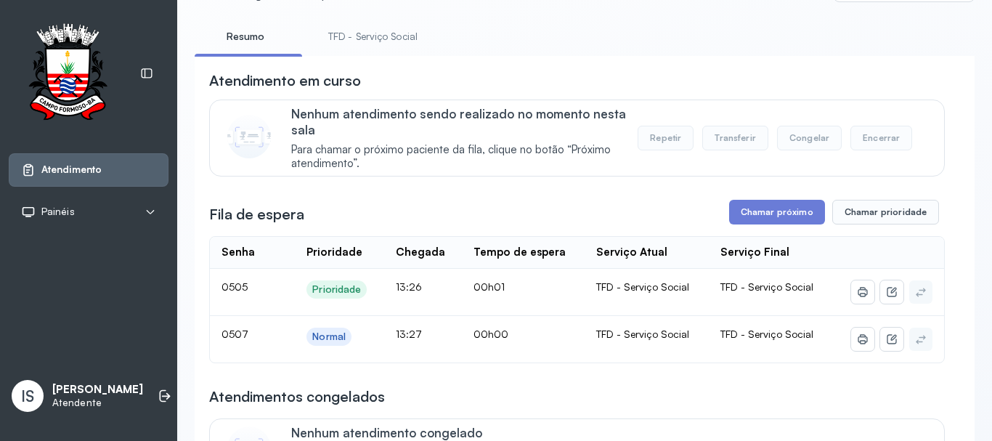
click at [384, 25] on link "TFD - Serviço Social" at bounding box center [373, 37] width 118 height 24
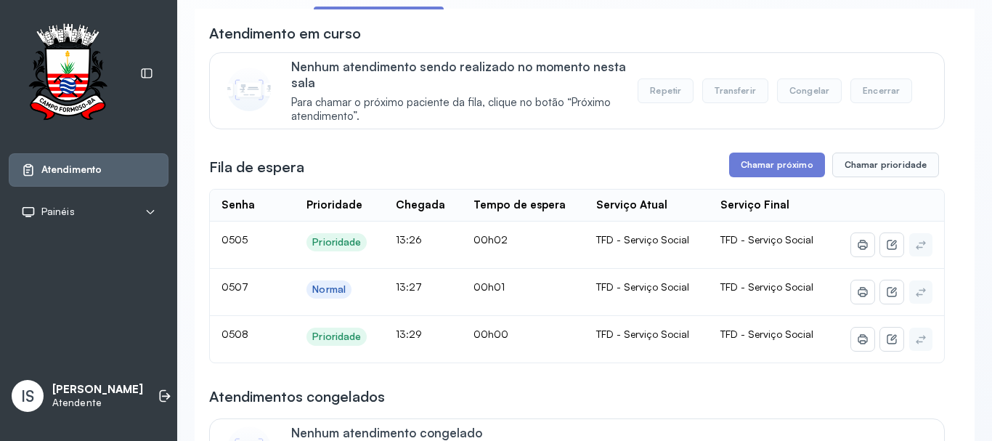
scroll to position [145, 0]
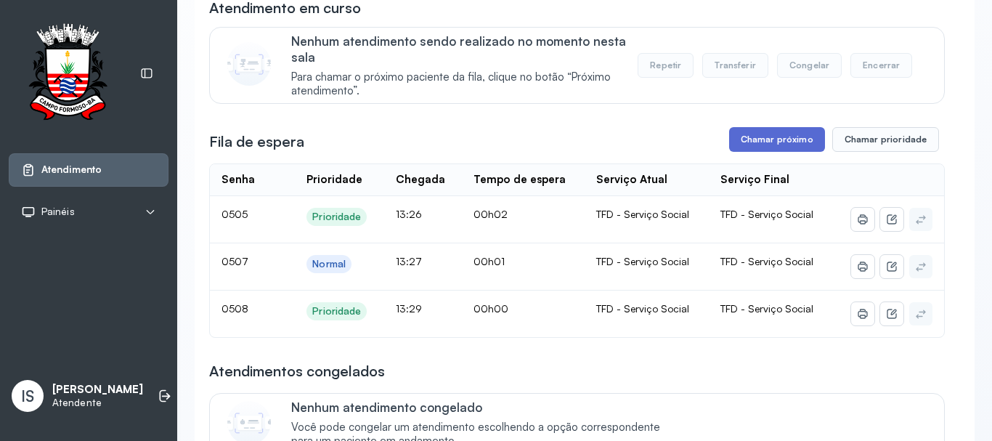
click at [780, 141] on button "Chamar próximo" at bounding box center [777, 139] width 96 height 25
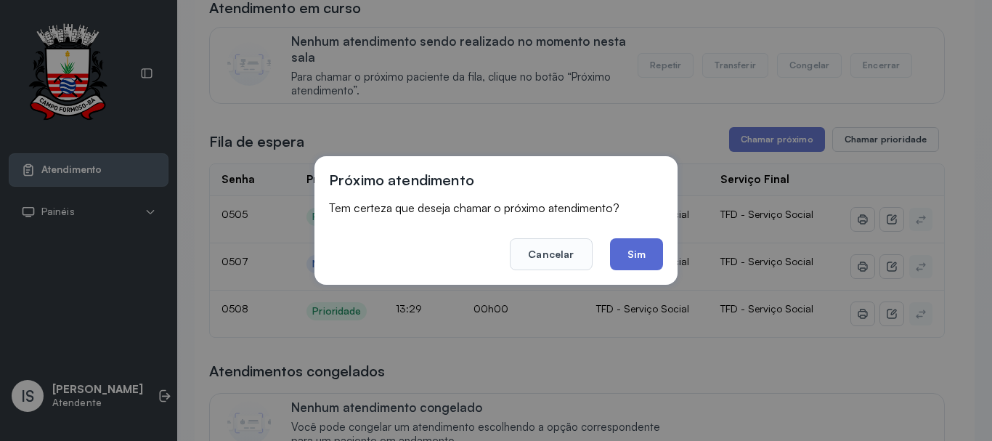
click at [631, 256] on button "Sim" at bounding box center [636, 254] width 53 height 32
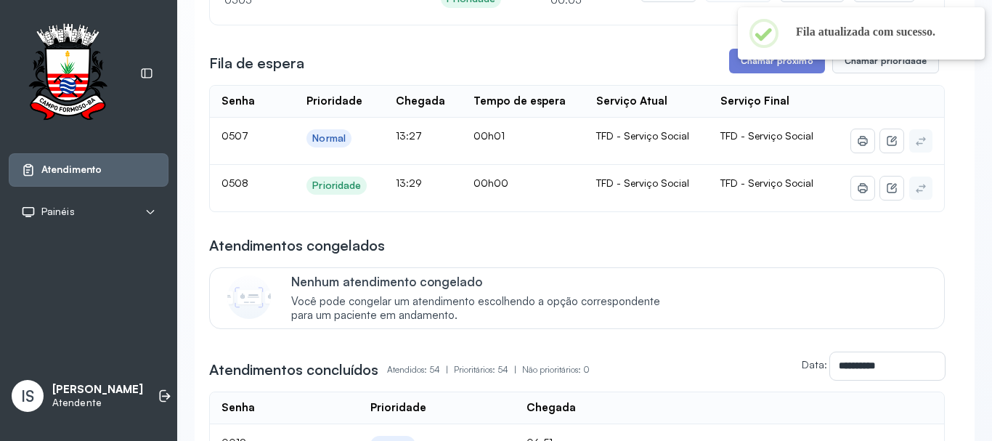
scroll to position [0, 0]
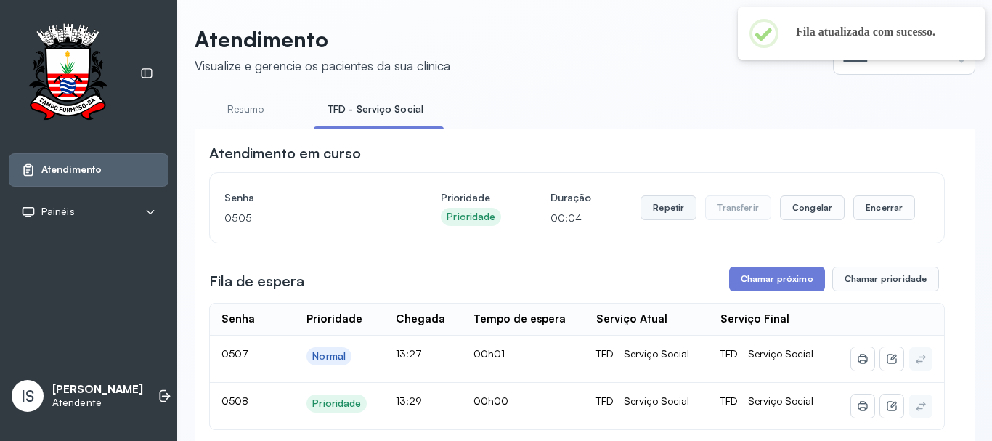
click at [653, 208] on button "Repetir" at bounding box center [669, 207] width 56 height 25
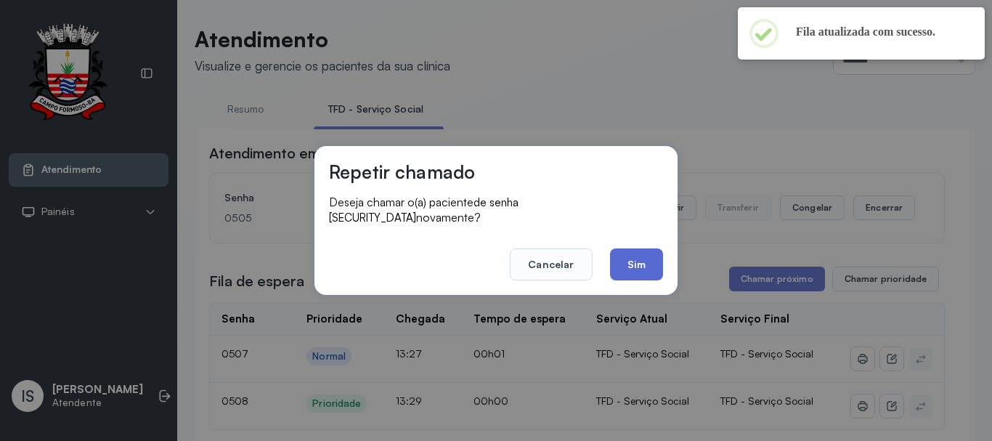
click at [634, 264] on button "Sim" at bounding box center [636, 264] width 53 height 32
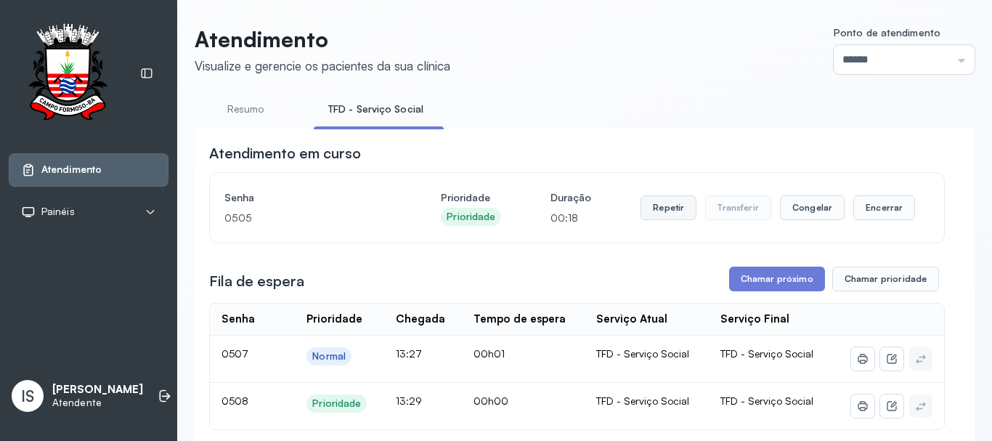
click at [663, 201] on button "Repetir" at bounding box center [669, 207] width 56 height 25
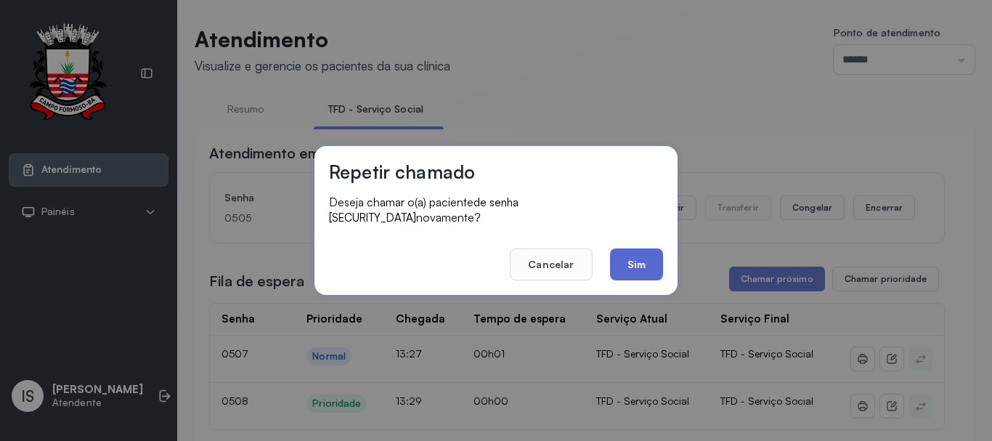
click at [649, 267] on button "Sim" at bounding box center [636, 264] width 53 height 32
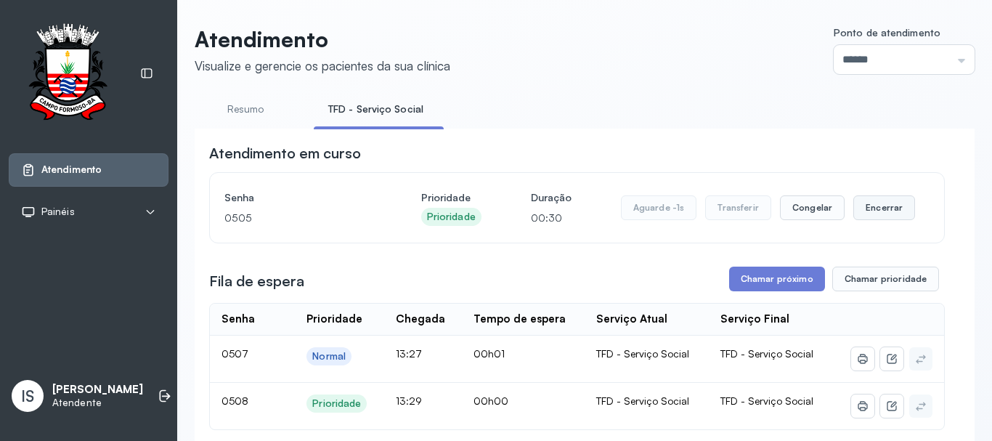
click at [890, 210] on button "Encerrar" at bounding box center [885, 207] width 62 height 25
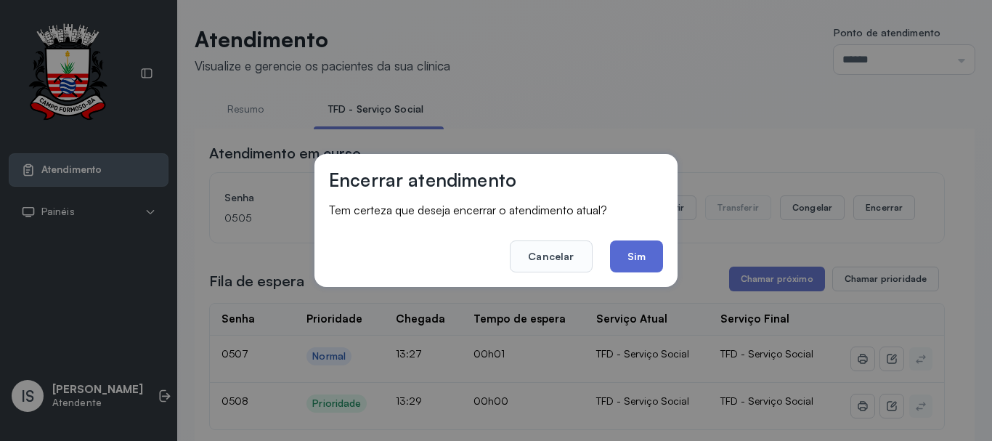
click at [651, 250] on button "Sim" at bounding box center [636, 256] width 53 height 32
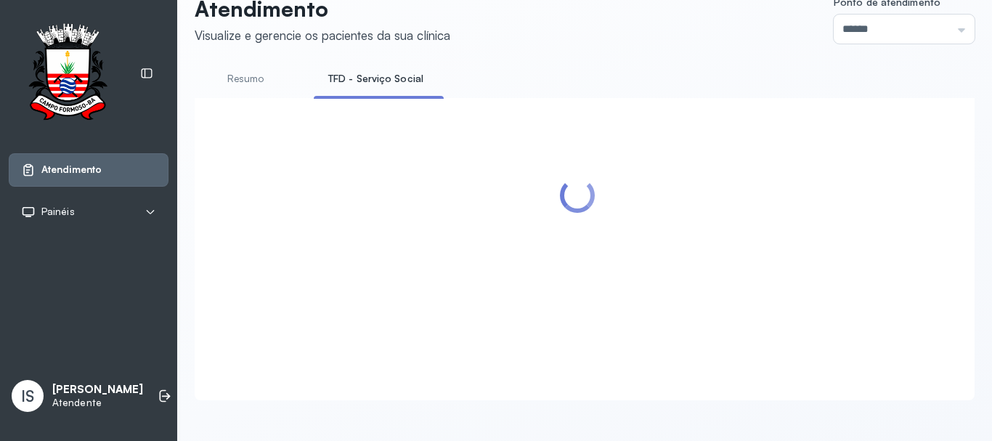
scroll to position [145, 0]
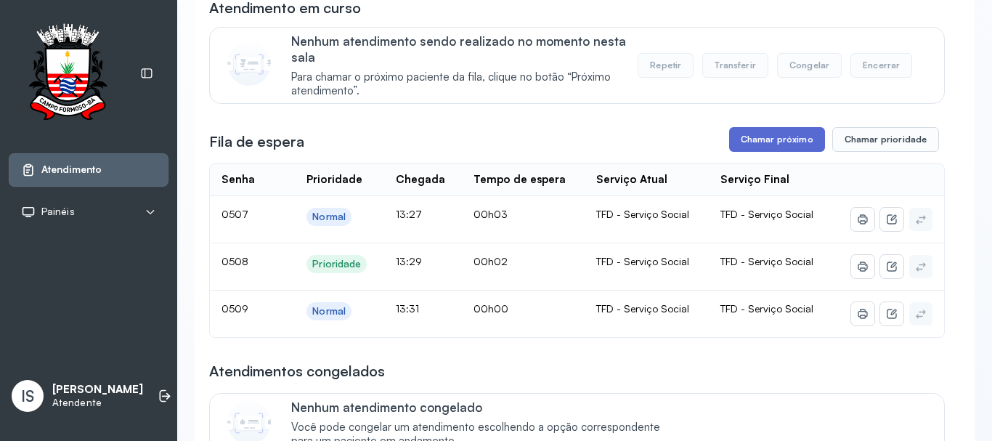
click at [742, 141] on button "Chamar próximo" at bounding box center [777, 139] width 96 height 25
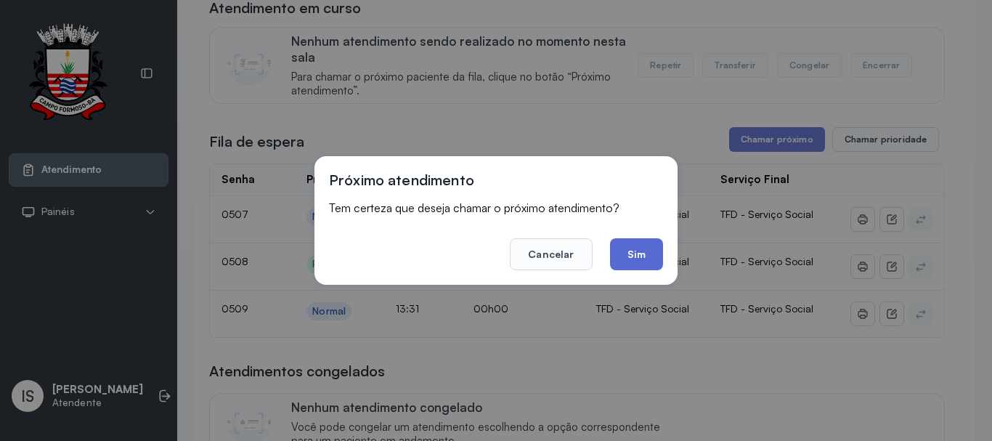
click at [615, 251] on button "Sim" at bounding box center [636, 254] width 53 height 32
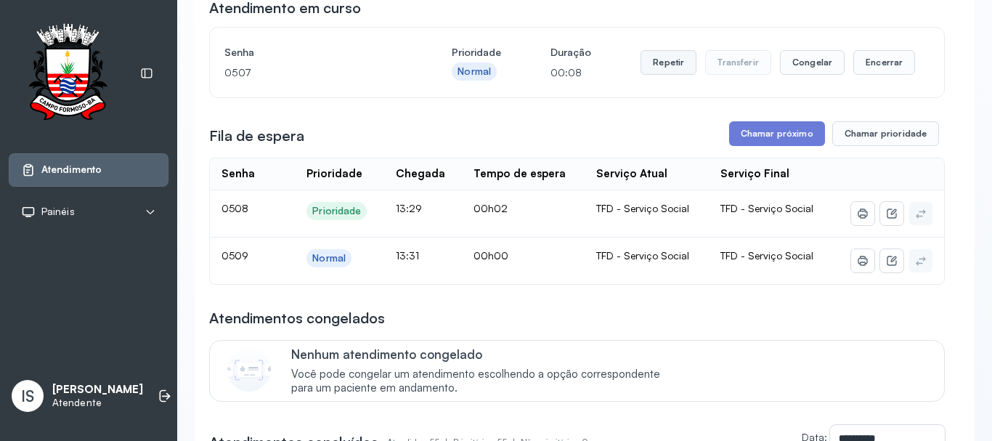
click at [666, 70] on button "Repetir" at bounding box center [669, 62] width 56 height 25
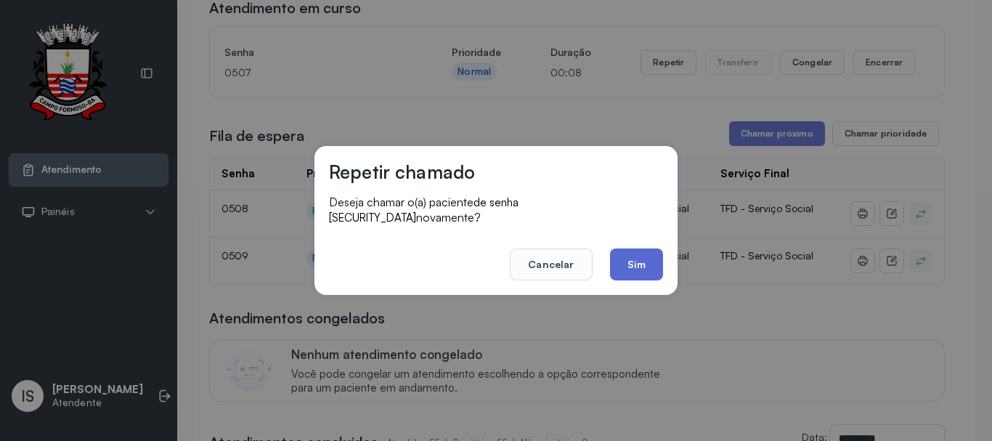
click at [622, 248] on button "Sim" at bounding box center [636, 264] width 53 height 32
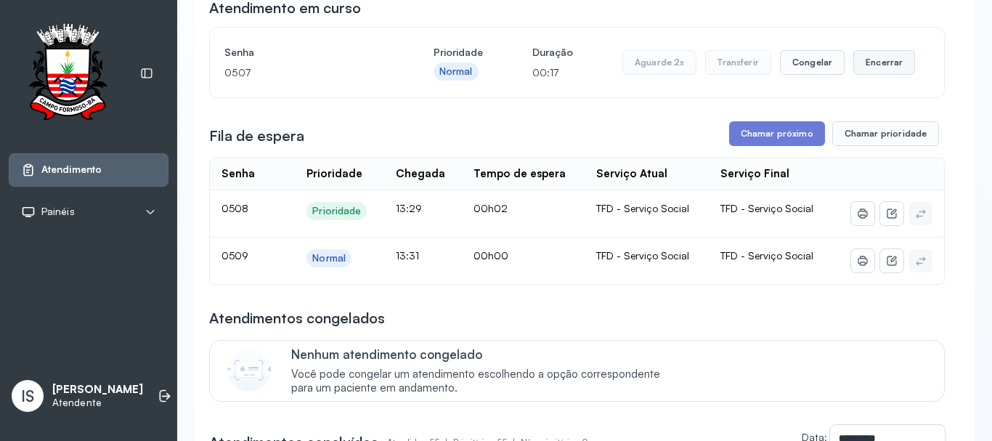
click at [894, 69] on button "Encerrar" at bounding box center [885, 62] width 62 height 25
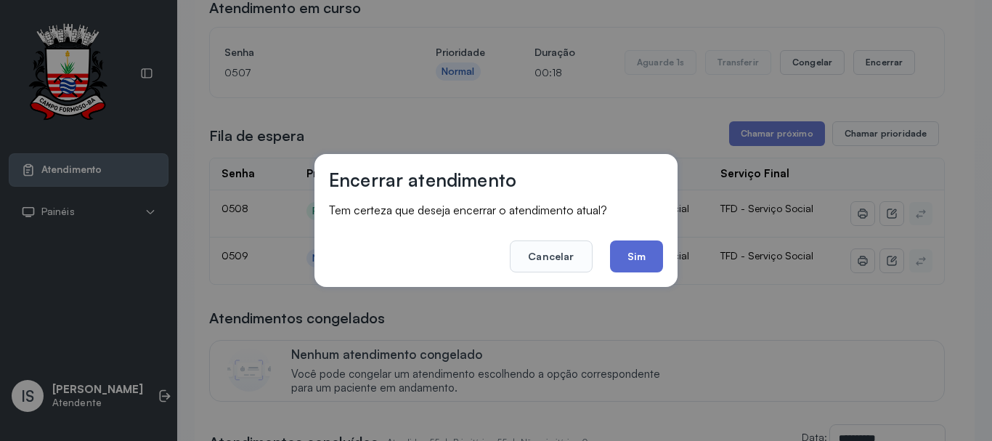
click at [640, 248] on button "Sim" at bounding box center [636, 256] width 53 height 32
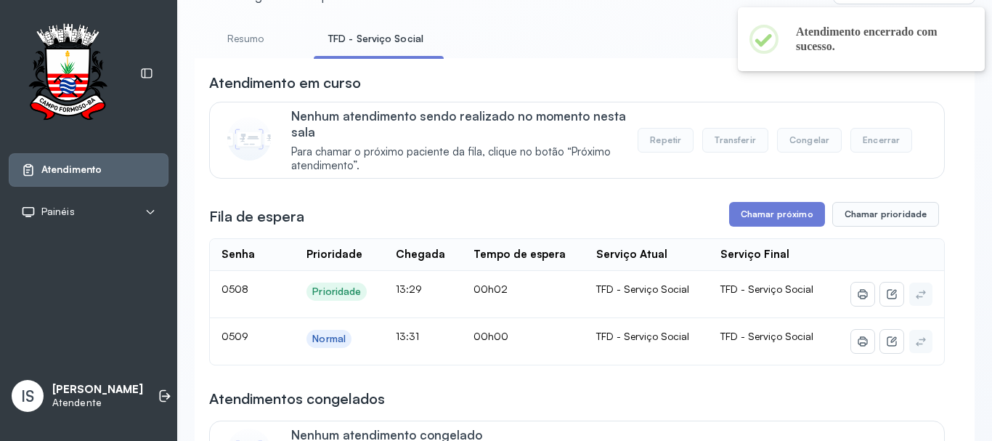
scroll to position [0, 0]
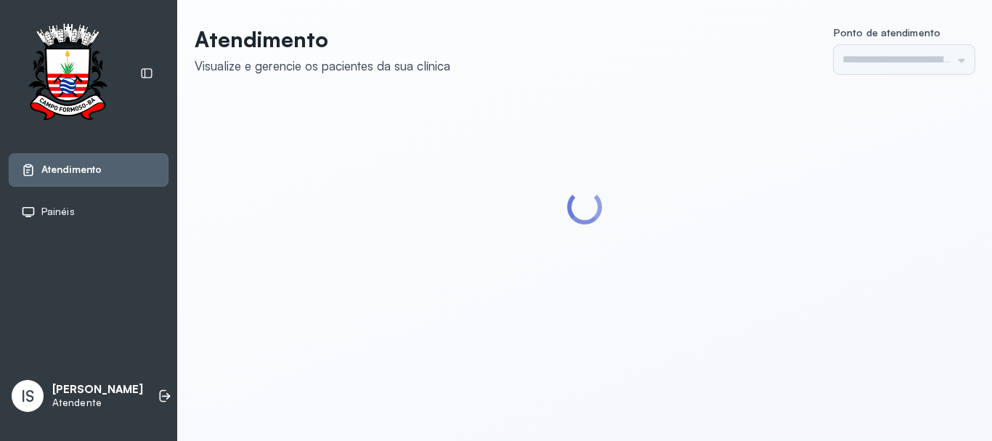
type input "******"
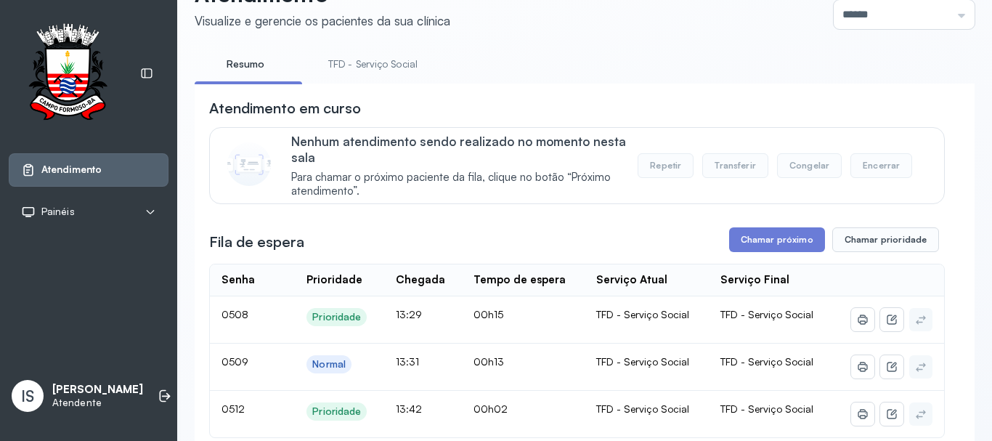
scroll to position [145, 0]
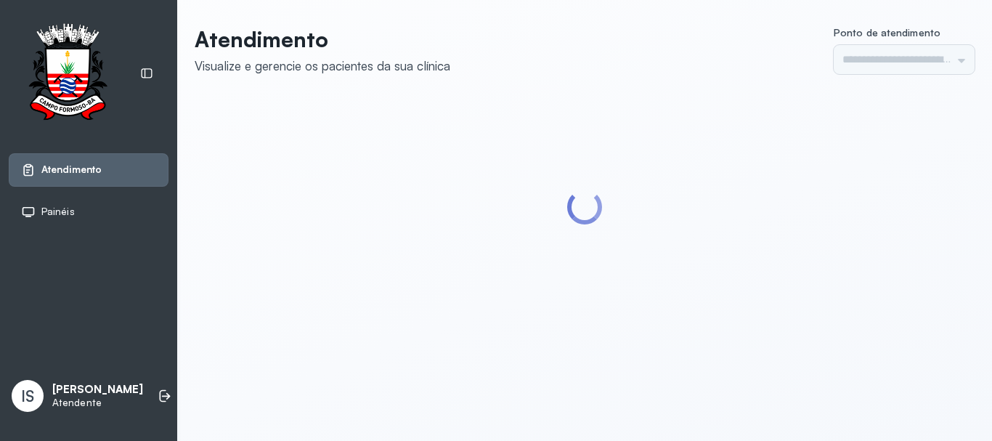
type input "******"
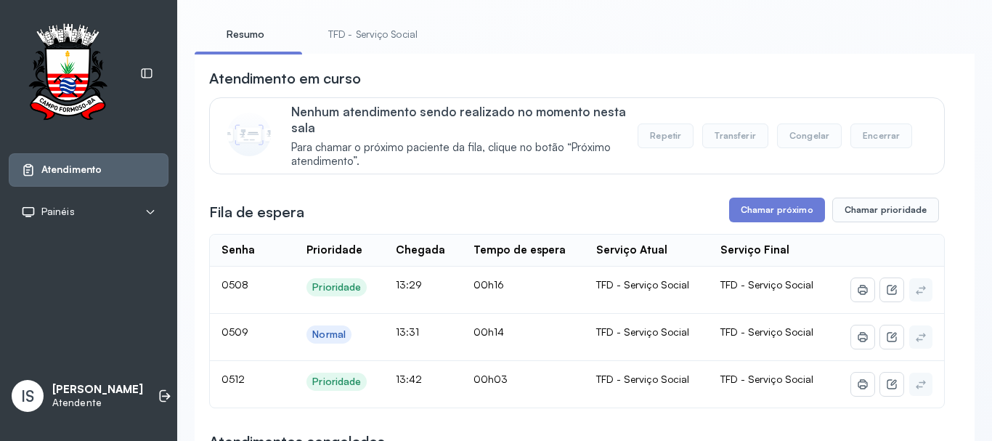
scroll to position [218, 0]
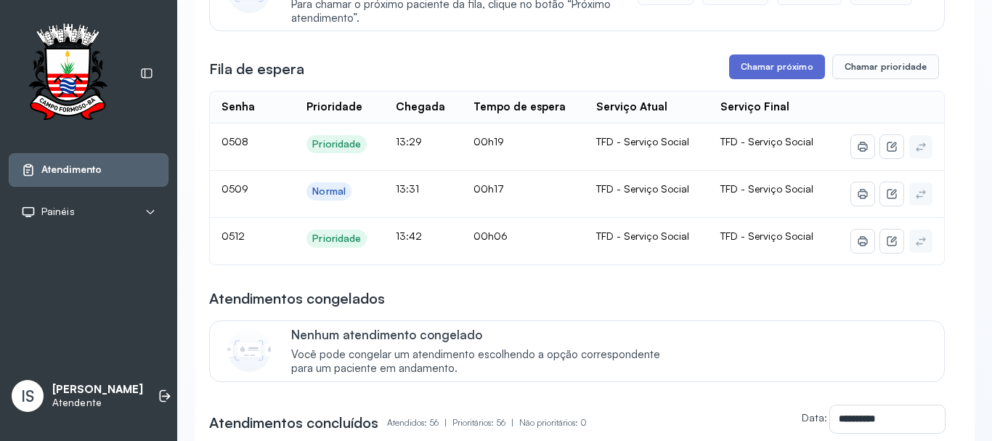
click at [751, 70] on button "Chamar próximo" at bounding box center [777, 66] width 96 height 25
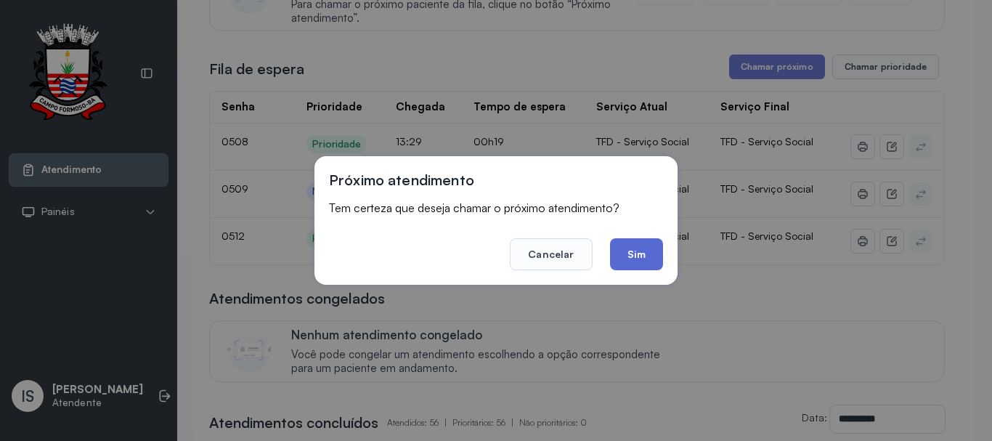
click at [626, 255] on button "Sim" at bounding box center [636, 254] width 53 height 32
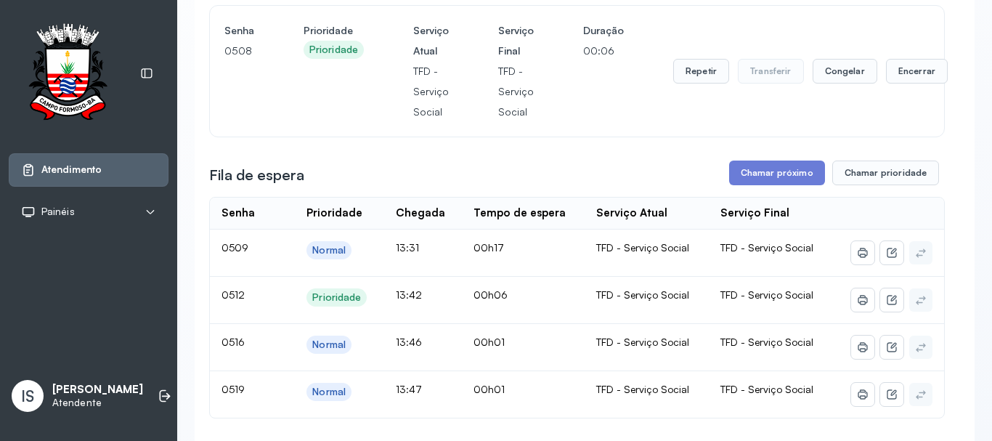
scroll to position [145, 0]
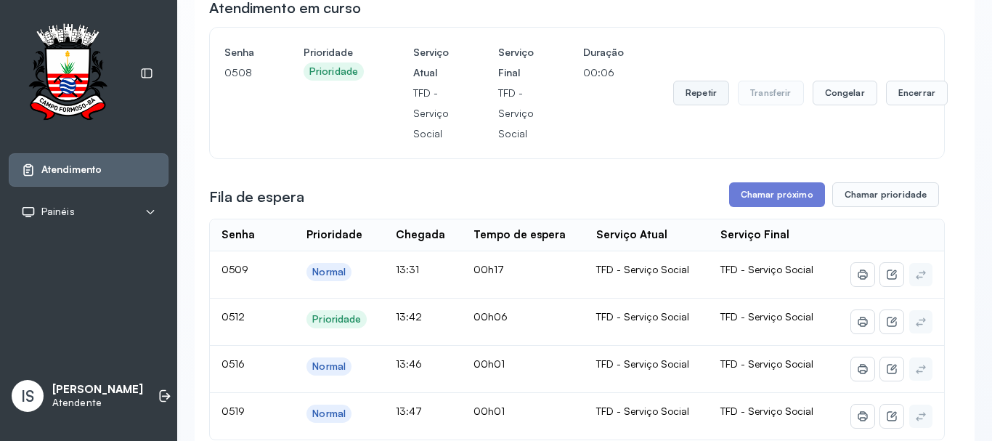
click at [693, 94] on button "Repetir" at bounding box center [701, 93] width 56 height 25
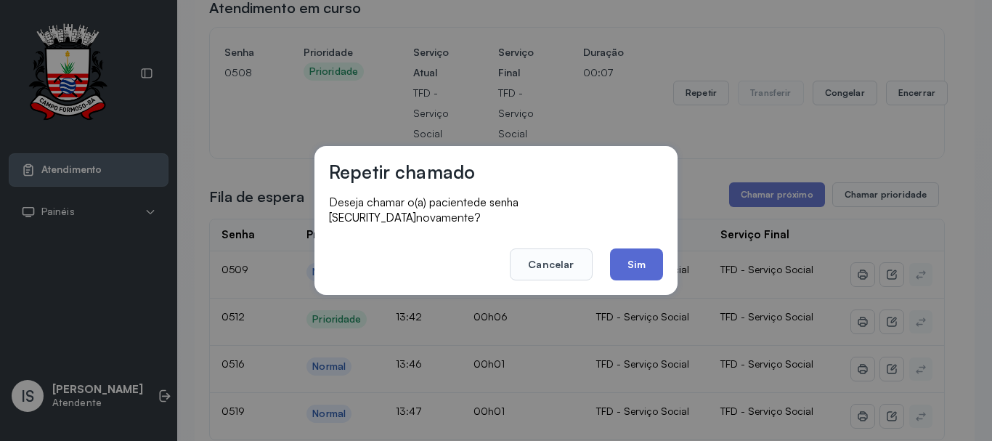
click at [639, 257] on button "Sim" at bounding box center [636, 264] width 53 height 32
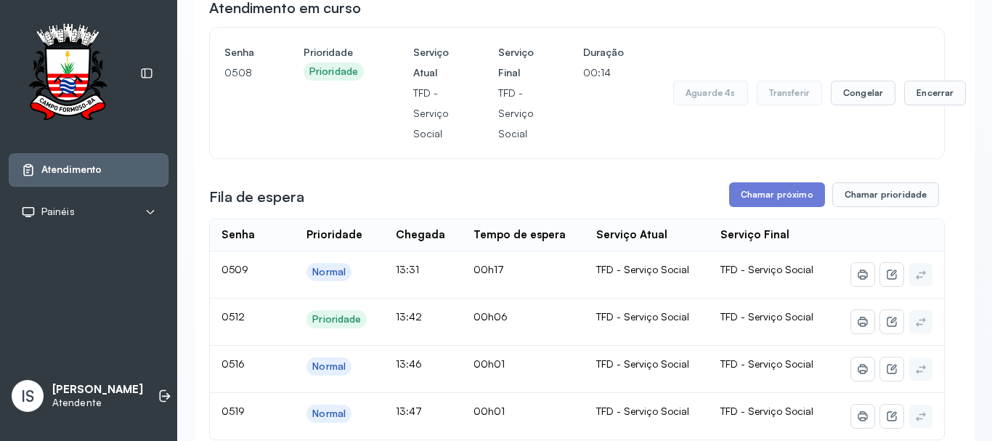
click at [928, 82] on div "Aguarde 4s Transferir Congelar Encerrar" at bounding box center [819, 93] width 293 height 102
click at [923, 92] on button "Encerrar" at bounding box center [935, 93] width 62 height 25
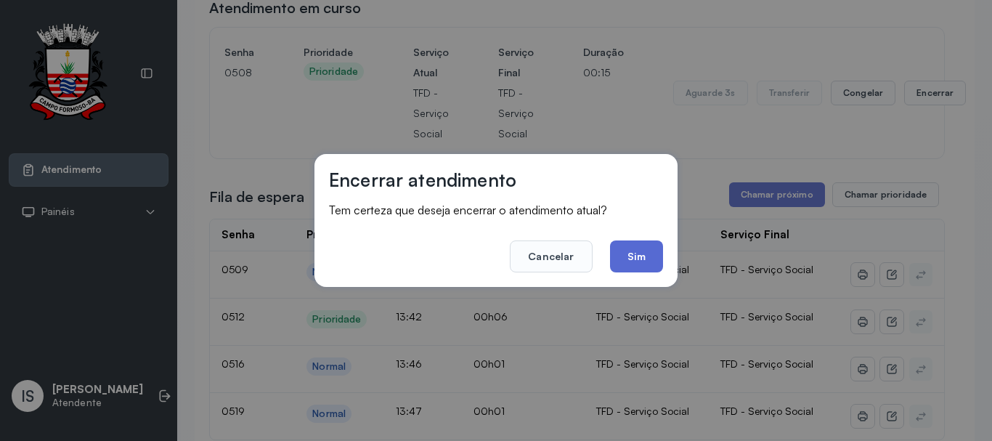
click at [625, 261] on button "Sim" at bounding box center [636, 256] width 53 height 32
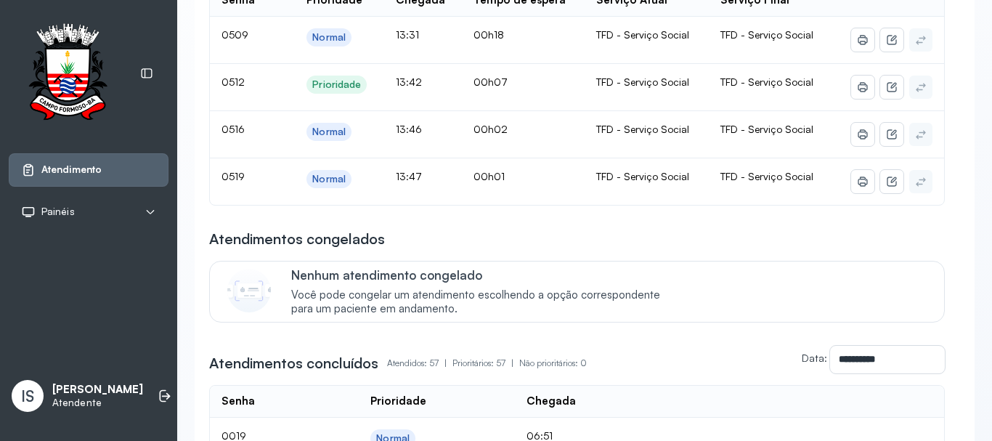
scroll to position [218, 0]
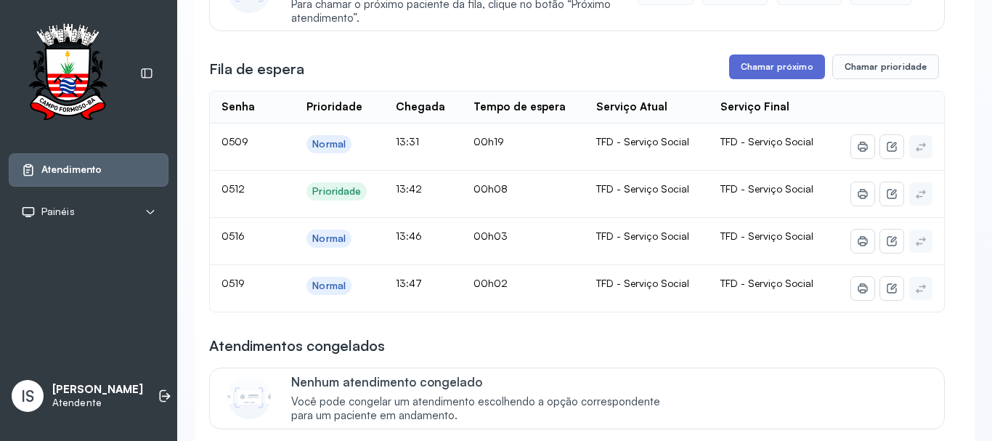
click at [762, 68] on button "Chamar próximo" at bounding box center [777, 66] width 96 height 25
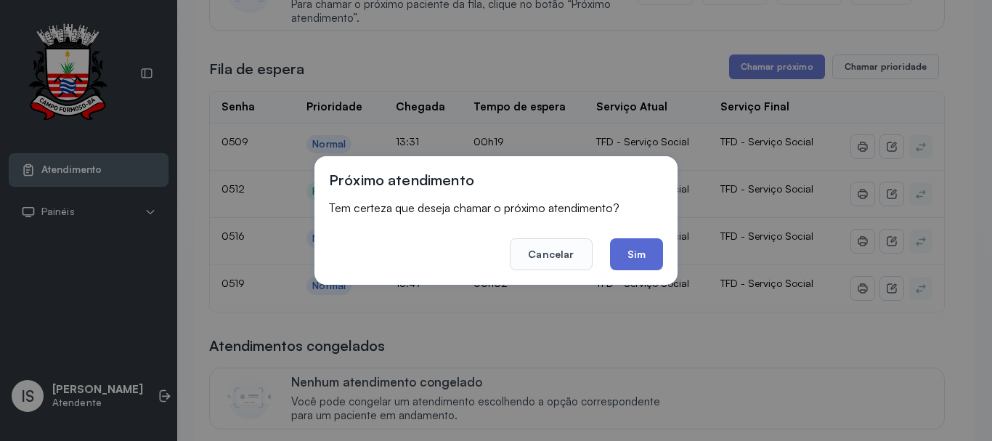
click at [623, 250] on button "Sim" at bounding box center [636, 254] width 53 height 32
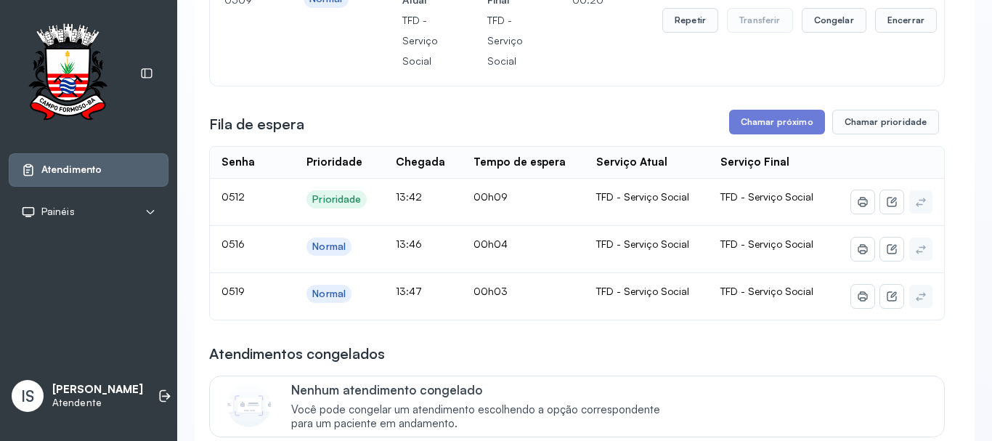
scroll to position [145, 0]
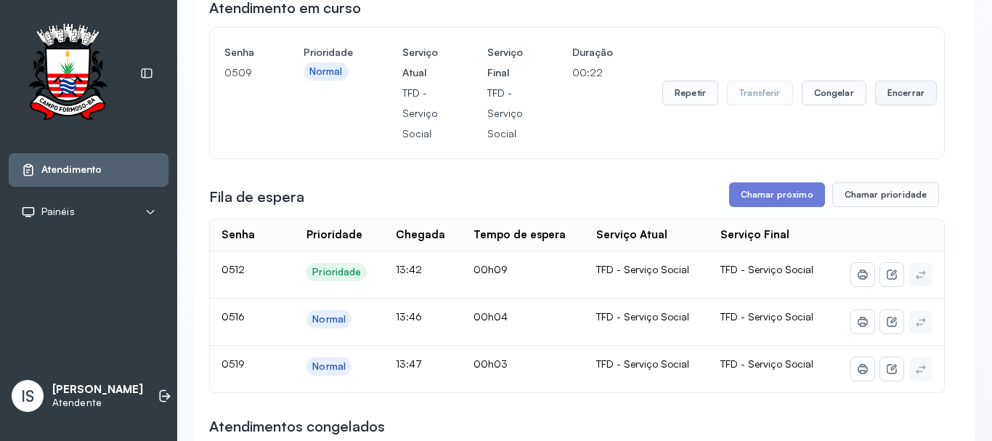
click at [908, 92] on button "Encerrar" at bounding box center [906, 93] width 62 height 25
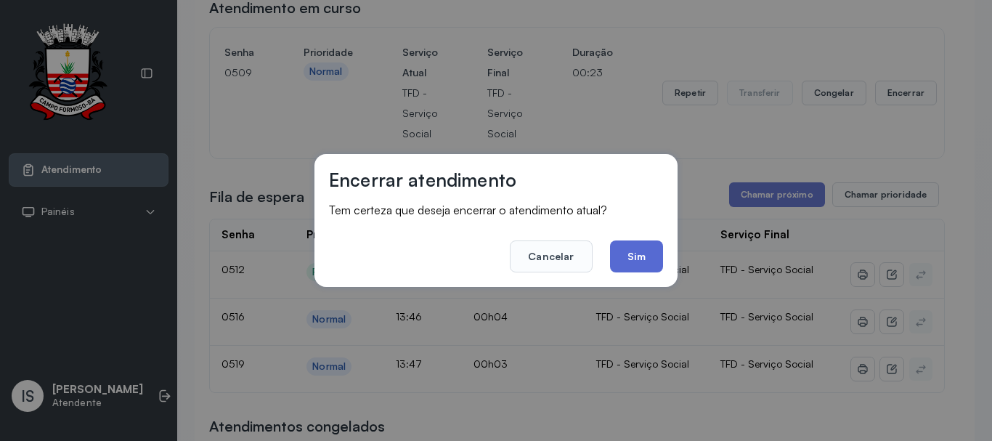
click at [642, 248] on button "Sim" at bounding box center [636, 256] width 53 height 32
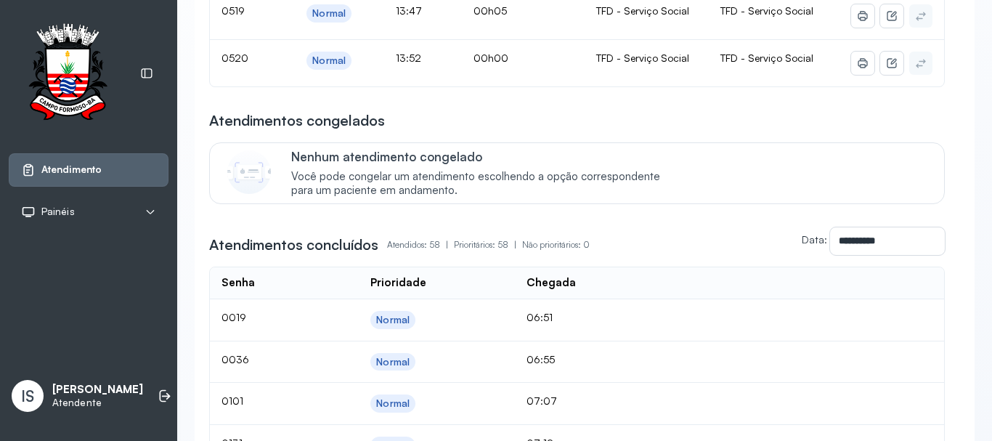
scroll to position [231, 0]
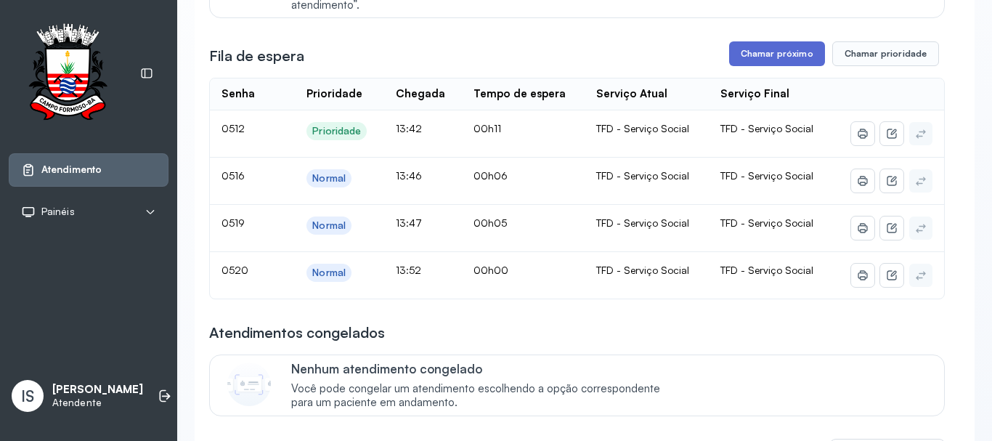
click at [748, 58] on button "Chamar próximo" at bounding box center [777, 53] width 96 height 25
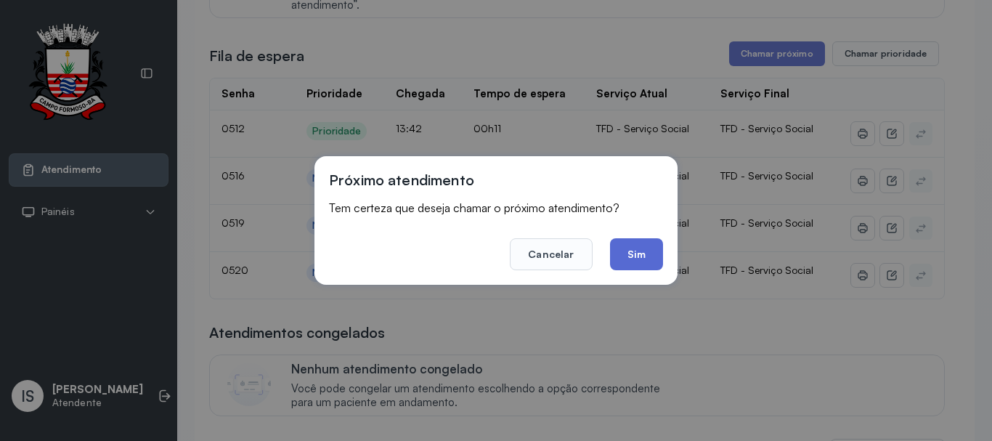
click at [639, 246] on button "Sim" at bounding box center [636, 254] width 53 height 32
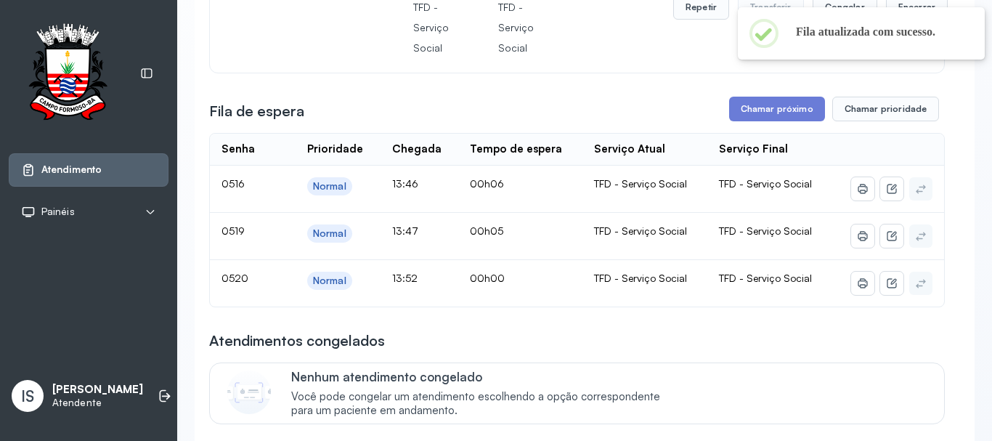
scroll to position [86, 0]
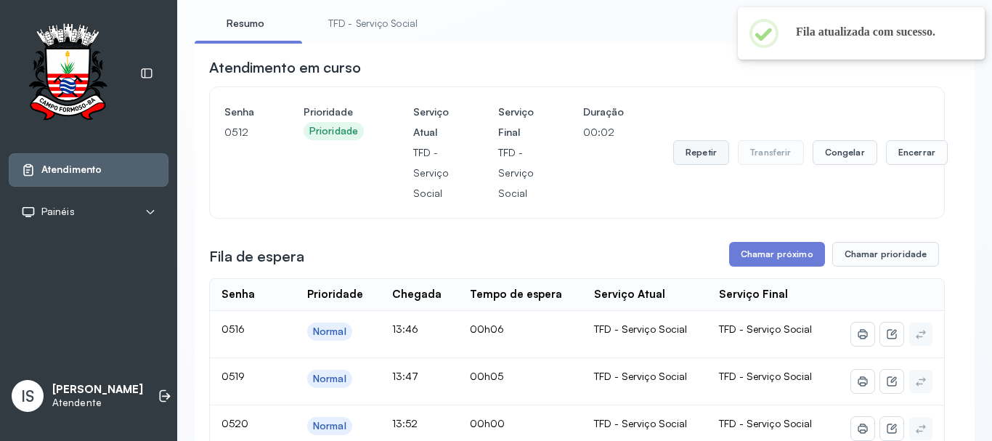
click at [708, 159] on button "Repetir" at bounding box center [701, 152] width 56 height 25
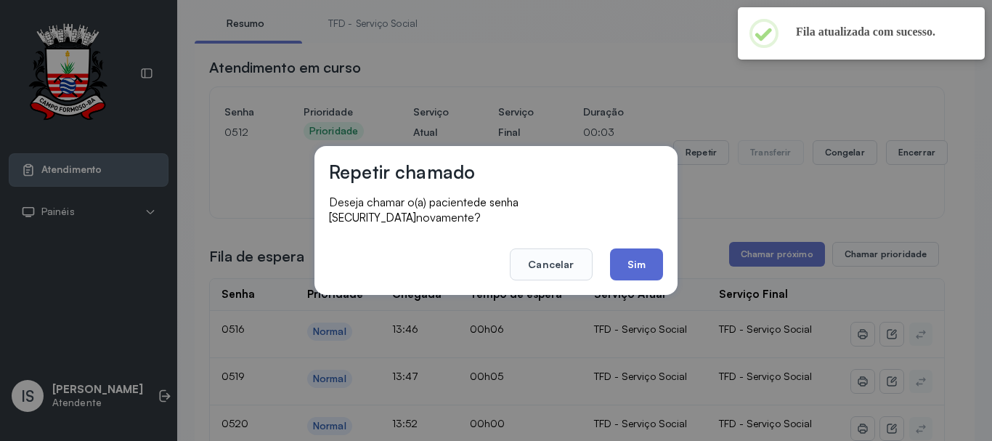
click at [641, 257] on button "Sim" at bounding box center [636, 264] width 53 height 32
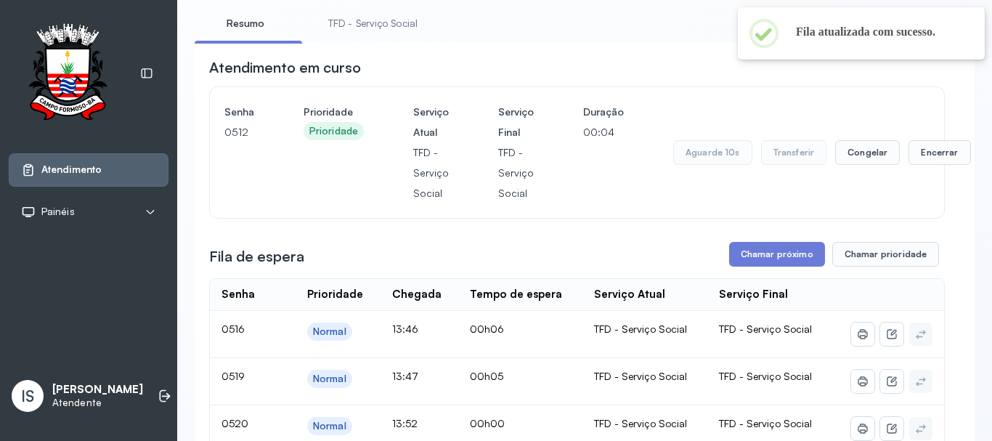
scroll to position [158, 0]
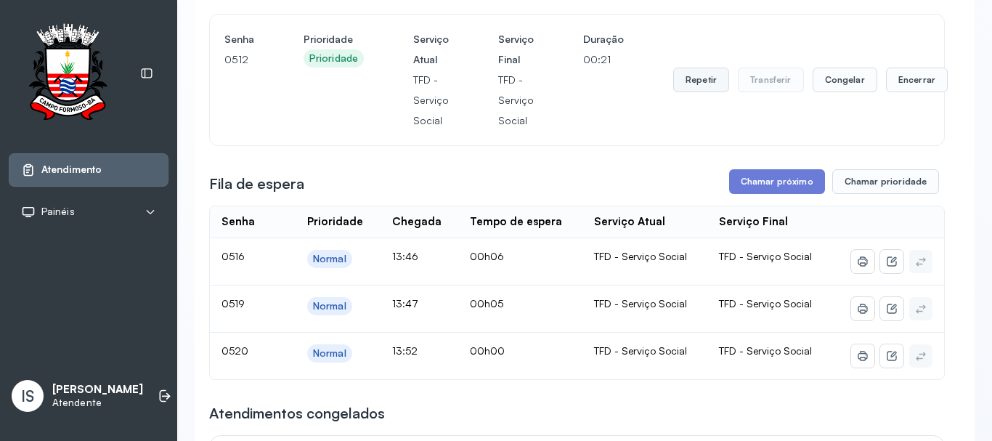
click at [696, 92] on button "Repetir" at bounding box center [701, 80] width 56 height 25
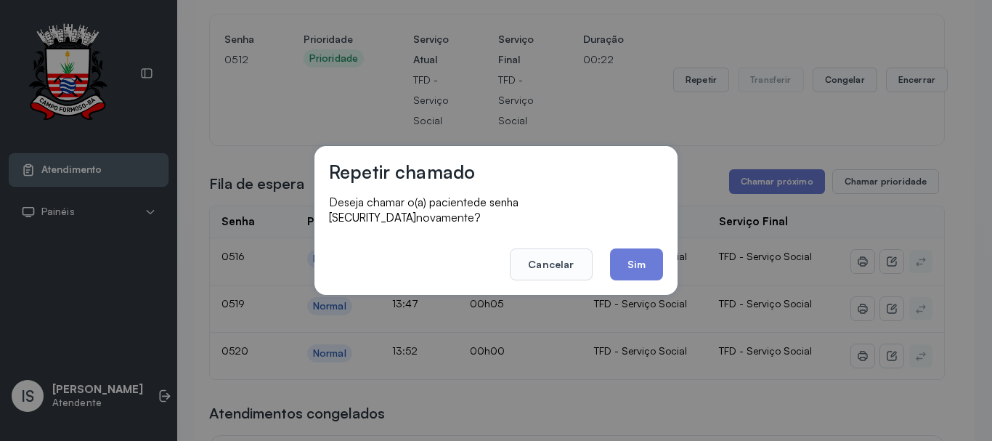
click at [664, 275] on div "Repetir chamado Deseja chamar o(a) paciente de senha 0512 novamente? Cancelar S…" at bounding box center [496, 220] width 363 height 149
click at [657, 262] on button "Sim" at bounding box center [636, 264] width 53 height 32
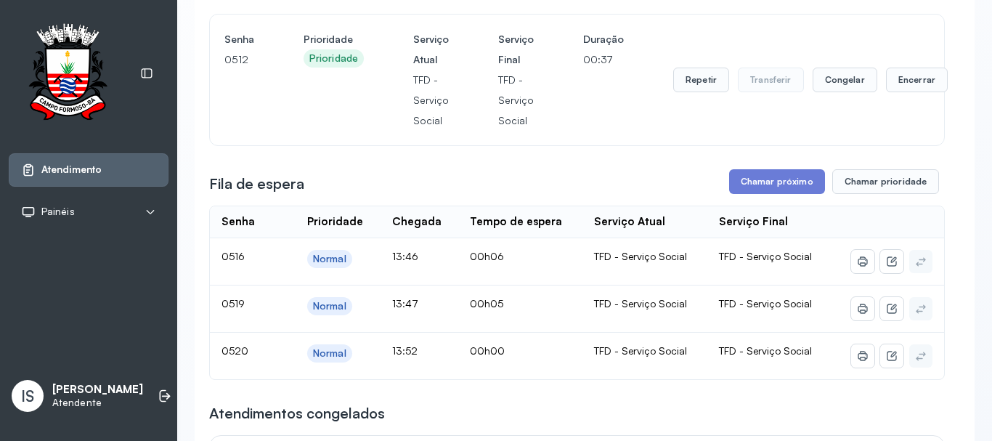
click at [705, 97] on div "Repetir Transferir Congelar Encerrar" at bounding box center [810, 80] width 275 height 102
click at [700, 92] on button "Repetir" at bounding box center [701, 80] width 56 height 25
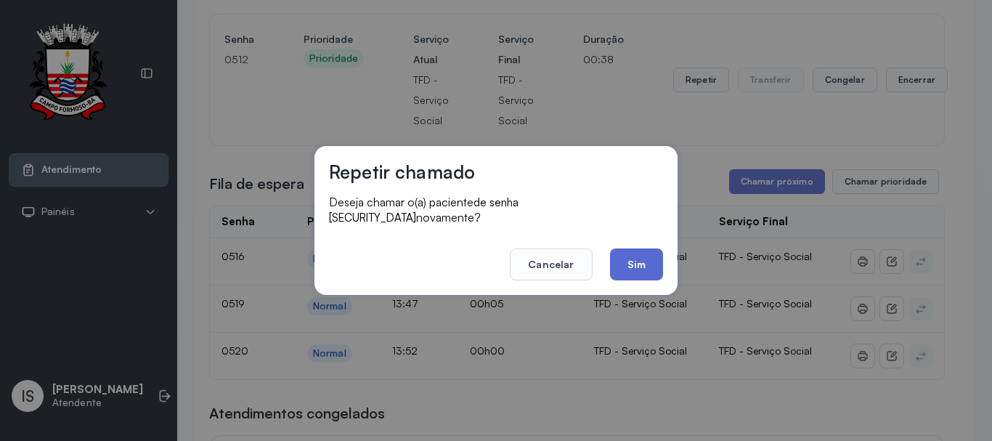
click at [635, 254] on button "Sim" at bounding box center [636, 264] width 53 height 32
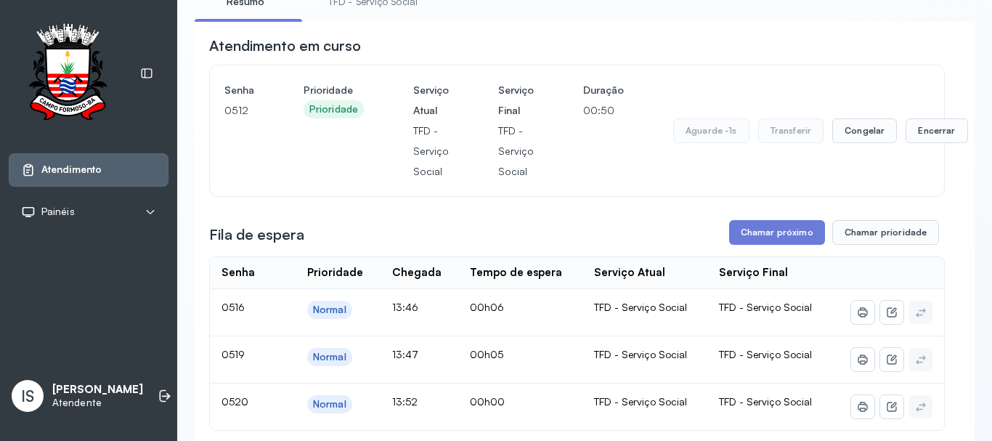
scroll to position [86, 0]
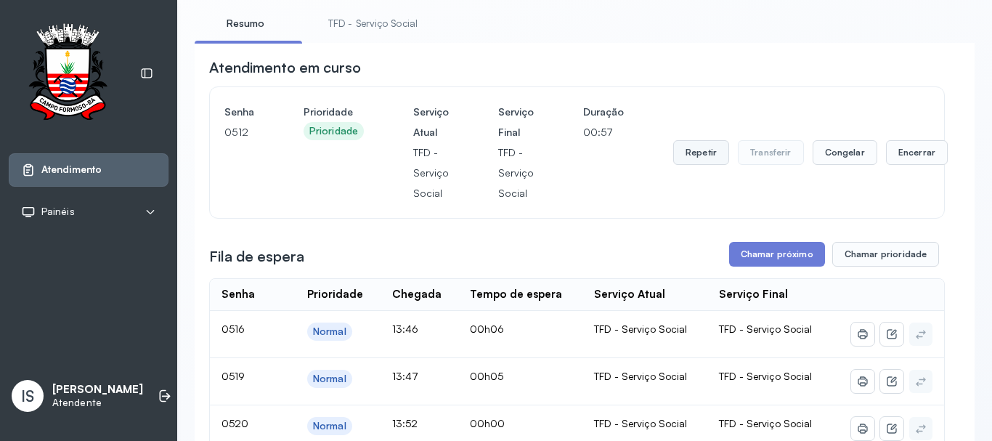
click at [683, 158] on button "Repetir" at bounding box center [701, 152] width 56 height 25
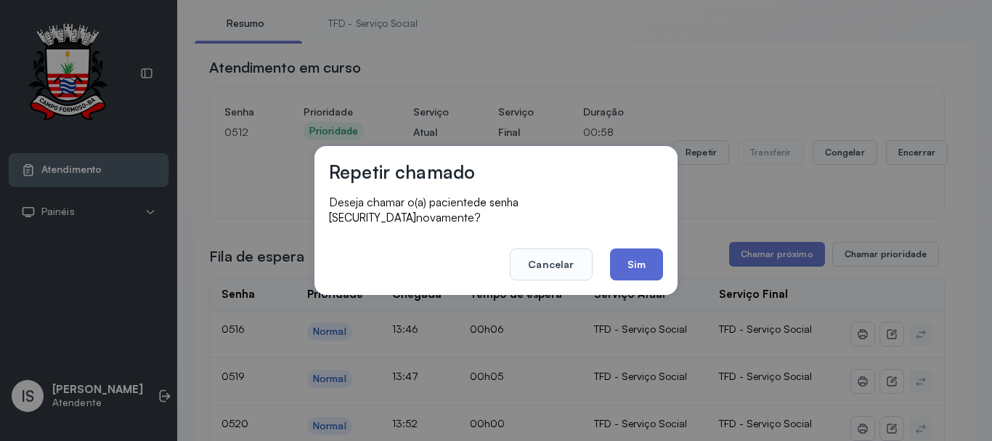
click at [637, 262] on button "Sim" at bounding box center [636, 264] width 53 height 32
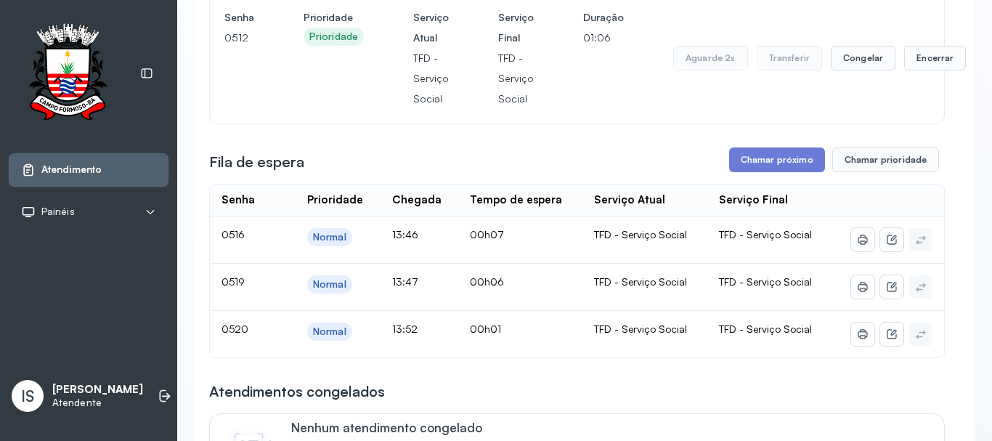
scroll to position [158, 0]
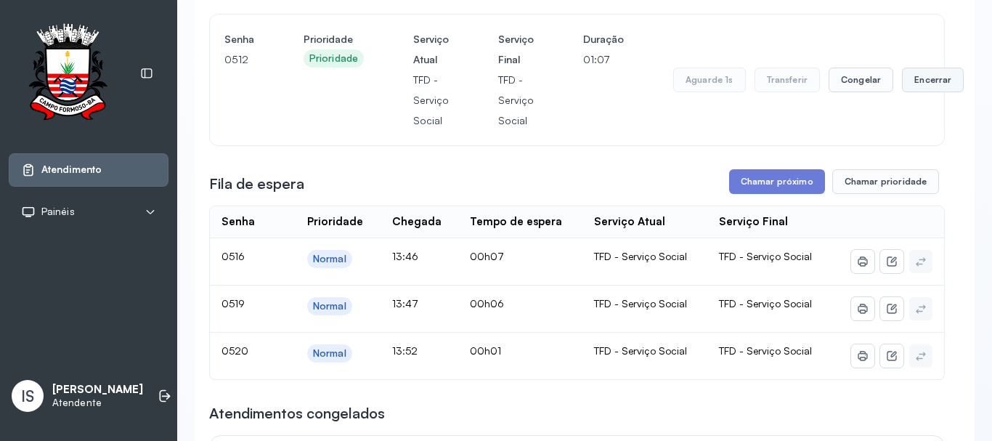
click at [924, 84] on button "Encerrar" at bounding box center [933, 80] width 62 height 25
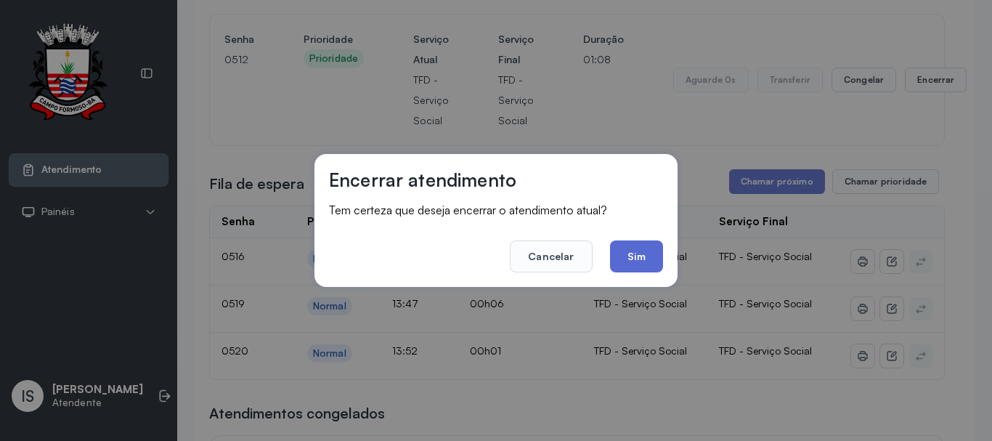
click at [639, 255] on button "Sim" at bounding box center [636, 256] width 53 height 32
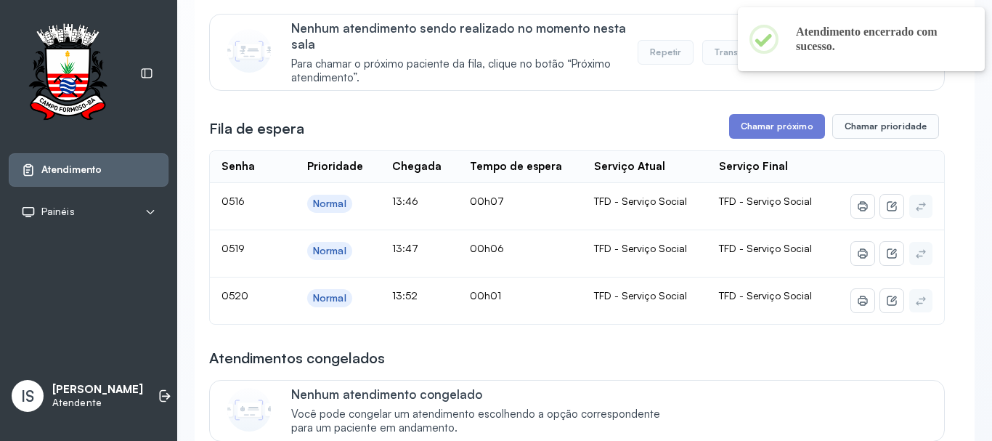
click at [732, 138] on button "Chamar próximo" at bounding box center [777, 126] width 96 height 25
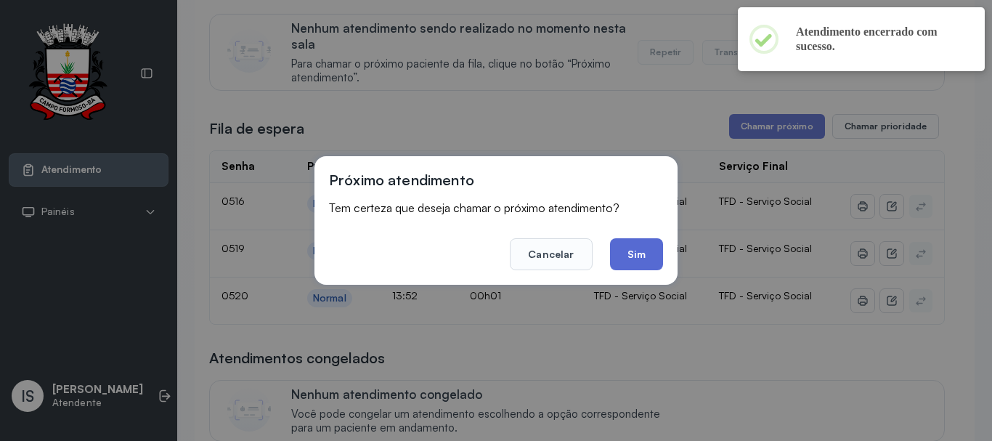
click at [637, 267] on button "Sim" at bounding box center [636, 254] width 53 height 32
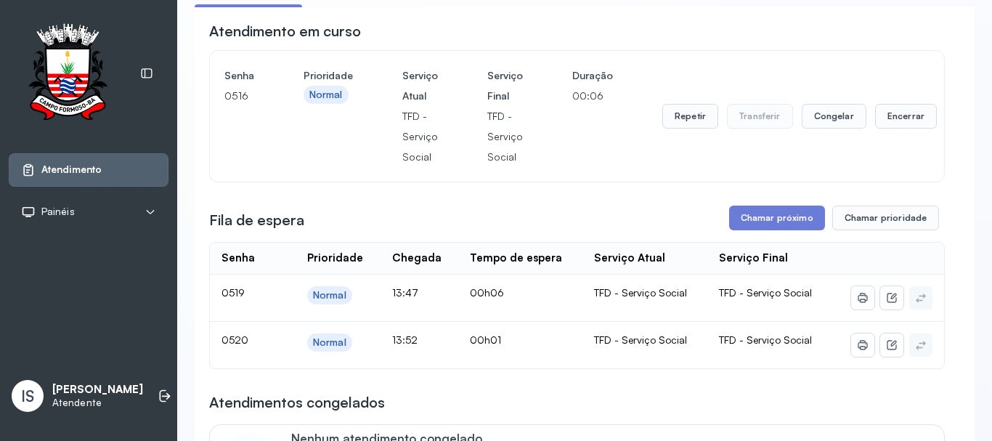
scroll to position [231, 0]
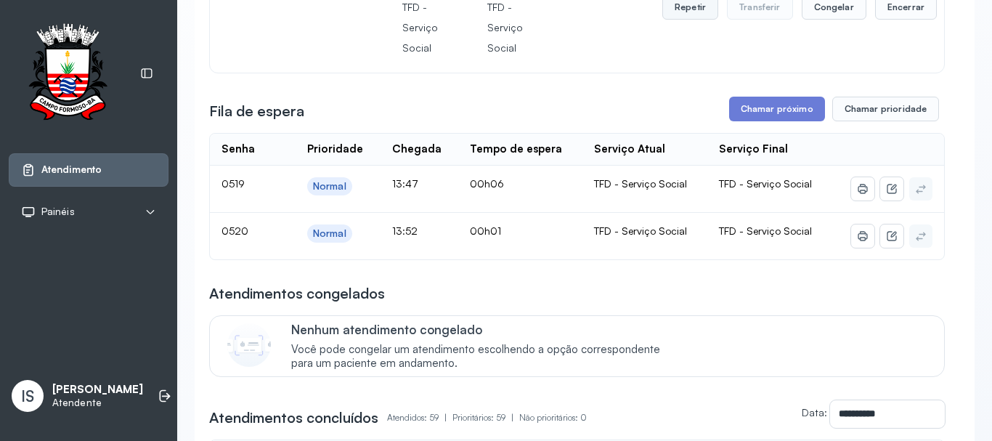
click at [697, 11] on button "Repetir" at bounding box center [691, 7] width 56 height 25
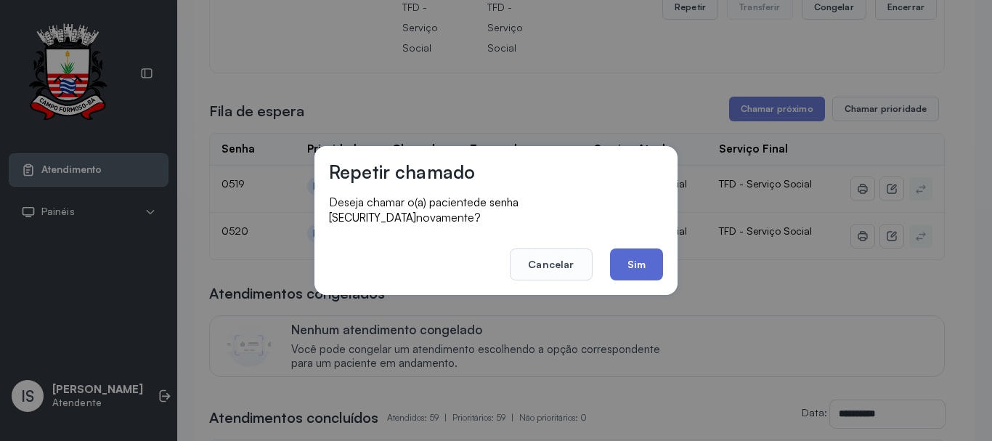
click at [630, 265] on button "Sim" at bounding box center [636, 264] width 53 height 32
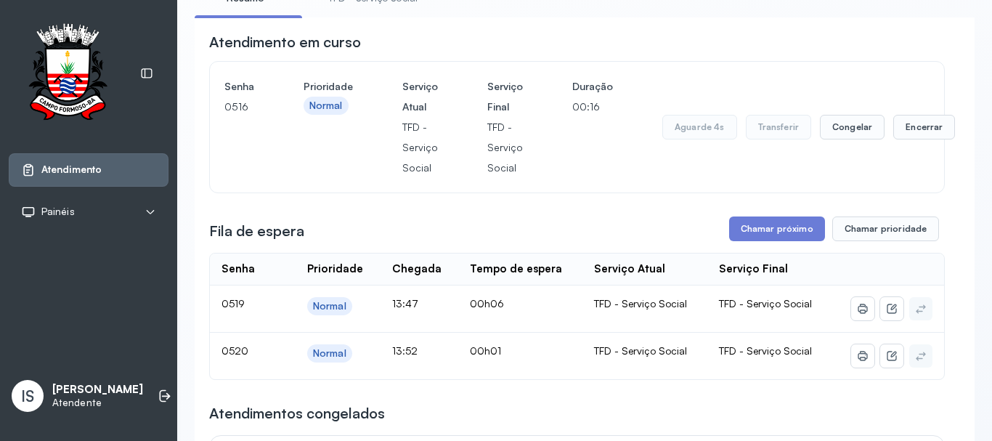
scroll to position [86, 0]
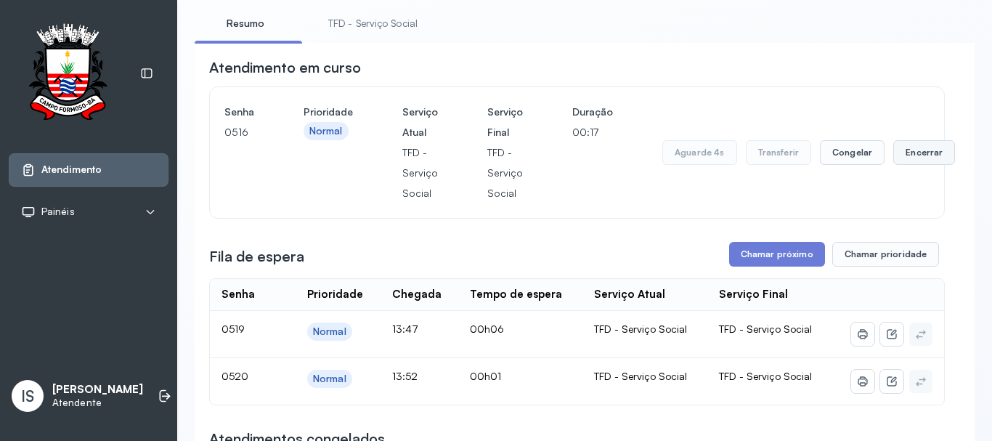
click at [929, 152] on button "Encerrar" at bounding box center [925, 152] width 62 height 25
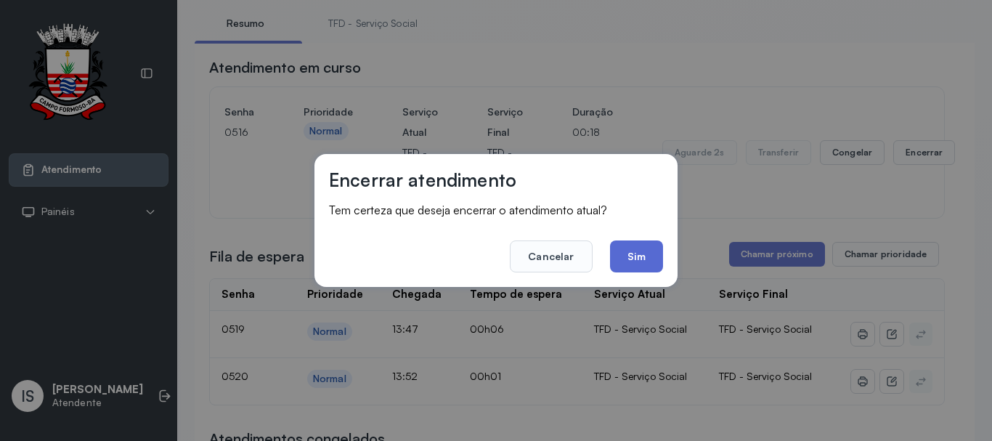
click at [641, 264] on button "Sim" at bounding box center [636, 256] width 53 height 32
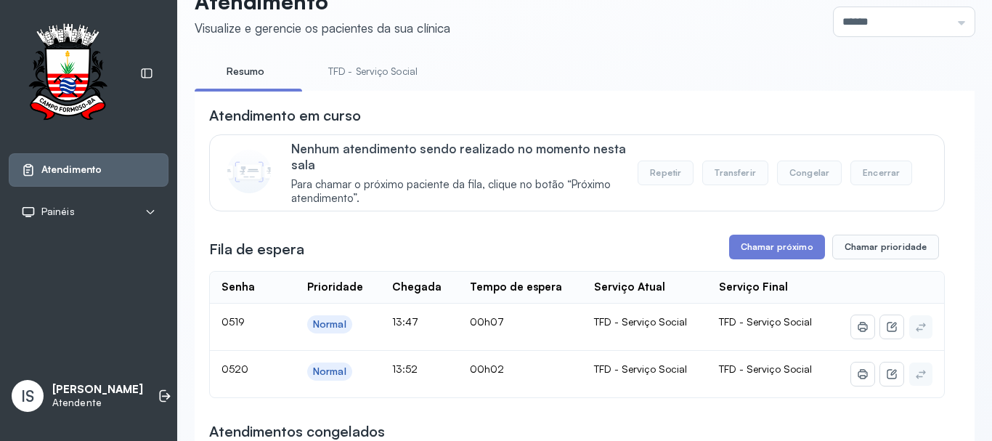
scroll to position [13, 0]
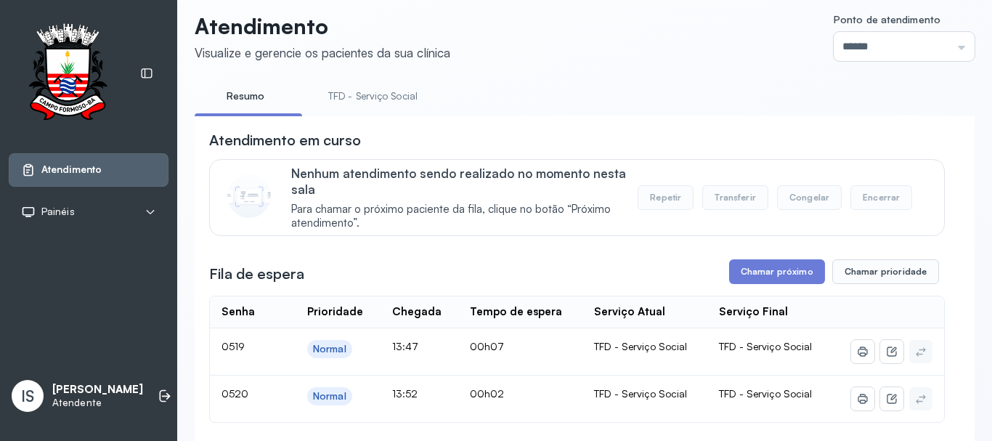
click at [375, 105] on link "TFD - Serviço Social" at bounding box center [373, 96] width 118 height 24
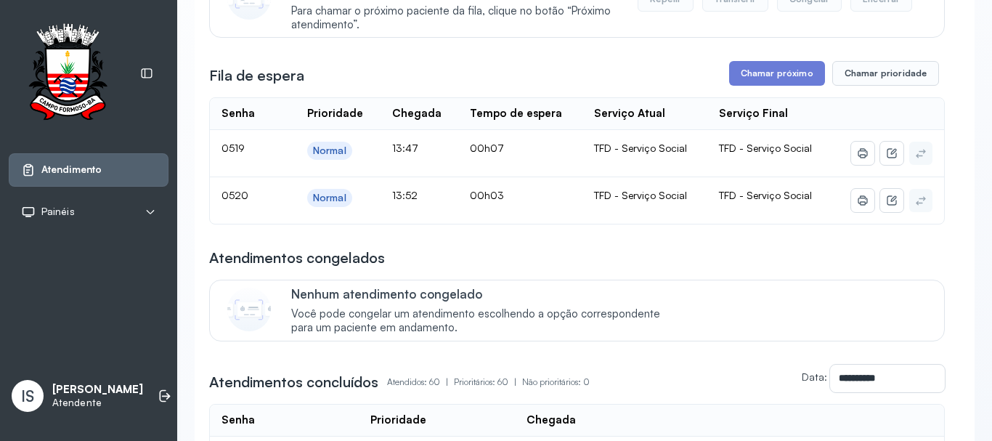
scroll to position [231, 0]
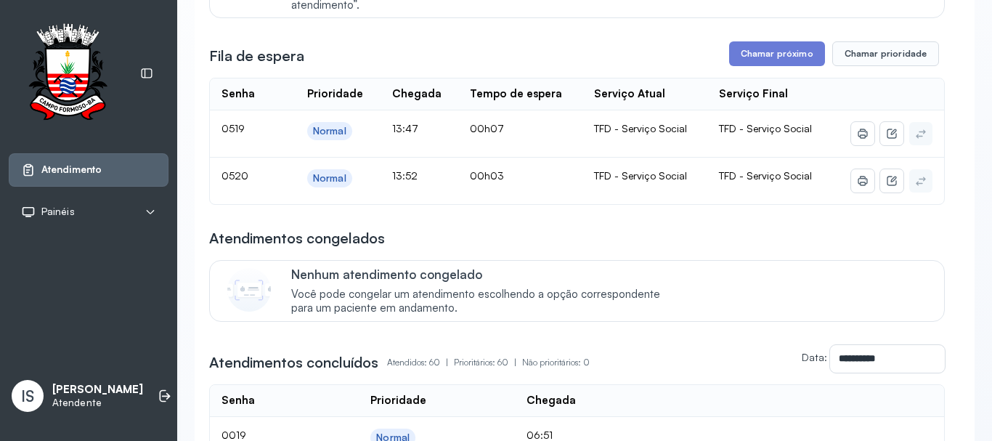
click at [743, 59] on button "Chamar próximo" at bounding box center [777, 53] width 96 height 25
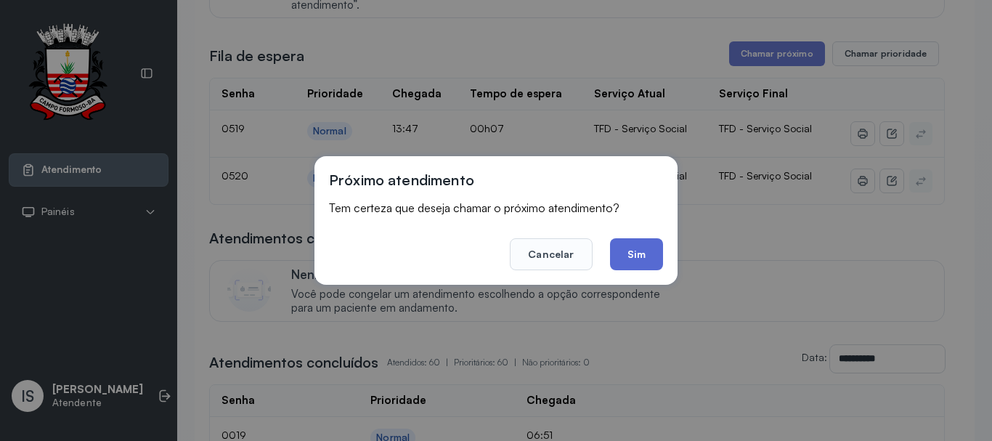
click at [620, 257] on button "Sim" at bounding box center [636, 254] width 53 height 32
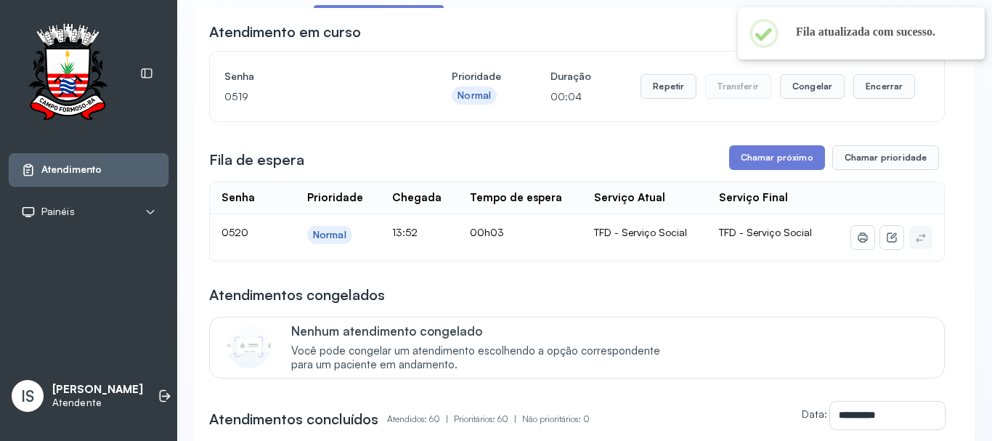
scroll to position [86, 0]
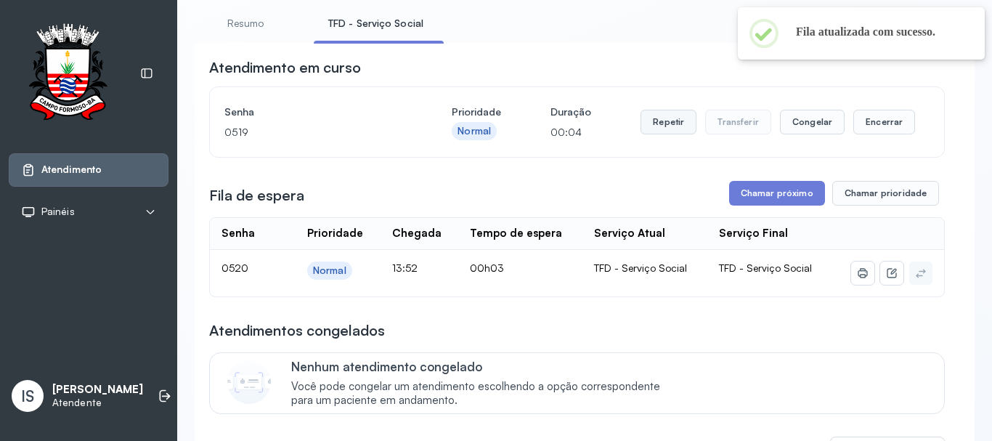
drag, startPoint x: 653, startPoint y: 139, endPoint x: 653, endPoint y: 129, distance: 10.2
click at [653, 136] on div "Repetir Transferir Congelar Encerrar" at bounding box center [778, 122] width 275 height 41
click at [653, 129] on button "Repetir" at bounding box center [669, 122] width 56 height 25
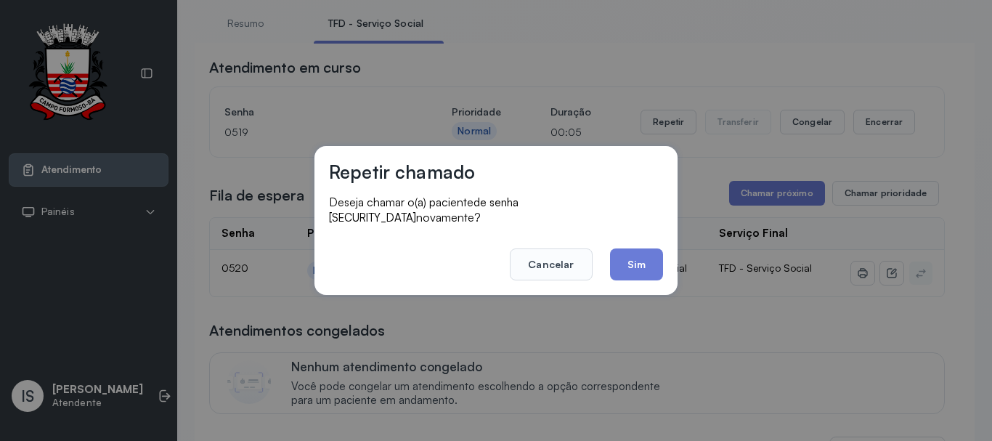
drag, startPoint x: 636, startPoint y: 240, endPoint x: 636, endPoint y: 252, distance: 11.6
click at [636, 248] on button "Sim" at bounding box center [636, 264] width 53 height 32
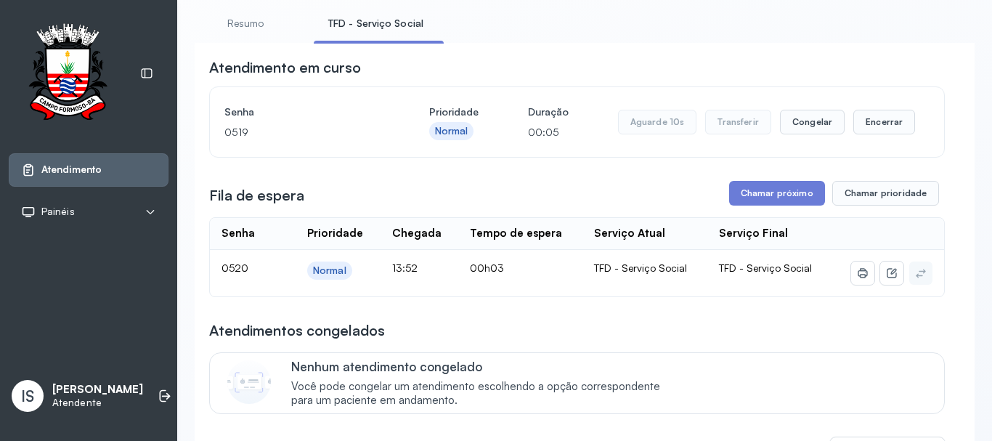
click at [636, 250] on th "Serviço Atual" at bounding box center [645, 234] width 125 height 32
click at [869, 129] on button "Encerrar" at bounding box center [885, 122] width 62 height 25
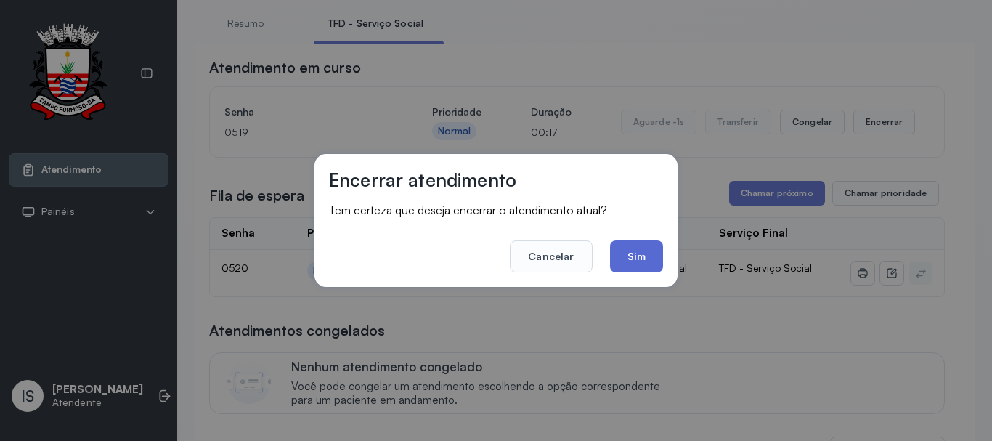
click at [633, 263] on button "Sim" at bounding box center [636, 256] width 53 height 32
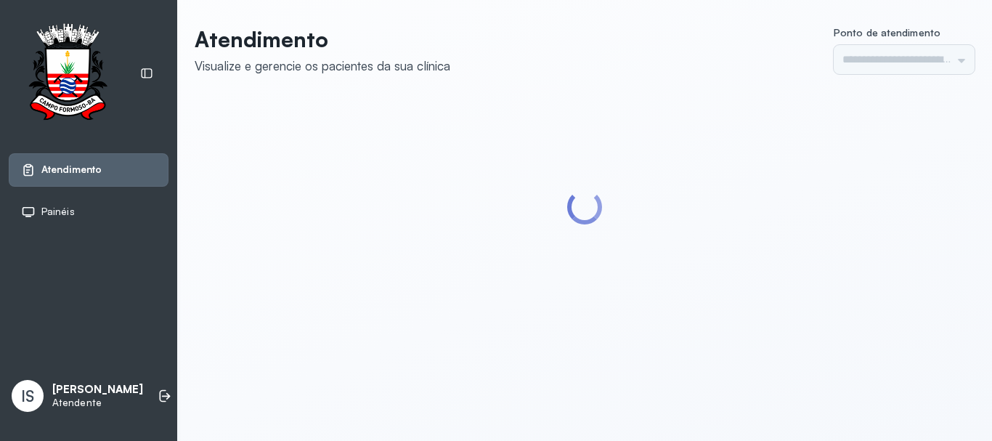
type input "******"
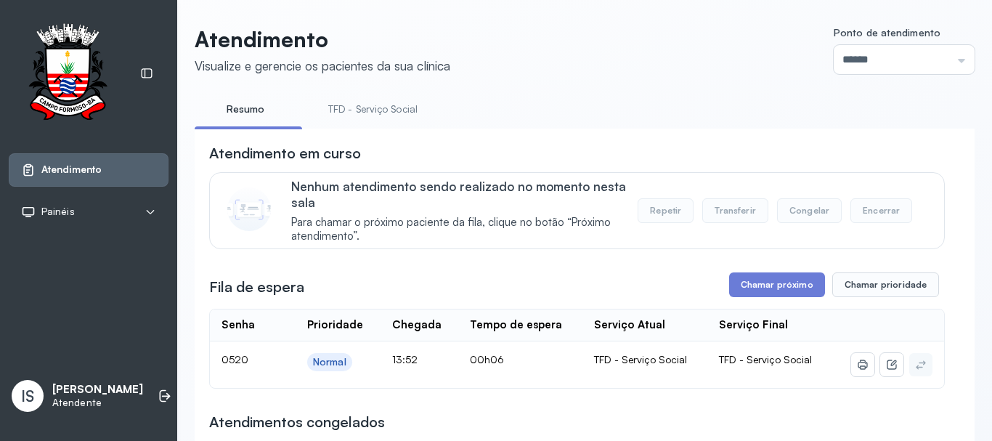
click at [392, 125] on li "TFD - Serviço Social" at bounding box center [376, 113] width 124 height 33
click at [391, 120] on link "TFD - Serviço Social" at bounding box center [373, 109] width 118 height 24
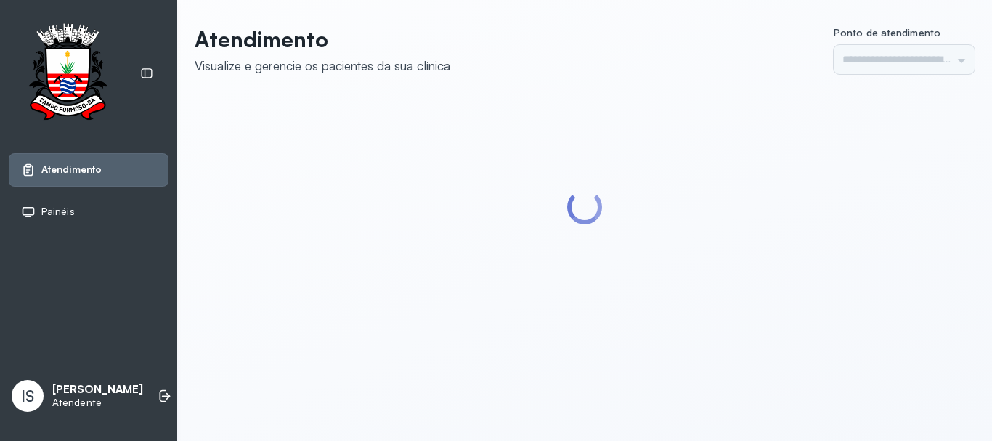
type input "******"
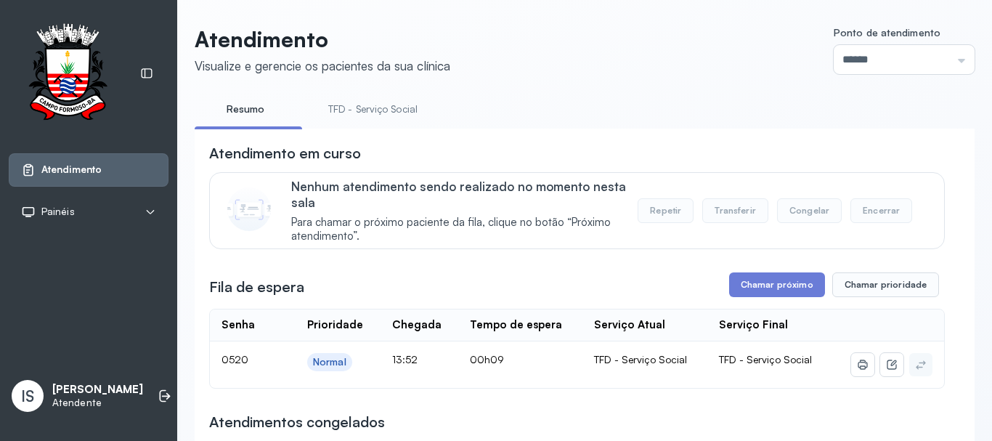
click at [354, 97] on link "TFD - Serviço Social" at bounding box center [373, 109] width 118 height 24
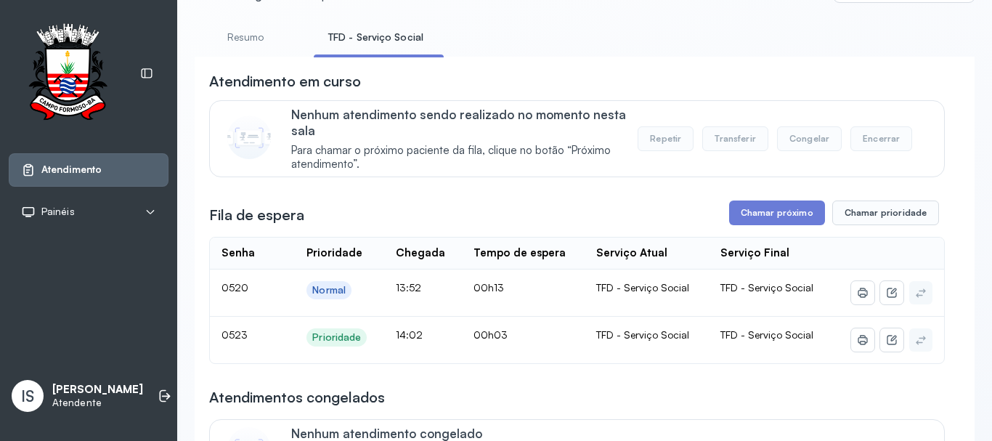
scroll to position [73, 0]
click at [777, 214] on button "Chamar próximo" at bounding box center [777, 212] width 96 height 25
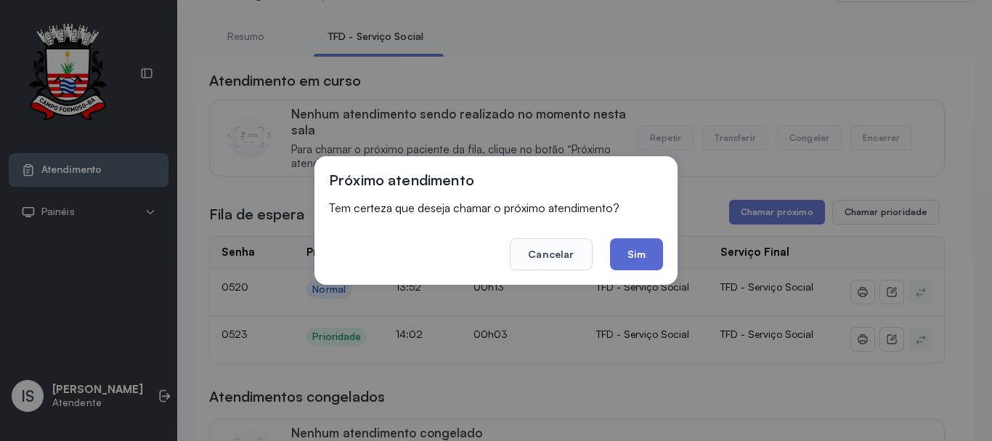
click at [655, 254] on button "Sim" at bounding box center [636, 254] width 53 height 32
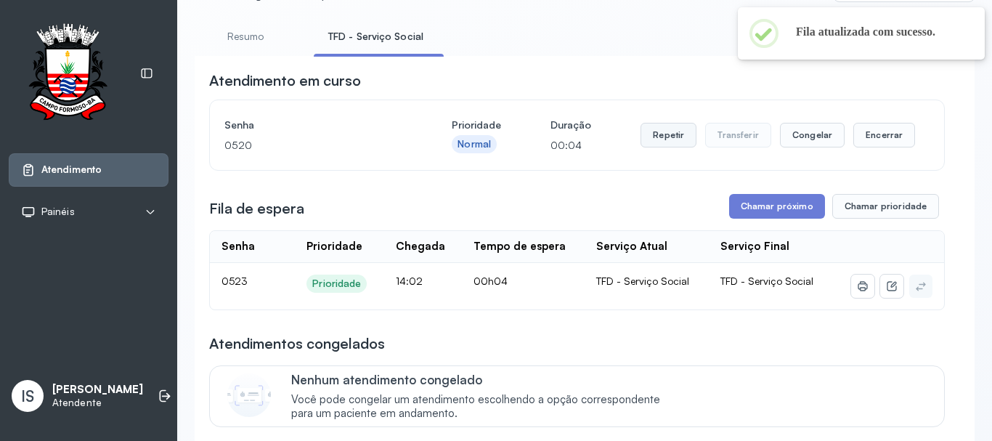
click at [660, 137] on button "Repetir" at bounding box center [669, 135] width 56 height 25
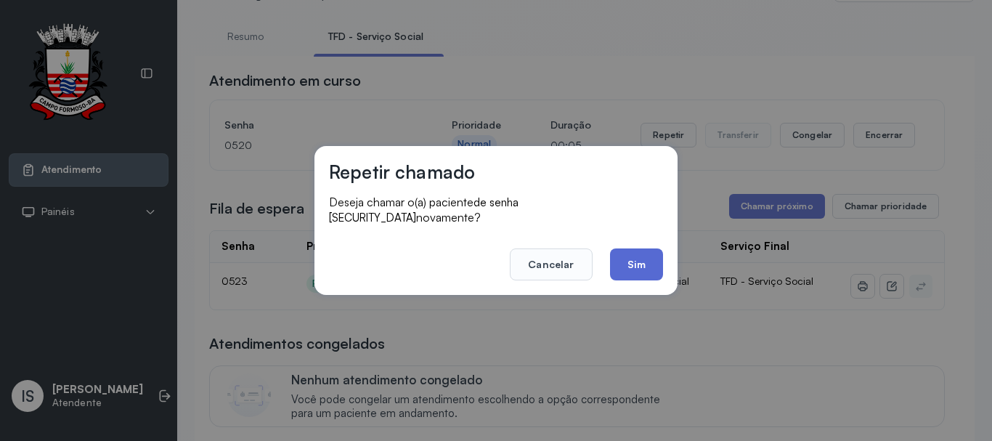
click at [627, 254] on button "Sim" at bounding box center [636, 264] width 53 height 32
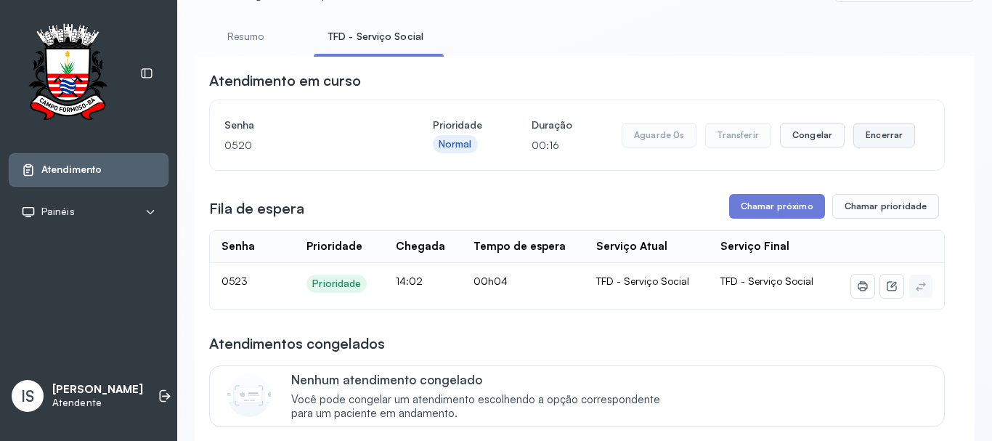
click at [857, 142] on button "Encerrar" at bounding box center [885, 135] width 62 height 25
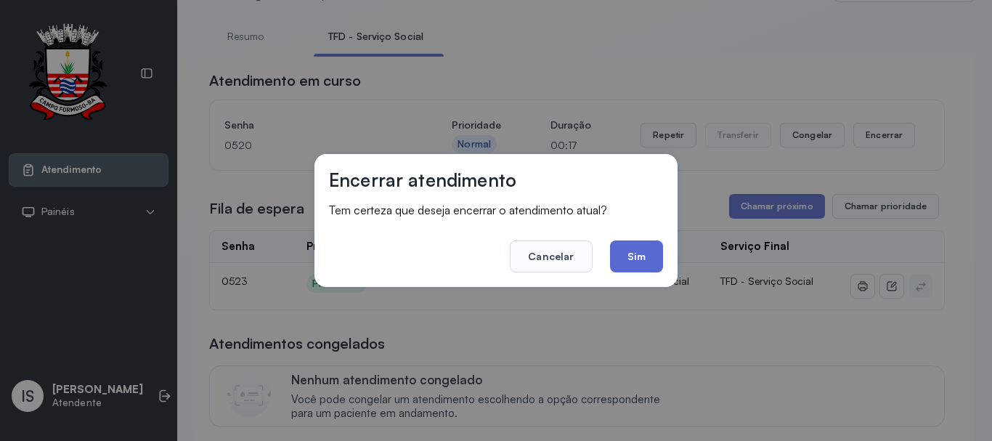
click at [618, 254] on button "Sim" at bounding box center [636, 256] width 53 height 32
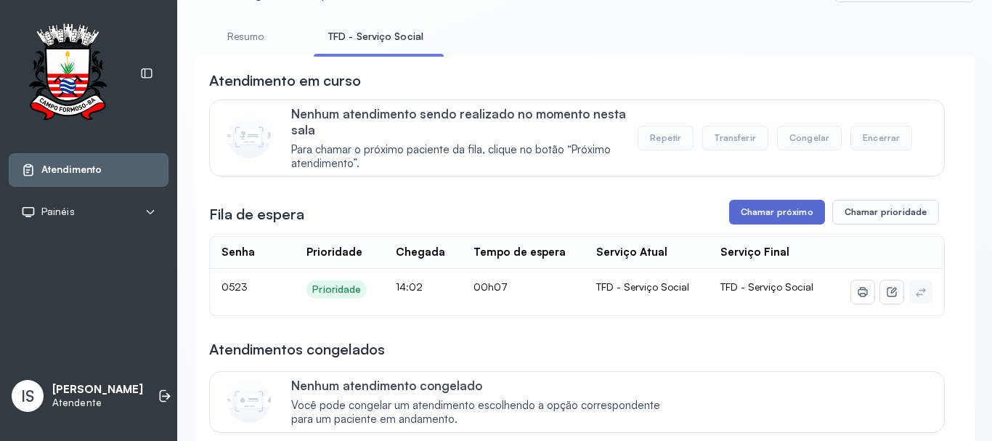
click at [764, 220] on button "Chamar próximo" at bounding box center [777, 212] width 96 height 25
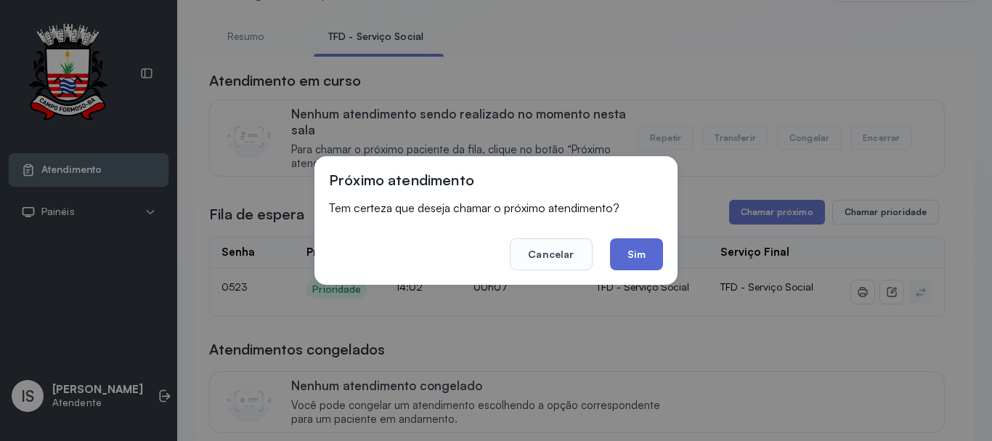
click at [633, 252] on button "Sim" at bounding box center [636, 254] width 53 height 32
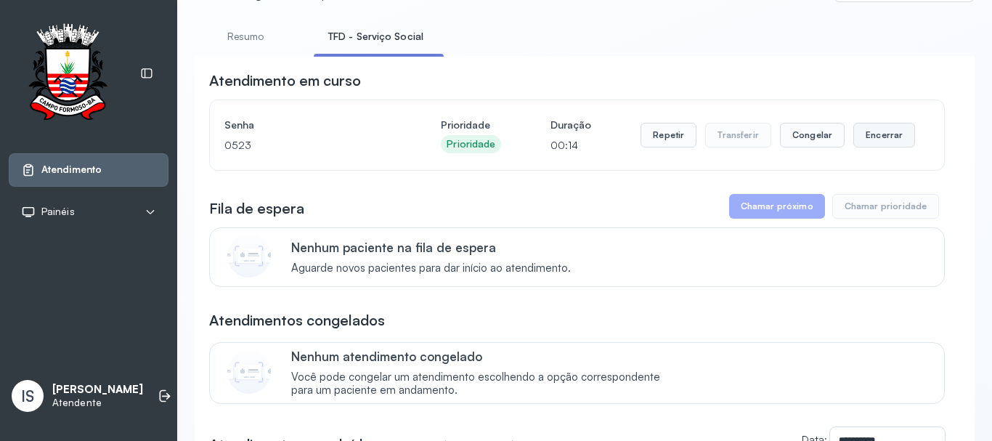
click at [867, 139] on button "Encerrar" at bounding box center [885, 135] width 62 height 25
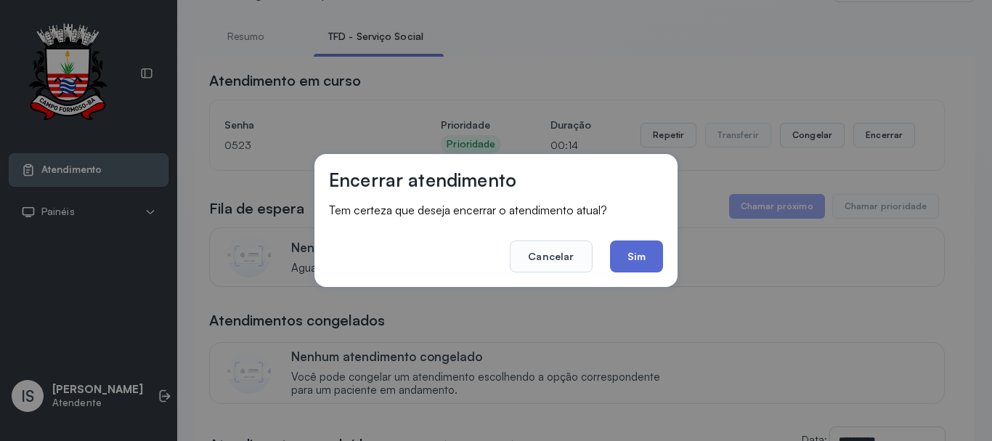
click at [612, 263] on button "Sim" at bounding box center [636, 256] width 53 height 32
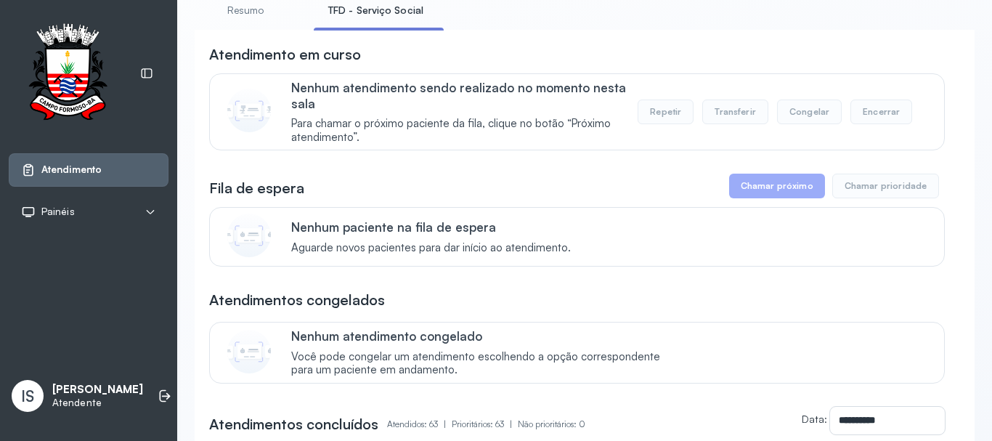
scroll to position [102, 0]
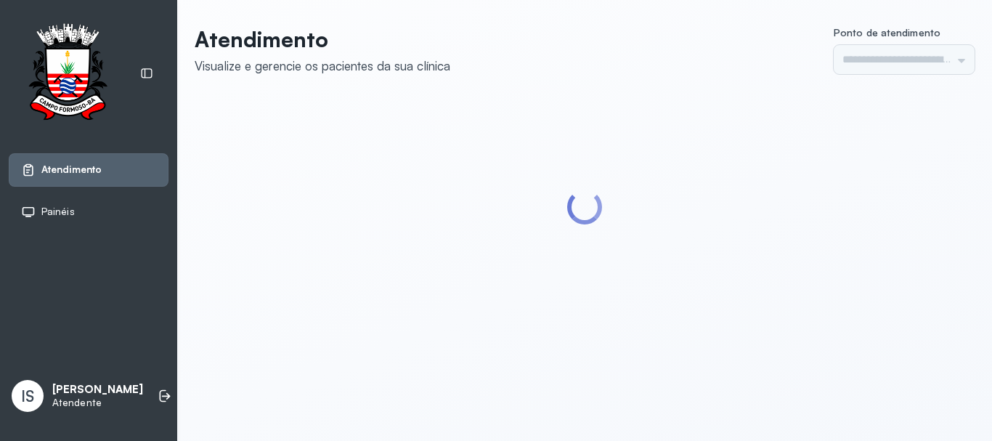
type input "******"
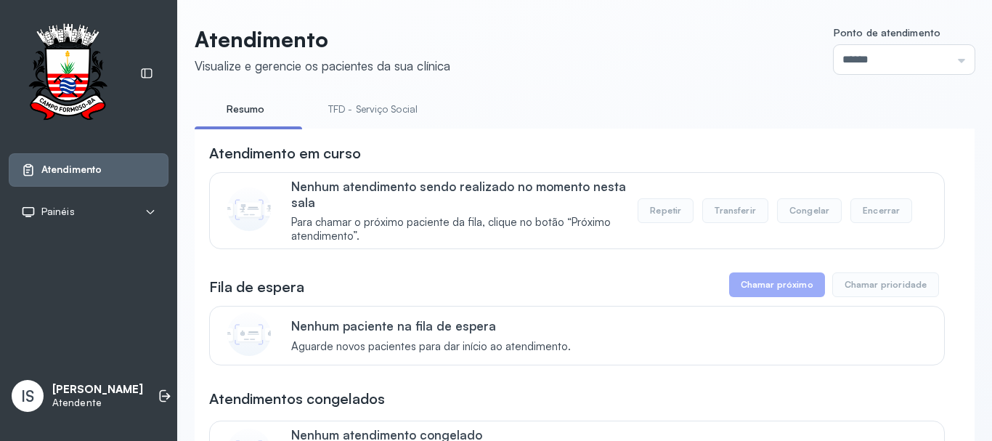
click at [368, 104] on link "TFD - Serviço Social" at bounding box center [373, 109] width 118 height 24
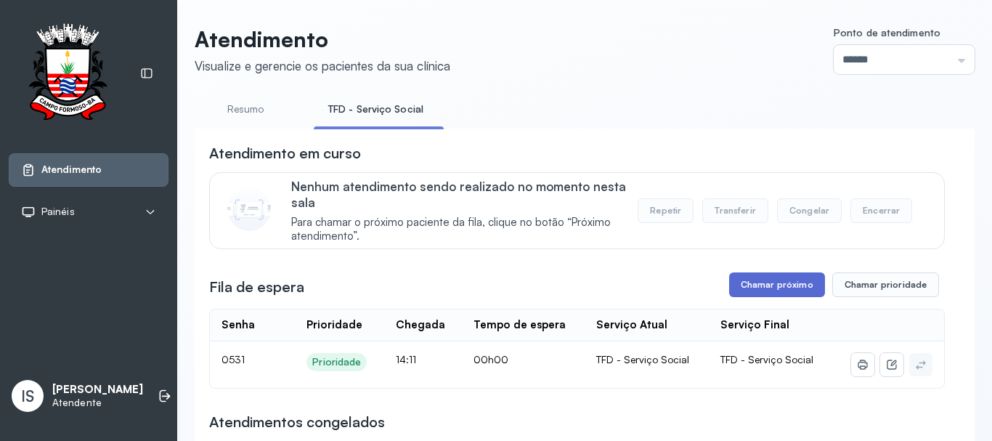
click at [748, 286] on button "Chamar próximo" at bounding box center [777, 284] width 96 height 25
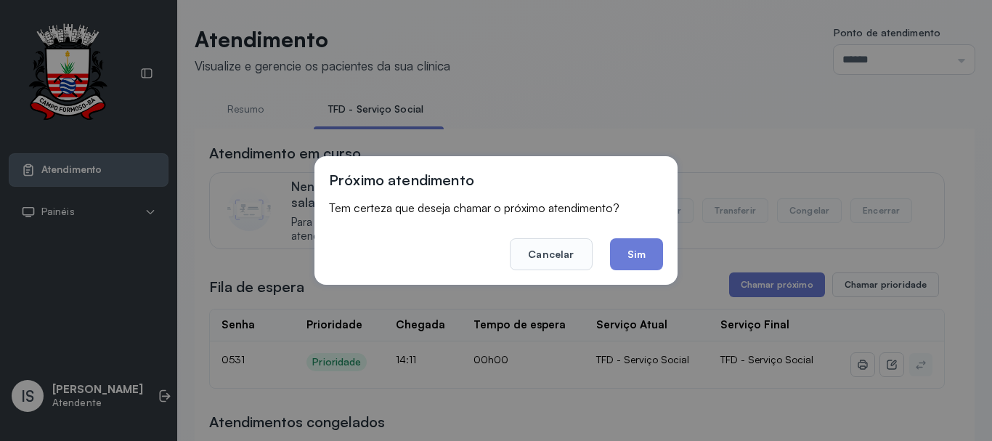
click at [625, 261] on button "Sim" at bounding box center [636, 254] width 53 height 32
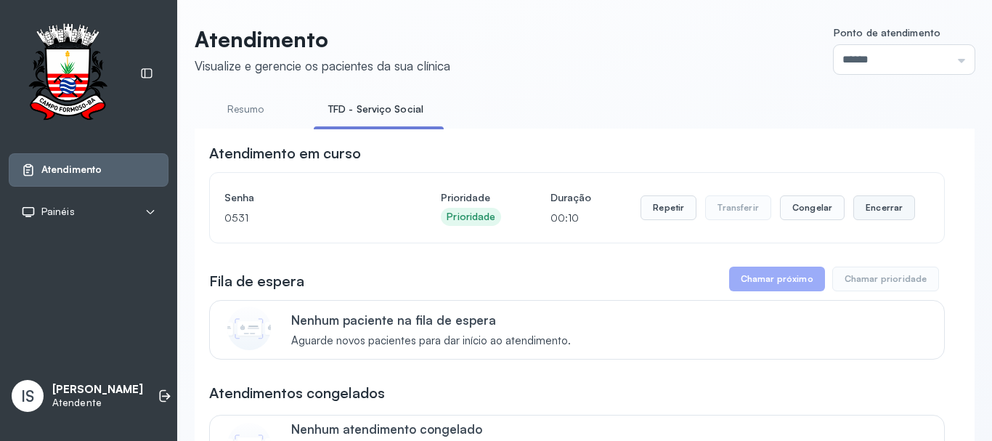
click at [890, 209] on button "Encerrar" at bounding box center [885, 207] width 62 height 25
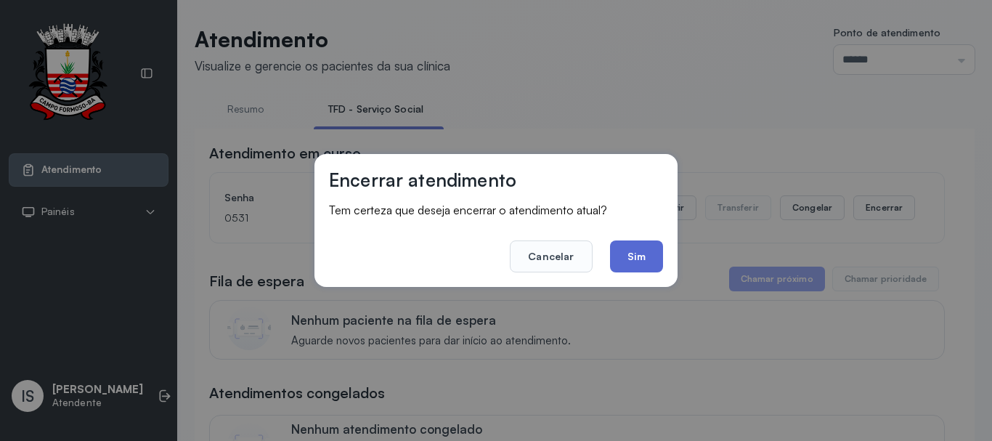
click at [657, 241] on button "Sim" at bounding box center [636, 256] width 53 height 32
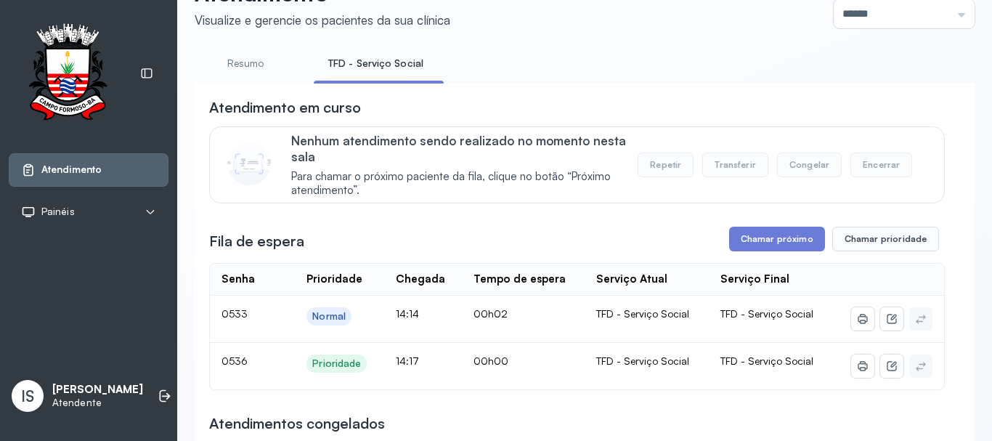
scroll to position [145, 0]
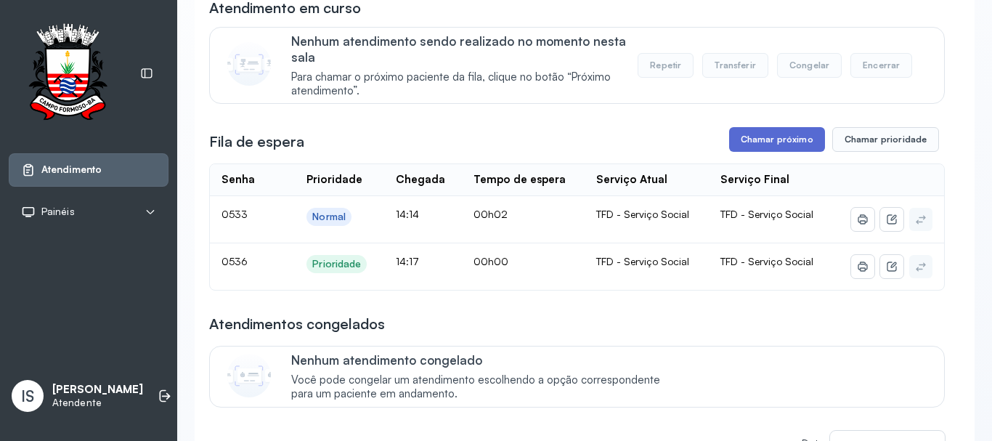
click at [743, 142] on button "Chamar próximo" at bounding box center [777, 139] width 96 height 25
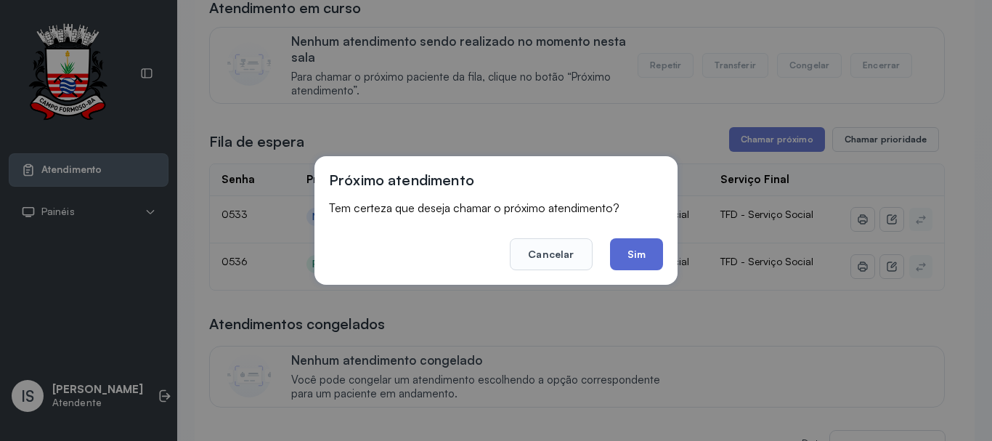
click at [619, 243] on button "Sim" at bounding box center [636, 254] width 53 height 32
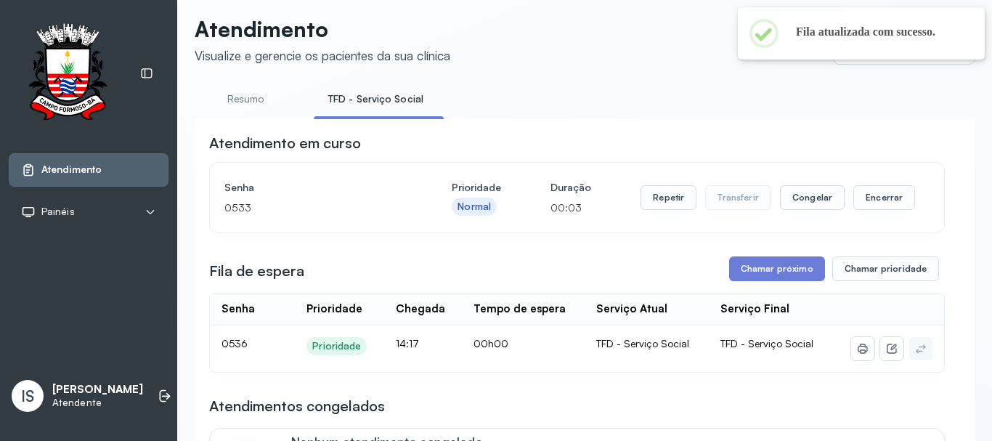
scroll to position [0, 0]
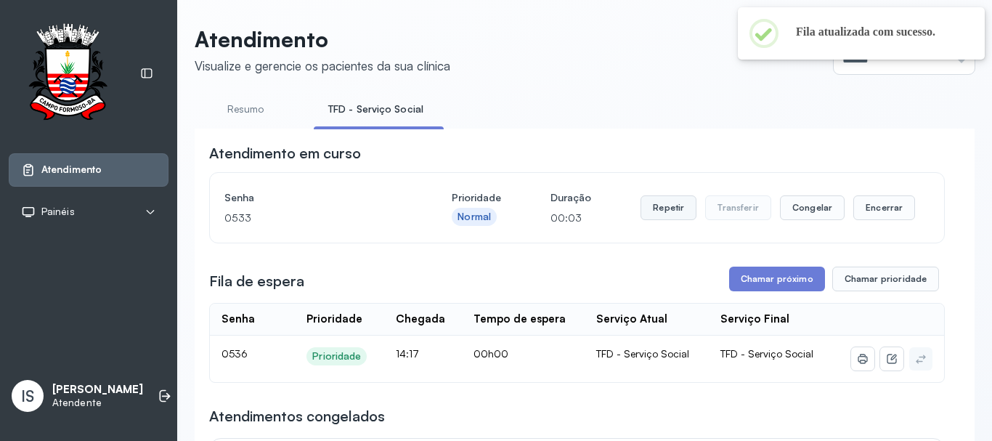
click at [665, 219] on button "Repetir" at bounding box center [669, 207] width 56 height 25
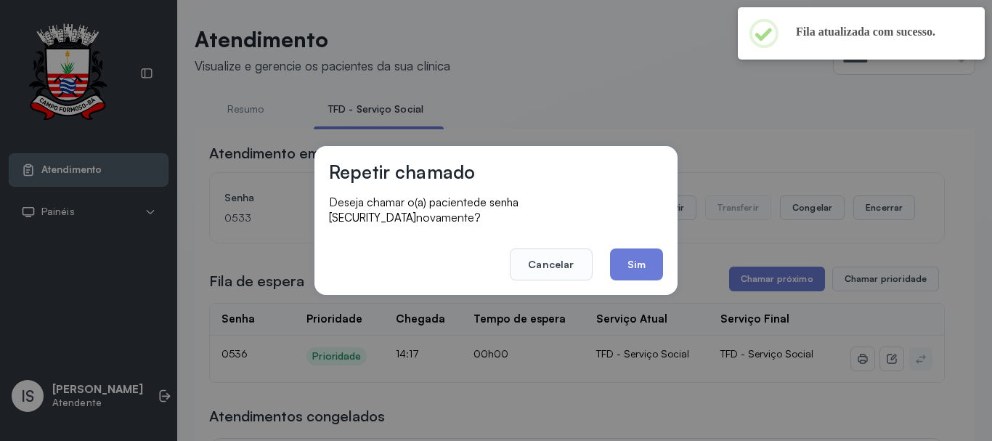
click at [655, 263] on button "Sim" at bounding box center [636, 264] width 53 height 32
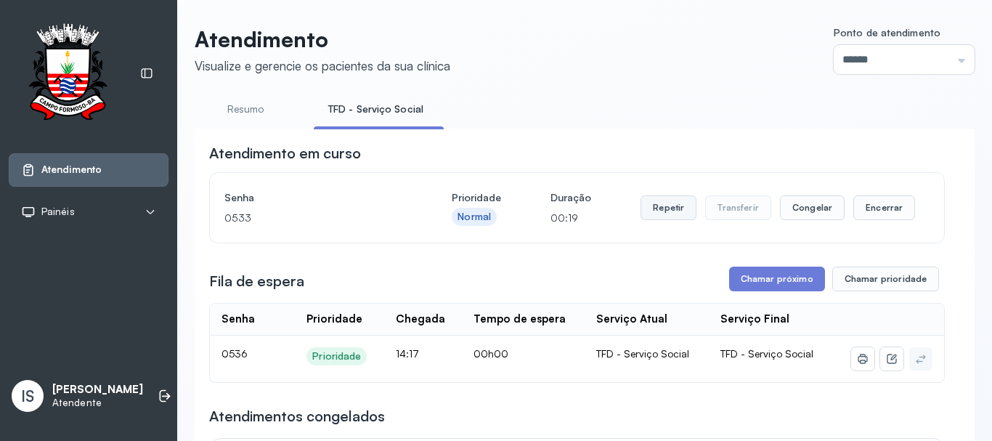
click at [657, 206] on button "Repetir" at bounding box center [669, 207] width 56 height 25
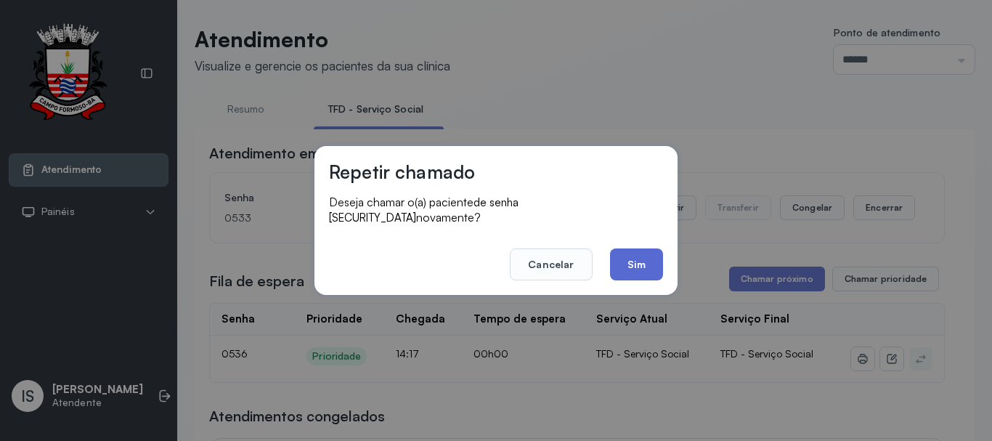
click at [640, 254] on button "Sim" at bounding box center [636, 264] width 53 height 32
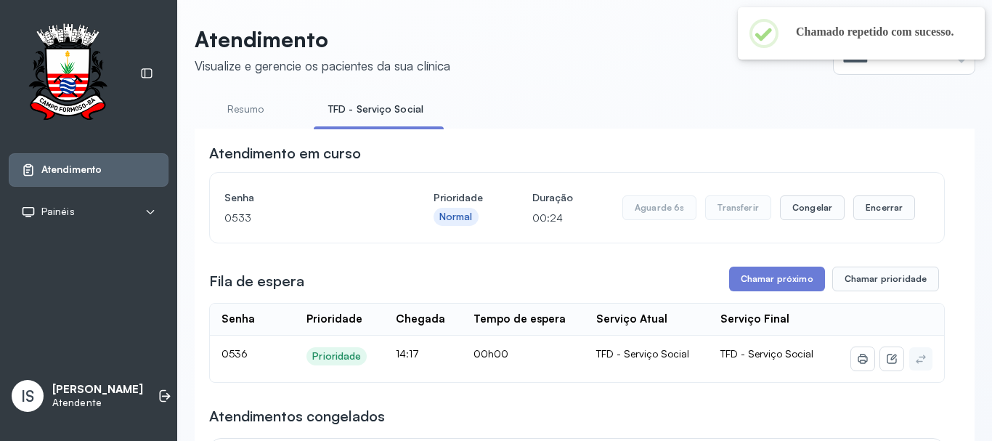
click at [875, 227] on div "Aguarde 6s Transferir Congelar Encerrar" at bounding box center [769, 207] width 293 height 41
click at [864, 204] on button "Encerrar" at bounding box center [885, 207] width 62 height 25
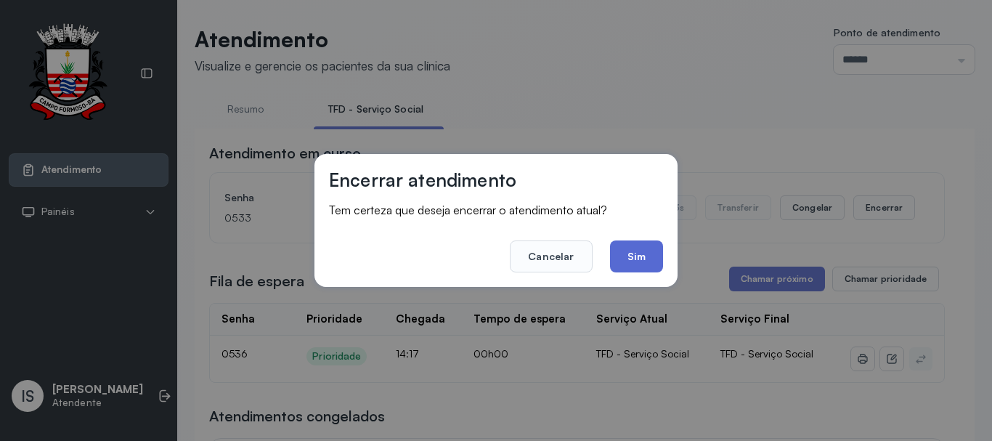
click at [648, 259] on button "Sim" at bounding box center [636, 256] width 53 height 32
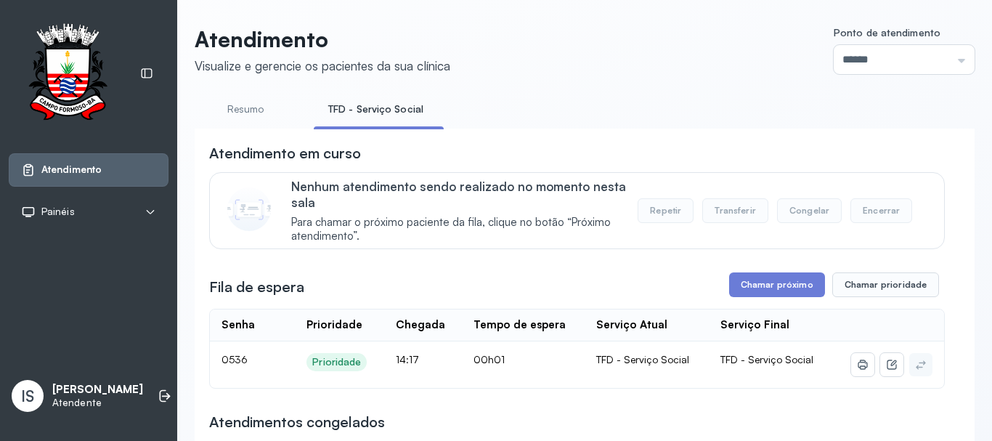
scroll to position [145, 0]
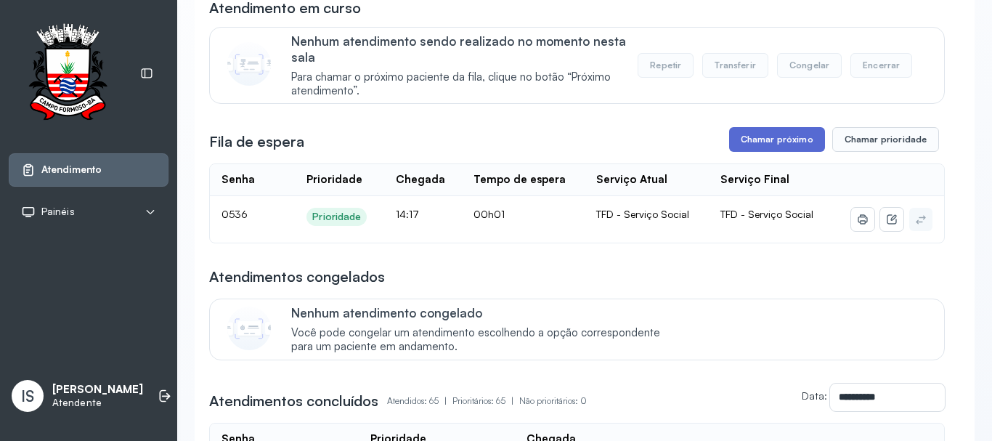
click at [730, 148] on button "Chamar próximo" at bounding box center [777, 139] width 96 height 25
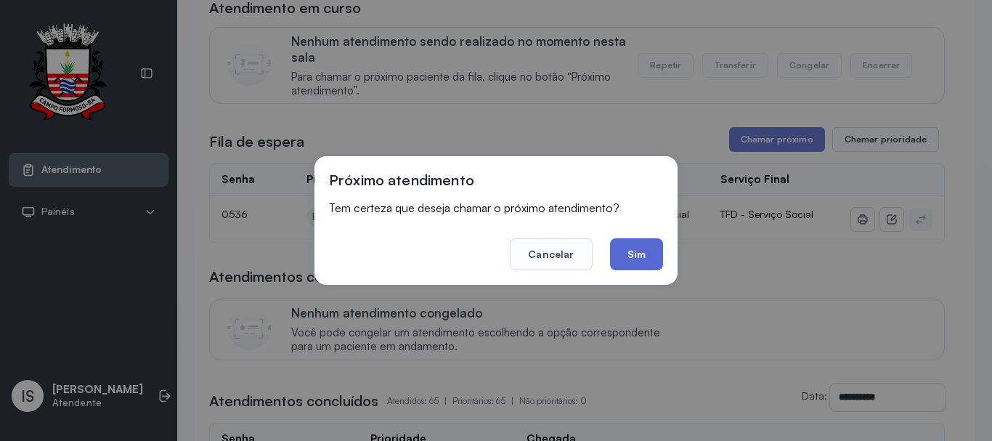
click at [638, 253] on button "Sim" at bounding box center [636, 254] width 53 height 32
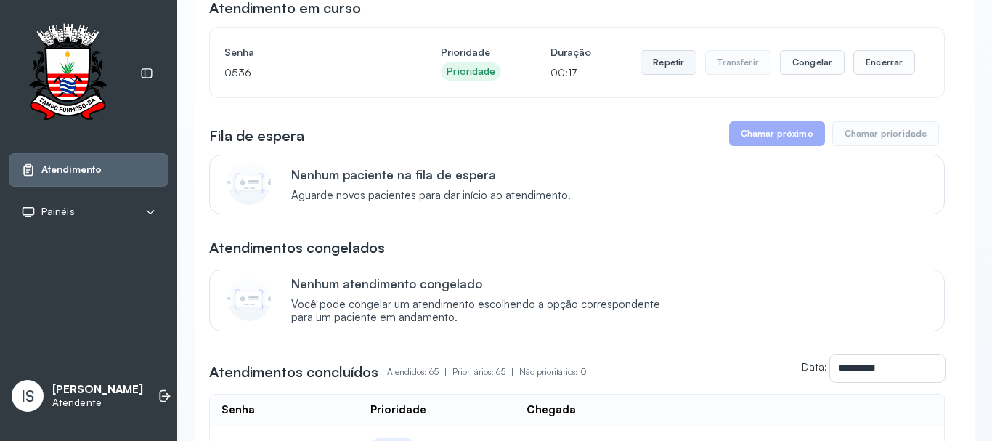
click at [657, 59] on button "Repetir" at bounding box center [669, 62] width 56 height 25
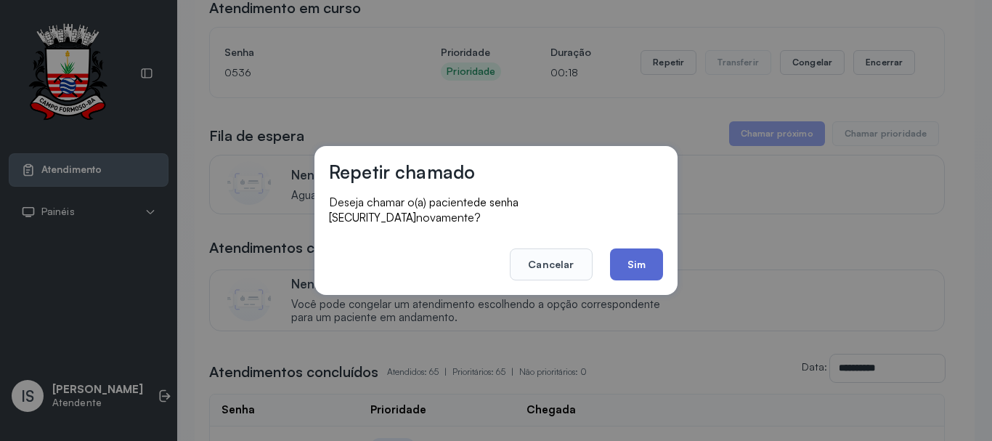
click at [652, 262] on button "Sim" at bounding box center [636, 264] width 53 height 32
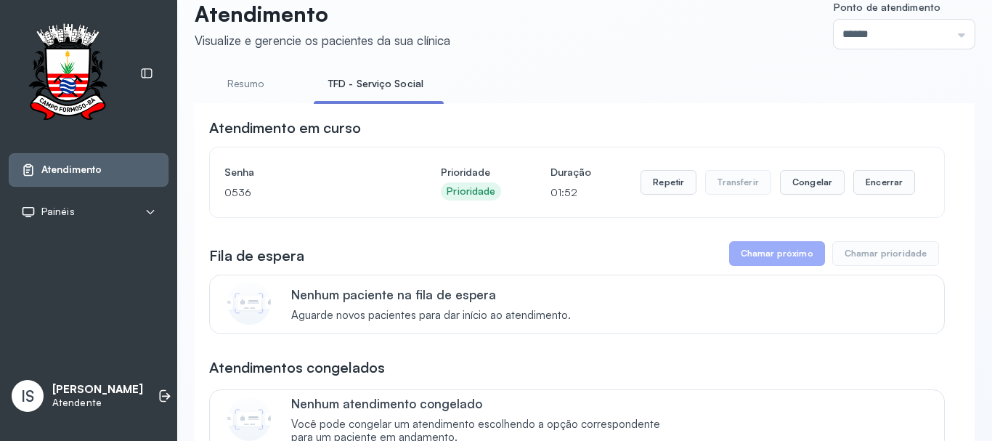
scroll to position [0, 0]
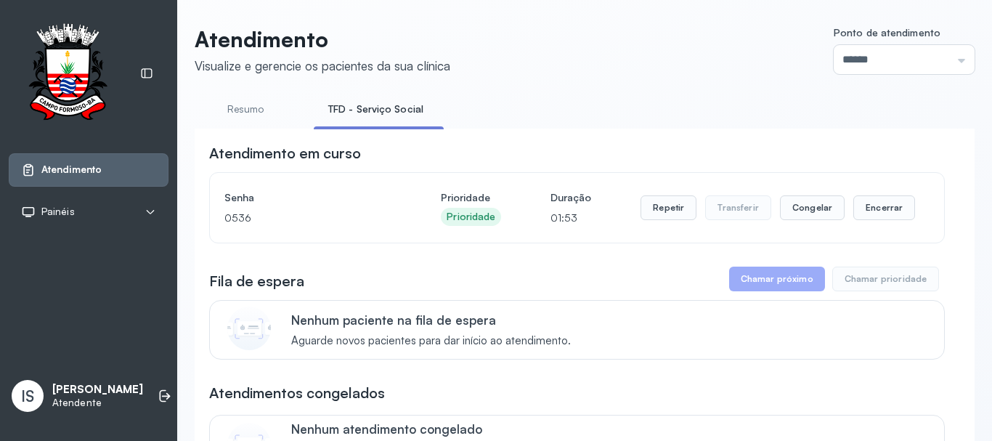
click at [659, 224] on div "Repetir Transferir Congelar Encerrar" at bounding box center [778, 207] width 275 height 41
click at [659, 220] on button "Repetir" at bounding box center [669, 207] width 56 height 25
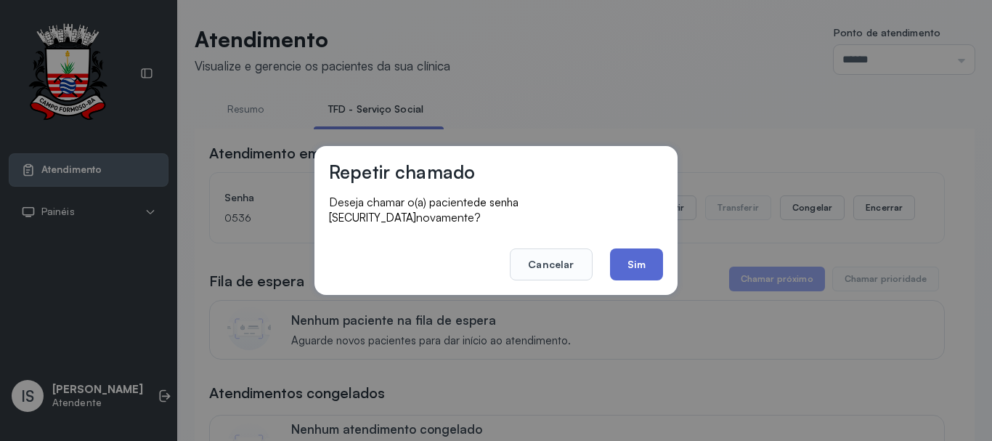
click at [627, 252] on button "Sim" at bounding box center [636, 264] width 53 height 32
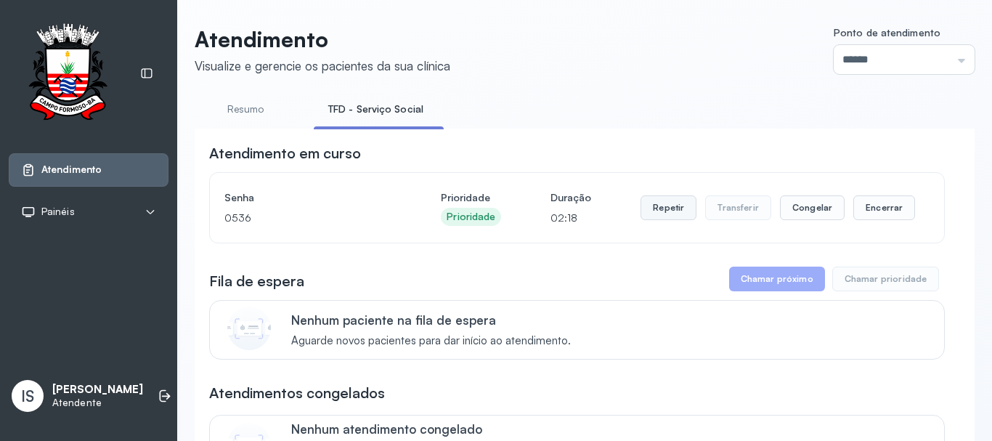
click at [666, 211] on button "Repetir" at bounding box center [669, 207] width 56 height 25
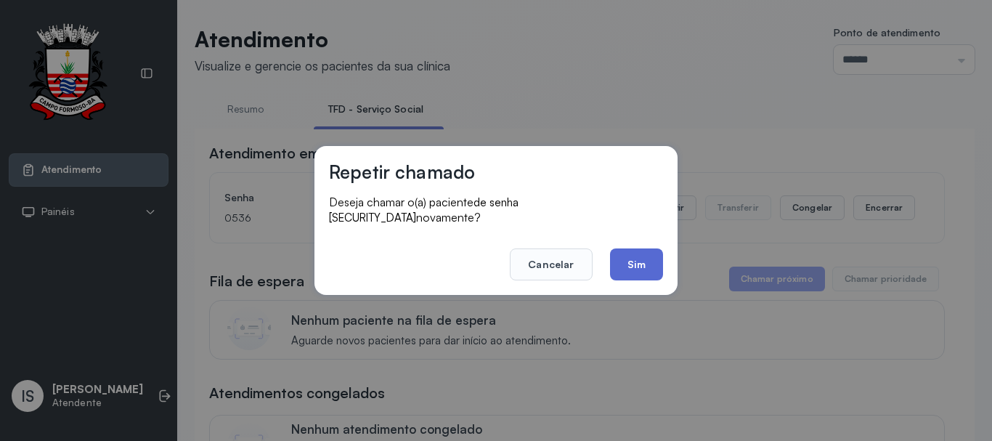
click at [631, 258] on button "Sim" at bounding box center [636, 264] width 53 height 32
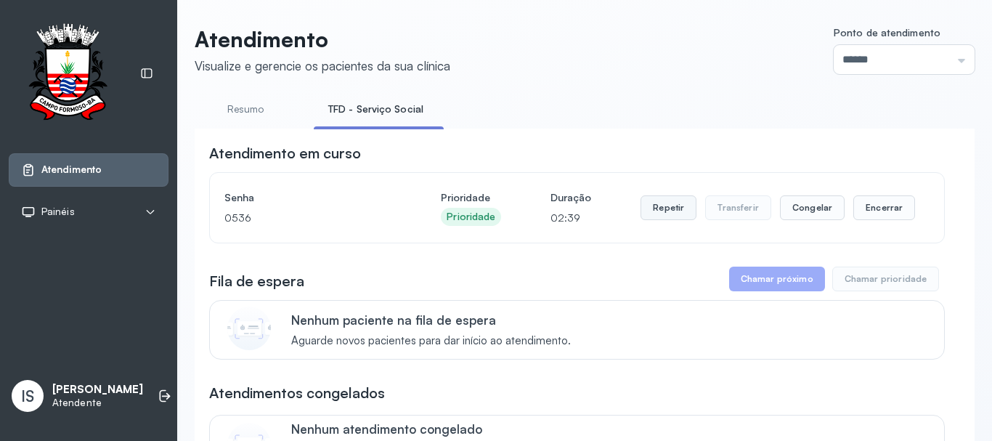
click at [643, 220] on button "Repetir" at bounding box center [669, 207] width 56 height 25
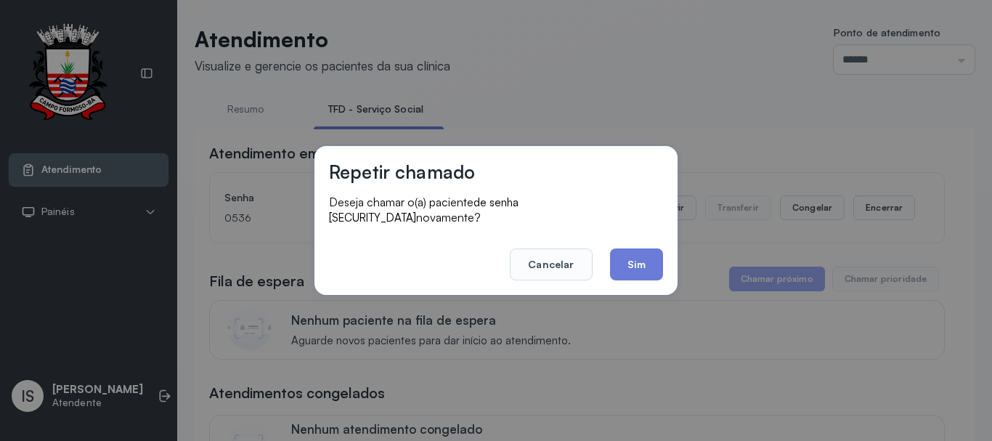
click at [599, 260] on footer "Cancelar Sim" at bounding box center [496, 254] width 334 height 52
click at [654, 262] on button "Sim" at bounding box center [636, 264] width 53 height 32
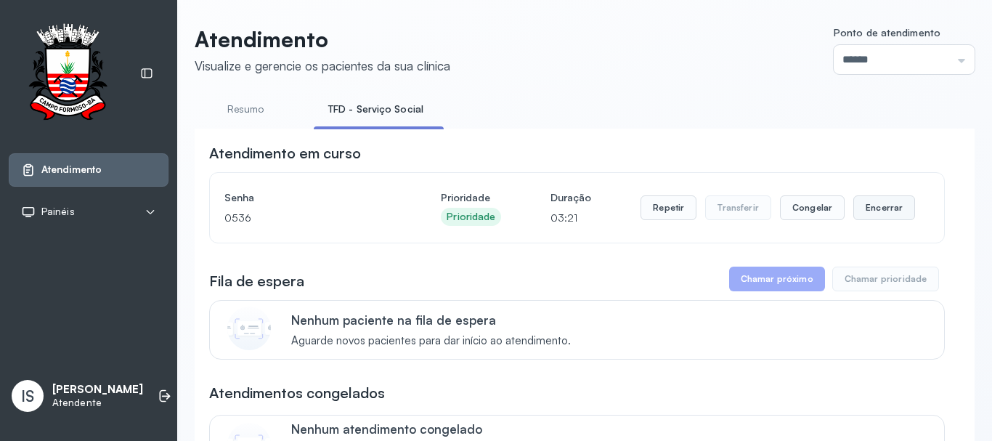
click at [860, 214] on button "Encerrar" at bounding box center [885, 207] width 62 height 25
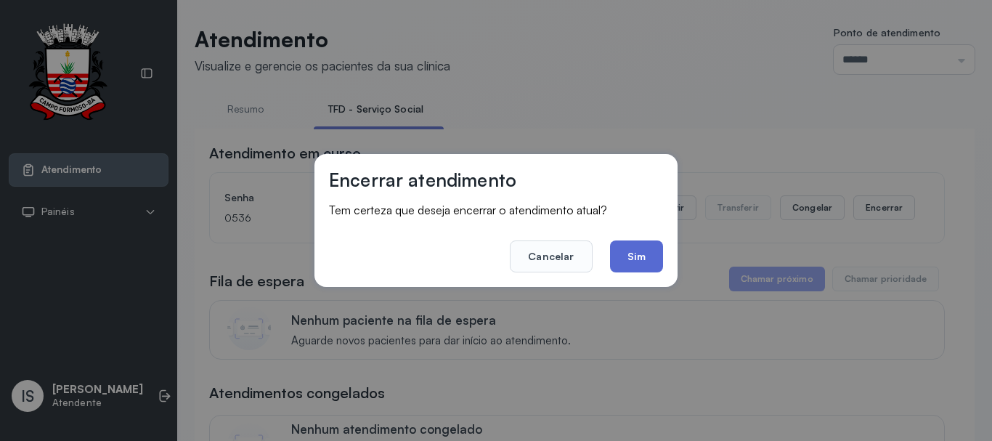
click at [657, 269] on button "Sim" at bounding box center [636, 256] width 53 height 32
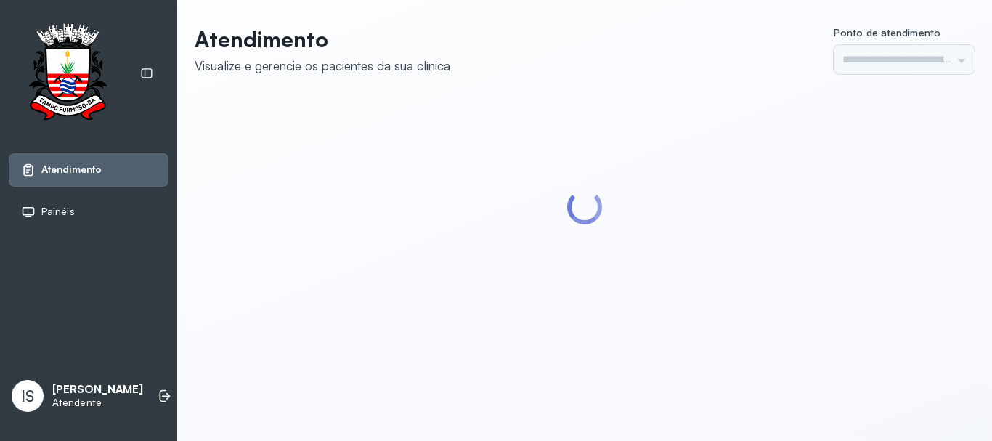
type input "******"
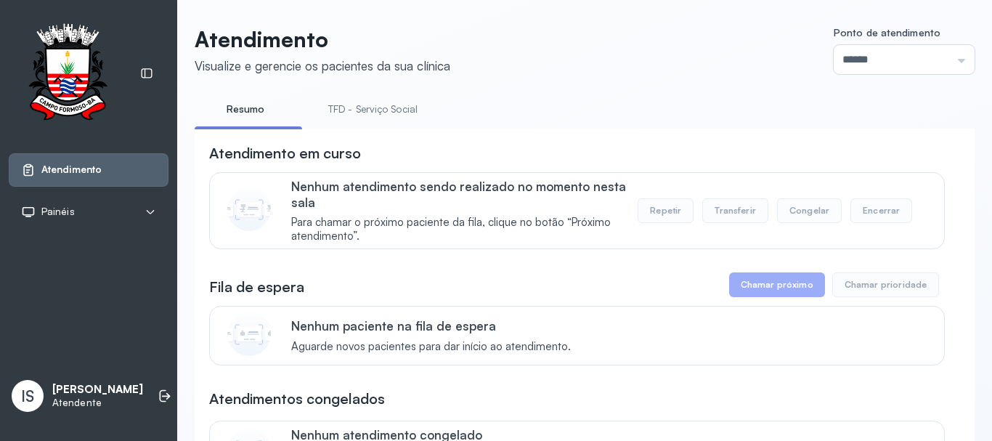
click at [378, 114] on link "TFD - Serviço Social" at bounding box center [373, 109] width 118 height 24
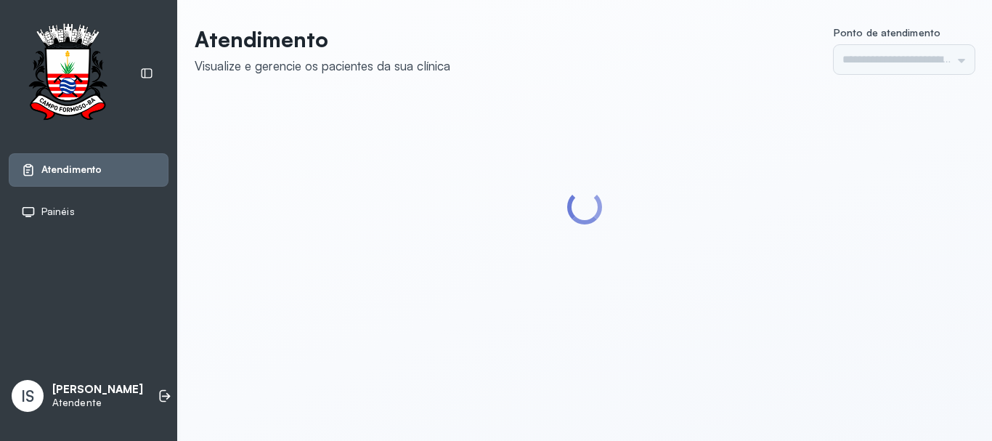
type input "******"
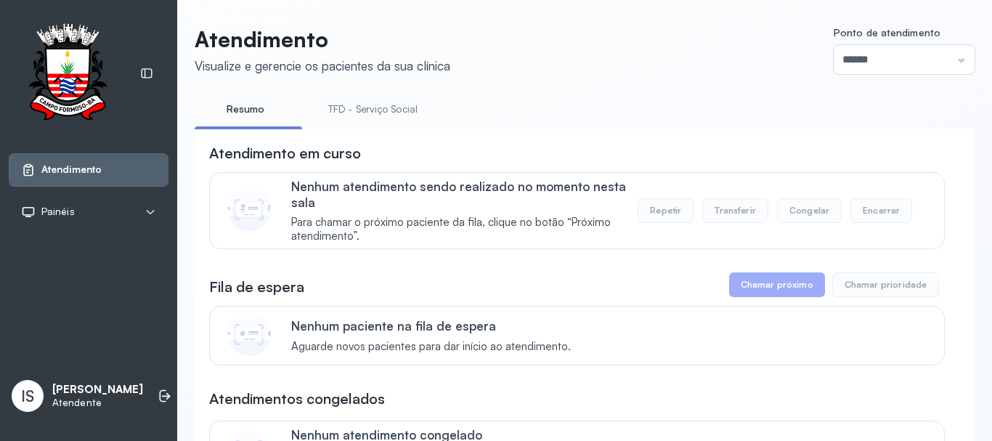
click at [357, 103] on link "TFD - Serviço Social" at bounding box center [373, 109] width 118 height 24
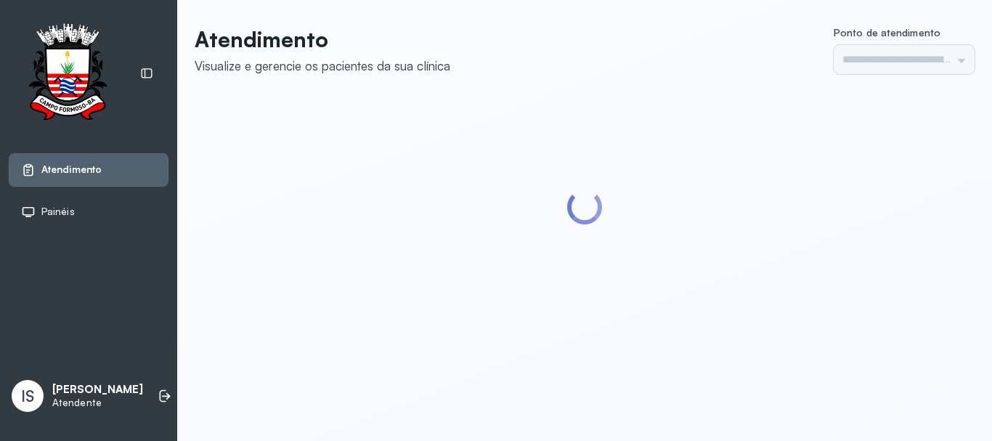
type input "******"
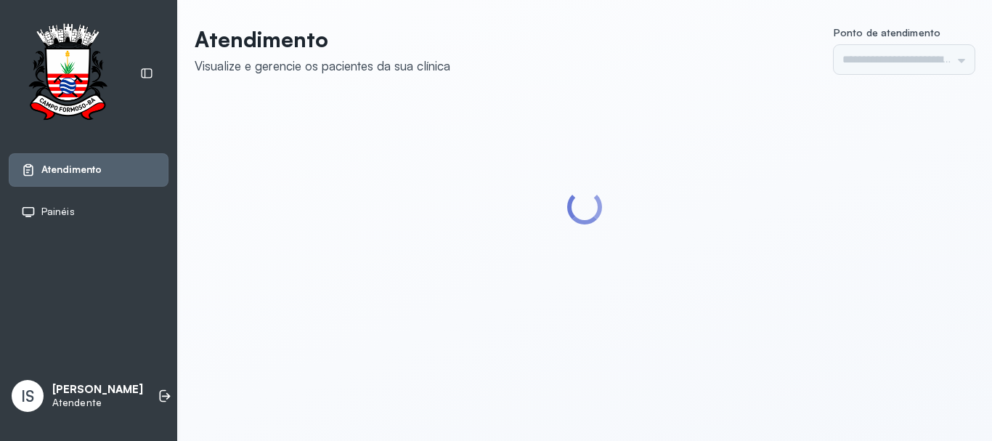
type input "******"
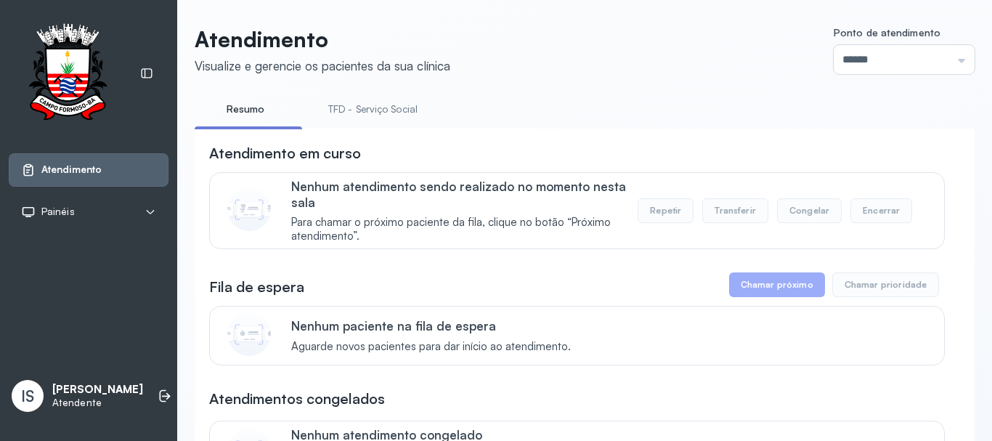
click at [392, 108] on link "TFD - Serviço Social" at bounding box center [373, 109] width 118 height 24
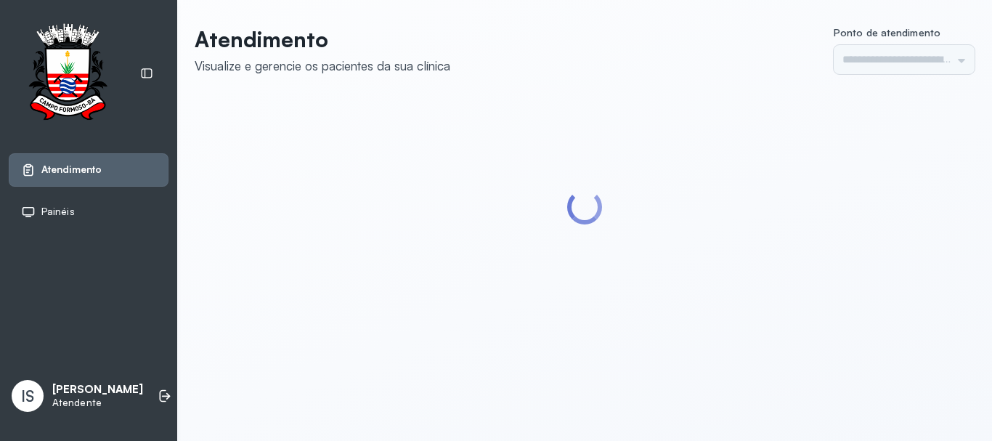
type input "******"
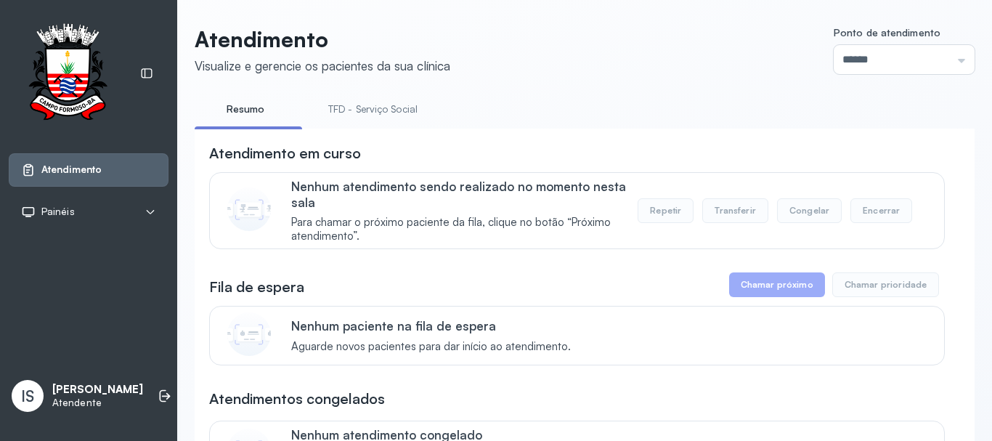
click at [375, 121] on li "TFD - Serviço Social" at bounding box center [376, 113] width 124 height 33
click at [384, 105] on link "TFD - Serviço Social" at bounding box center [373, 109] width 118 height 24
click at [246, 108] on link "Resumo" at bounding box center [246, 109] width 102 height 24
click at [365, 113] on link "TFD - Serviço Social" at bounding box center [373, 109] width 118 height 24
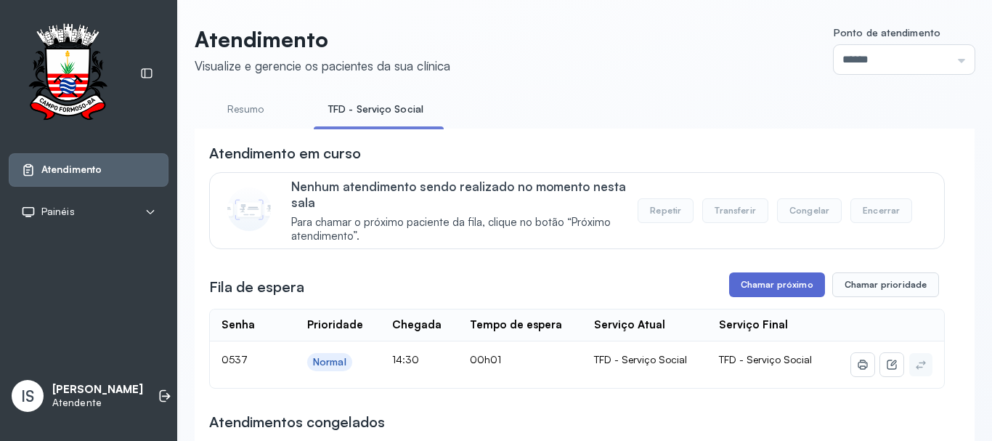
click at [774, 291] on button "Chamar próximo" at bounding box center [777, 284] width 96 height 25
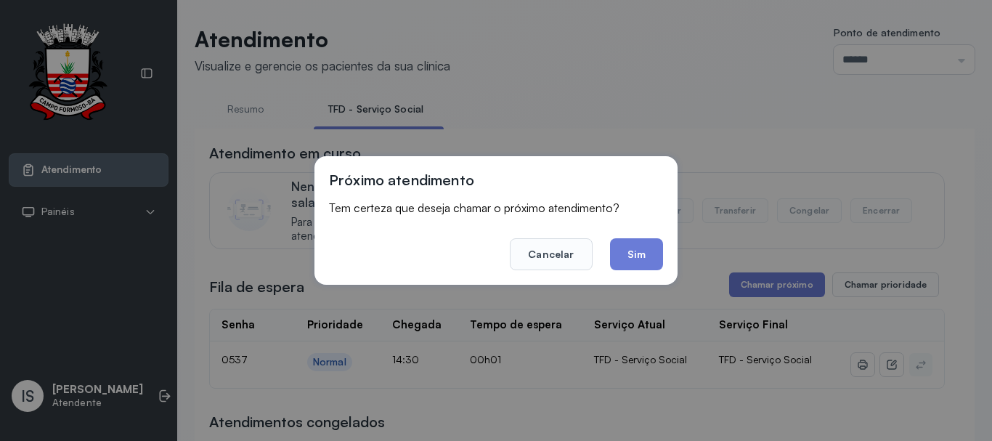
click at [630, 272] on div "Próximo atendimento Tem certeza que deseja chamar o próximo atendimento? Cancel…" at bounding box center [496, 220] width 363 height 129
click at [635, 254] on button "Sim" at bounding box center [636, 254] width 53 height 32
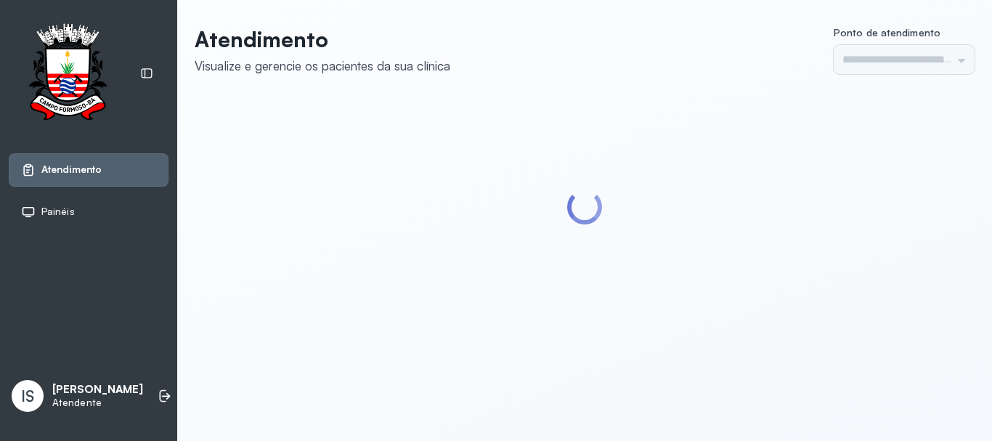
type input "******"
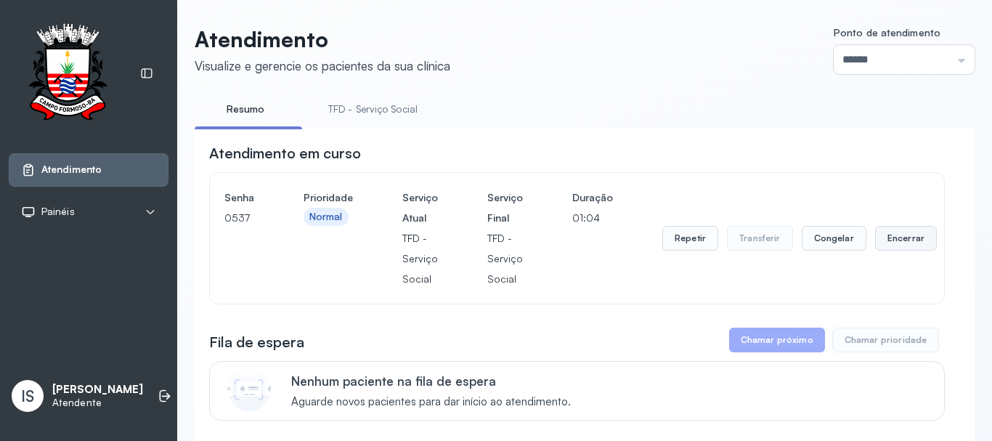
click at [899, 248] on button "Encerrar" at bounding box center [906, 238] width 62 height 25
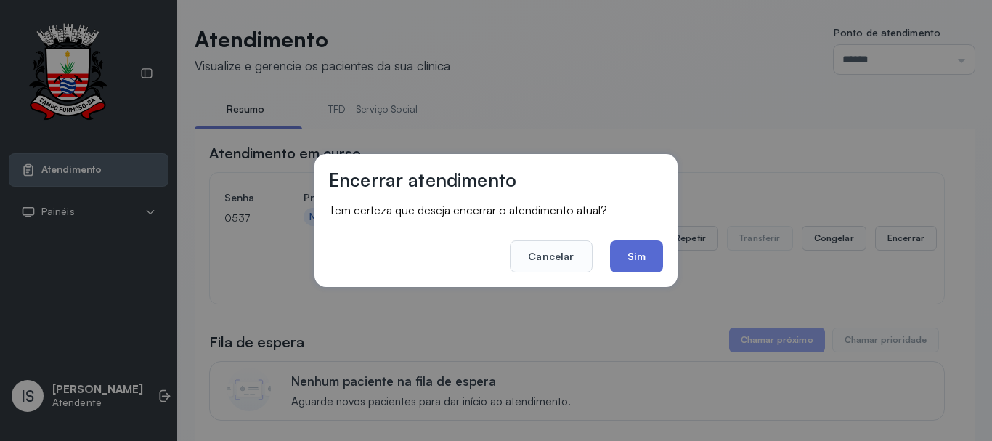
click at [623, 261] on button "Sim" at bounding box center [636, 256] width 53 height 32
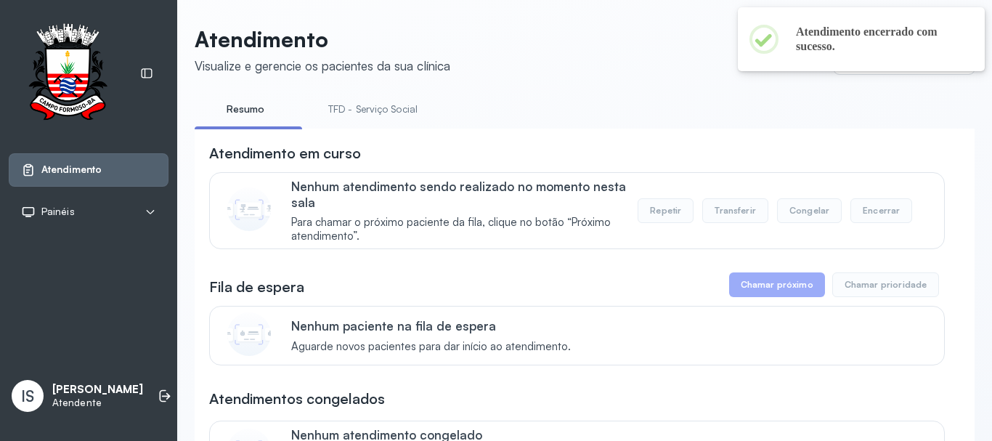
click at [394, 118] on link "TFD - Serviço Social" at bounding box center [373, 109] width 118 height 24
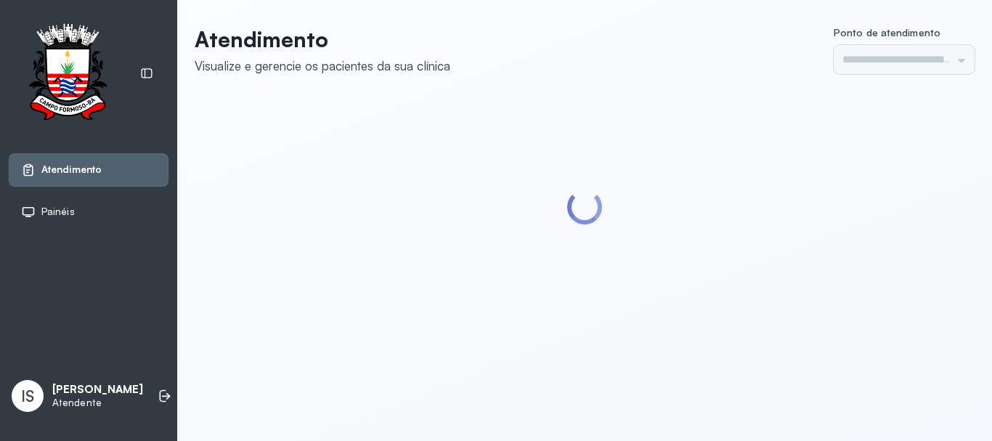
type input "******"
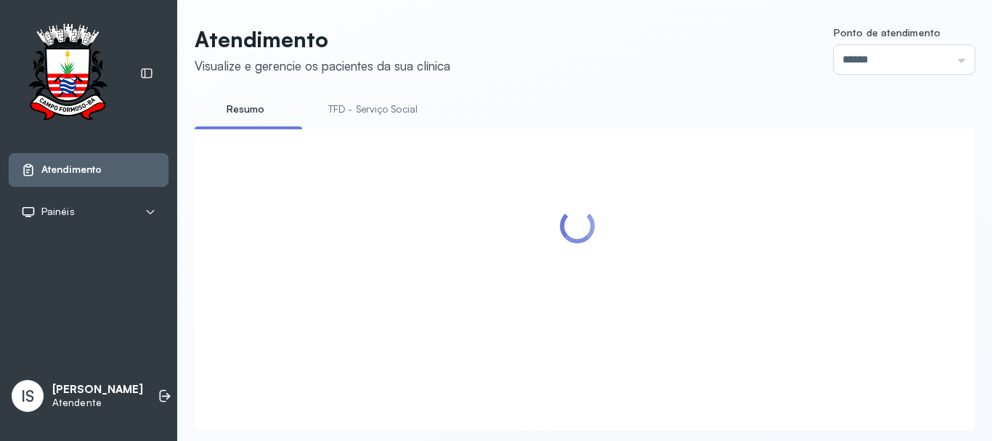
click at [378, 101] on link "TFD - Serviço Social" at bounding box center [373, 109] width 118 height 24
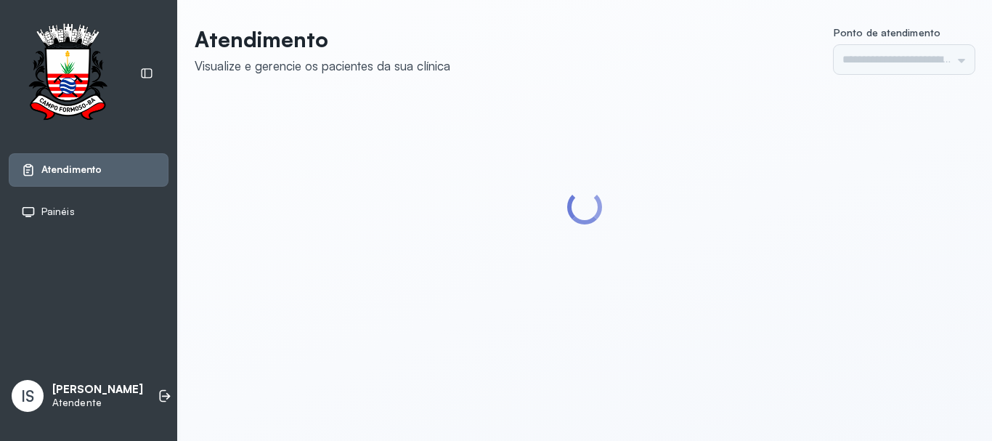
type input "******"
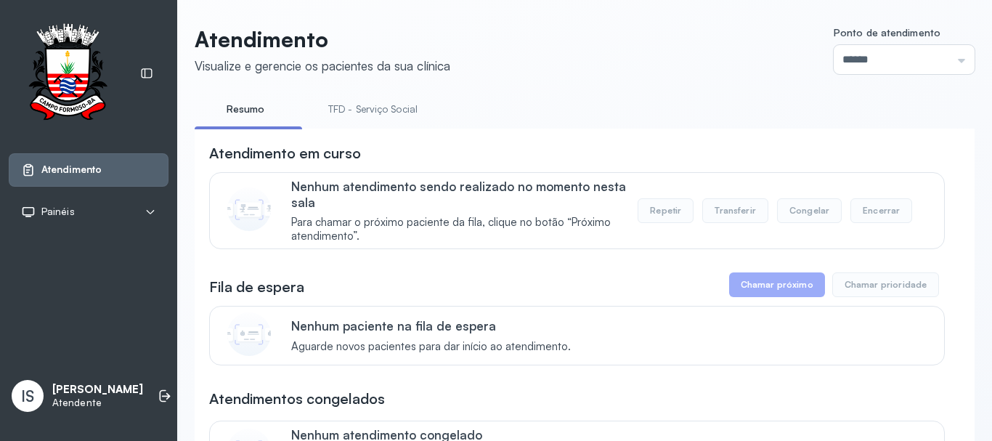
click at [333, 100] on link "TFD - Serviço Social" at bounding box center [373, 109] width 118 height 24
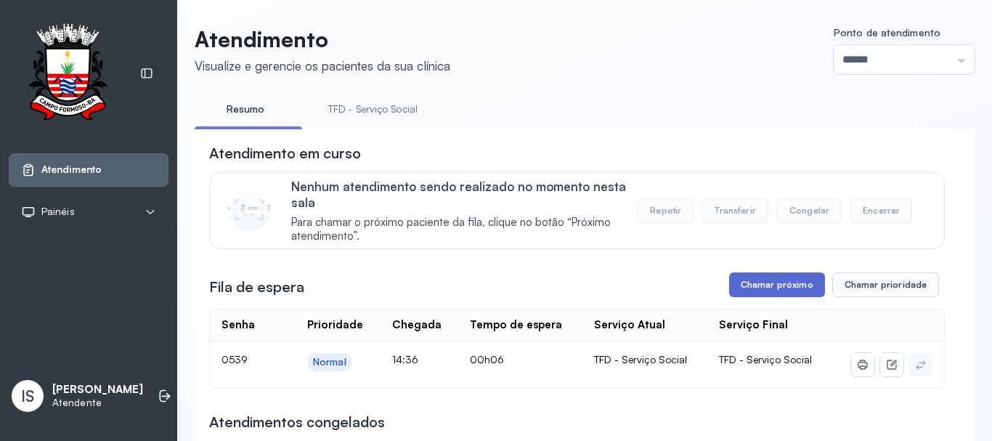
click at [732, 290] on button "Chamar próximo" at bounding box center [777, 284] width 96 height 25
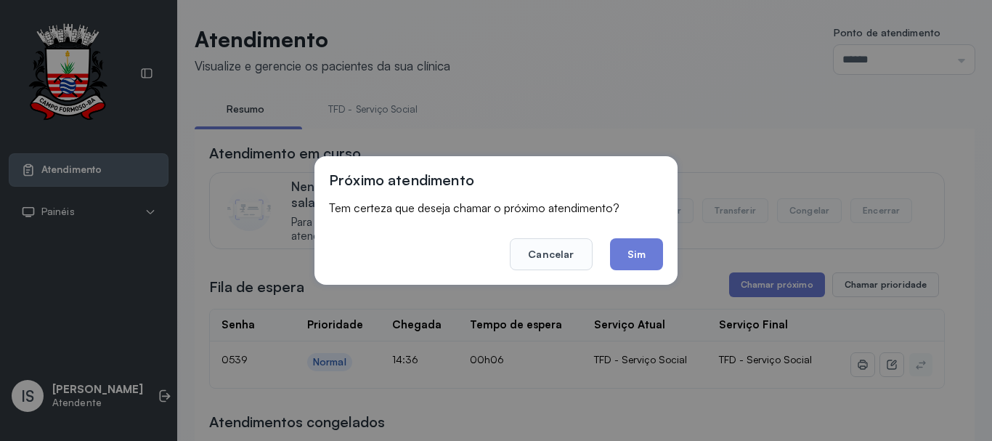
click at [635, 252] on button "Sim" at bounding box center [636, 254] width 53 height 32
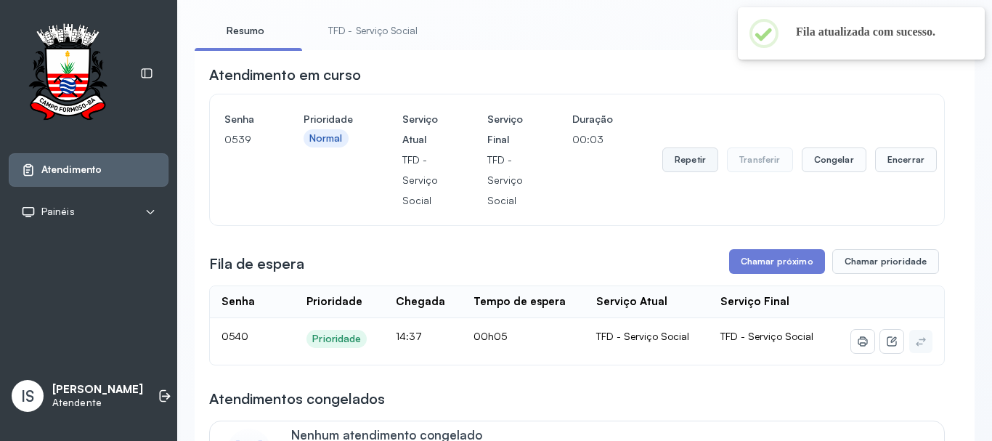
scroll to position [73, 0]
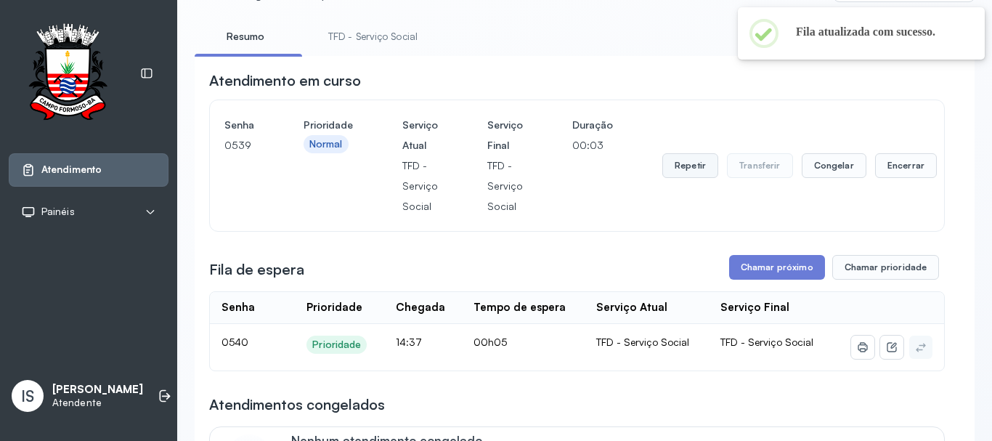
click at [681, 166] on button "Repetir" at bounding box center [691, 165] width 56 height 25
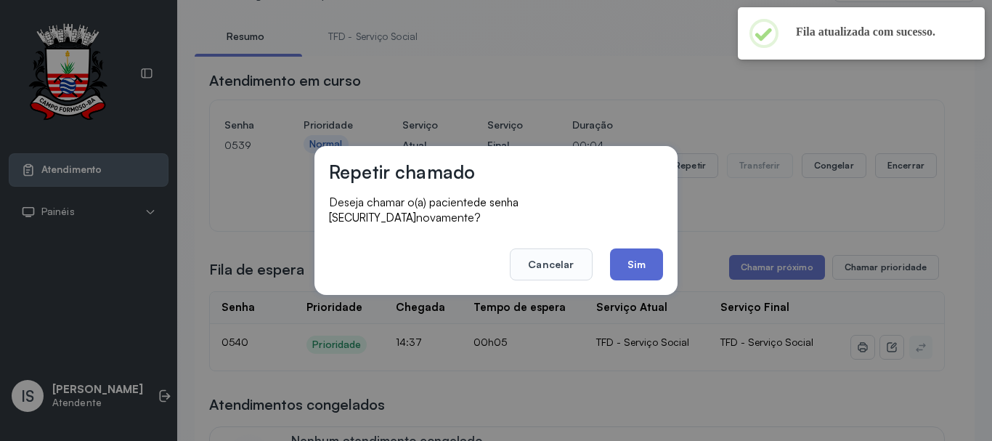
click at [644, 267] on button "Sim" at bounding box center [636, 264] width 53 height 32
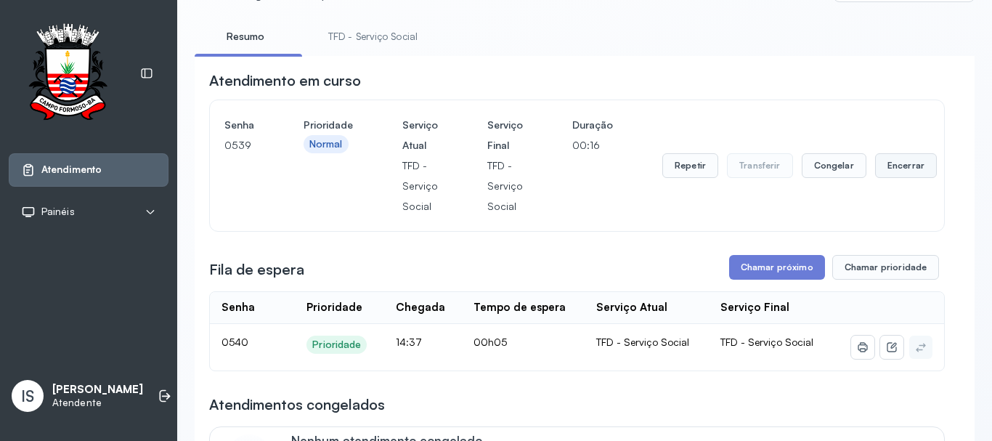
click at [888, 177] on button "Encerrar" at bounding box center [906, 165] width 62 height 25
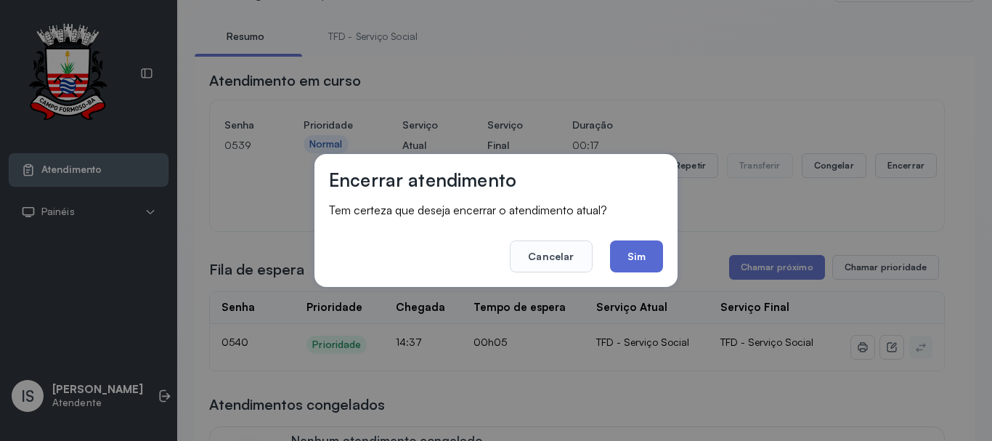
click at [637, 262] on button "Sim" at bounding box center [636, 256] width 53 height 32
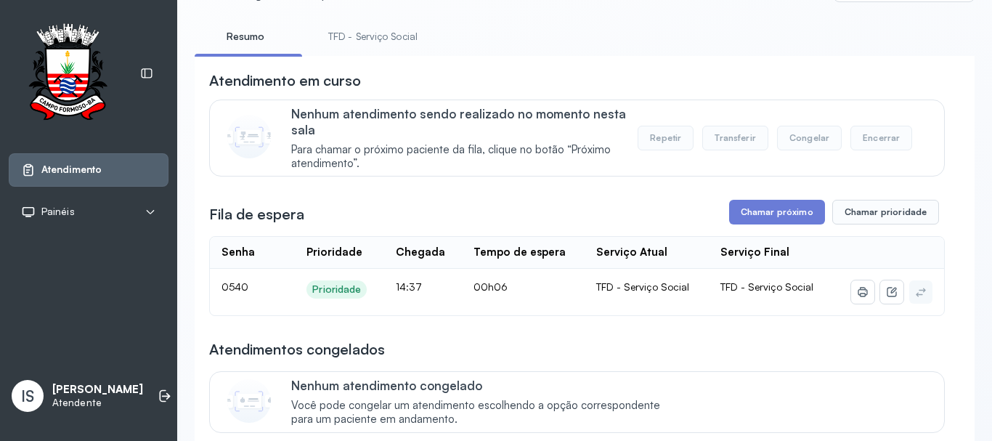
click at [392, 39] on link "TFD - Serviço Social" at bounding box center [373, 37] width 118 height 24
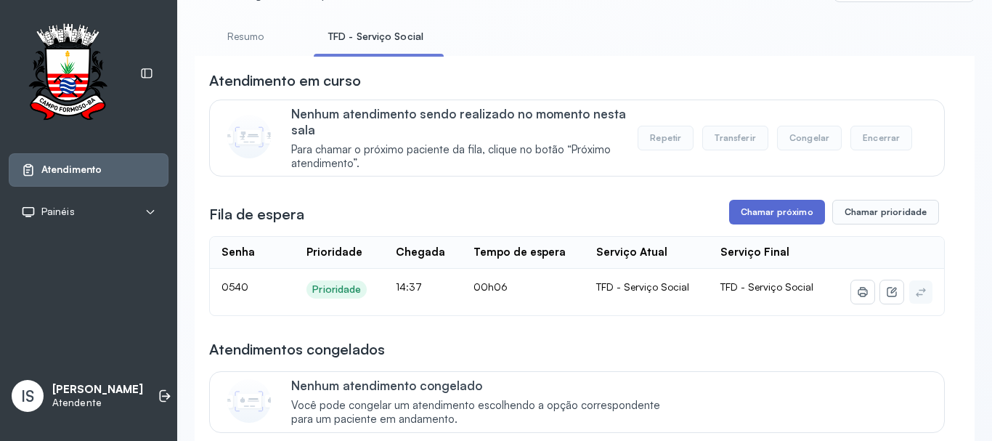
click at [777, 214] on button "Chamar próximo" at bounding box center [777, 212] width 96 height 25
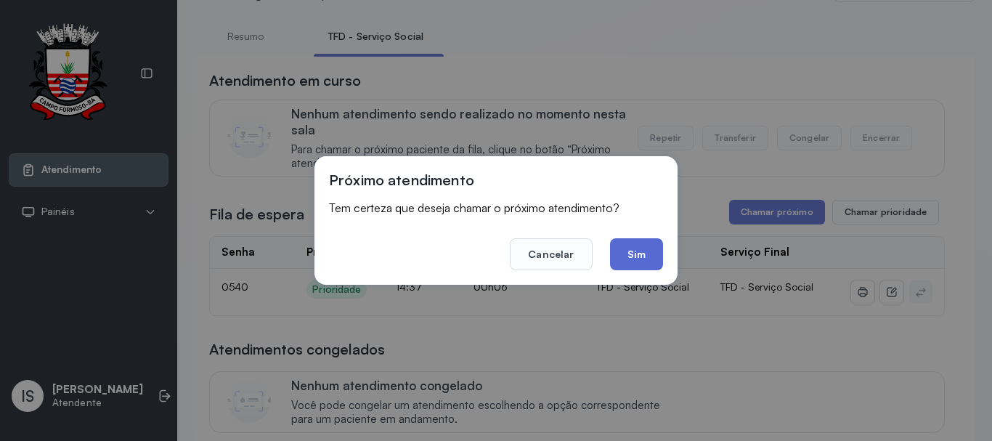
click at [651, 259] on button "Sim" at bounding box center [636, 254] width 53 height 32
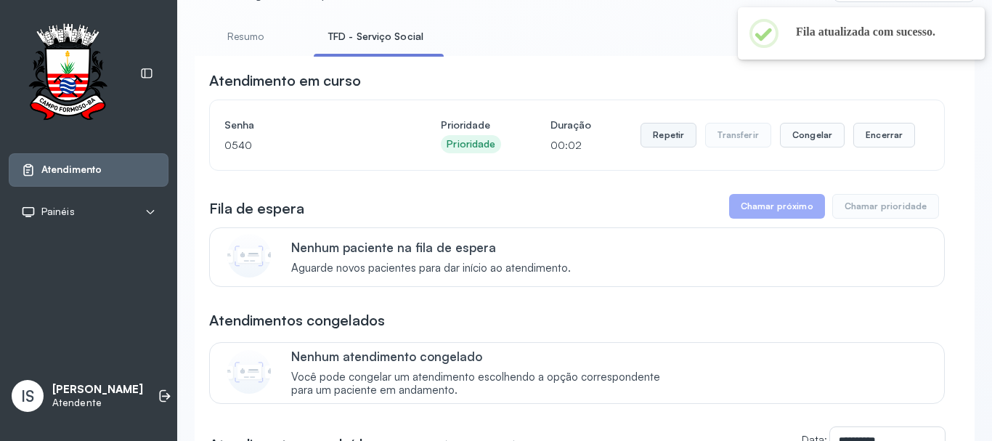
click at [655, 147] on button "Repetir" at bounding box center [669, 135] width 56 height 25
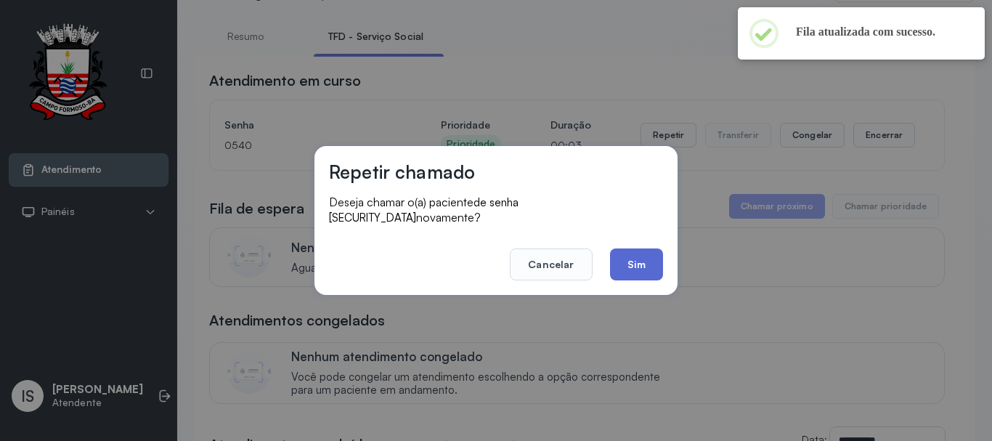
click at [613, 260] on button "Sim" at bounding box center [636, 264] width 53 height 32
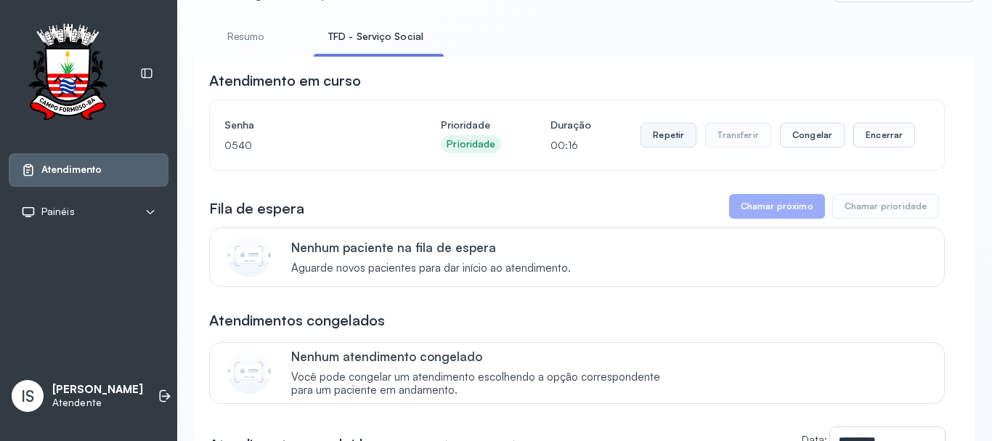
click at [654, 132] on button "Repetir" at bounding box center [669, 135] width 56 height 25
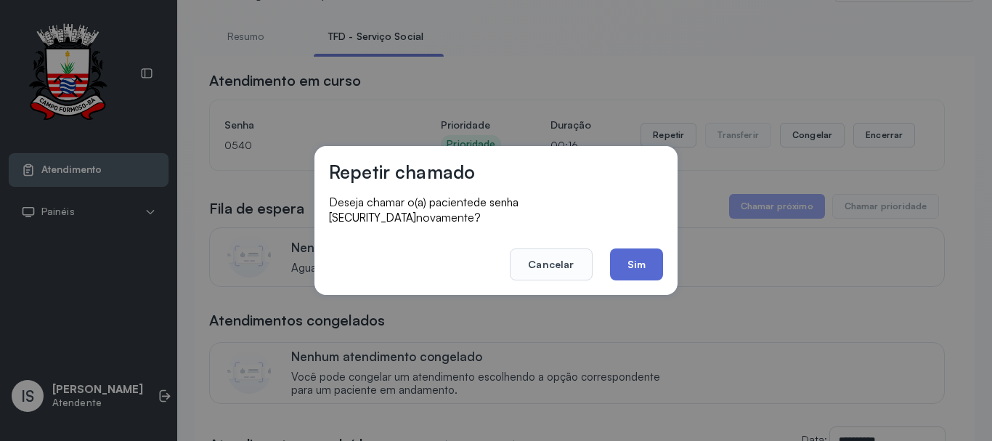
click at [637, 253] on button "Sim" at bounding box center [636, 264] width 53 height 32
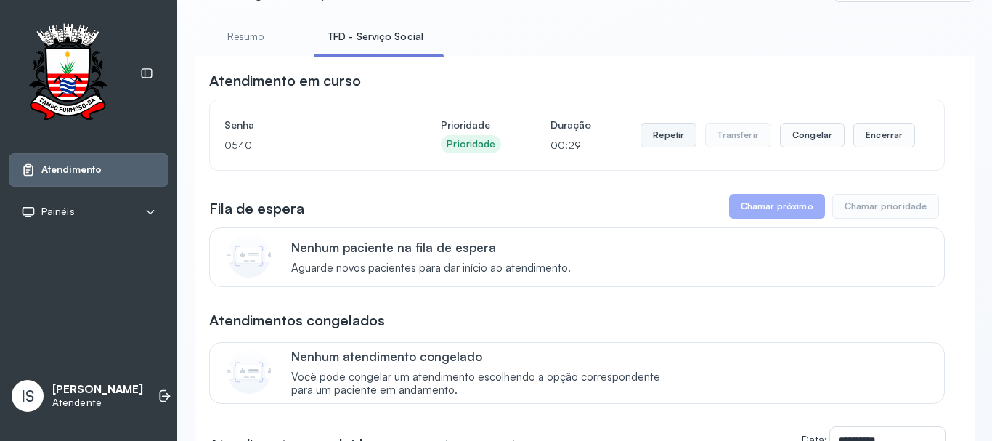
click at [669, 145] on button "Repetir" at bounding box center [669, 135] width 56 height 25
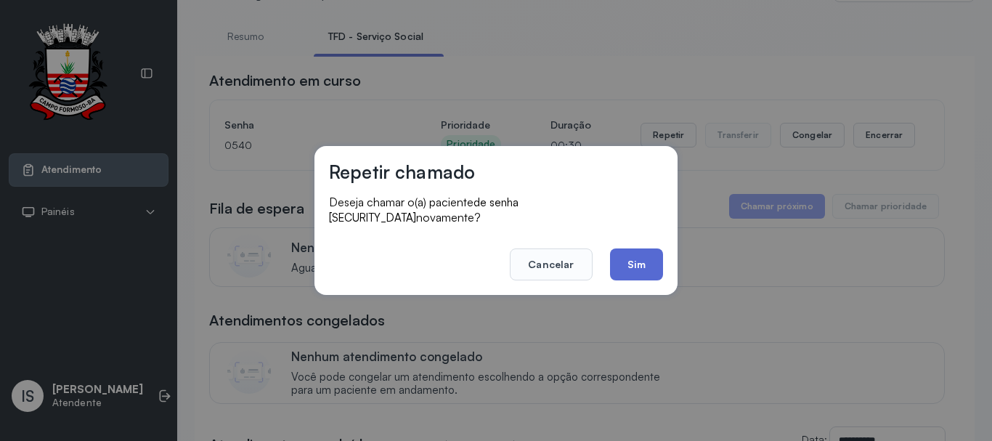
click at [650, 248] on button "Sim" at bounding box center [636, 264] width 53 height 32
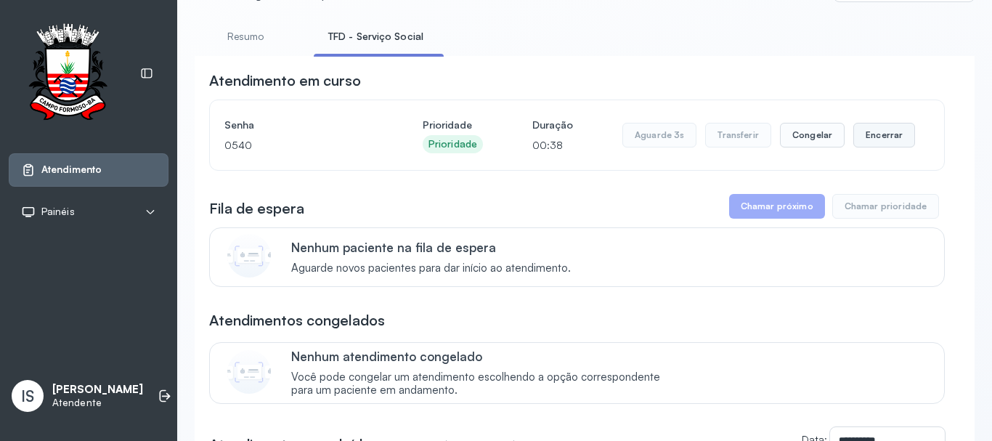
click at [886, 141] on button "Encerrar" at bounding box center [885, 135] width 62 height 25
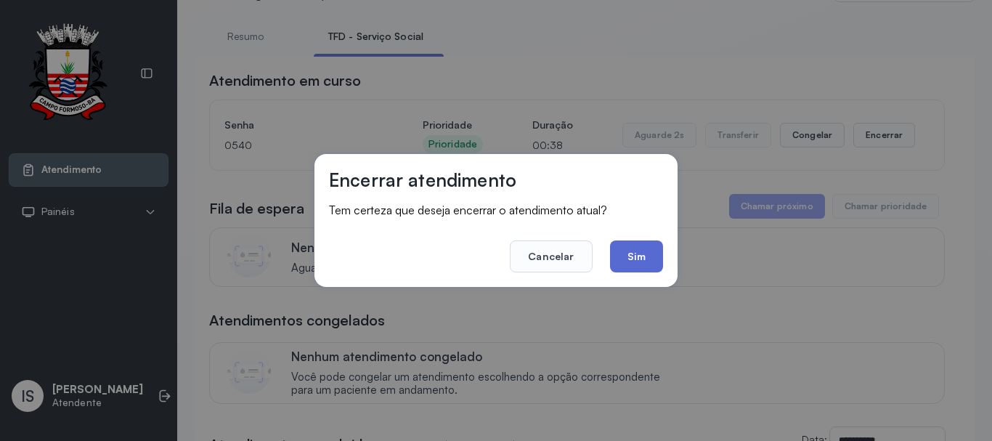
click at [624, 253] on button "Sim" at bounding box center [636, 256] width 53 height 32
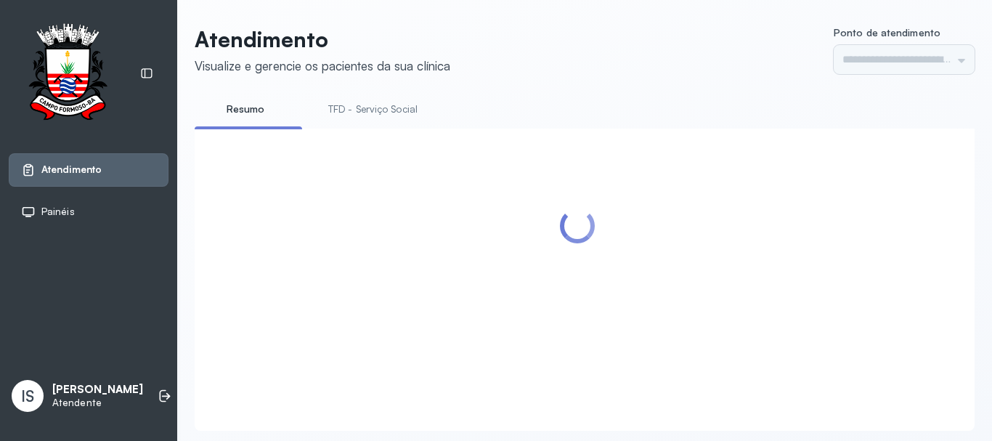
type input "******"
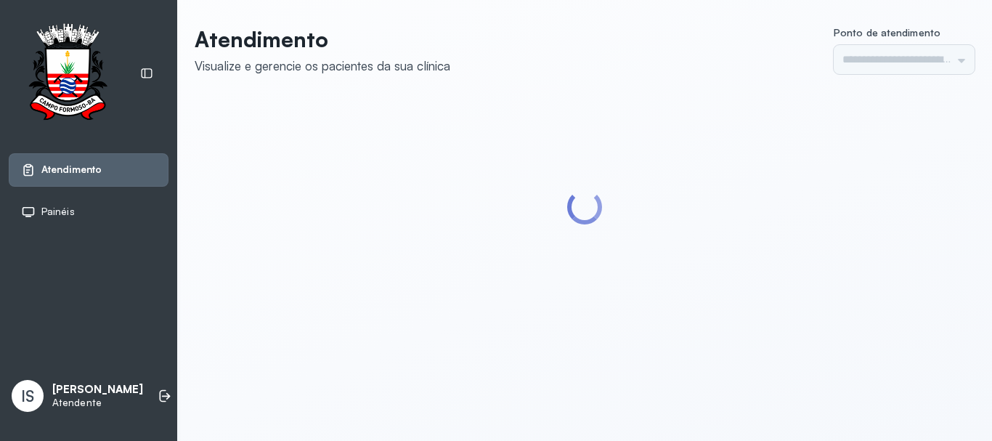
type input "******"
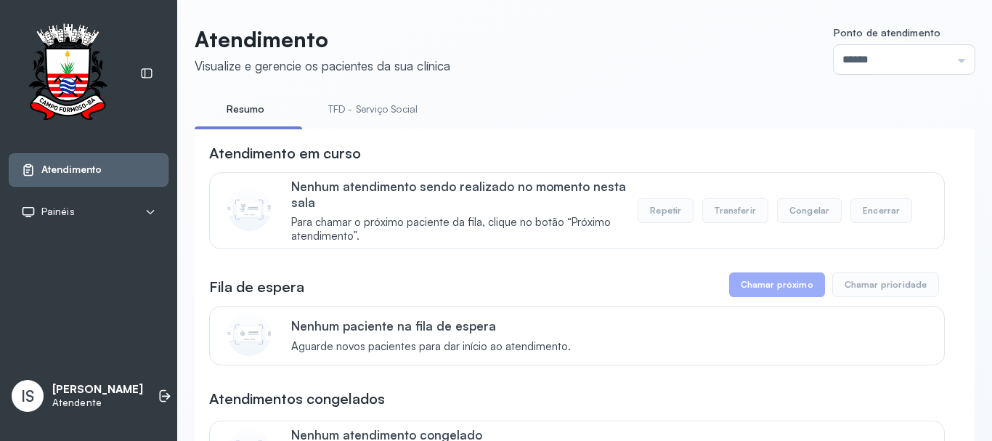
click at [402, 125] on li "TFD - Serviço Social" at bounding box center [376, 113] width 124 height 33
click at [398, 113] on link "TFD - Serviço Social" at bounding box center [373, 109] width 118 height 24
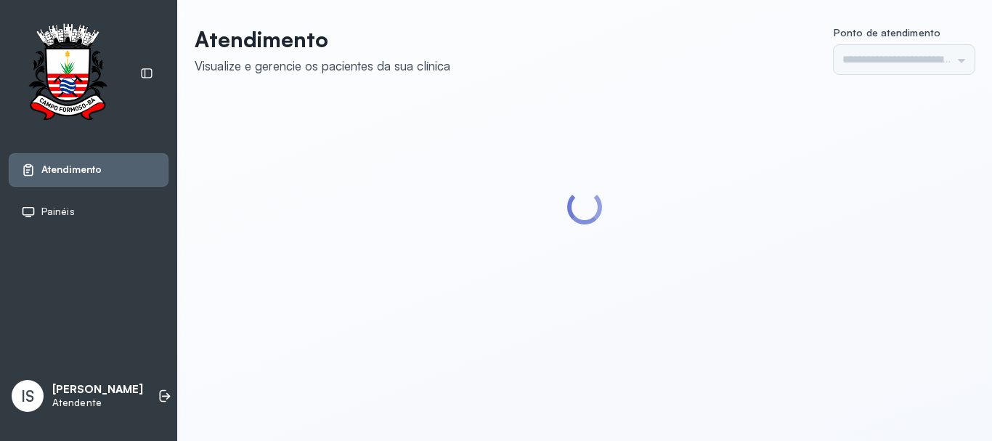
type input "******"
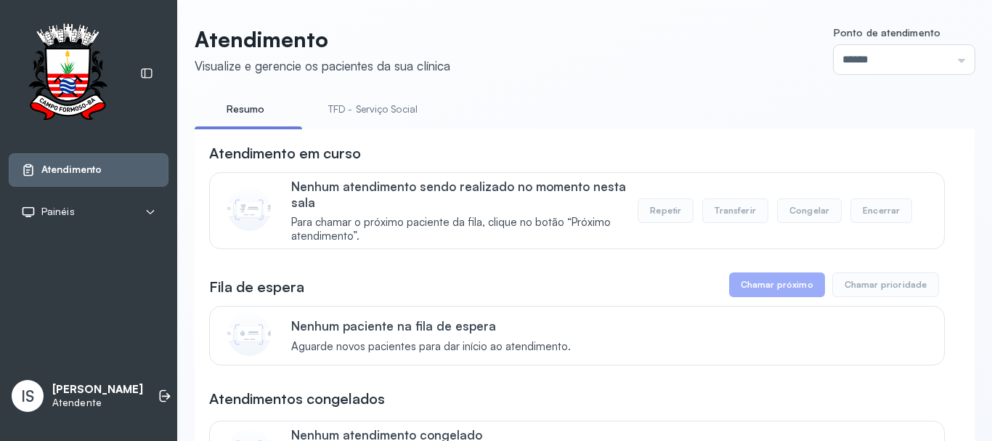
click at [341, 104] on link "TFD - Serviço Social" at bounding box center [373, 109] width 118 height 24
click at [214, 100] on link "Resumo" at bounding box center [246, 109] width 102 height 24
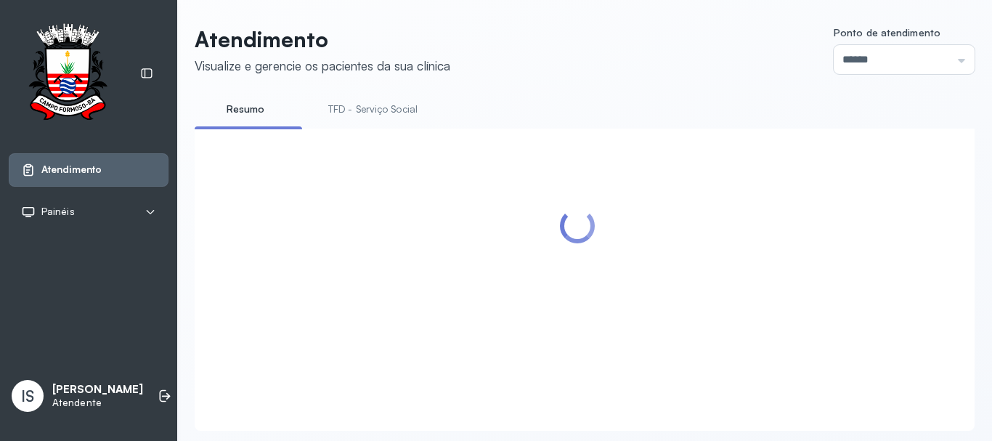
click at [355, 114] on link "TFD - Serviço Social" at bounding box center [373, 109] width 118 height 24
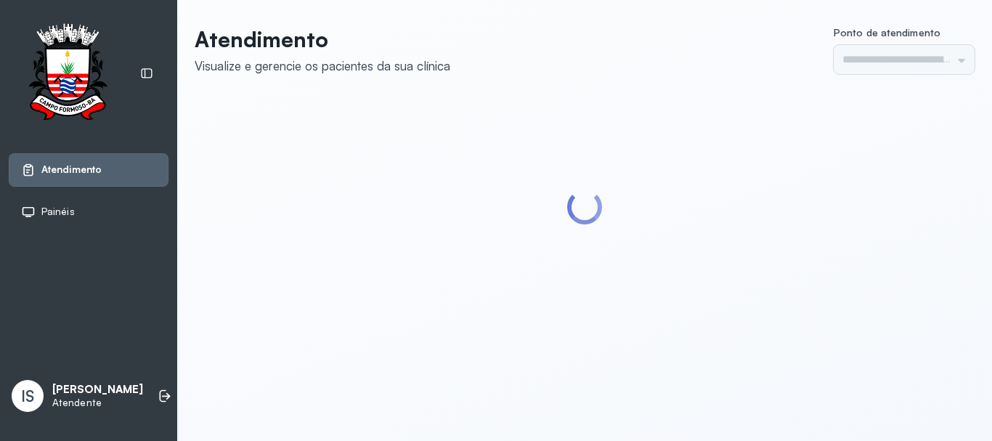
type input "******"
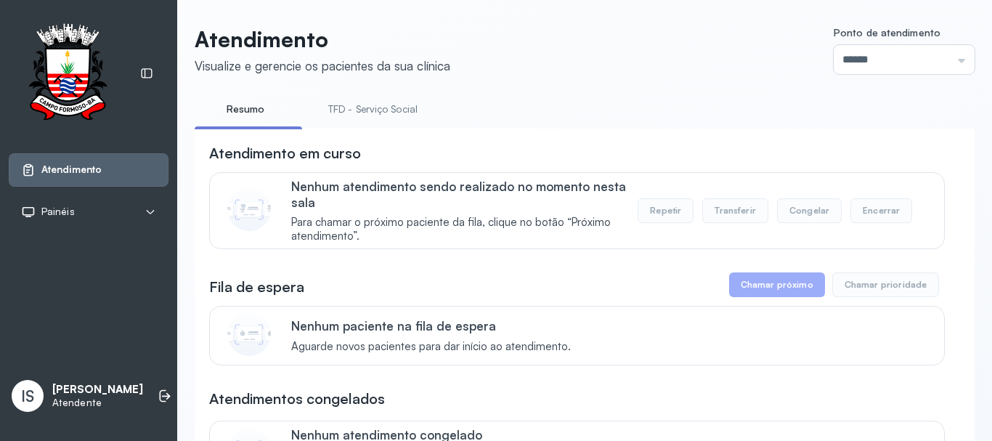
click at [355, 108] on link "TFD - Serviço Social" at bounding box center [373, 109] width 118 height 24
click at [259, 105] on link "Resumo" at bounding box center [246, 109] width 102 height 24
click at [349, 118] on link "TFD - Serviço Social" at bounding box center [373, 109] width 118 height 24
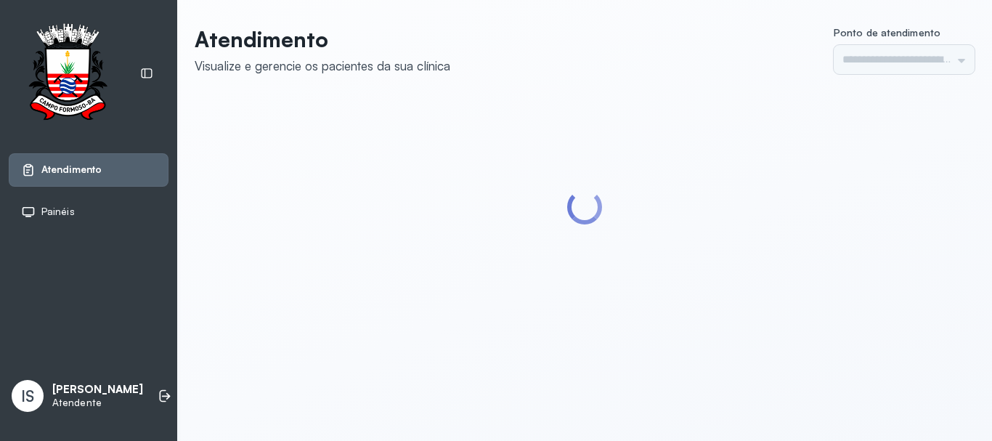
type input "******"
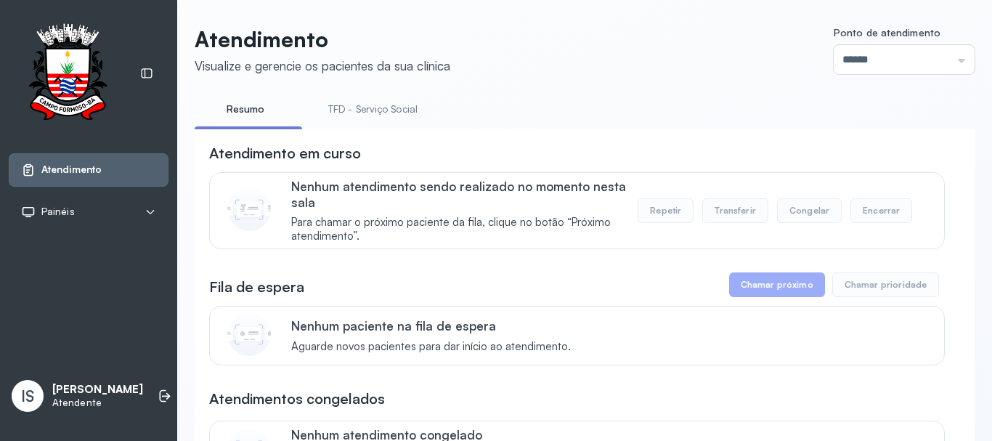
click at [386, 103] on link "TFD - Serviço Social" at bounding box center [373, 109] width 118 height 24
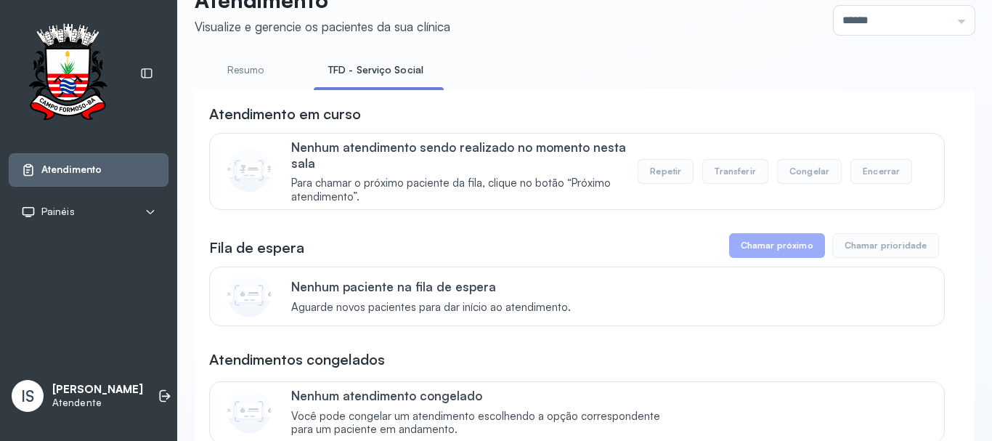
scroll to position [73, 0]
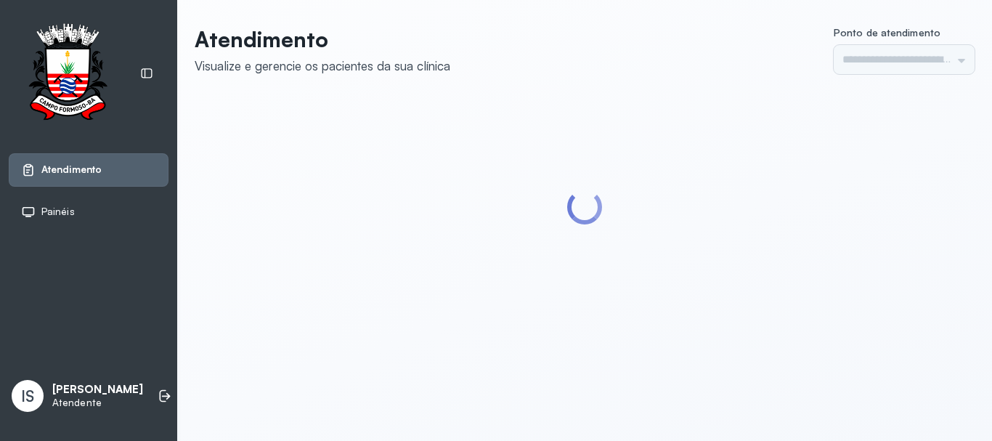
type input "******"
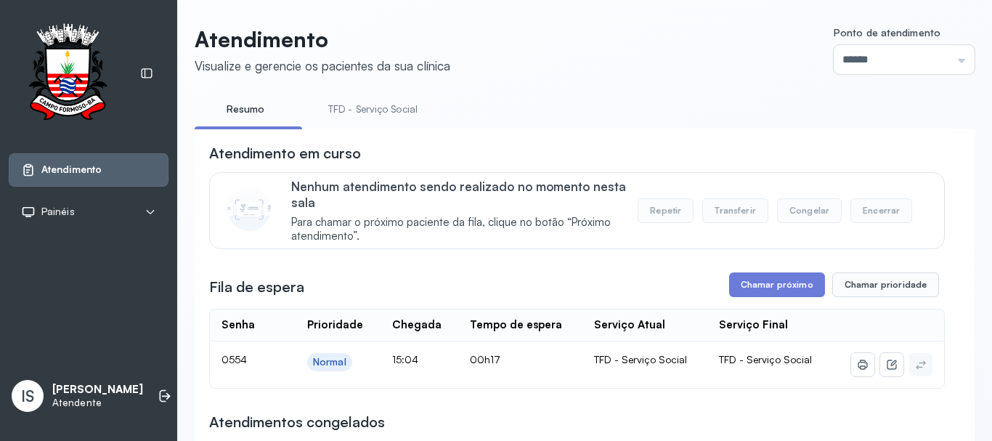
click at [387, 105] on link "TFD - Serviço Social" at bounding box center [373, 109] width 118 height 24
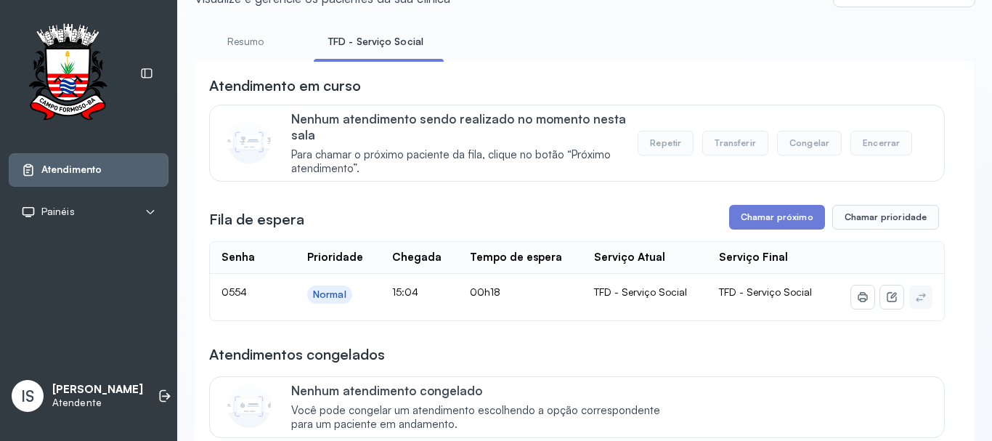
scroll to position [145, 0]
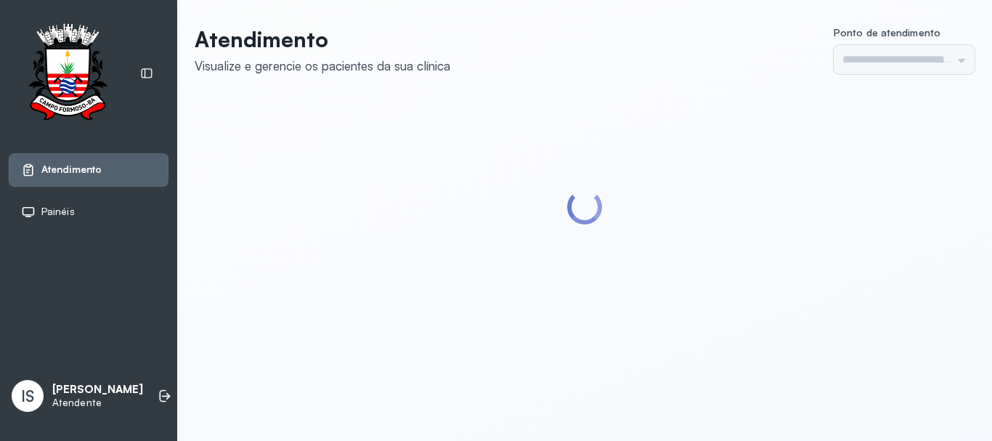
type input "******"
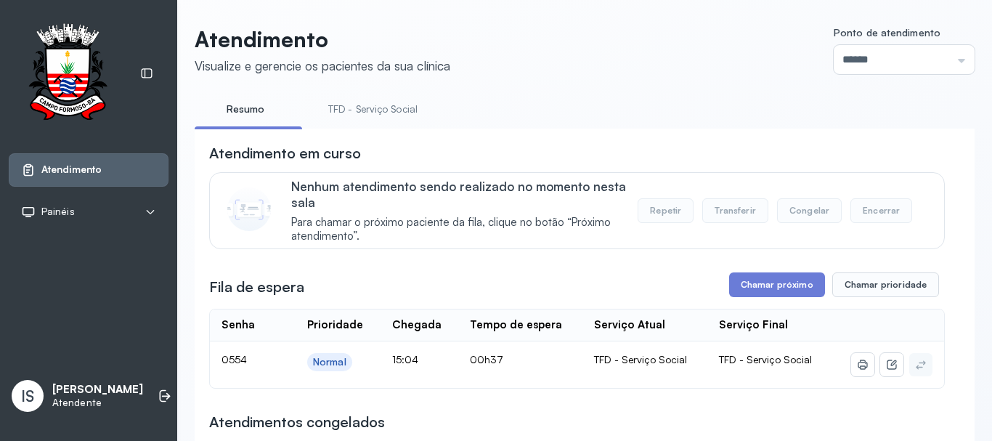
click at [364, 99] on link "TFD - Serviço Social" at bounding box center [373, 109] width 118 height 24
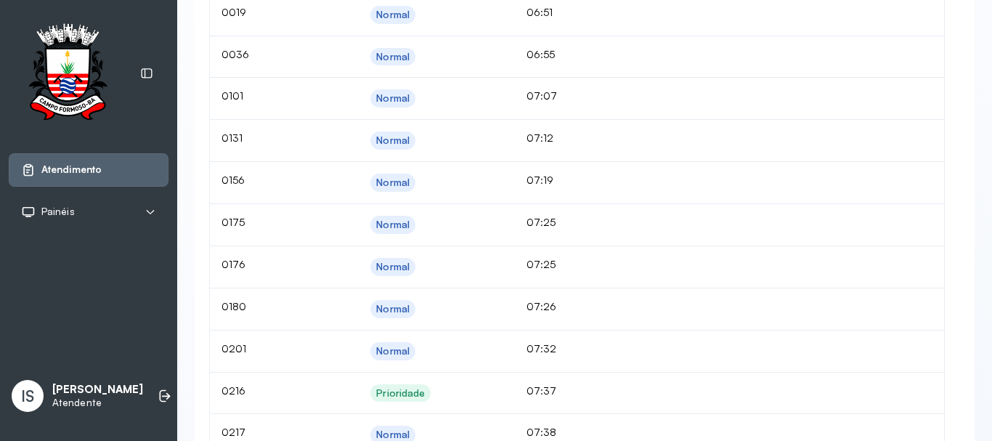
scroll to position [654, 0]
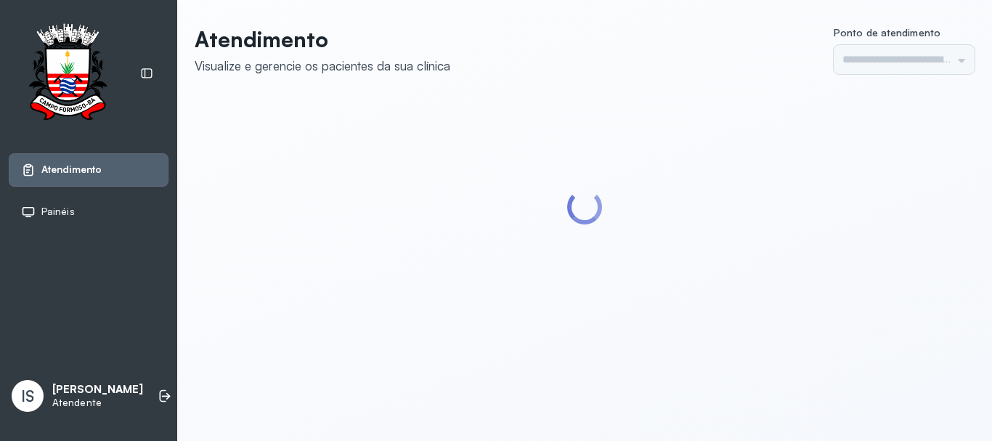
type input "******"
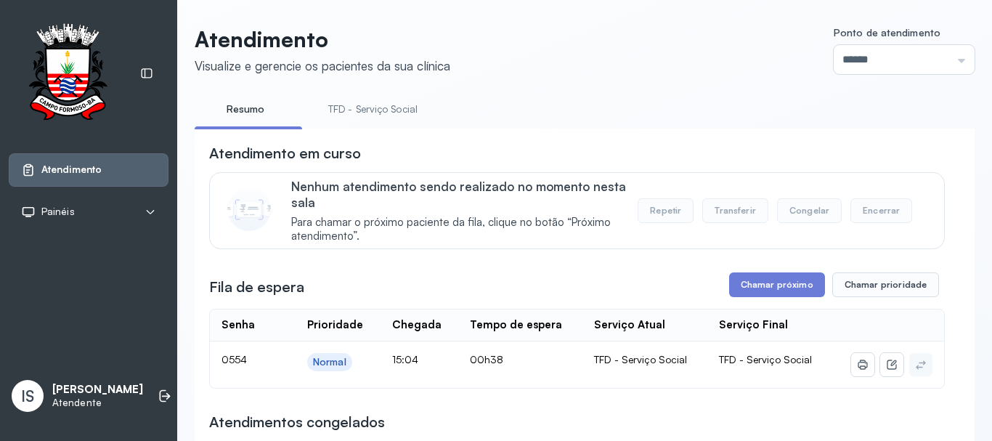
click at [393, 105] on link "TFD - Serviço Social" at bounding box center [373, 109] width 118 height 24
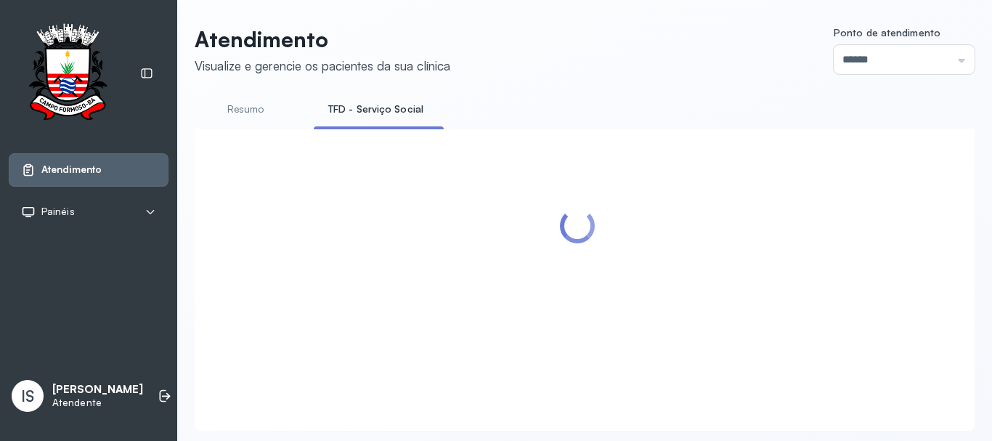
scroll to position [45, 0]
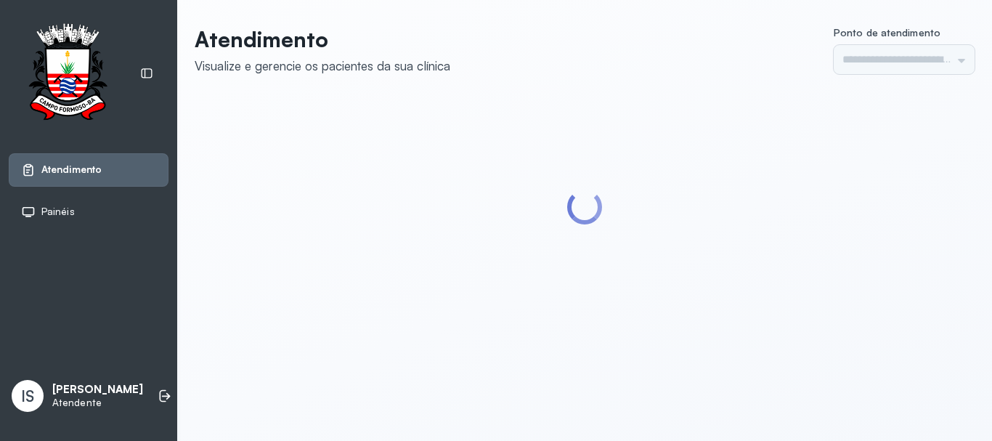
type input "******"
